Goal: Task Accomplishment & Management: Use online tool/utility

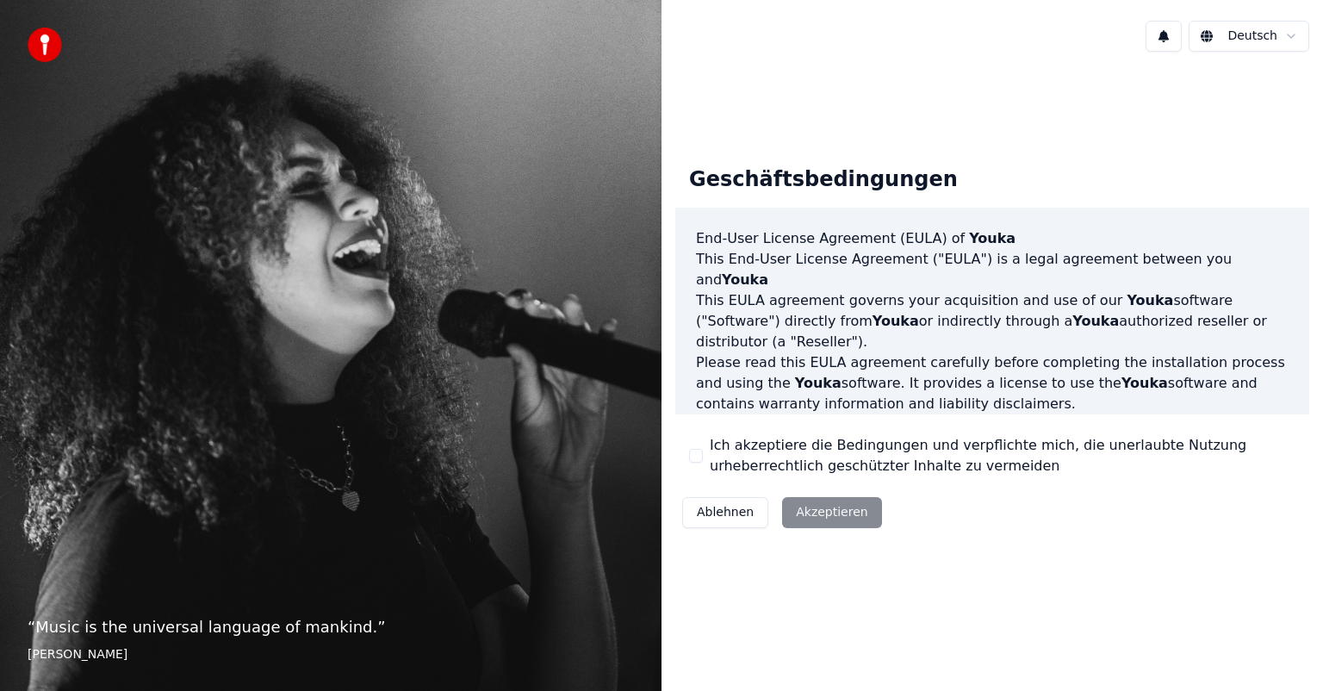
click at [823, 511] on div "Ablehnen Akzeptieren" at bounding box center [782, 512] width 214 height 45
click at [818, 511] on div "Ablehnen Akzeptieren" at bounding box center [782, 512] width 214 height 45
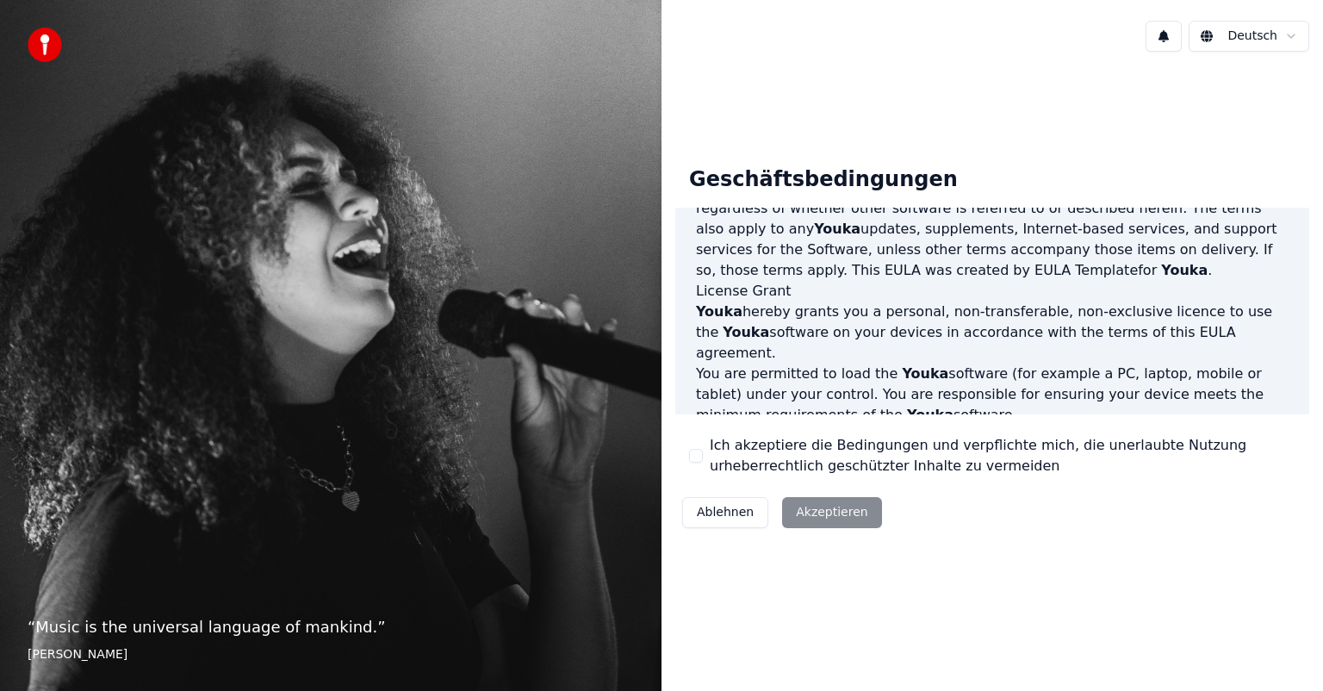
scroll to position [388, 0]
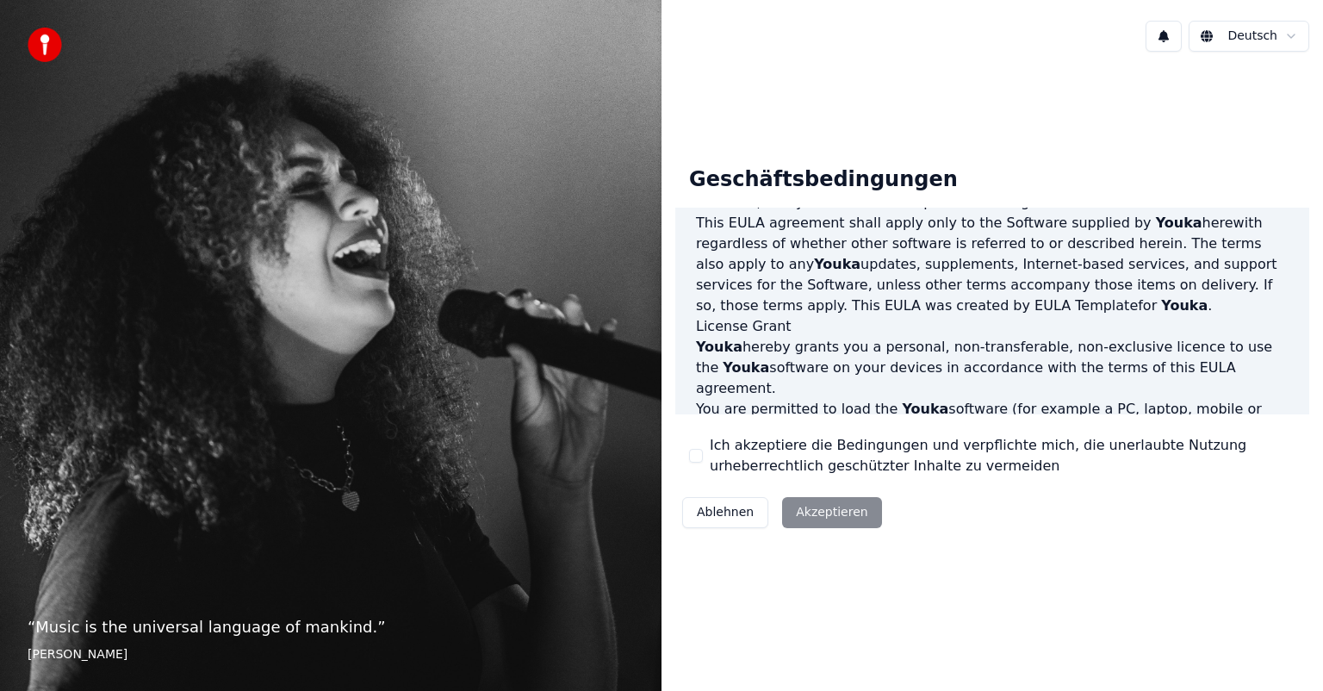
drag, startPoint x: 689, startPoint y: 451, endPoint x: 690, endPoint y: 467, distance: 15.5
click at [689, 455] on button "Ich akzeptiere die Bedingungen und verpflichte mich, die unerlaubte Nutzung urh…" at bounding box center [696, 456] width 14 height 14
click at [830, 512] on button "Akzeptieren" at bounding box center [831, 512] width 99 height 31
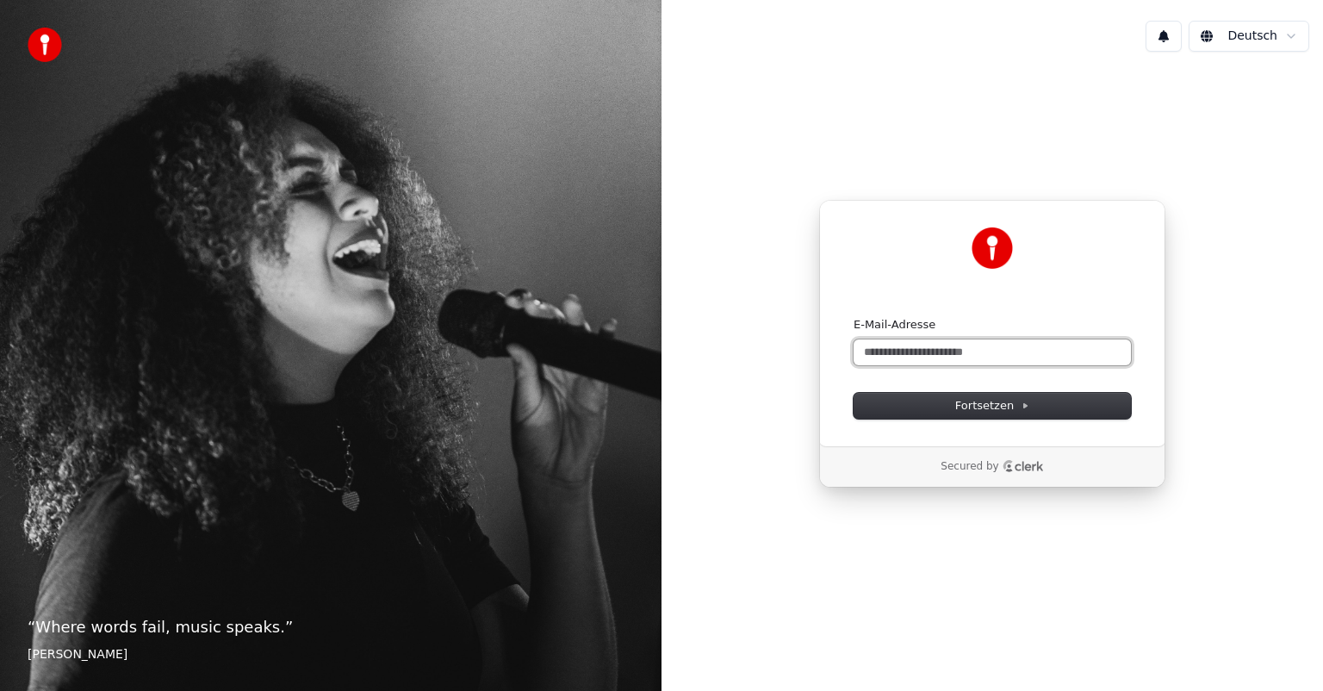
click at [908, 351] on input "E-Mail-Adresse" at bounding box center [992, 352] width 277 height 26
click at [934, 394] on button "Fortsetzen" at bounding box center [992, 406] width 277 height 26
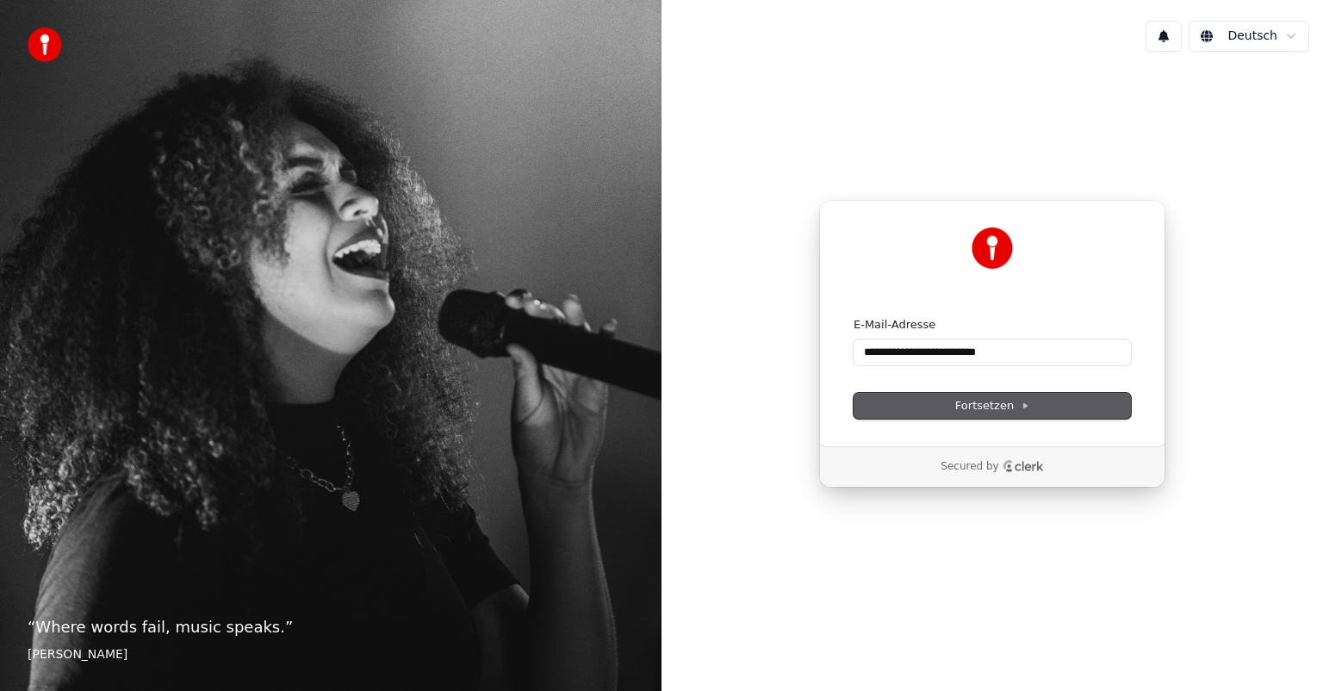
type input "**********"
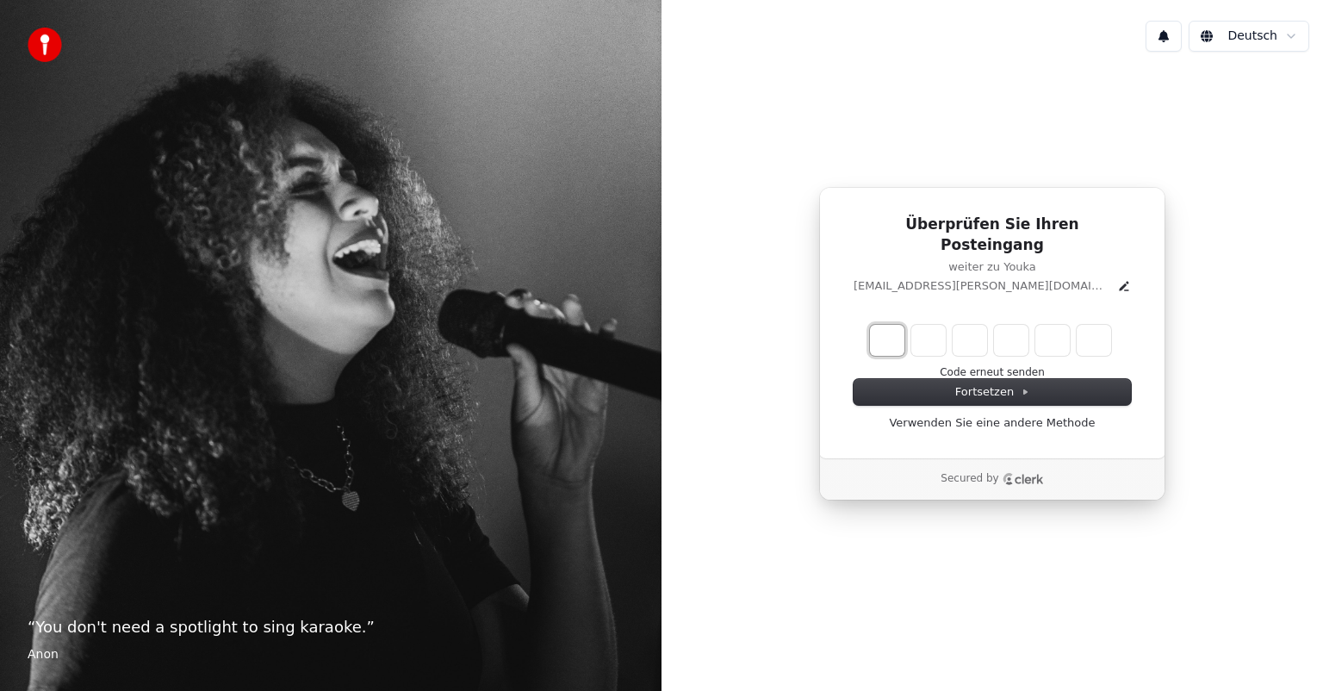
type input "*"
type input "**"
type input "*"
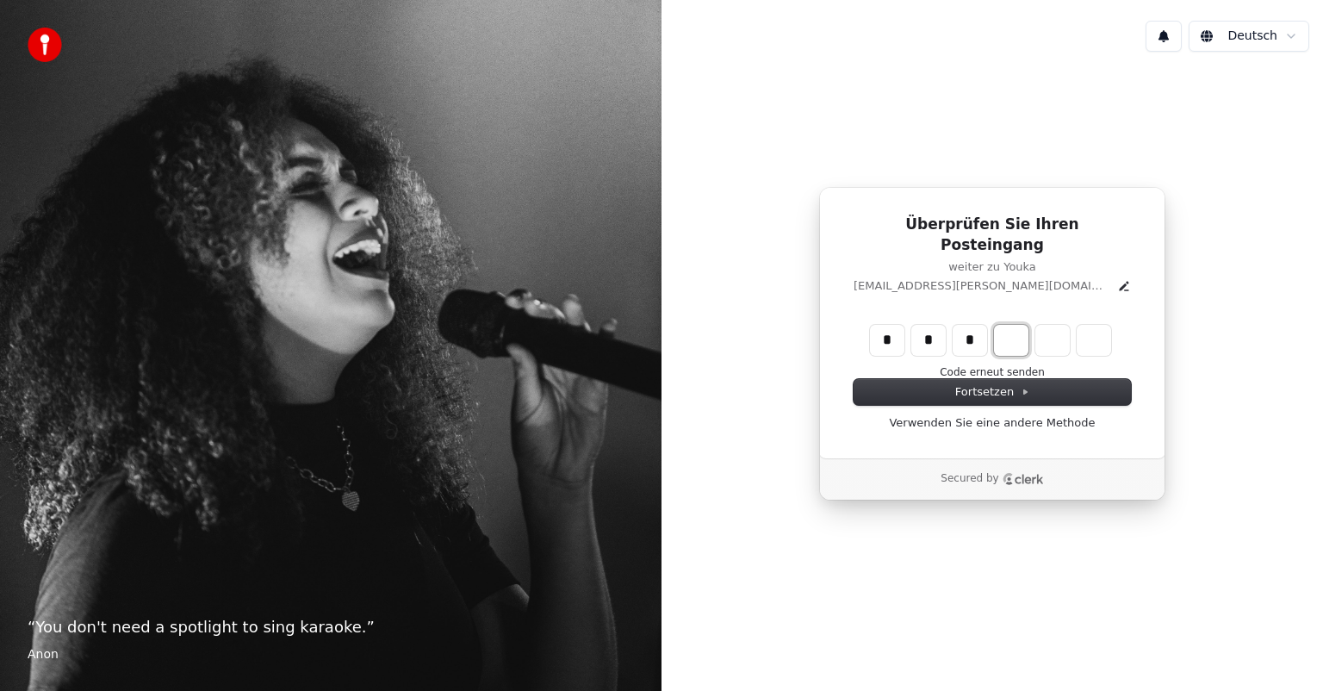
type input "***"
type input "*"
type input "***"
type input "*"
type input "****"
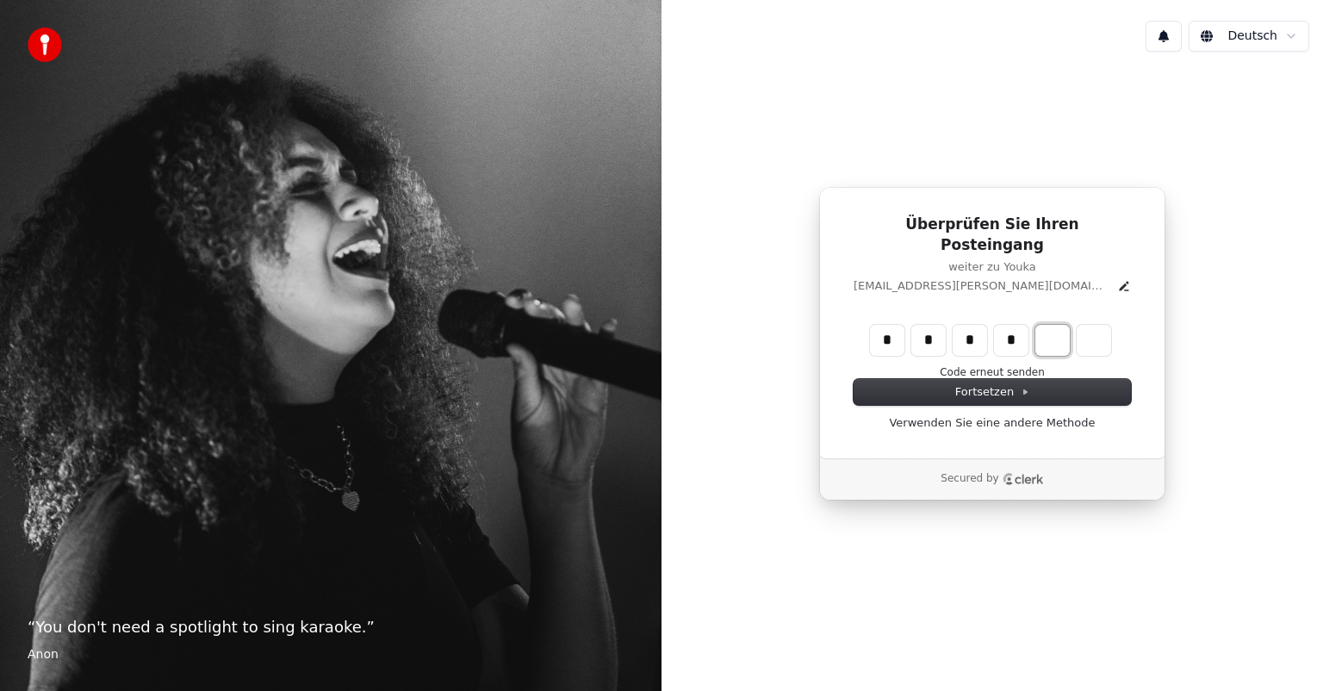
type input "*"
type input "******"
type input "*"
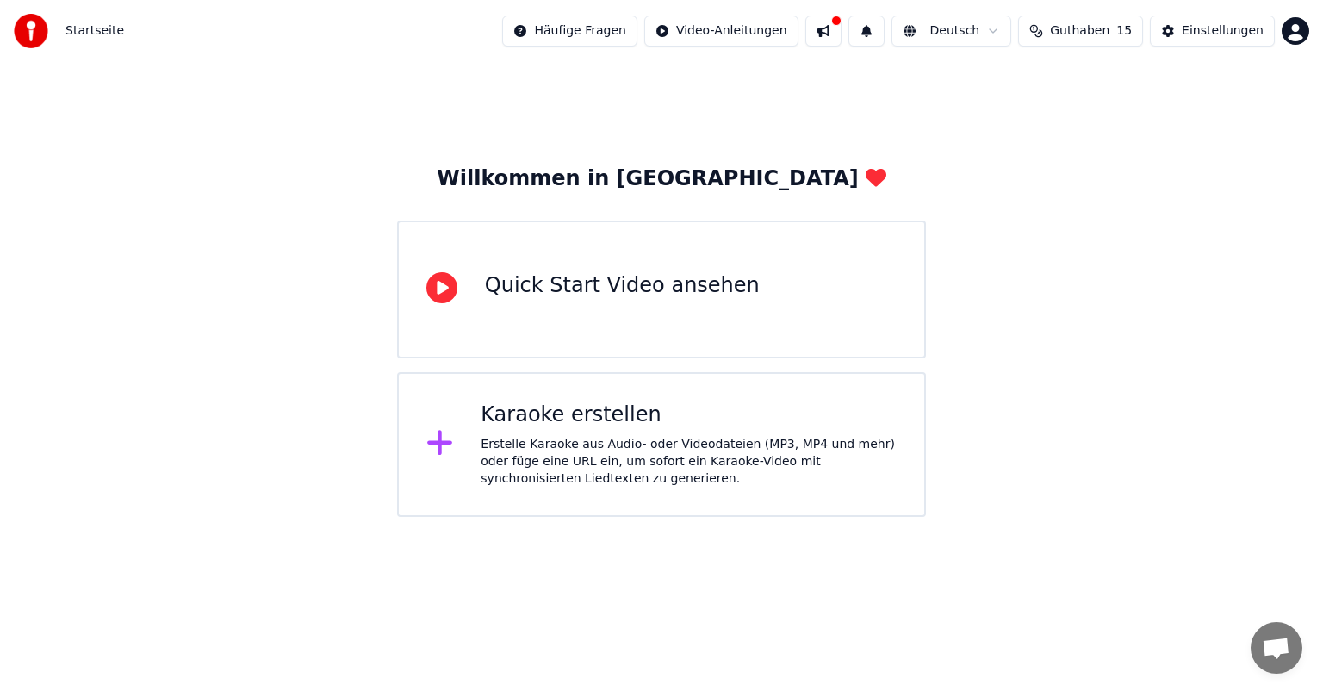
click at [572, 458] on div "Erstelle Karaoke aus Audio- oder Videodateien (MP3, MP4 und mehr) oder füge ein…" at bounding box center [689, 462] width 416 height 52
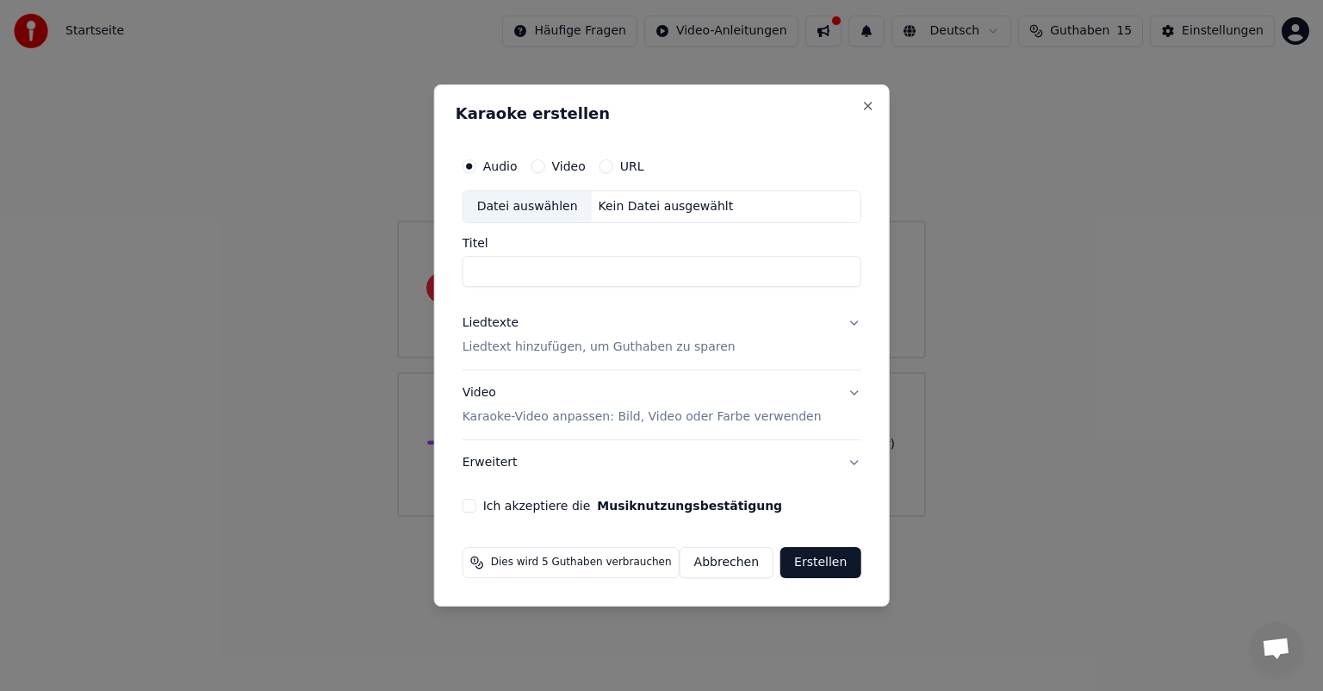
click at [544, 167] on button "Video" at bounding box center [538, 166] width 14 height 14
click at [613, 165] on button "URL" at bounding box center [606, 166] width 14 height 14
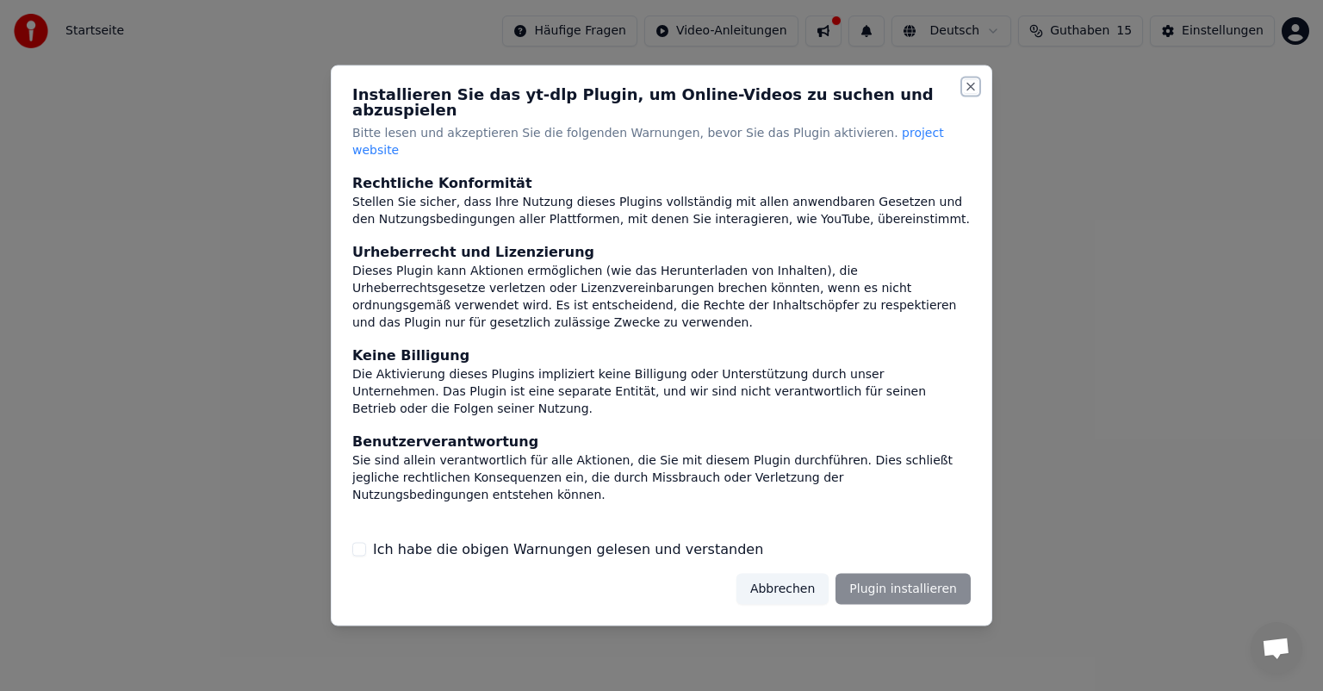
click at [968, 94] on button "Close" at bounding box center [971, 87] width 14 height 14
click at [778, 574] on button "Abbrechen" at bounding box center [782, 588] width 92 height 31
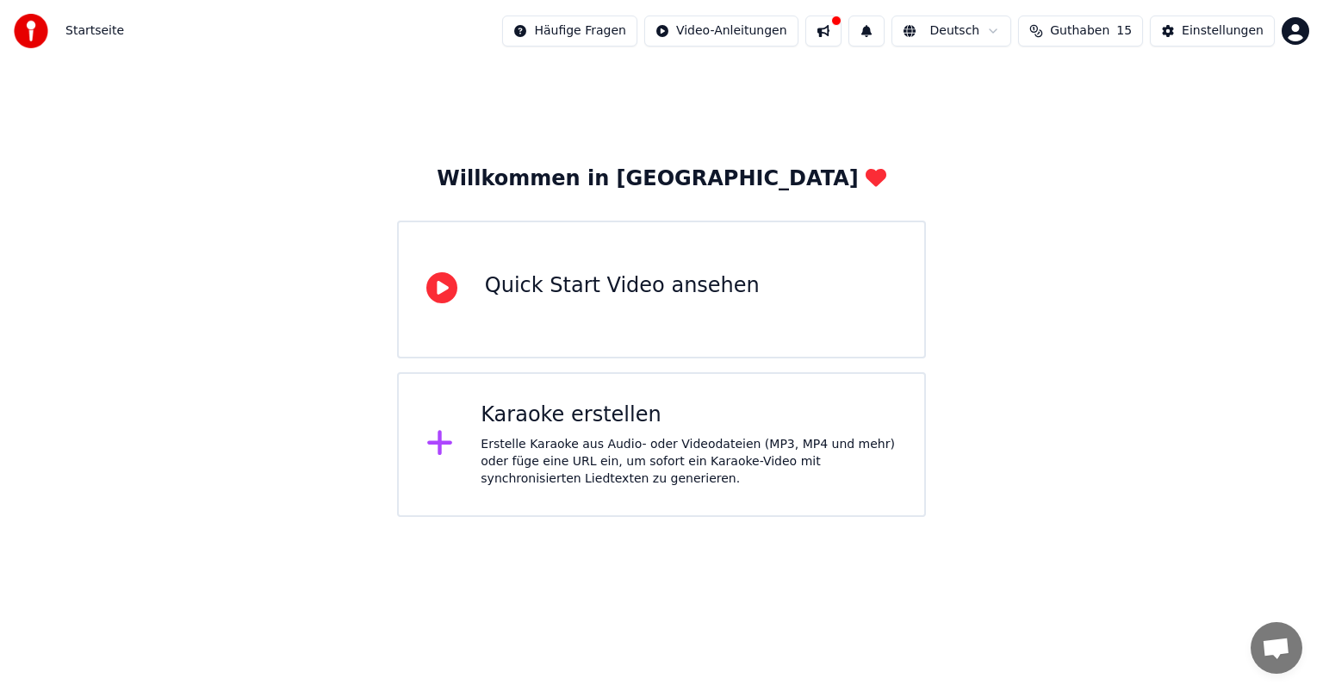
click at [560, 436] on div "Erstelle Karaoke aus Audio- oder Videodateien (MP3, MP4 und mehr) oder füge ein…" at bounding box center [689, 462] width 416 height 52
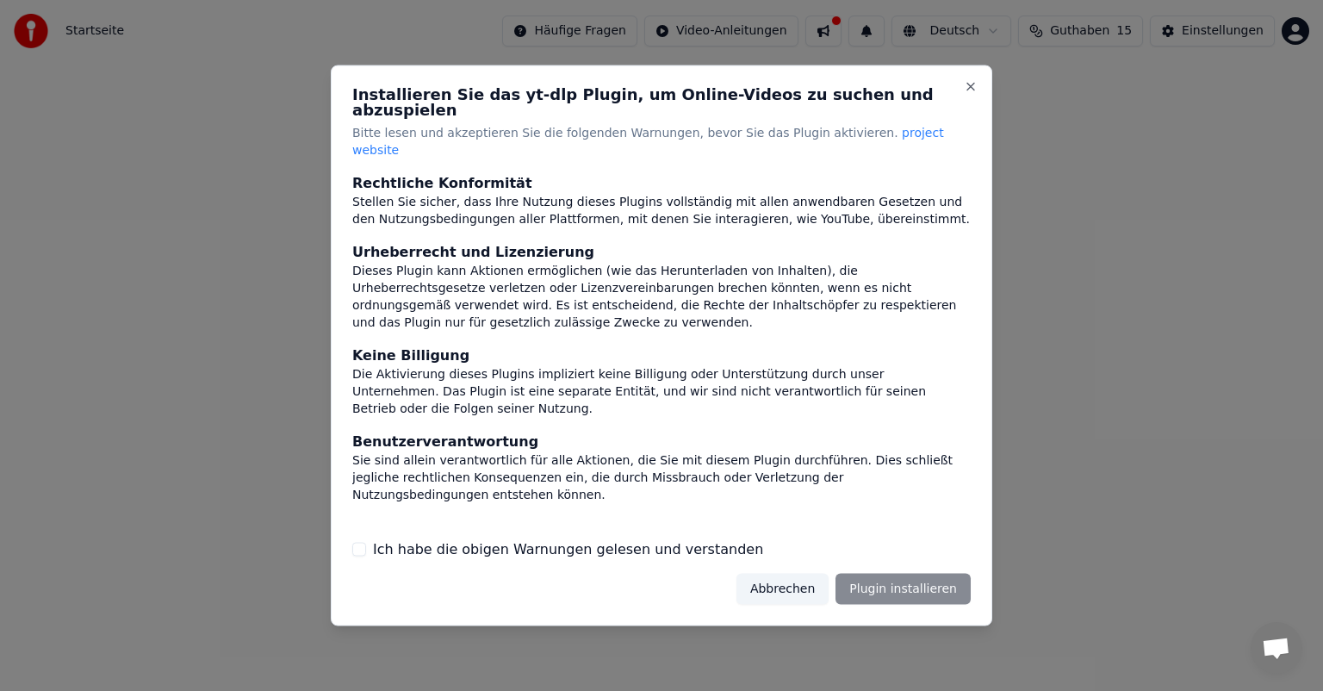
click at [783, 574] on button "Abbrechen" at bounding box center [782, 588] width 92 height 31
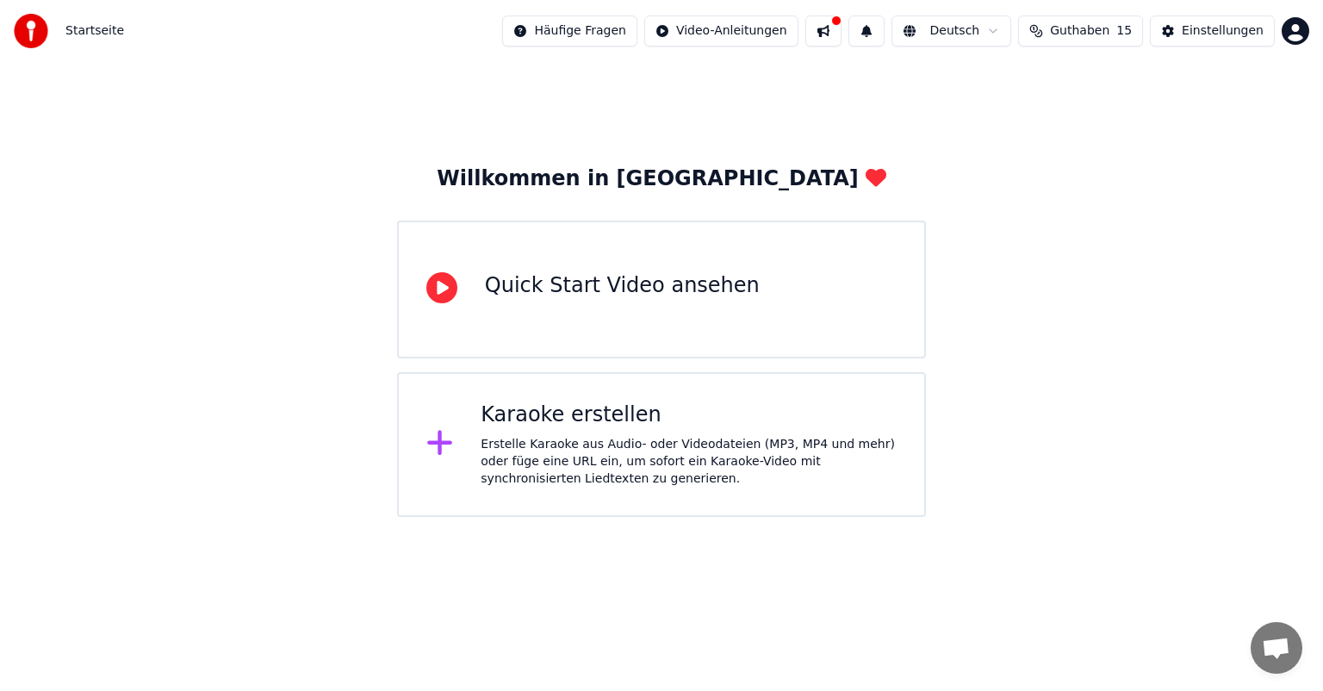
click at [611, 453] on div "Erstelle Karaoke aus Audio- oder Videodateien (MP3, MP4 und mehr) oder füge ein…" at bounding box center [689, 462] width 416 height 52
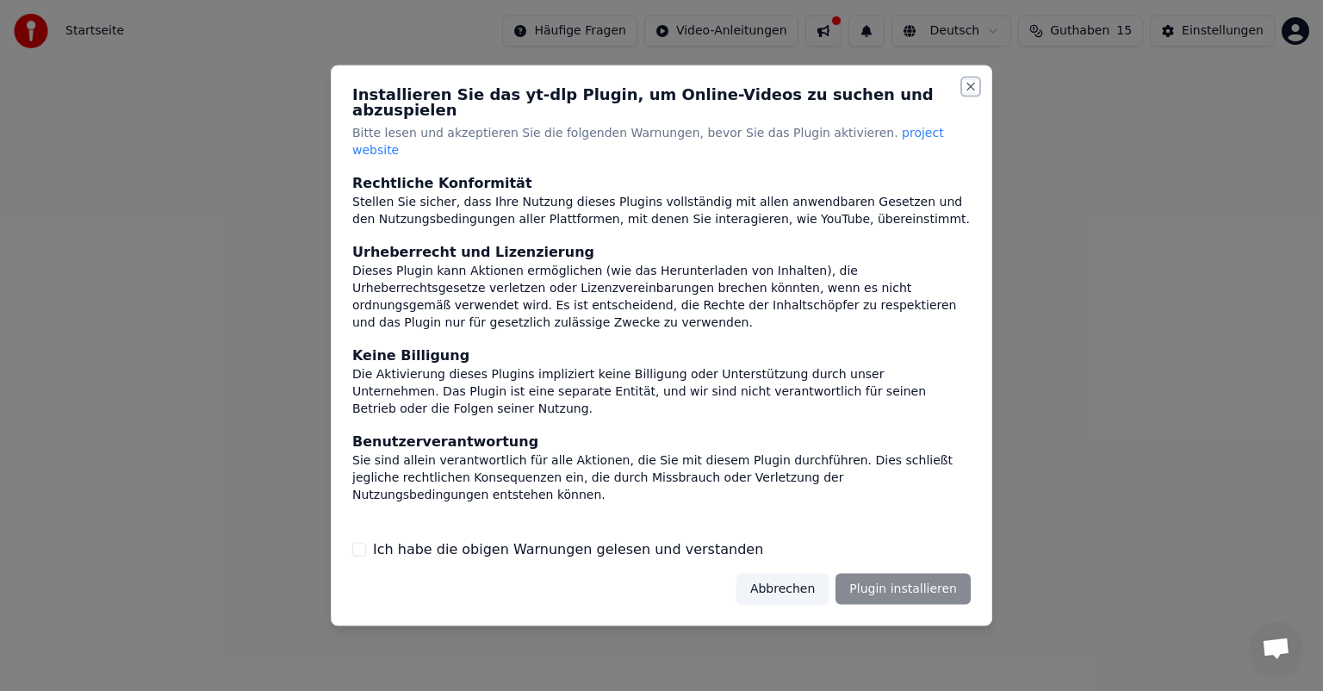
click at [965, 94] on button "Close" at bounding box center [971, 87] width 14 height 14
click at [972, 94] on button "Close" at bounding box center [971, 87] width 14 height 14
click at [354, 542] on button "Ich habe die obigen Warnungen gelesen und verstanden" at bounding box center [359, 549] width 14 height 14
click at [808, 573] on button "Abbrechen" at bounding box center [782, 588] width 92 height 31
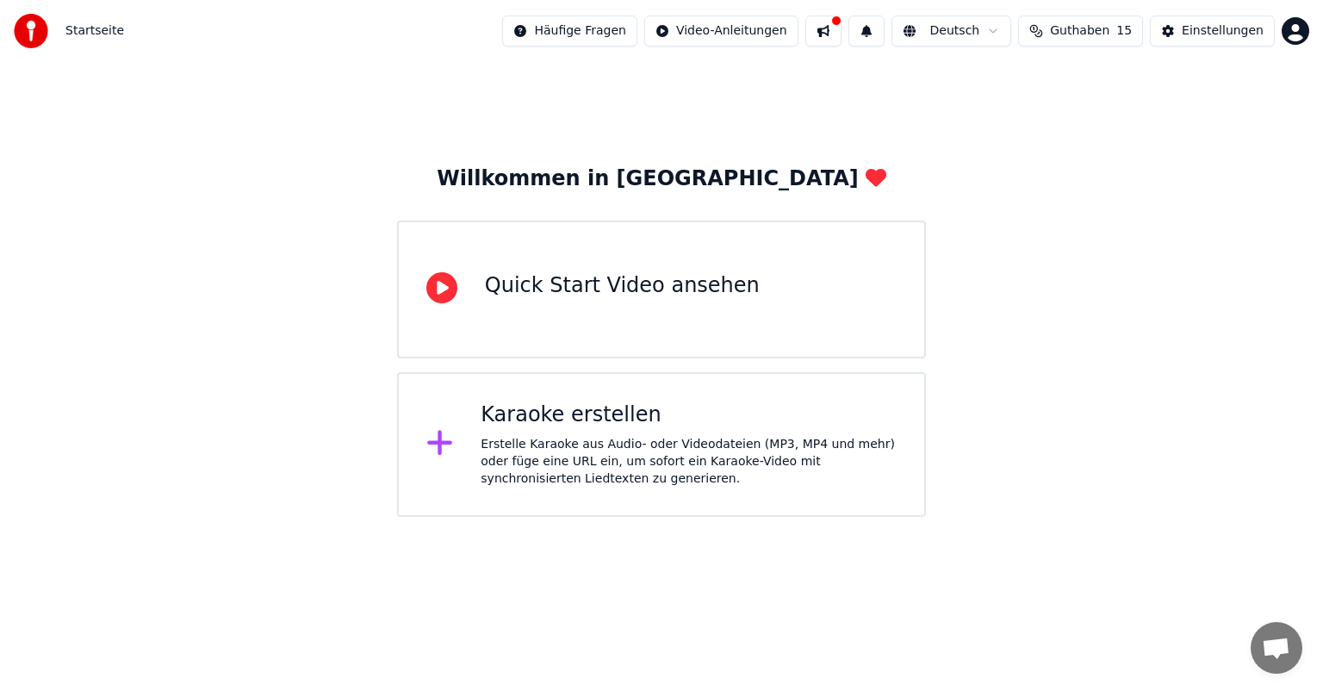
click at [507, 437] on div "Erstelle Karaoke aus Audio- oder Videodateien (MP3, MP4 und mehr) oder füge ein…" at bounding box center [689, 462] width 416 height 52
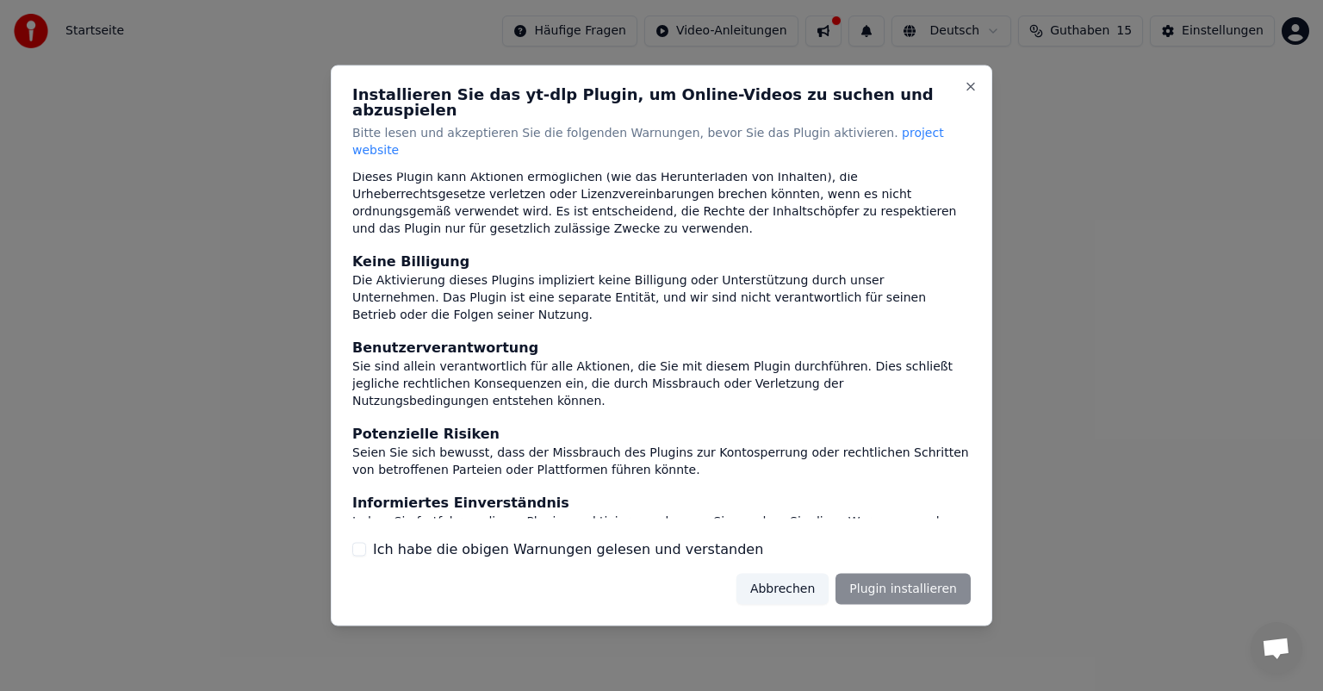
scroll to position [123, 0]
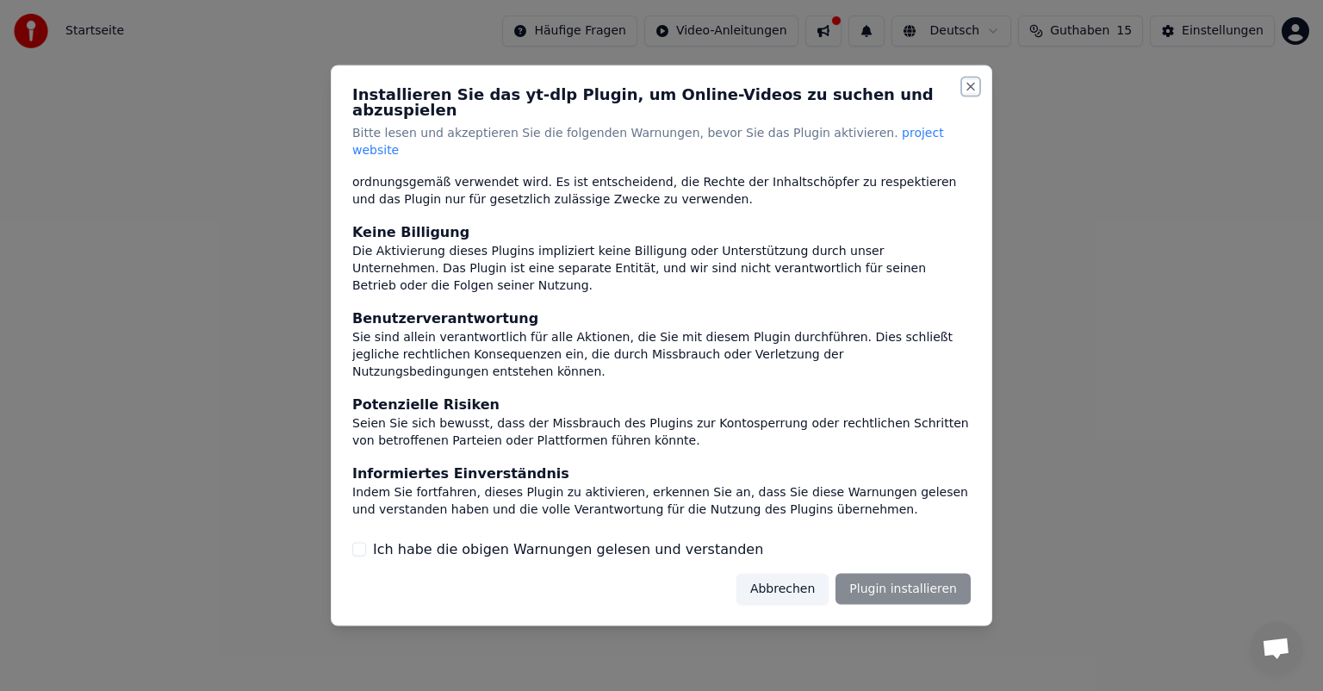
click at [968, 94] on button "Close" at bounding box center [971, 87] width 14 height 14
click at [973, 91] on div "Installieren Sie das yt-dlp Plugin, um Online-Videos zu suchen und abzuspielen …" at bounding box center [661, 345] width 661 height 561
click at [789, 573] on button "Abbrechen" at bounding box center [782, 588] width 92 height 31
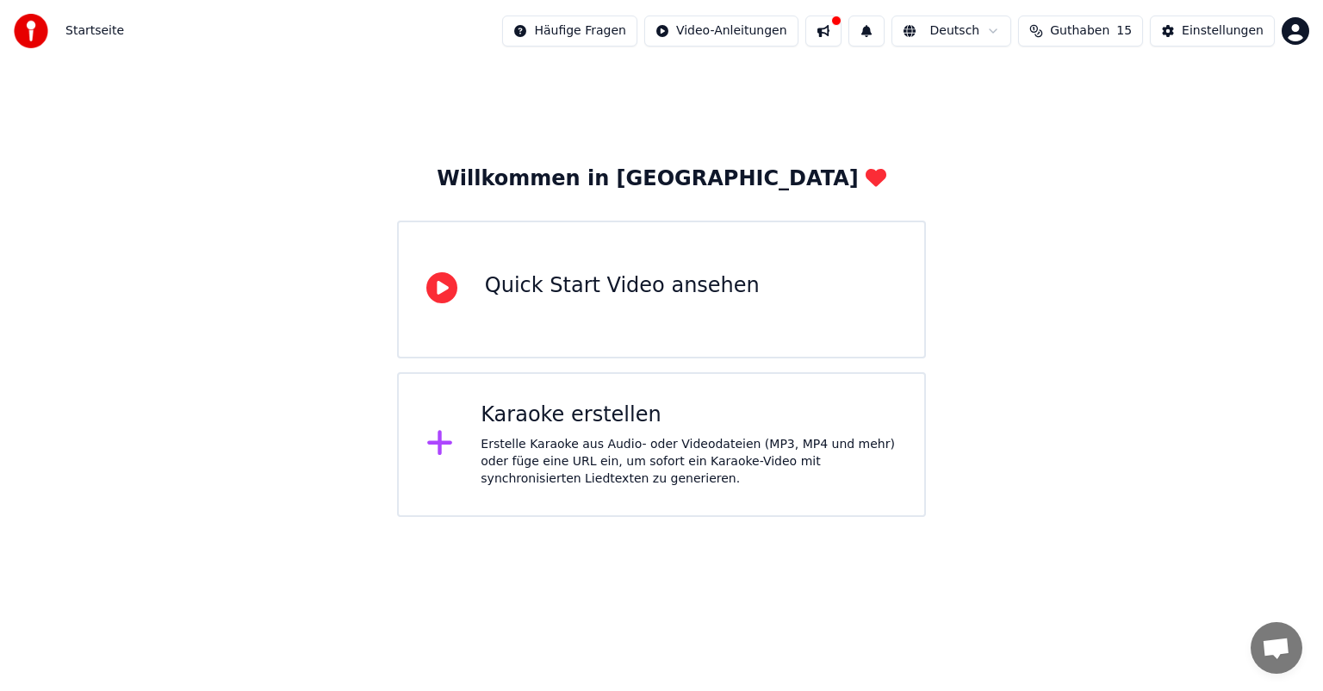
click at [866, 178] on icon at bounding box center [876, 178] width 21 height 18
click at [759, 33] on html "Startseite Häufige Fragen Video-Anleitungen Deutsch Guthaben 15 Einstellungen W…" at bounding box center [661, 258] width 1323 height 517
click at [719, 92] on div "Liedtextsynchronisation" at bounding box center [760, 96] width 158 height 28
click at [513, 441] on div "Erstelle Karaoke aus Audio- oder Videodateien (MP3, MP4 und mehr) oder füge ein…" at bounding box center [689, 462] width 416 height 52
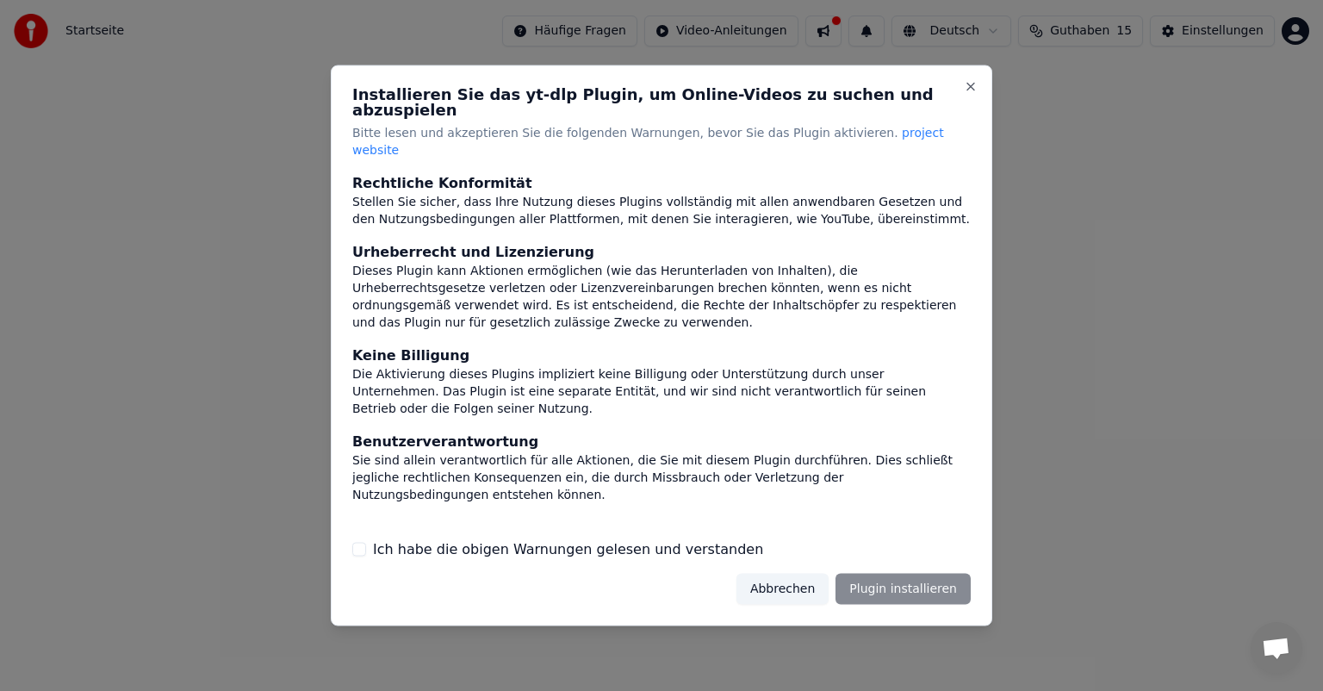
click at [868, 133] on span "project website" at bounding box center [648, 141] width 592 height 31
click at [357, 542] on button "Ich habe die obigen Warnungen gelesen und verstanden" at bounding box center [359, 549] width 14 height 14
drag, startPoint x: 938, startPoint y: 571, endPoint x: 789, endPoint y: 568, distance: 149.0
click at [935, 573] on button "Plugin installieren" at bounding box center [902, 588] width 135 height 31
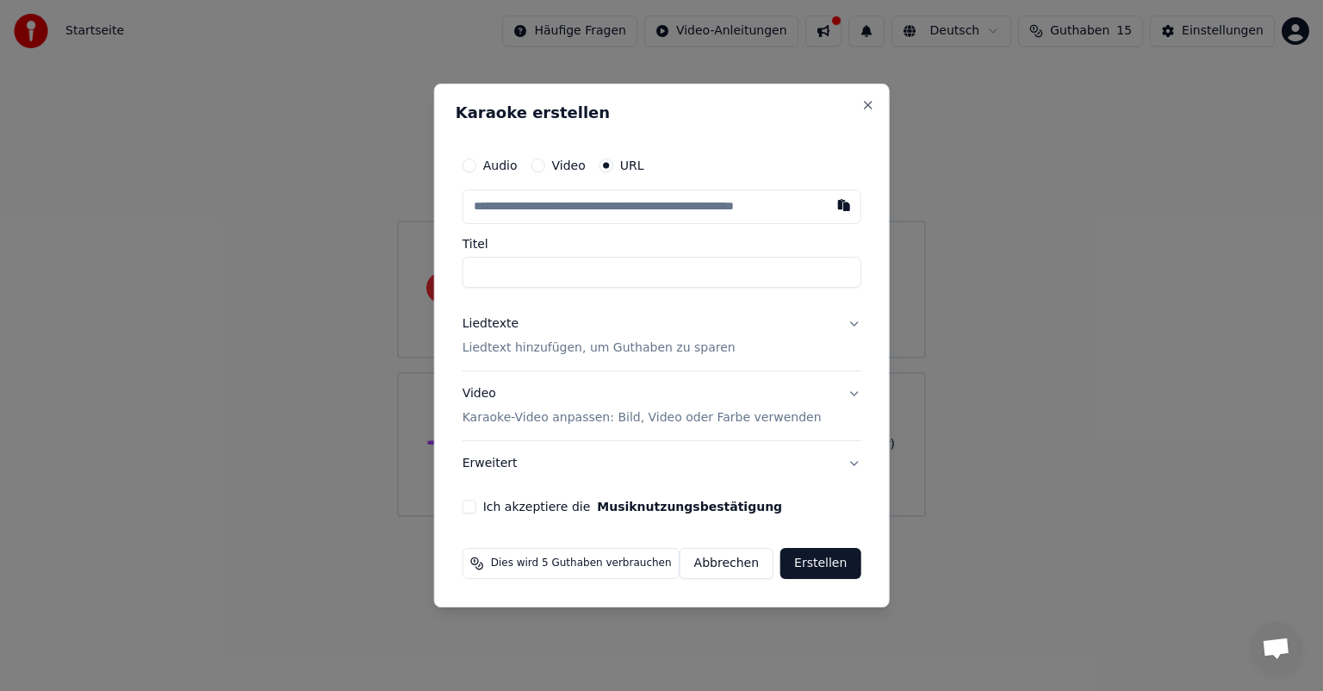
click at [619, 203] on input "text" at bounding box center [662, 206] width 399 height 34
click at [511, 208] on input "text" at bounding box center [662, 206] width 399 height 34
click at [480, 202] on input "text" at bounding box center [662, 206] width 399 height 34
click at [493, 201] on input "text" at bounding box center [662, 206] width 399 height 34
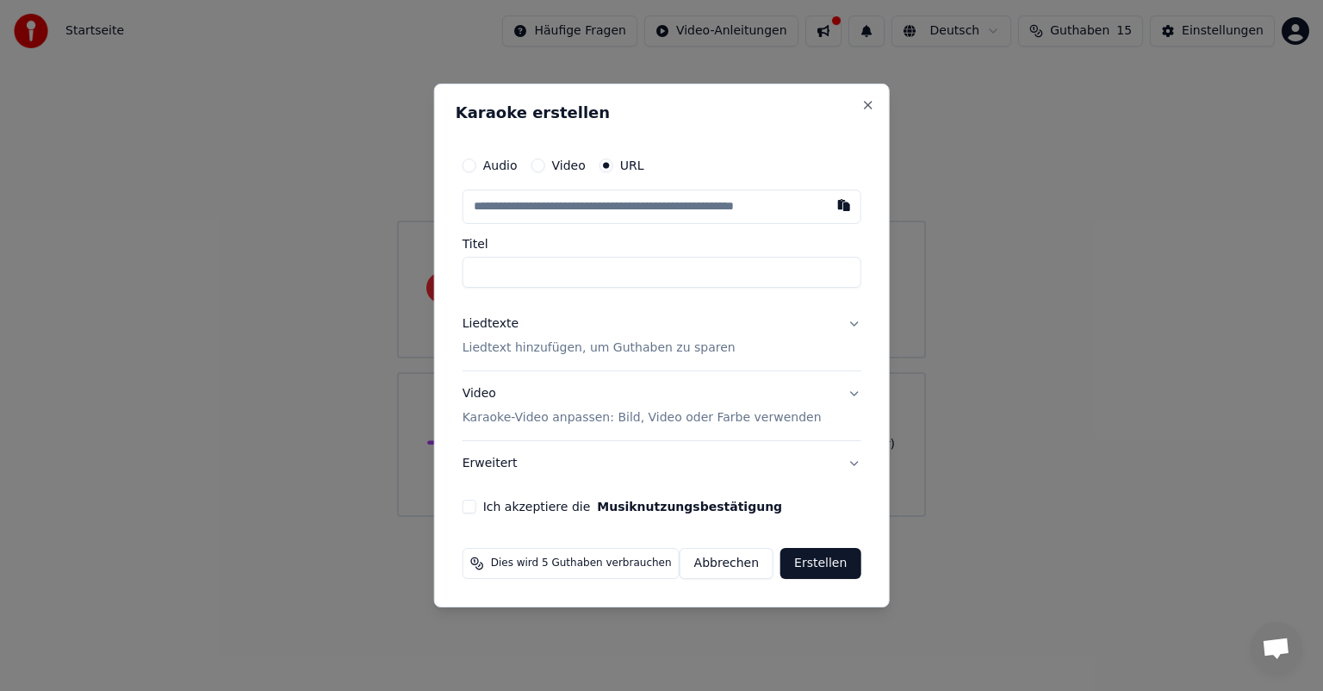
click at [497, 200] on input "text" at bounding box center [662, 206] width 399 height 34
click at [834, 207] on button "button" at bounding box center [843, 204] width 34 height 31
type input "**********"
click at [572, 349] on p "Liedtext hinzufügen, um Guthaben zu sparen" at bounding box center [599, 347] width 273 height 17
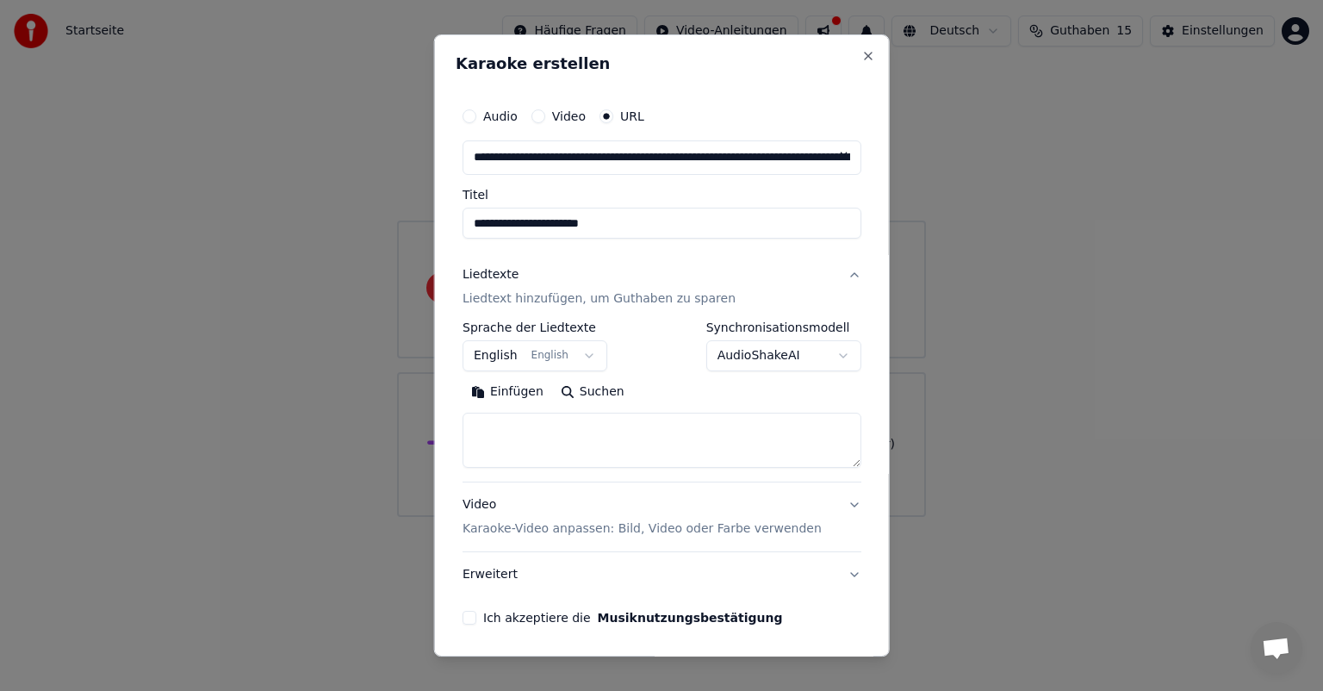
click at [530, 427] on textarea at bounding box center [662, 440] width 399 height 55
type textarea "**********"
click at [605, 525] on p "Karaoke-Video anpassen: Bild, Video oder Farbe verwenden" at bounding box center [642, 528] width 359 height 17
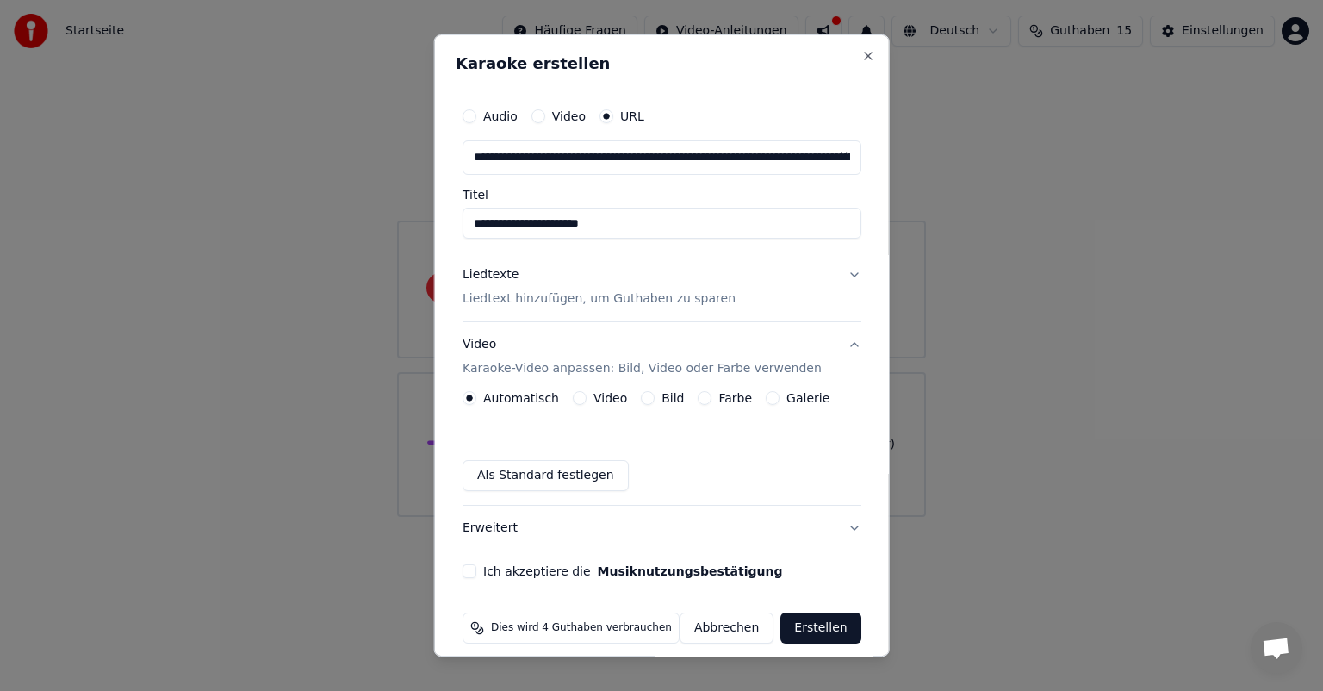
click at [484, 570] on div "Ich akzeptiere die Musiknutzungsbestätigung" at bounding box center [662, 571] width 399 height 14
click at [472, 568] on button "Ich akzeptiere die Musiknutzungsbestätigung" at bounding box center [470, 571] width 14 height 14
click at [580, 396] on button "Video" at bounding box center [580, 398] width 14 height 14
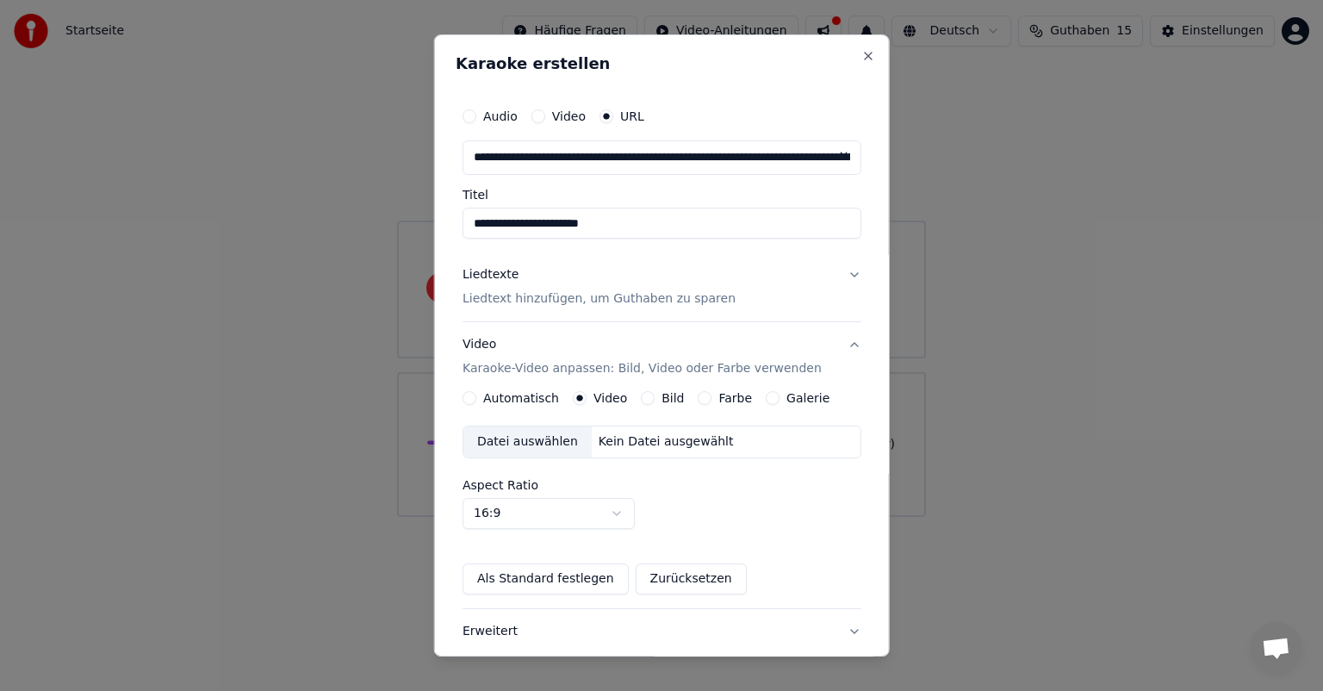
click at [649, 396] on button "Bild" at bounding box center [648, 398] width 14 height 14
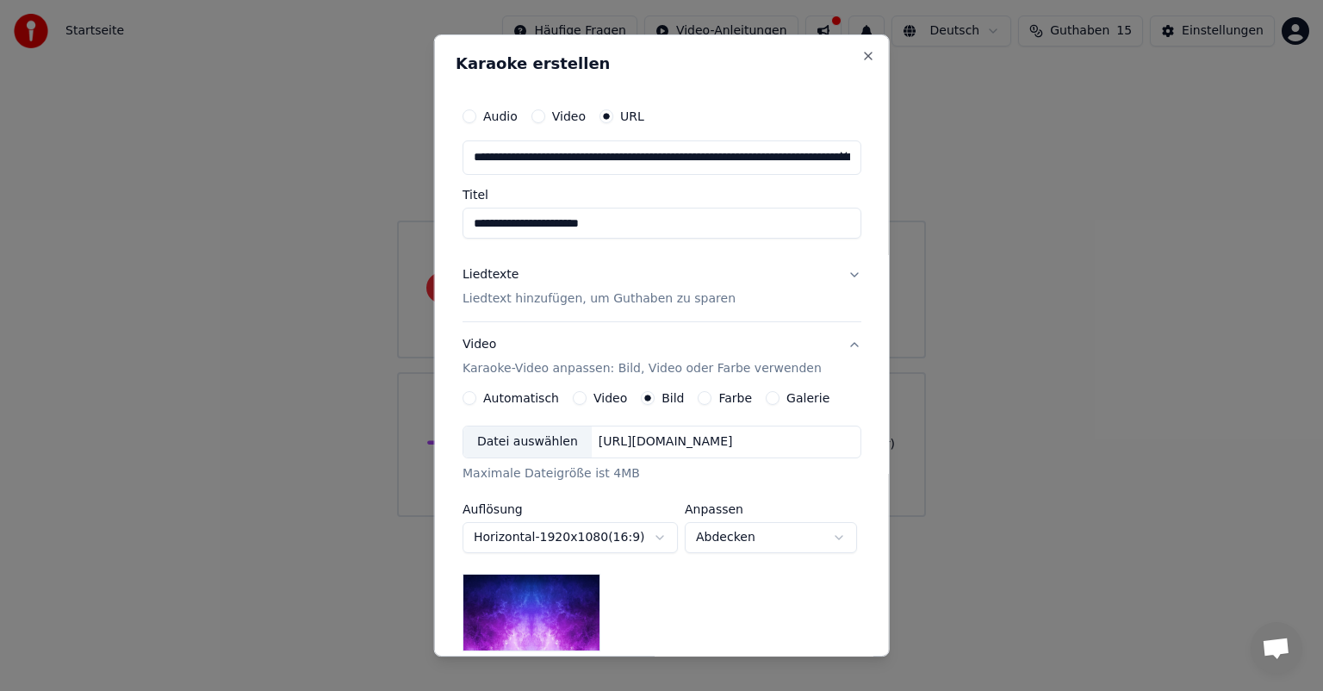
click at [698, 395] on button "Farbe" at bounding box center [705, 398] width 14 height 14
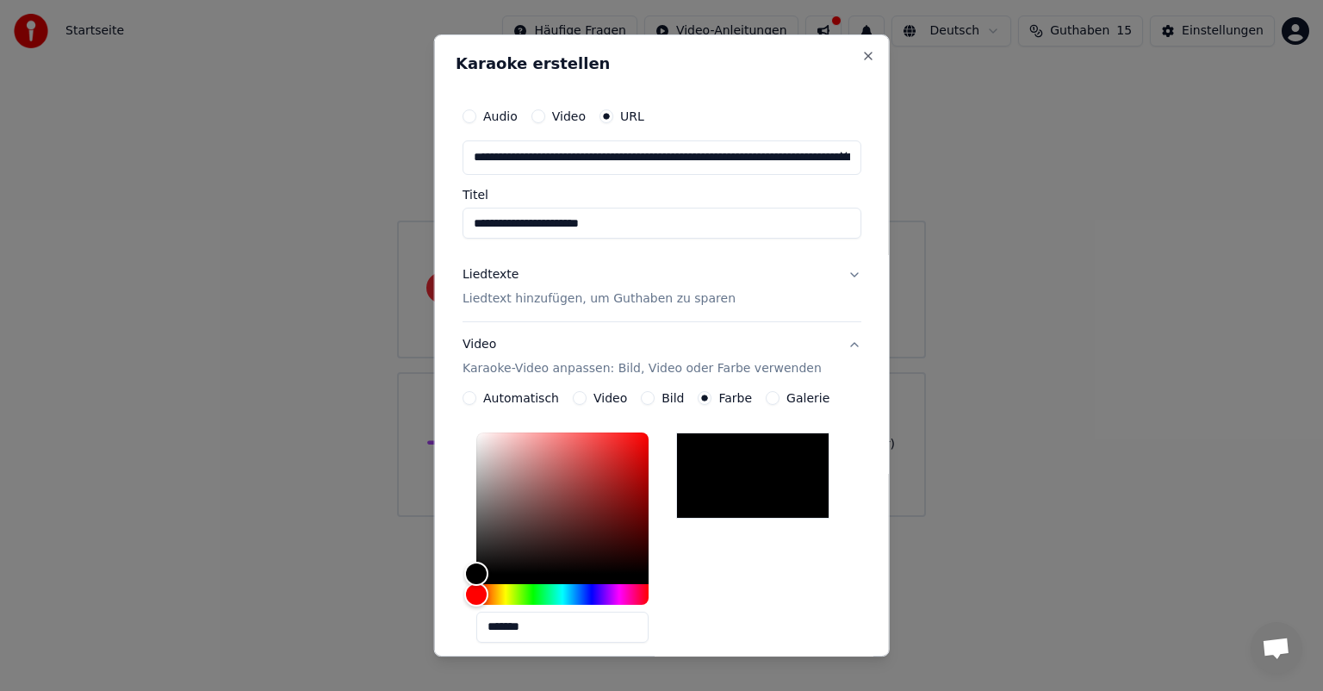
click at [772, 399] on button "Galerie" at bounding box center [773, 398] width 14 height 14
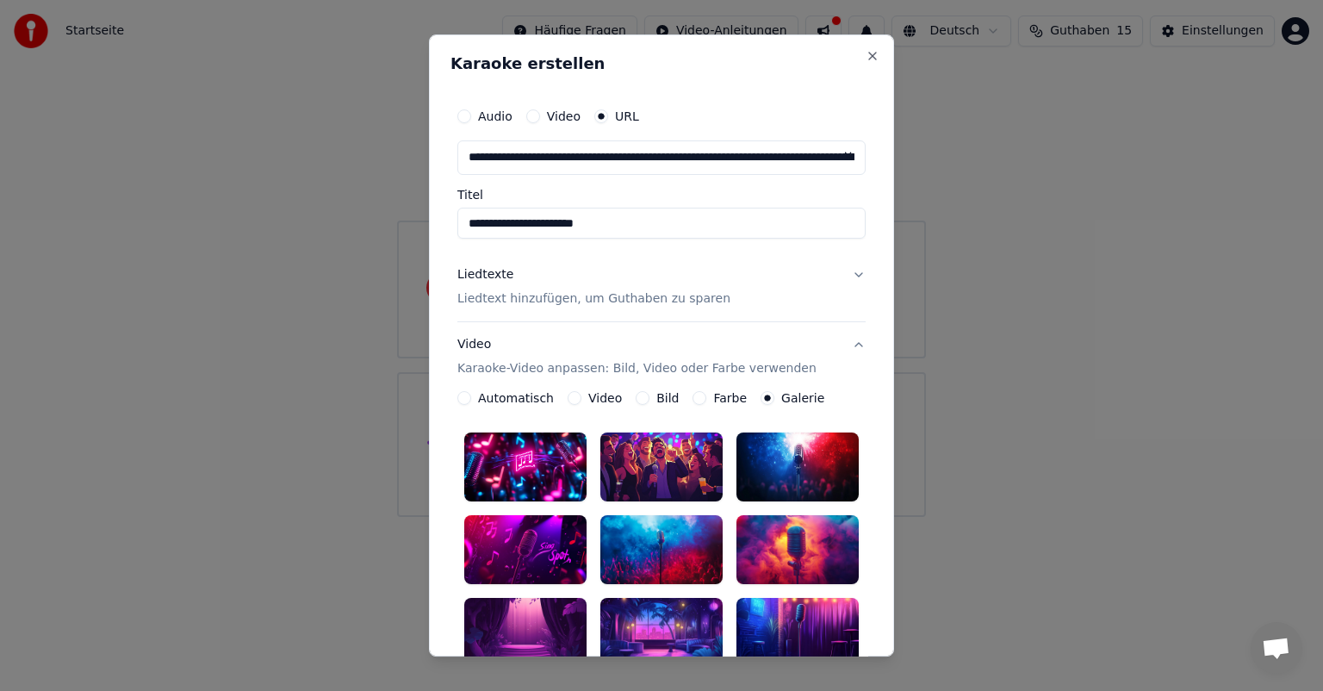
click at [636, 396] on button "Bild" at bounding box center [643, 398] width 14 height 14
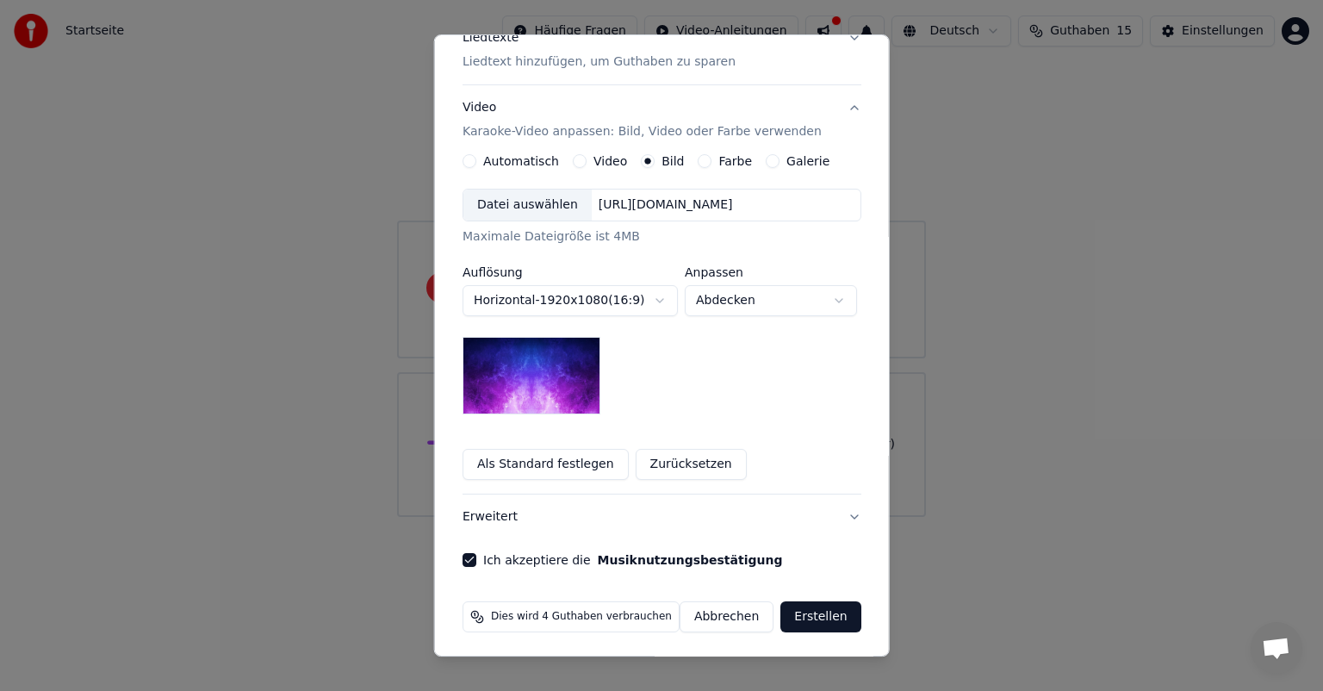
scroll to position [240, 0]
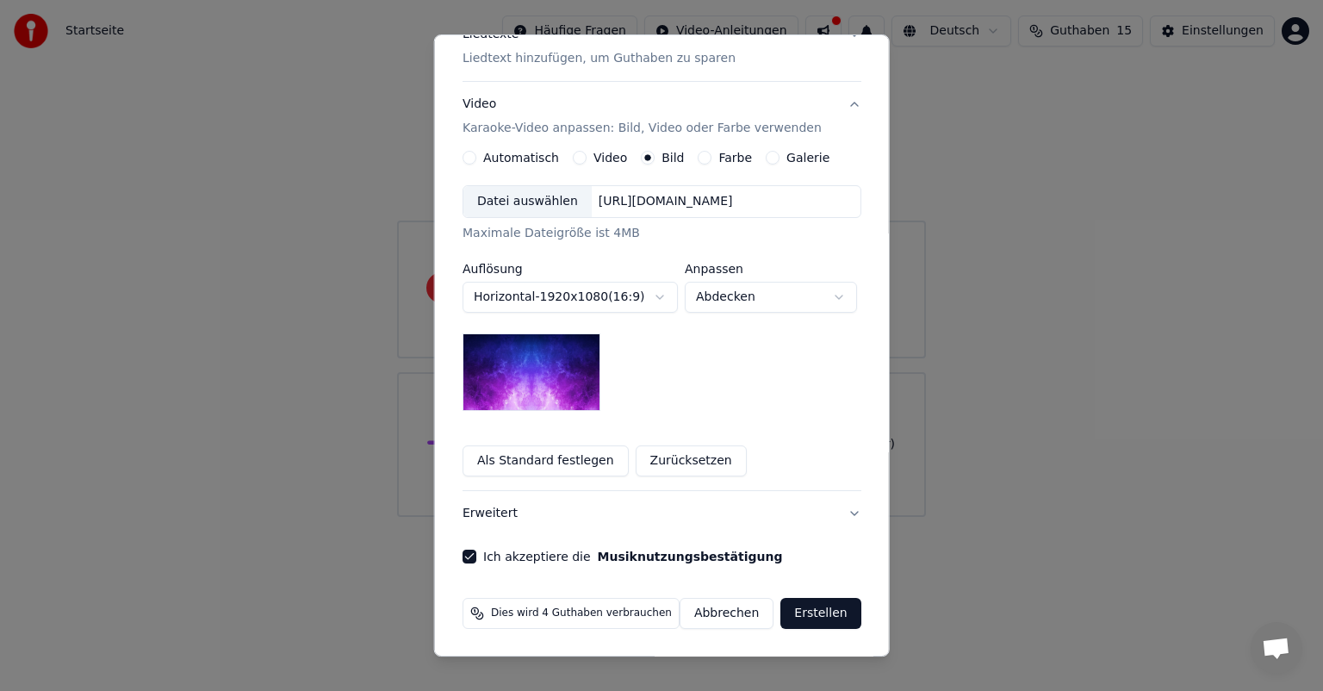
click at [835, 612] on button "Erstellen" at bounding box center [820, 613] width 80 height 31
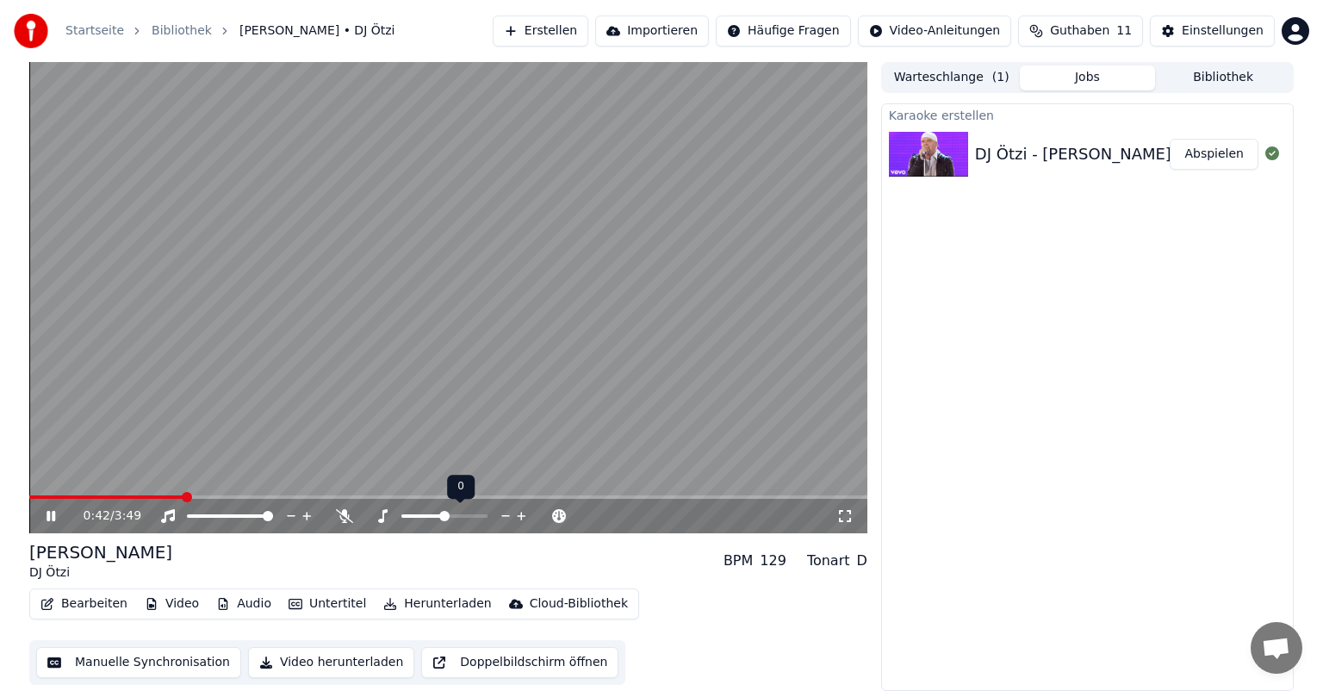
click at [380, 513] on icon at bounding box center [382, 516] width 17 height 14
click at [382, 512] on icon at bounding box center [382, 516] width 9 height 14
click at [463, 514] on span at bounding box center [444, 515] width 86 height 3
click at [451, 512] on div at bounding box center [460, 515] width 139 height 17
click at [506, 513] on icon at bounding box center [506, 515] width 16 height 17
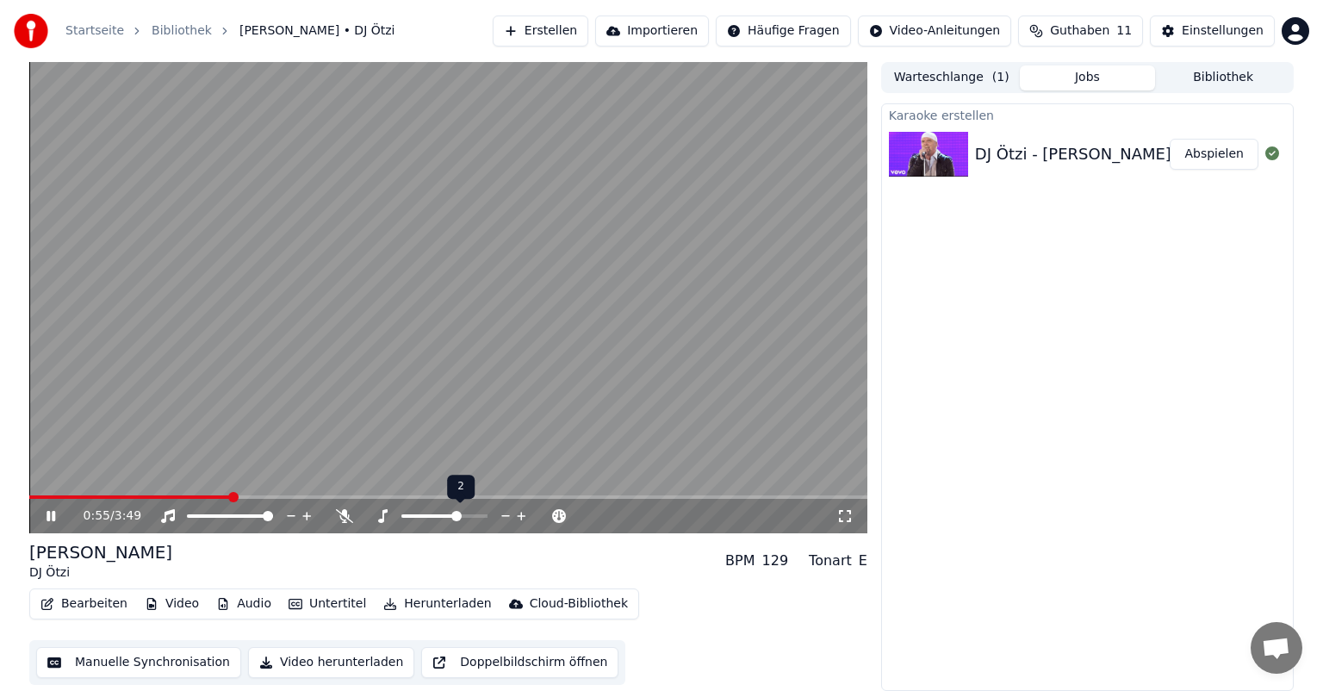
click at [506, 513] on icon at bounding box center [506, 515] width 16 height 17
click at [503, 494] on video at bounding box center [448, 297] width 838 height 471
click at [469, 494] on video at bounding box center [448, 297] width 838 height 471
click at [456, 498] on span at bounding box center [448, 496] width 838 height 3
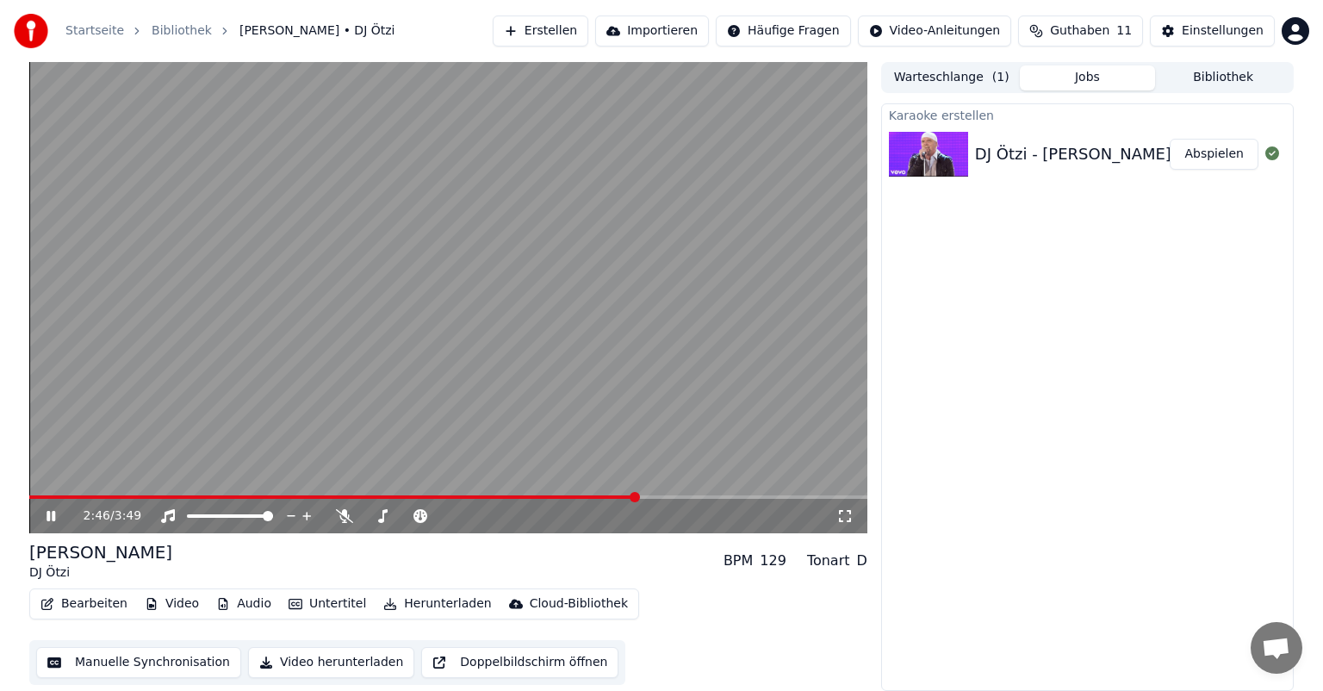
click at [637, 499] on span at bounding box center [635, 497] width 10 height 10
click at [522, 516] on icon at bounding box center [521, 516] width 9 height 9
click at [520, 514] on icon at bounding box center [521, 516] width 9 height 9
click at [505, 513] on icon at bounding box center [506, 515] width 16 height 17
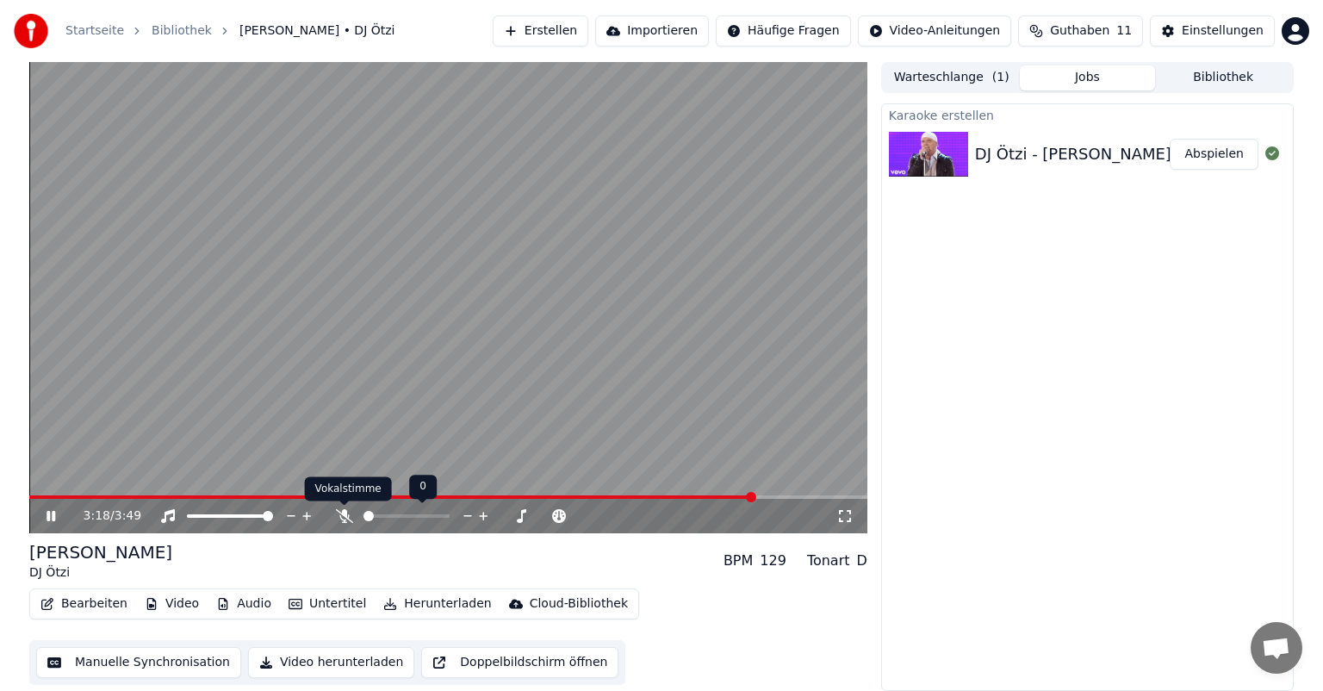
click at [345, 513] on icon at bounding box center [344, 516] width 17 height 14
click at [169, 492] on video at bounding box center [448, 297] width 838 height 471
click at [54, 496] on span at bounding box center [413, 496] width 768 height 3
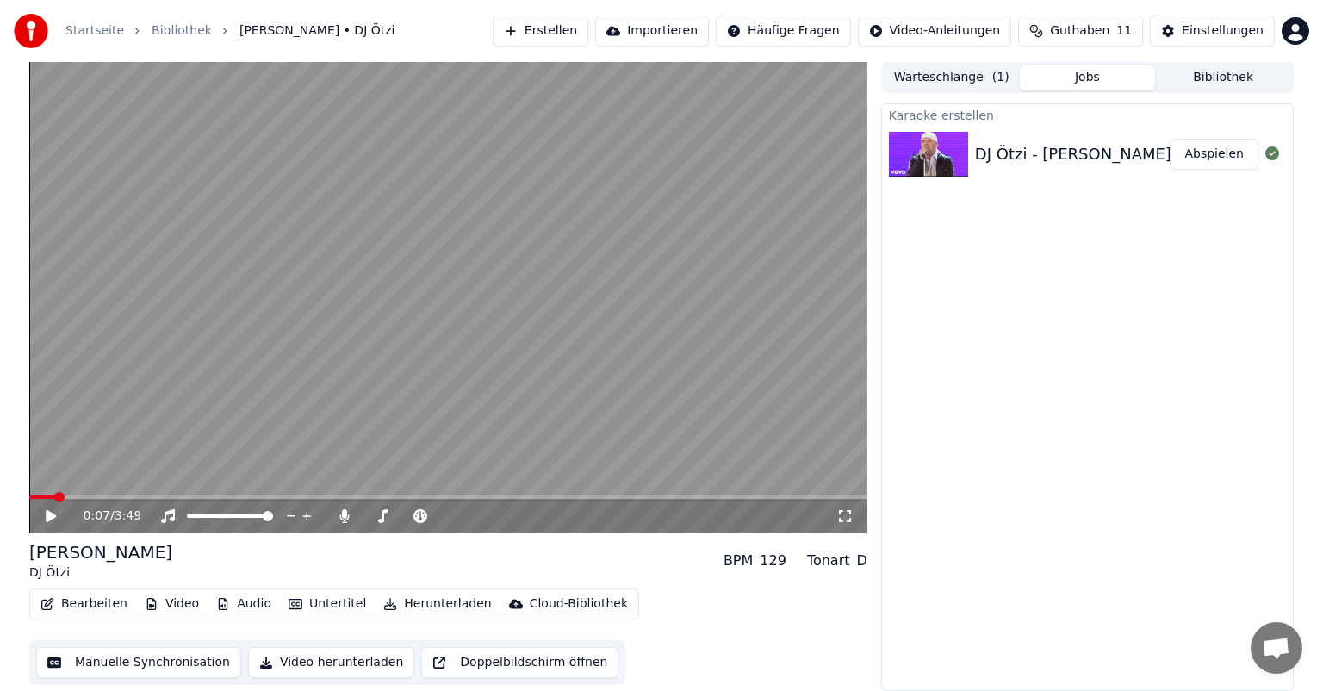
click at [45, 513] on icon at bounding box center [63, 516] width 40 height 14
click at [96, 605] on button "Bearbeiten" at bounding box center [84, 604] width 101 height 24
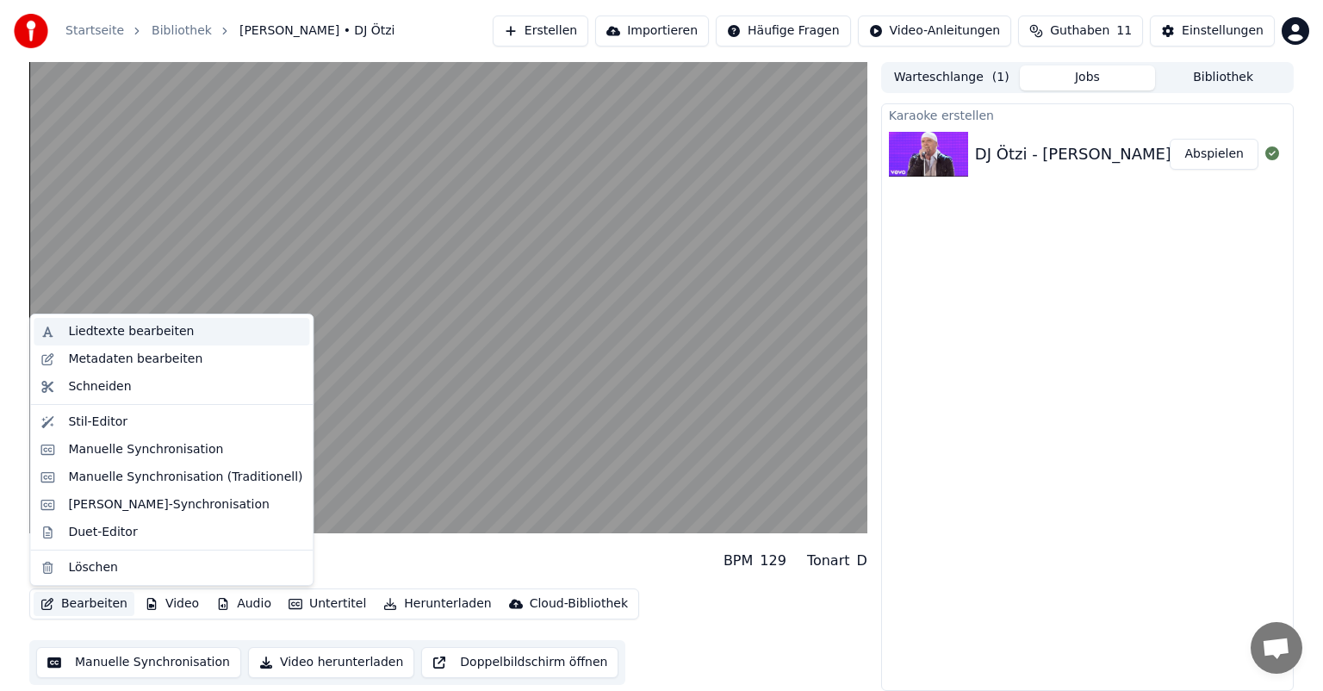
click at [114, 327] on div "Liedtexte bearbeiten" at bounding box center [131, 331] width 126 height 17
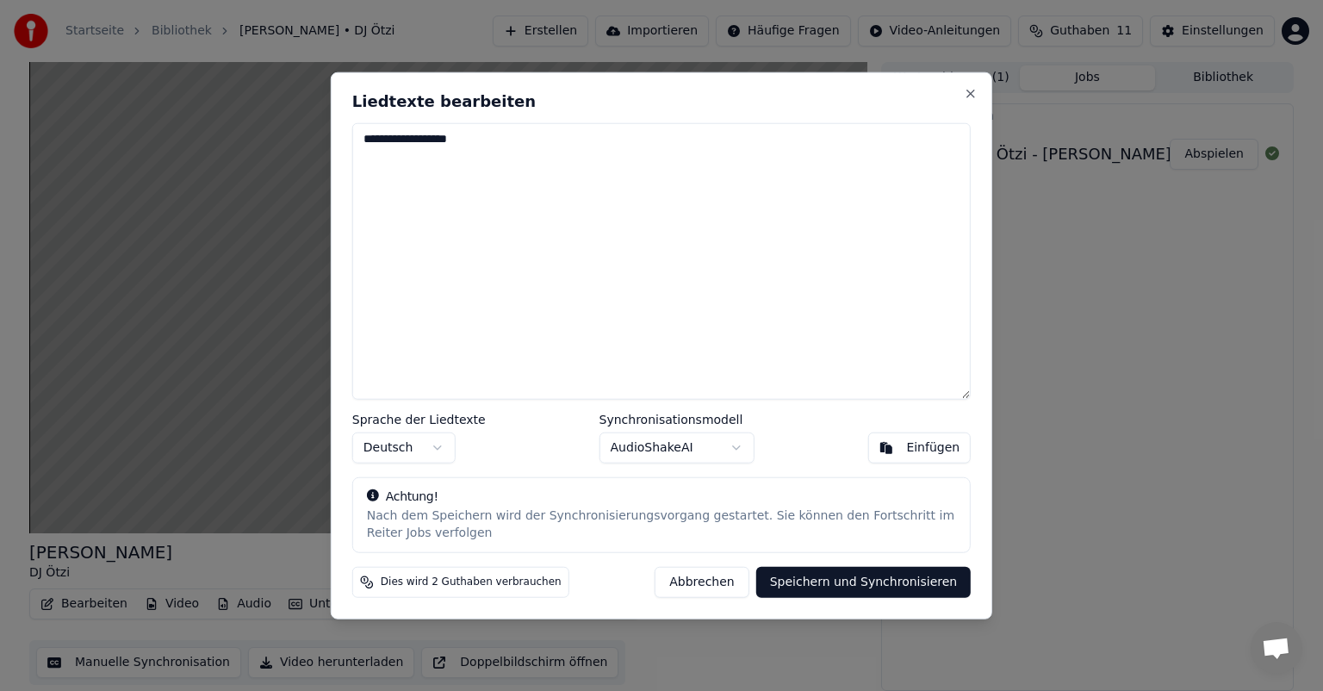
click at [441, 446] on button "Deutsch" at bounding box center [403, 446] width 103 height 31
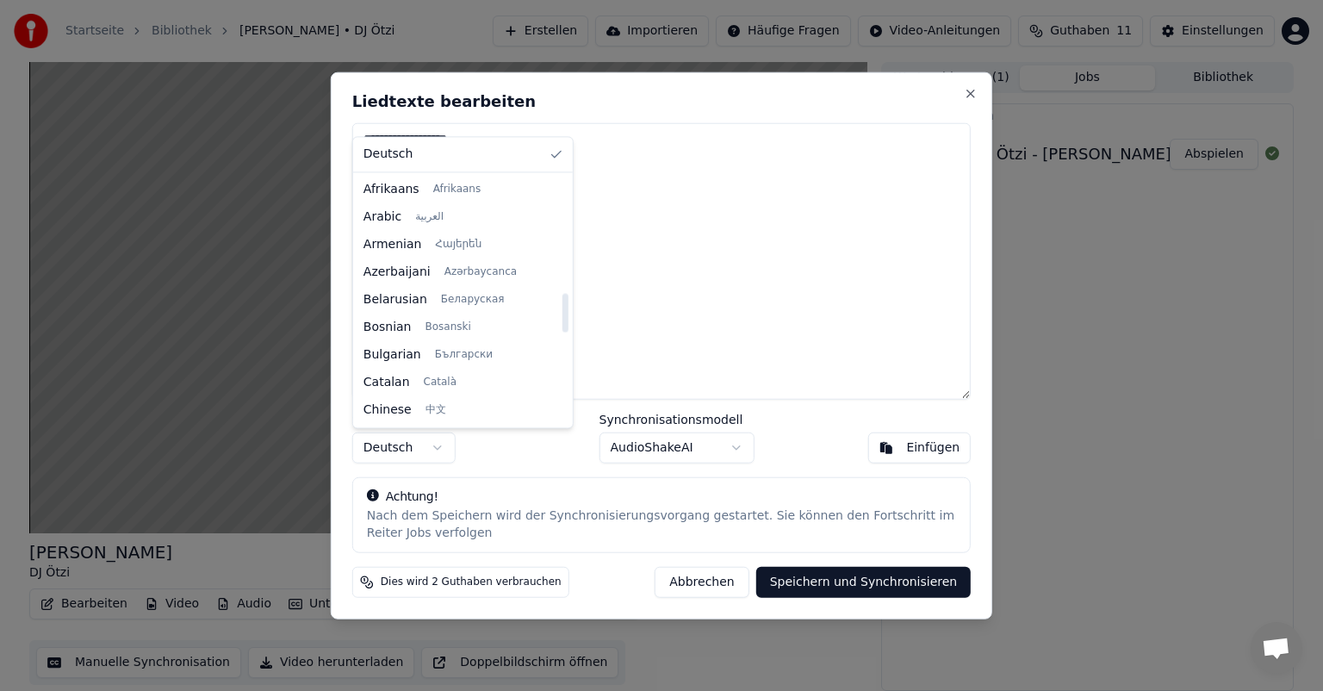
scroll to position [742, 0]
click at [560, 313] on div at bounding box center [564, 300] width 9 height 248
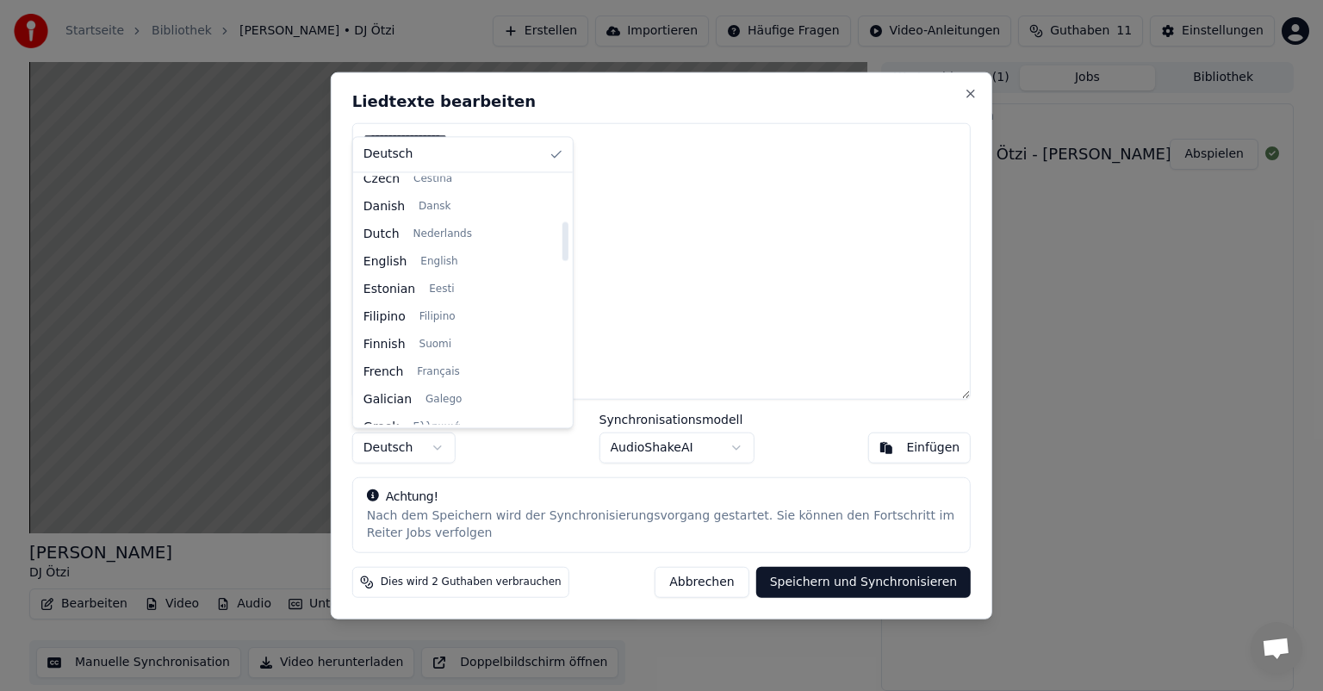
click at [560, 241] on div at bounding box center [564, 300] width 9 height 248
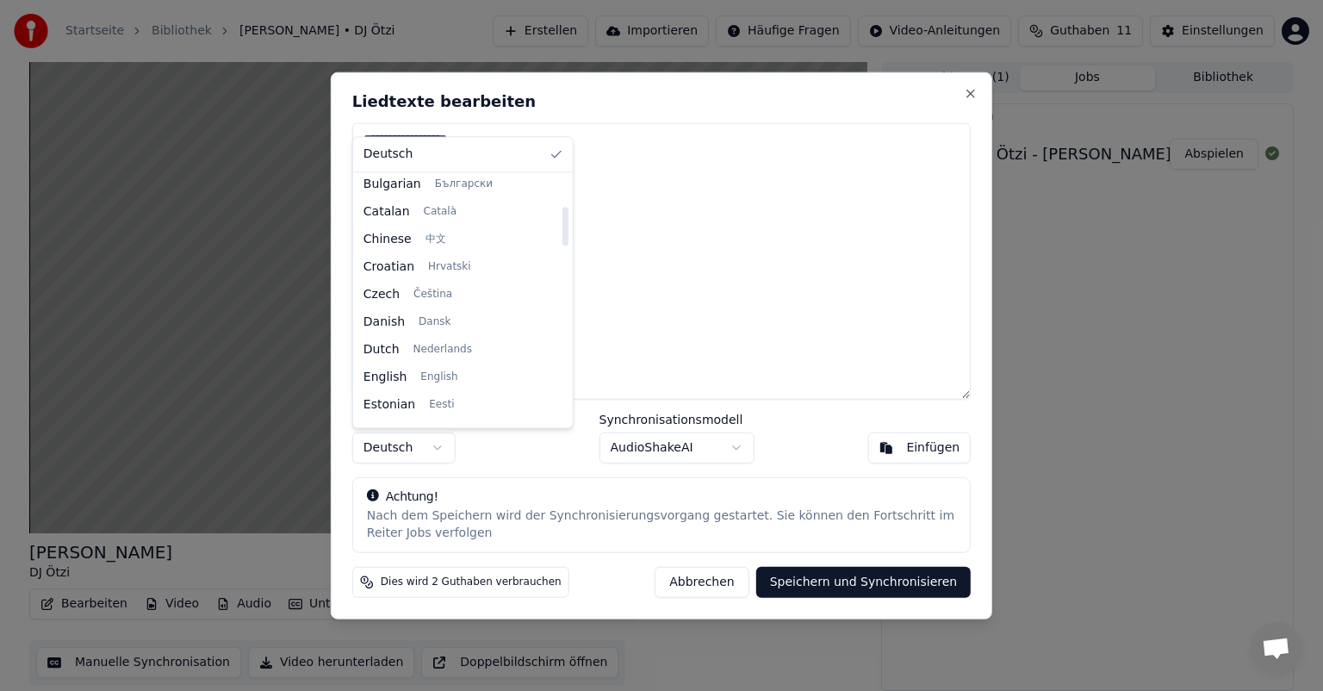
scroll to position [200, 0]
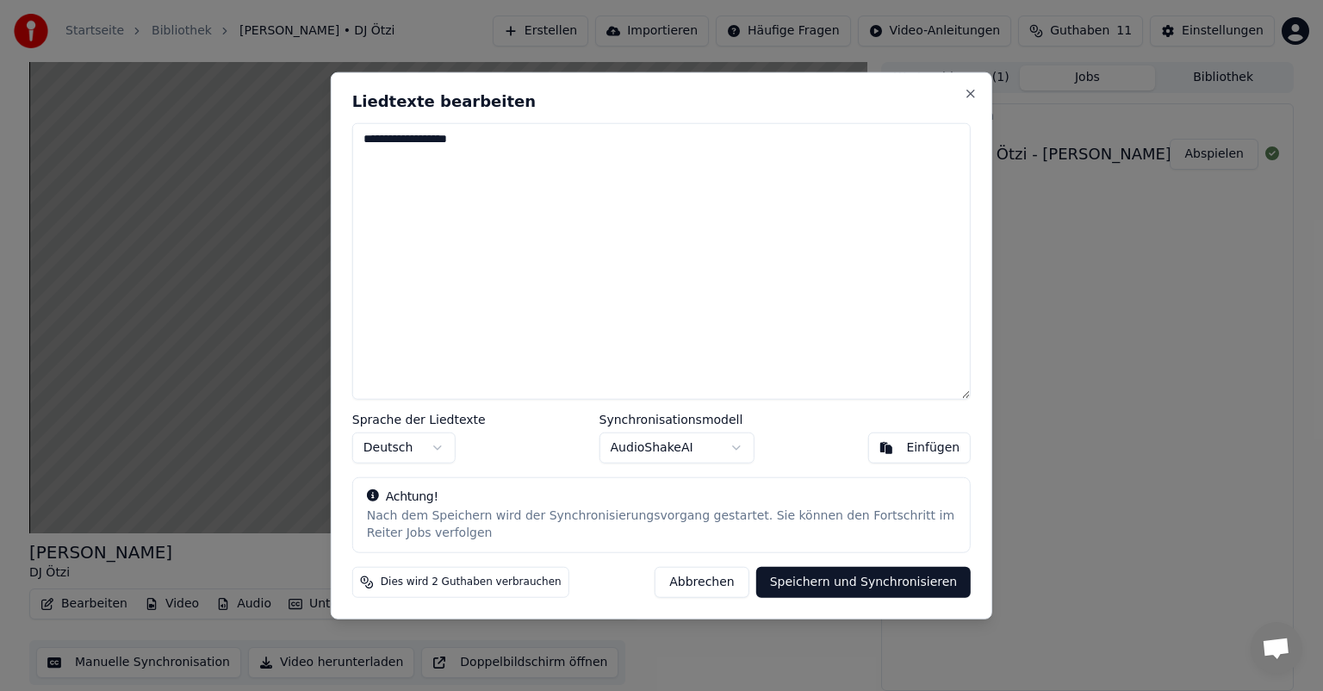
click at [442, 448] on body "**********" at bounding box center [661, 345] width 1323 height 691
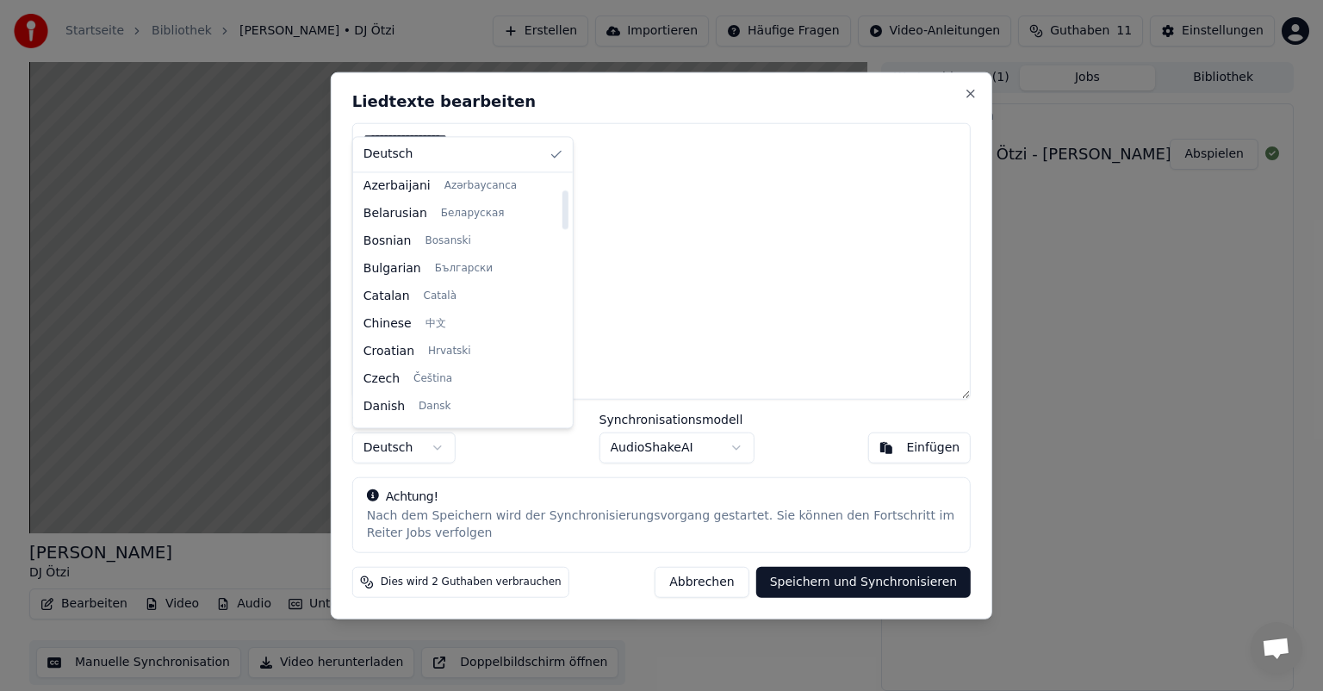
scroll to position [172, 0]
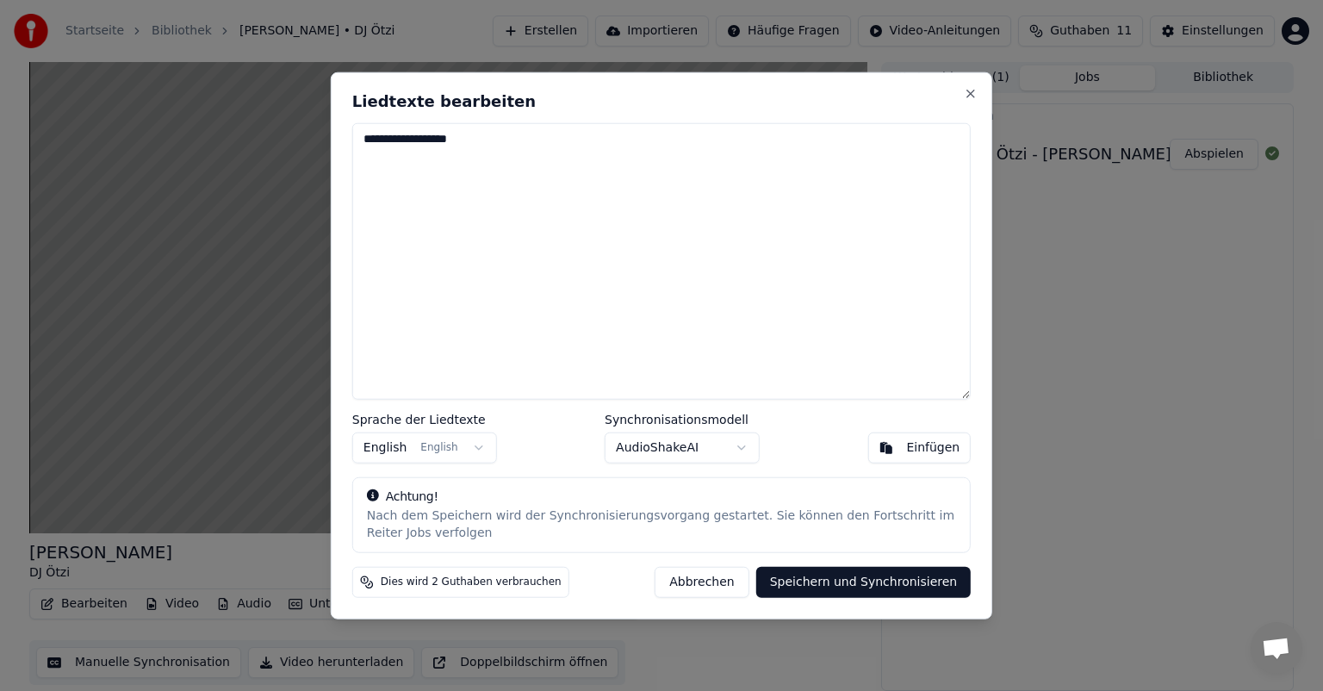
click at [941, 447] on div "Einfügen" at bounding box center [932, 446] width 53 height 17
type textarea "**********"
click at [856, 576] on button "Speichern und Synchronisieren" at bounding box center [863, 581] width 215 height 31
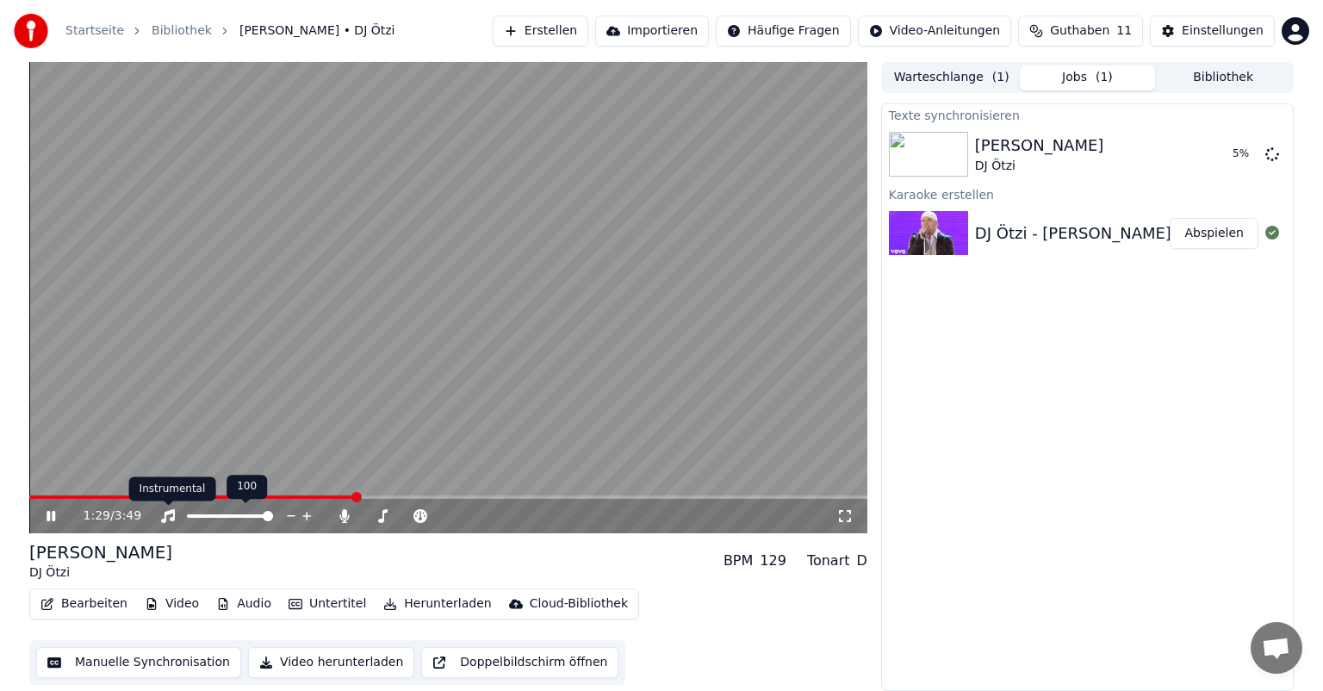
click at [166, 511] on icon at bounding box center [168, 516] width 14 height 14
click at [165, 512] on icon at bounding box center [167, 516] width 17 height 14
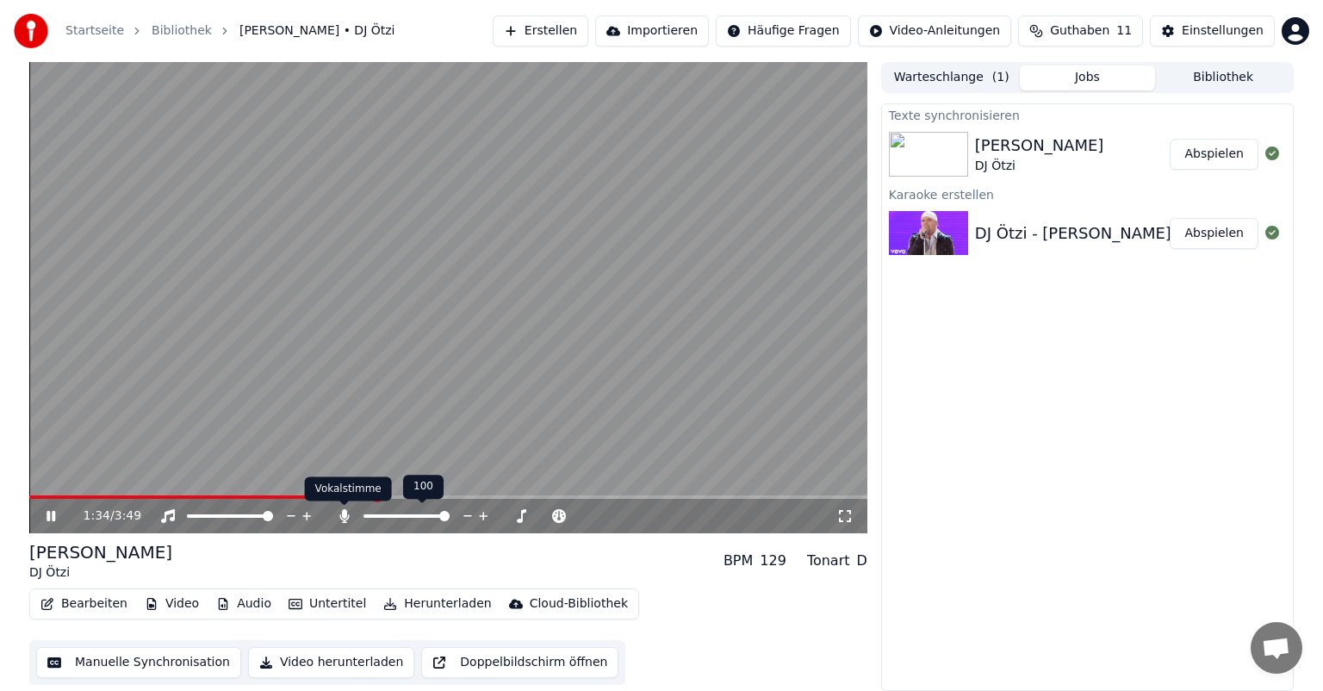
click at [341, 514] on icon at bounding box center [343, 516] width 9 height 14
click at [491, 493] on video at bounding box center [448, 297] width 838 height 471
click at [494, 499] on span at bounding box center [490, 497] width 10 height 10
click at [596, 493] on span at bounding box center [594, 497] width 10 height 10
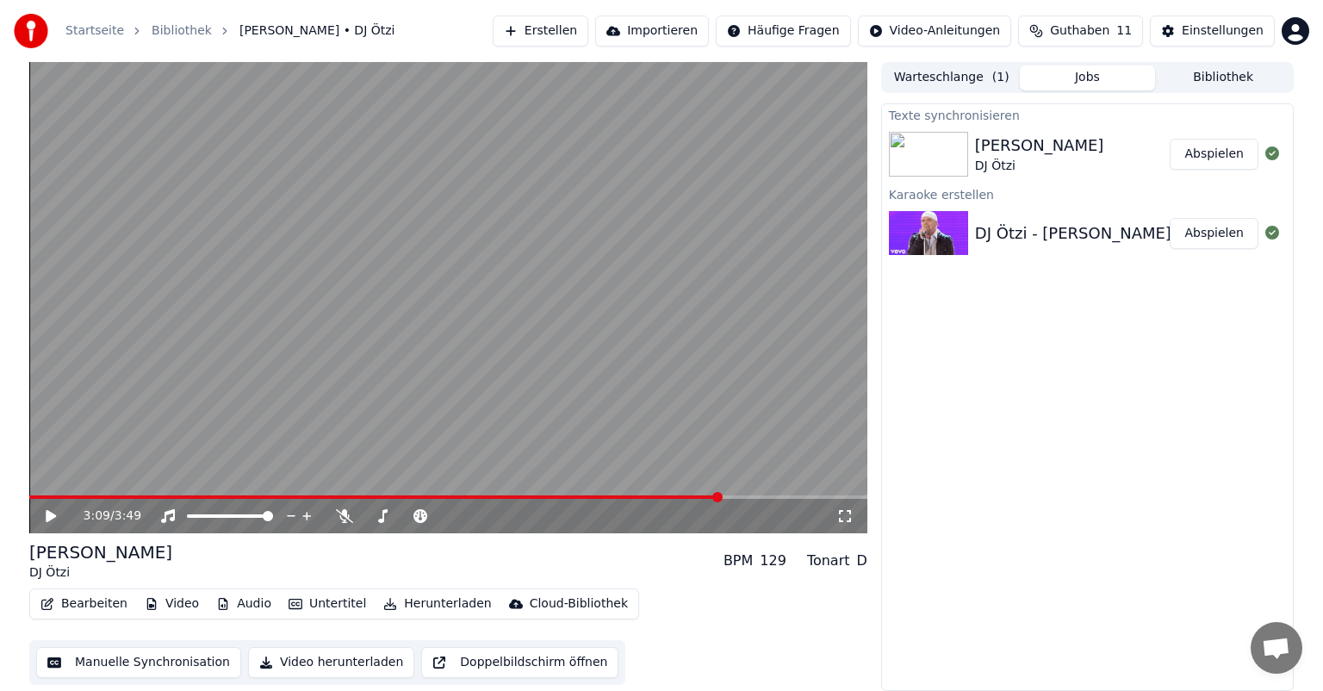
click at [722, 492] on span at bounding box center [717, 497] width 10 height 10
click at [47, 511] on icon at bounding box center [51, 516] width 10 height 12
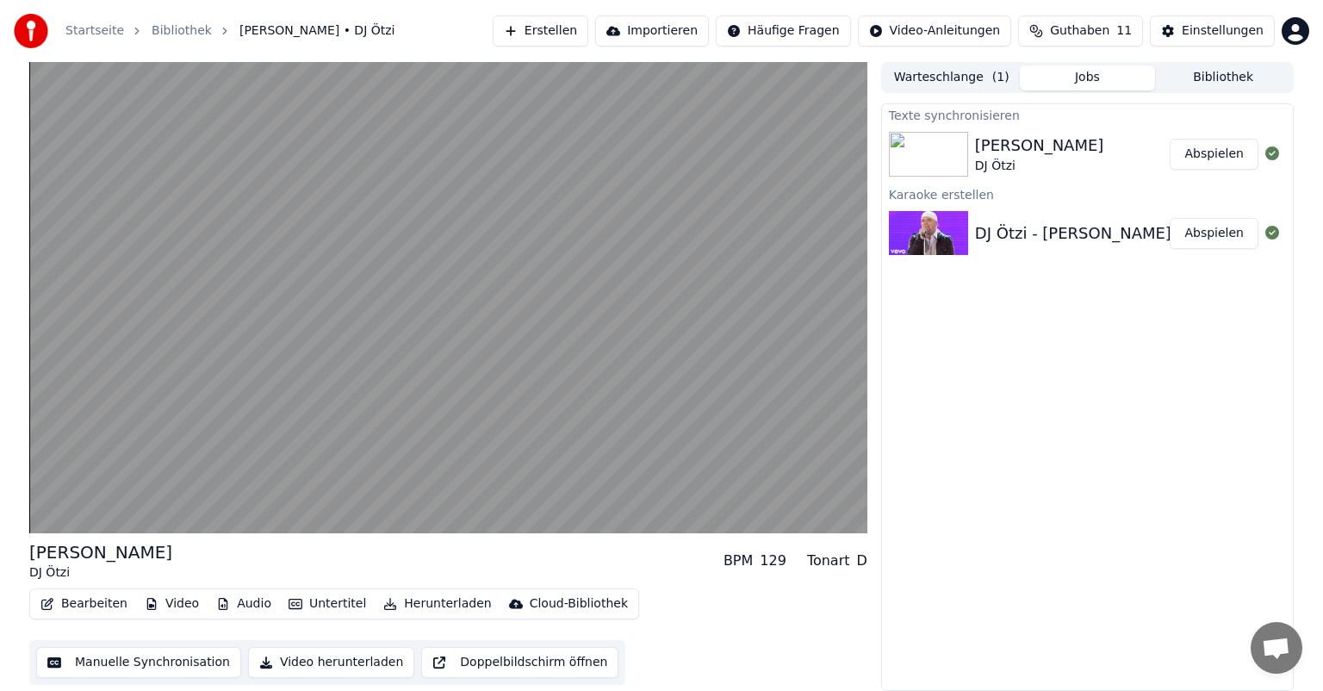
click at [223, 605] on button "Audio" at bounding box center [243, 604] width 69 height 24
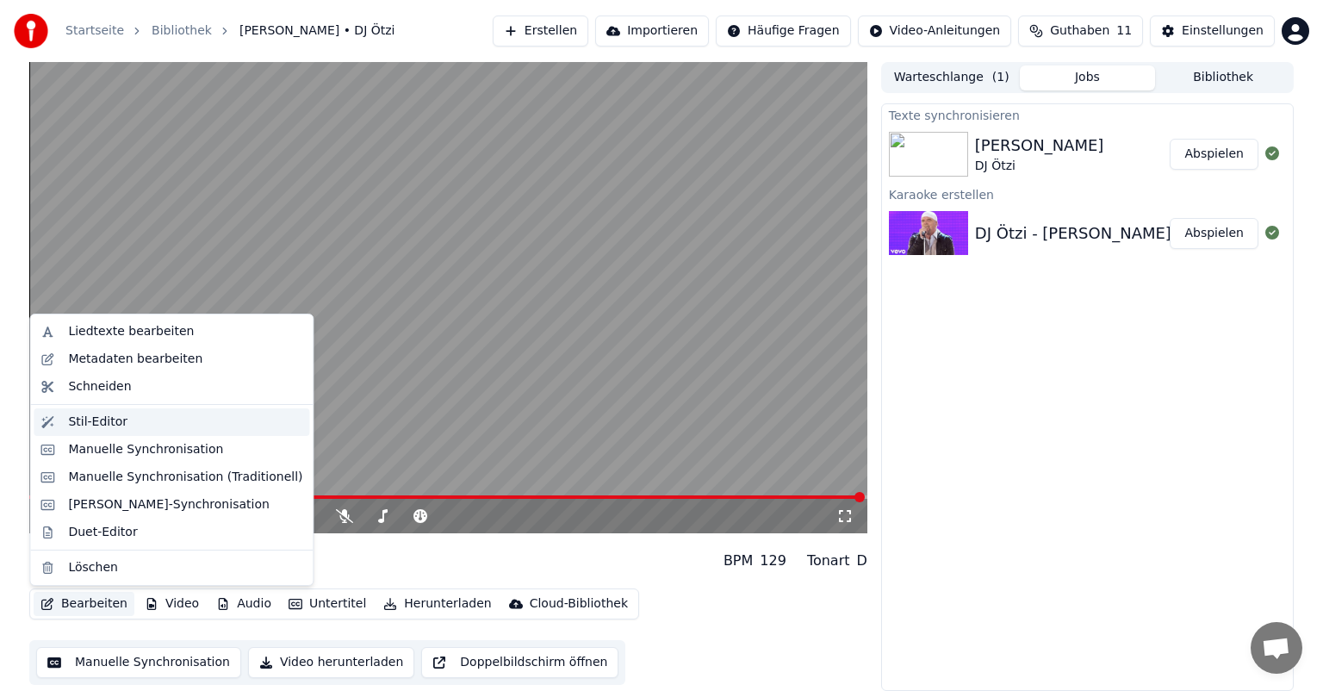
click at [99, 423] on div "Stil-Editor" at bounding box center [97, 421] width 59 height 17
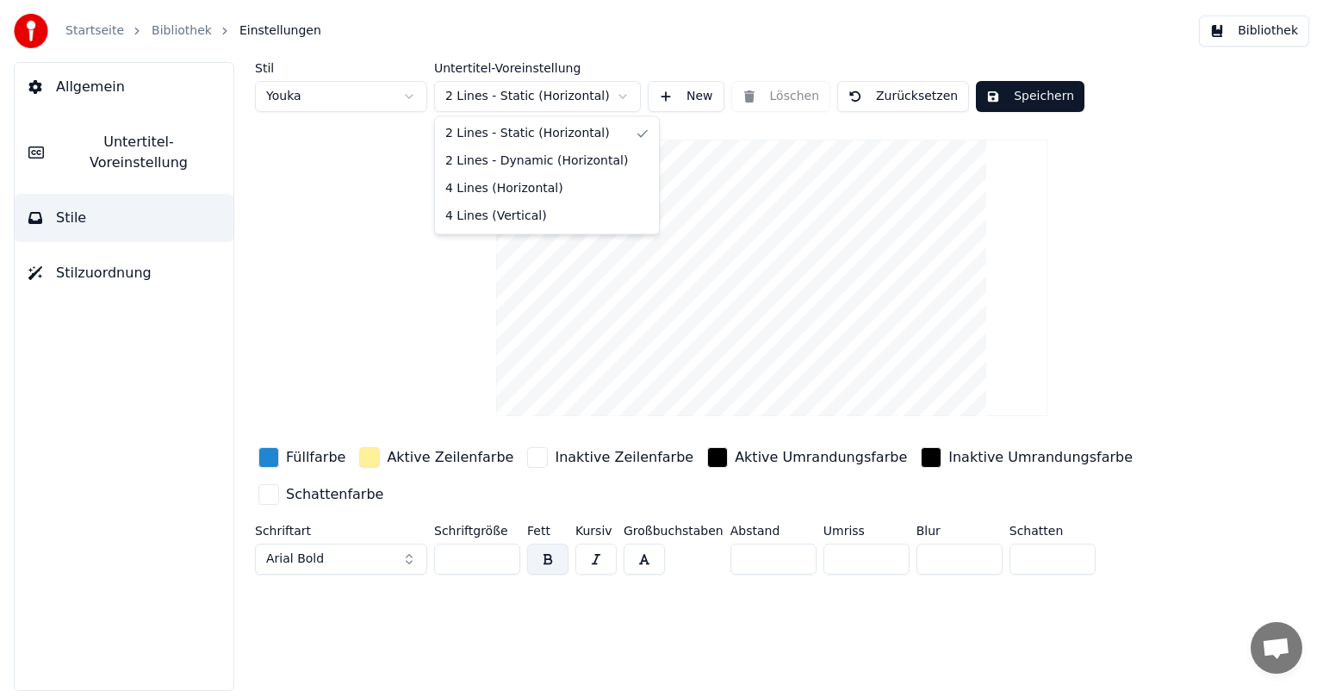
click at [624, 95] on html "Startseite Bibliothek Einstellungen Bibliothek Allgemein Untertitel-Voreinstell…" at bounding box center [661, 345] width 1323 height 691
click at [696, 95] on html "Startseite Bibliothek Einstellungen Bibliothek Allgemein Untertitel-Voreinstell…" at bounding box center [661, 345] width 1323 height 691
click at [694, 91] on button "New" at bounding box center [686, 96] width 77 height 31
click at [586, 95] on html "Startseite Bibliothek Einstellungen Bibliothek Allgemein Untertitel-Voreinstell…" at bounding box center [661, 345] width 1323 height 691
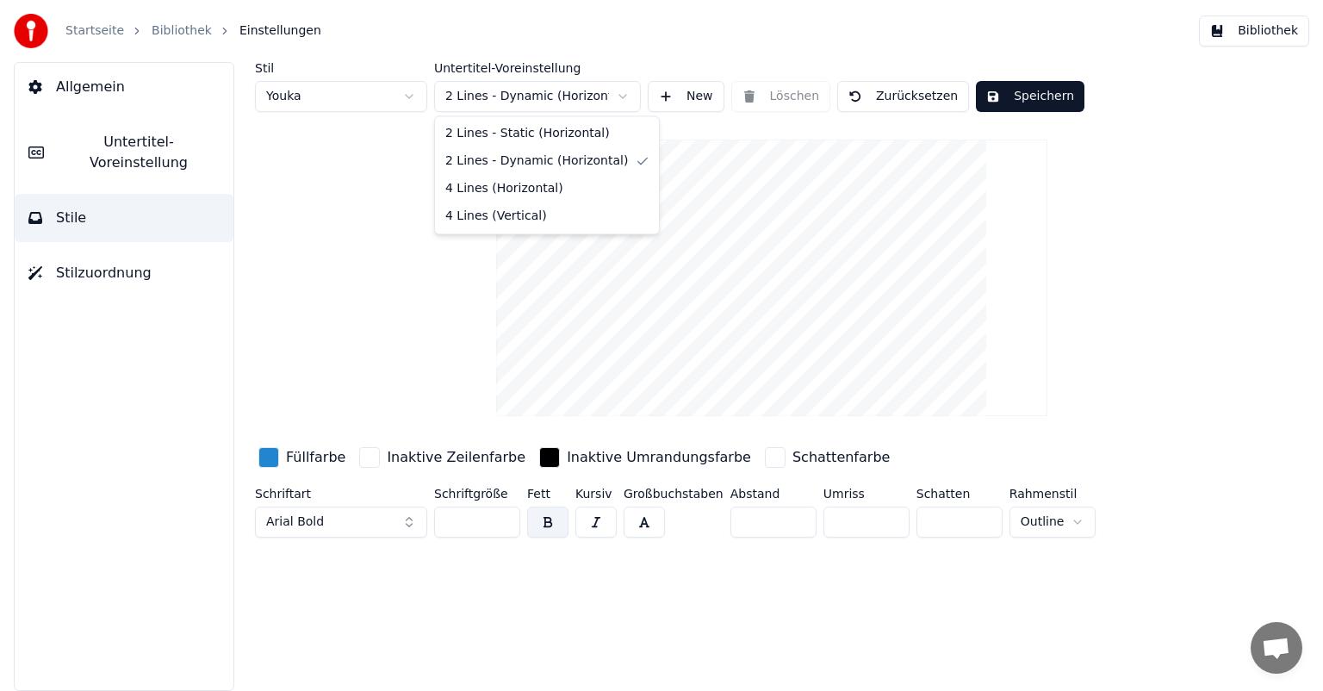
click at [618, 92] on html "Startseite Bibliothek Einstellungen Bibliothek Allgemein Untertitel-Voreinstell…" at bounding box center [661, 345] width 1323 height 691
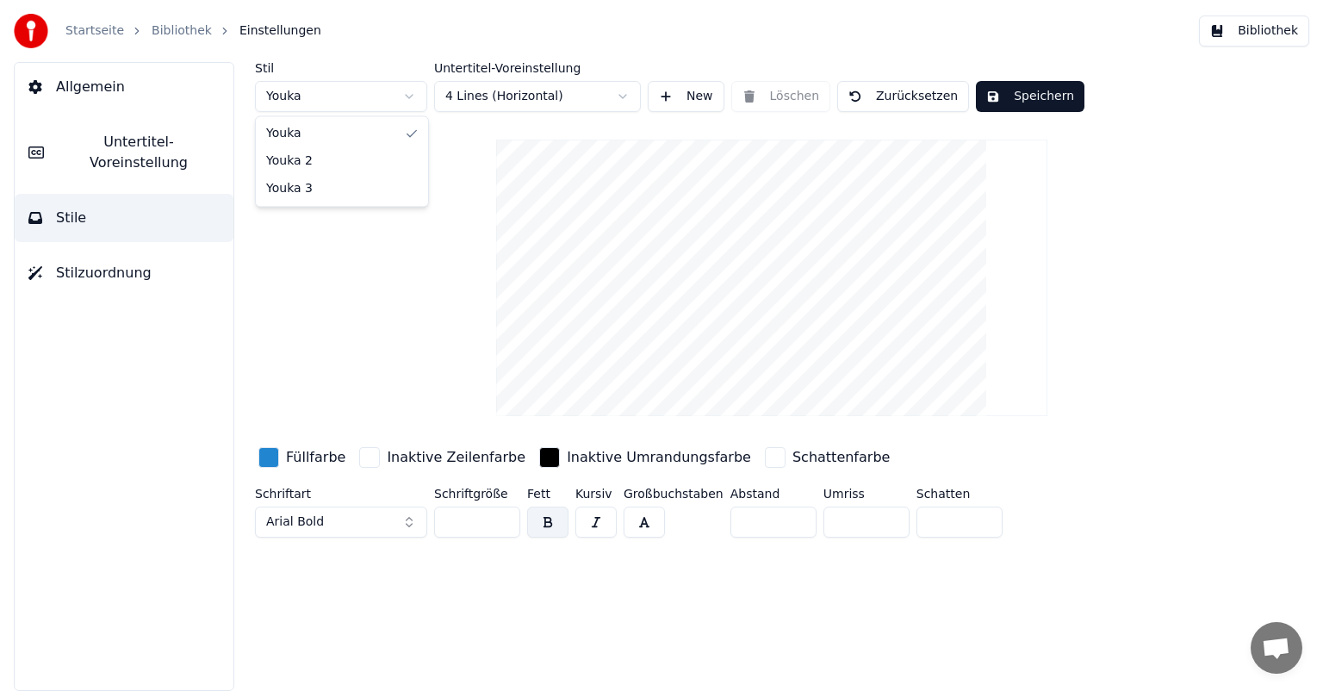
click at [409, 96] on html "Startseite Bibliothek Einstellungen Bibliothek Allgemein Untertitel-Voreinstell…" at bounding box center [661, 345] width 1323 height 691
click at [410, 95] on html "Startseite Bibliothek Einstellungen Bibliothek Allgemein Untertitel-Voreinstell…" at bounding box center [661, 345] width 1323 height 691
click at [112, 263] on span "Stilzuordnung" at bounding box center [104, 273] width 96 height 21
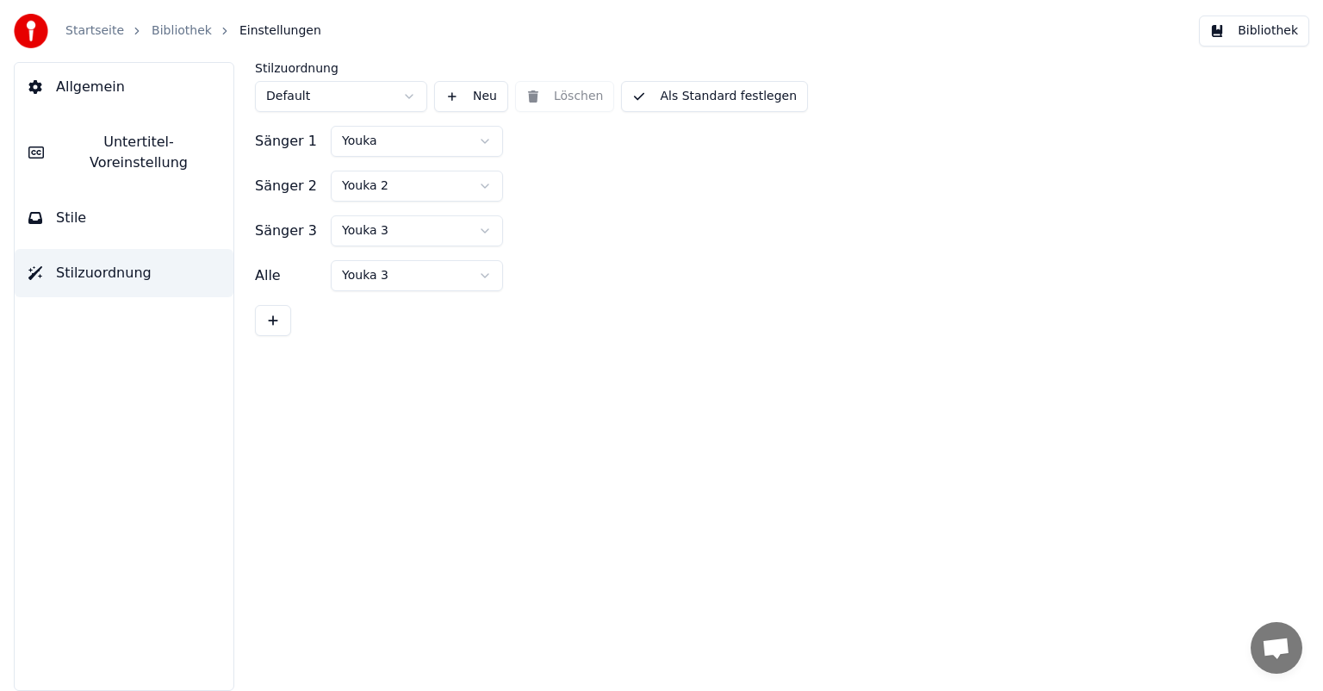
click at [89, 138] on span "Untertitel-Voreinstellung" at bounding box center [139, 152] width 162 height 41
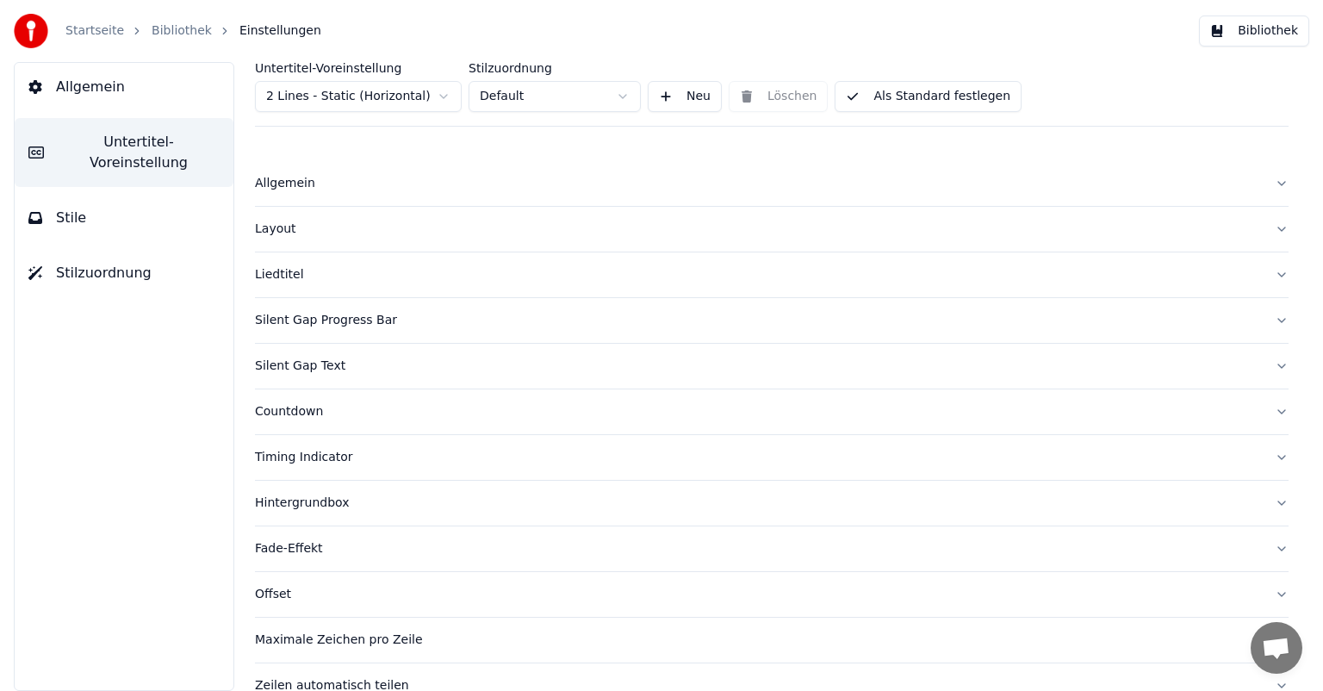
click at [81, 87] on span "Allgemein" at bounding box center [90, 87] width 69 height 21
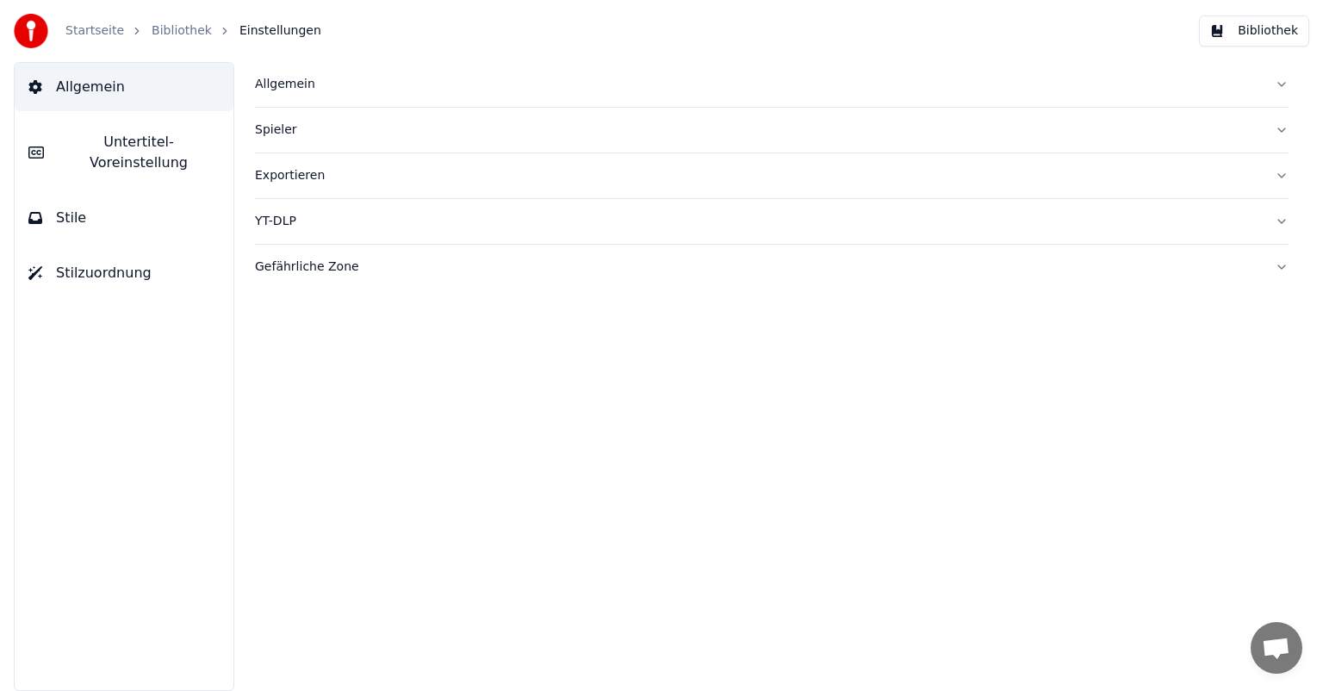
click at [79, 34] on link "Startseite" at bounding box center [94, 30] width 59 height 17
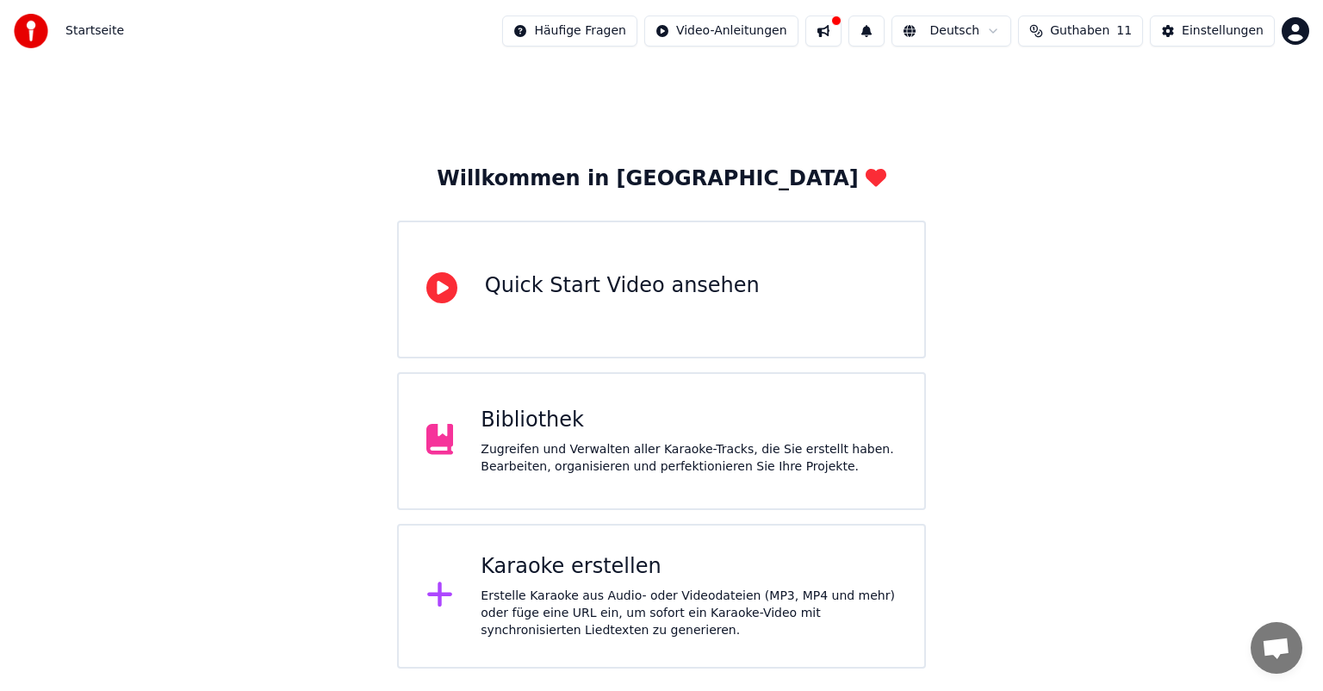
click at [537, 569] on div "Karaoke erstellen" at bounding box center [689, 567] width 416 height 28
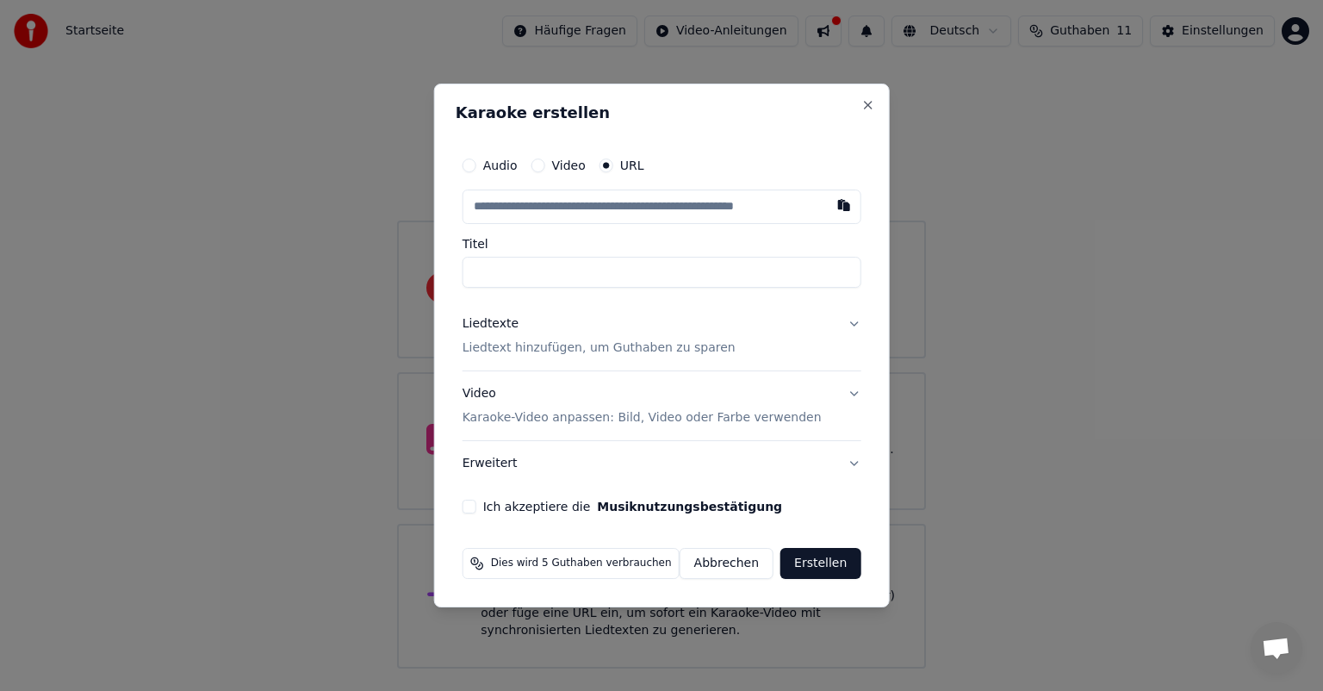
click at [476, 165] on button "Audio" at bounding box center [470, 165] width 14 height 14
click at [499, 205] on div "Datei auswählen" at bounding box center [527, 206] width 128 height 31
type input "**********"
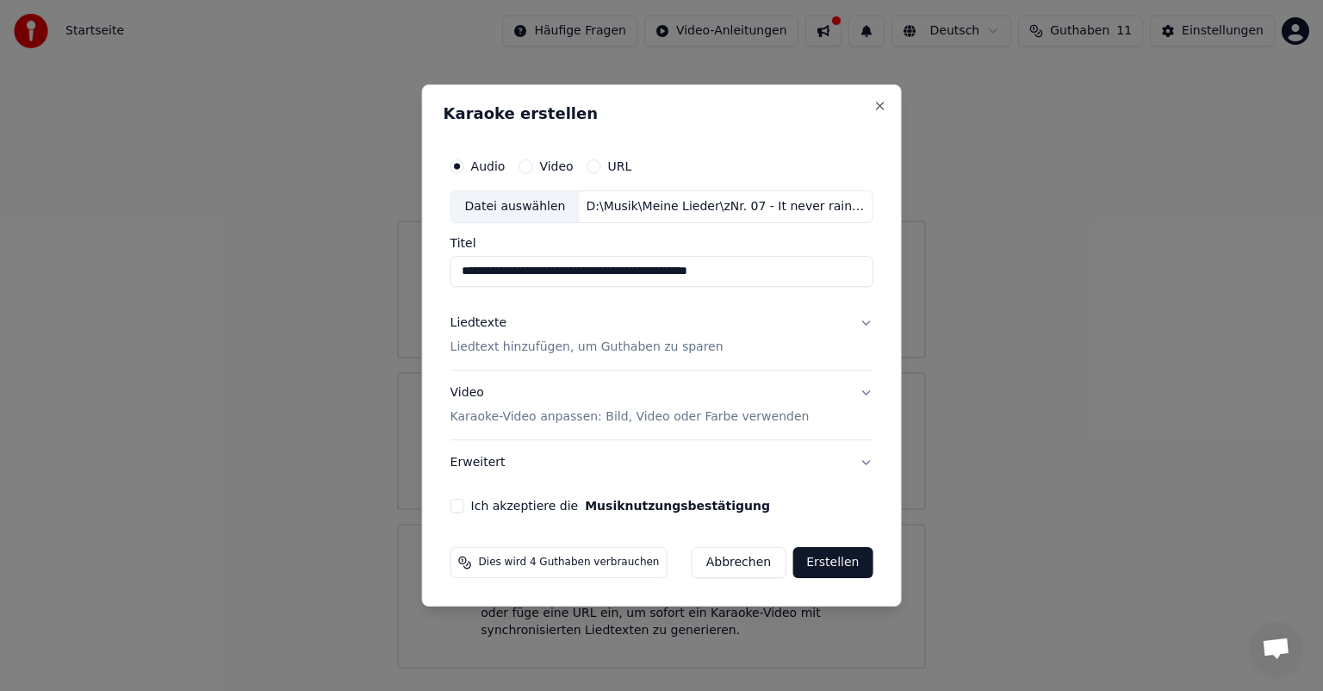
click at [462, 504] on button "Ich akzeptiere die Musiknutzungsbestätigung" at bounding box center [457, 506] width 14 height 14
click at [573, 416] on p "Karaoke-Video anpassen: Bild, Video oder Farbe verwenden" at bounding box center [629, 416] width 359 height 17
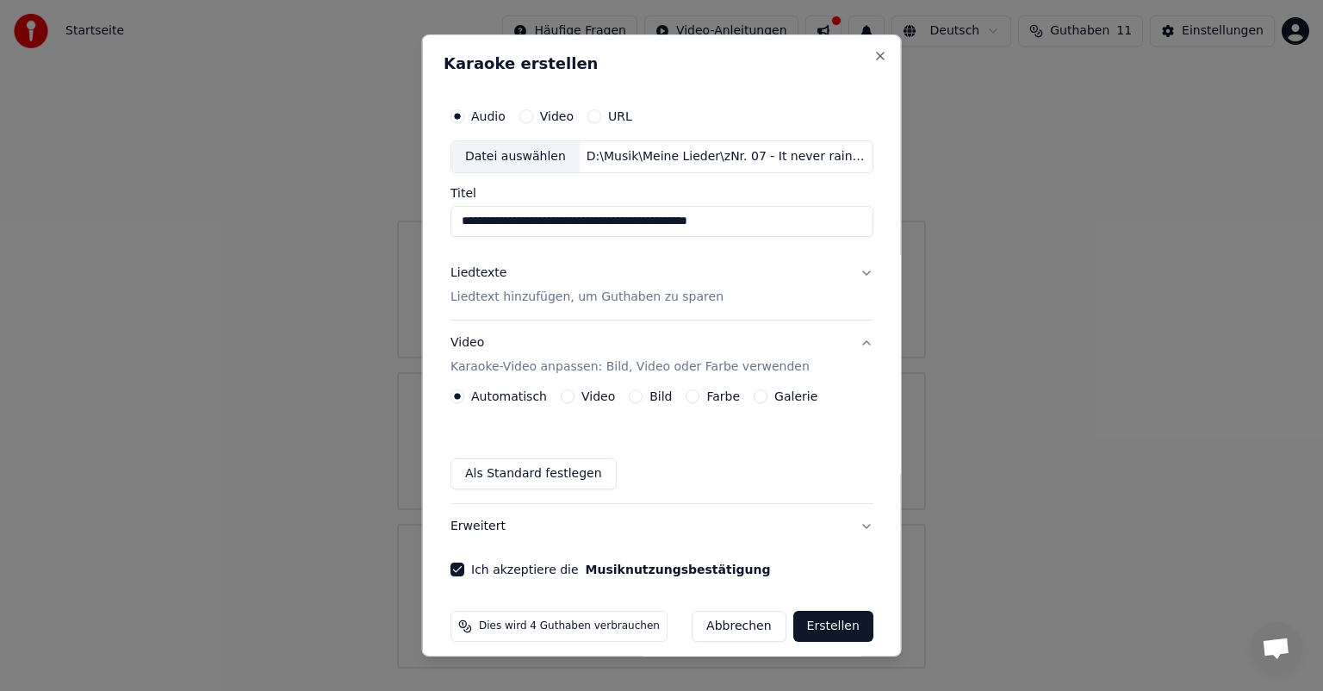
click at [561, 396] on button "Video" at bounding box center [568, 396] width 14 height 14
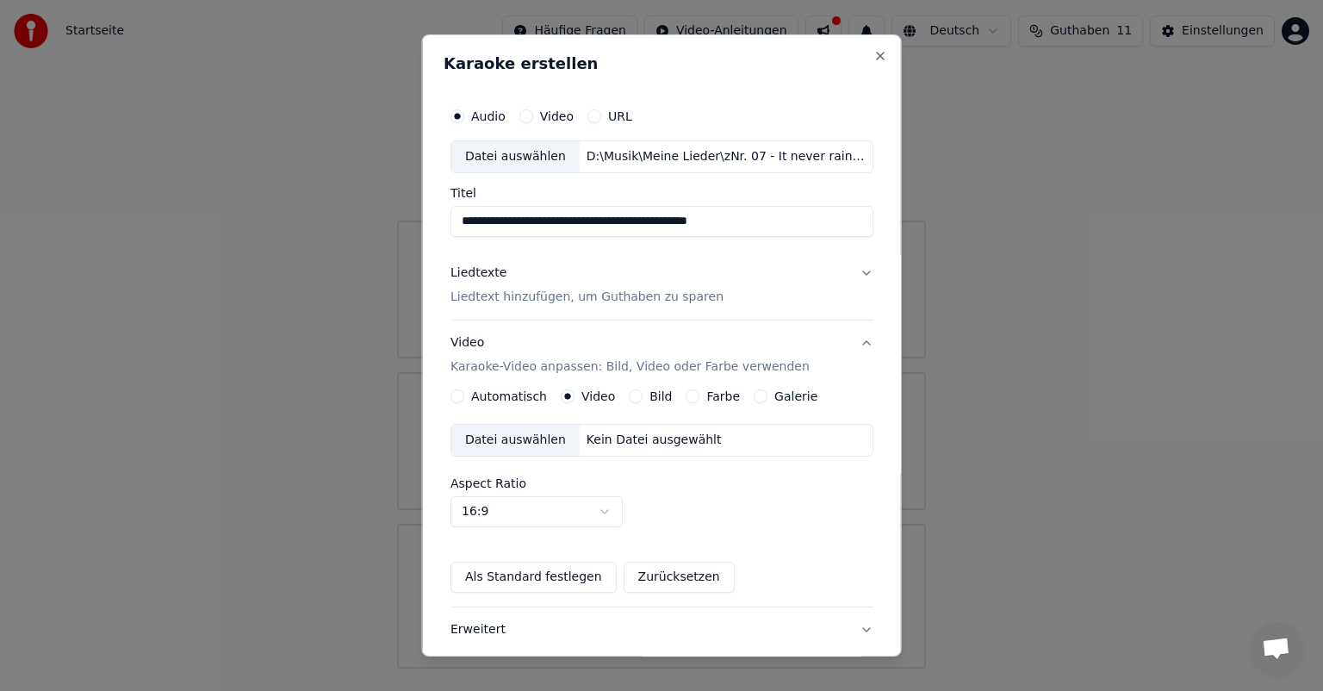
click at [629, 394] on button "Bild" at bounding box center [636, 396] width 14 height 14
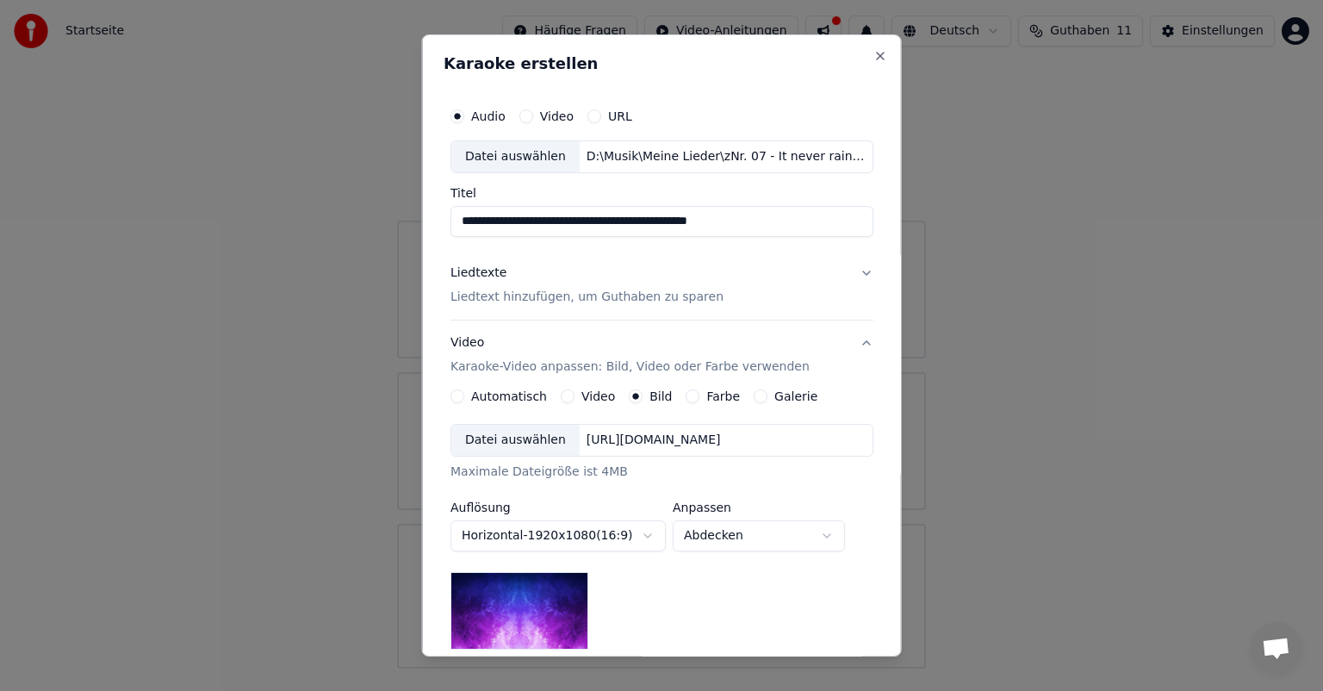
click at [537, 588] on img at bounding box center [519, 611] width 138 height 78
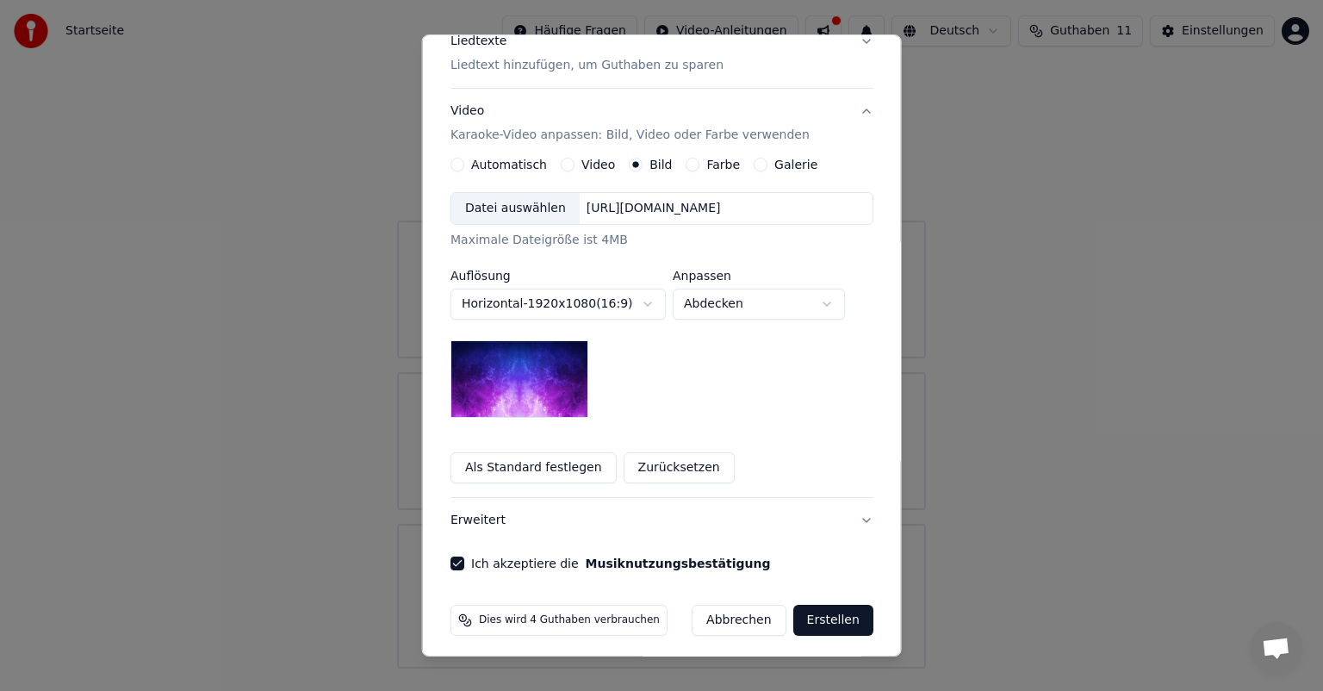
scroll to position [238, 0]
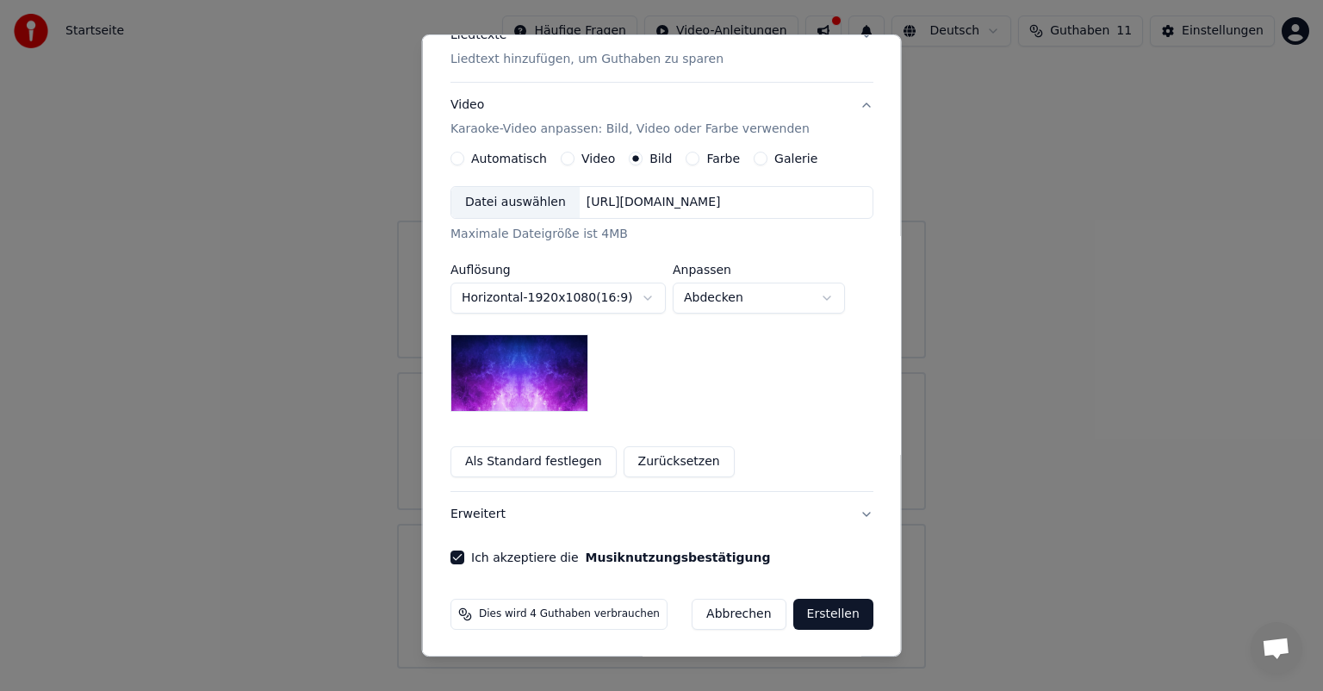
drag, startPoint x: 829, startPoint y: 608, endPoint x: 821, endPoint y: 609, distance: 8.7
click at [829, 608] on button "Erstellen" at bounding box center [832, 614] width 80 height 31
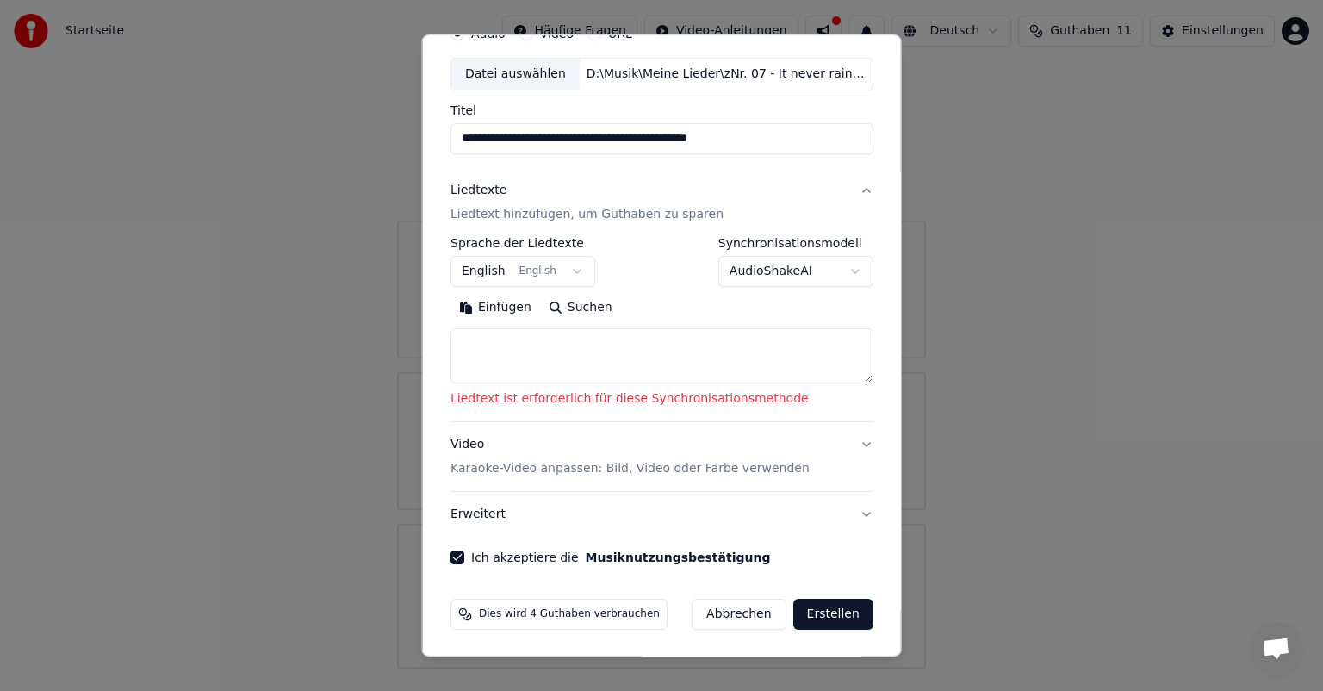
scroll to position [83, 0]
click at [810, 611] on button "Erstellen" at bounding box center [832, 614] width 80 height 31
click at [480, 338] on textarea at bounding box center [661, 355] width 423 height 55
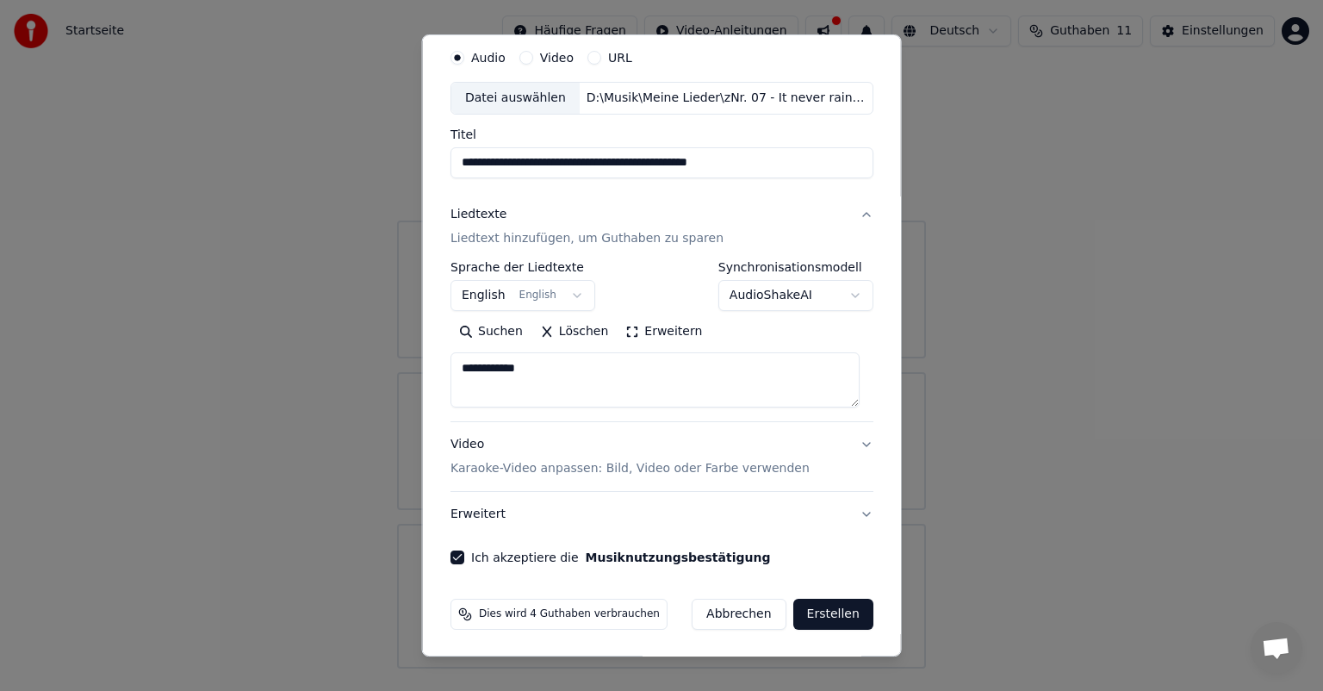
type textarea "**********"
click at [492, 468] on p "Karaoke-Video anpassen: Bild, Video oder Farbe verwenden" at bounding box center [629, 468] width 359 height 17
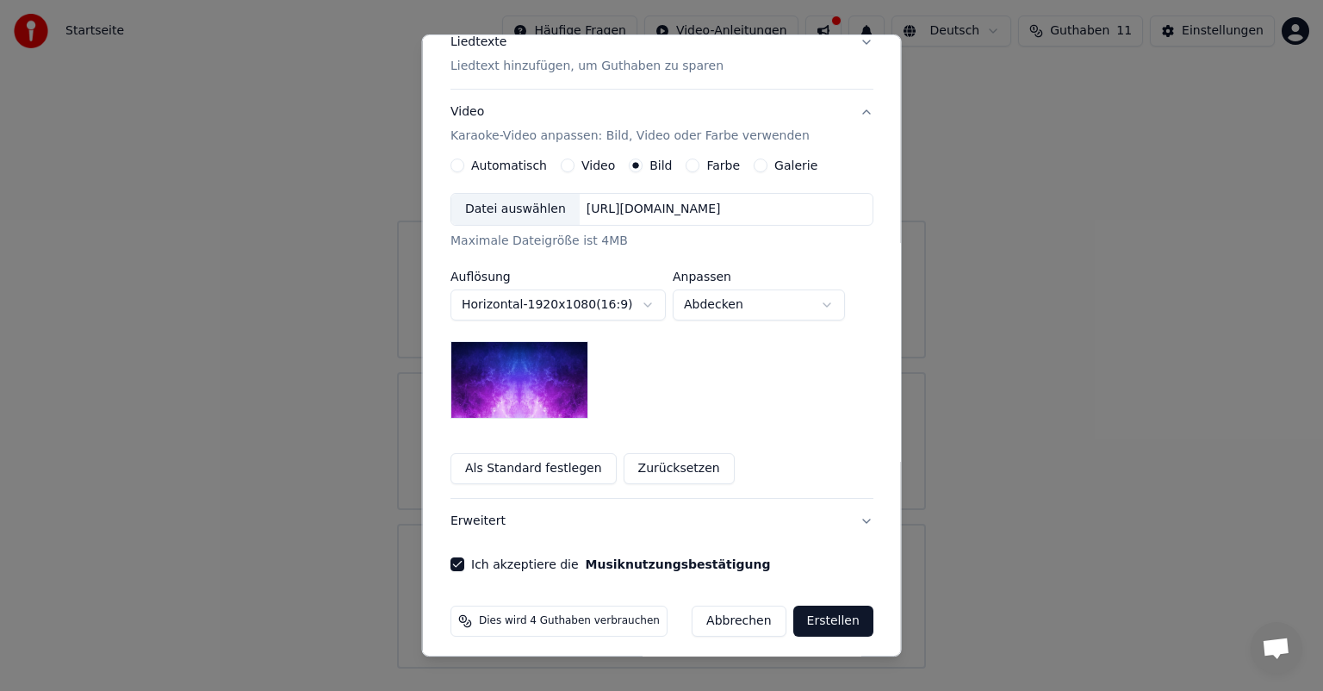
scroll to position [238, 0]
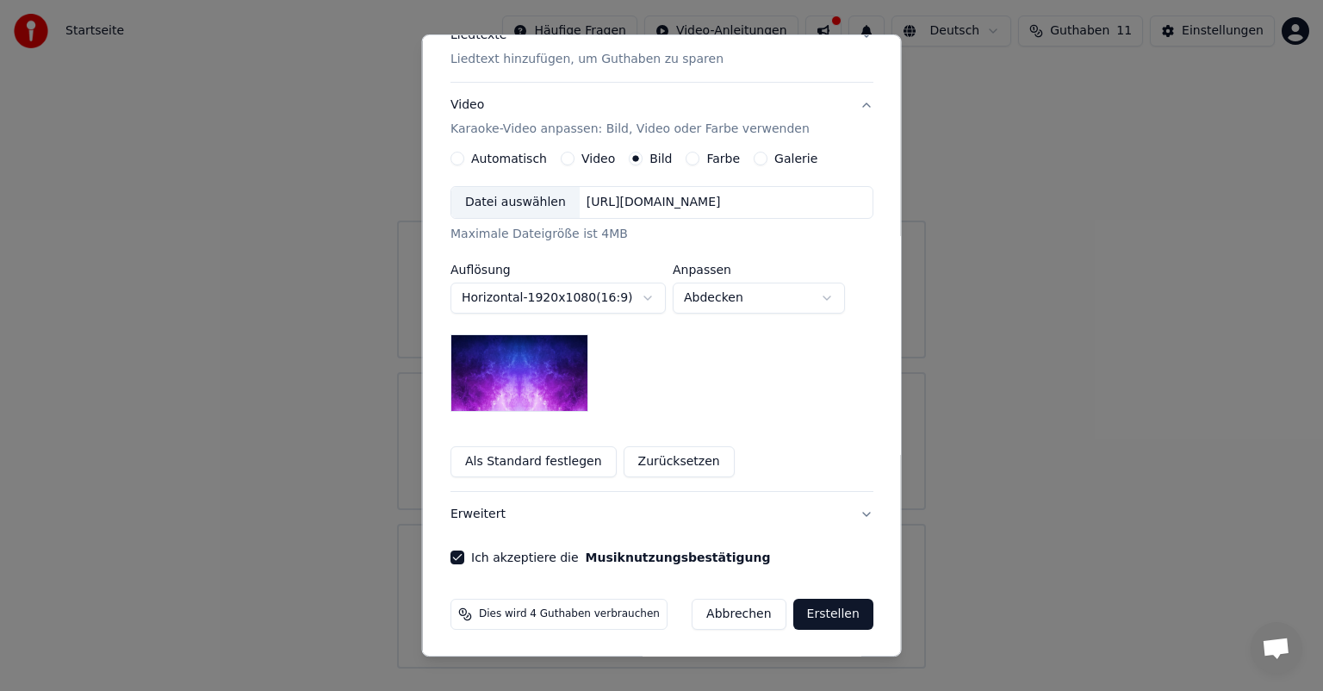
click at [826, 601] on button "Erstellen" at bounding box center [832, 614] width 80 height 31
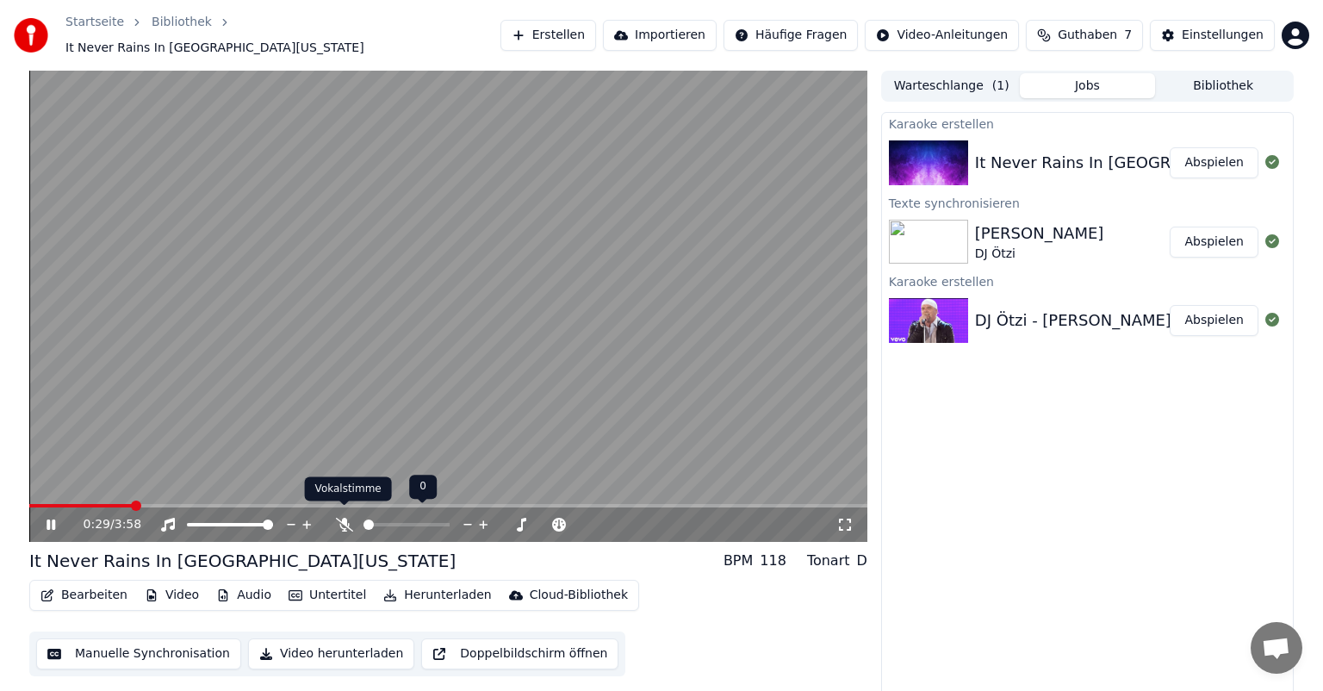
click at [343, 518] on icon at bounding box center [344, 525] width 17 height 14
click at [495, 504] on span at bounding box center [448, 505] width 838 height 3
click at [566, 493] on video at bounding box center [448, 306] width 838 height 471
click at [619, 504] on span at bounding box center [448, 505] width 838 height 3
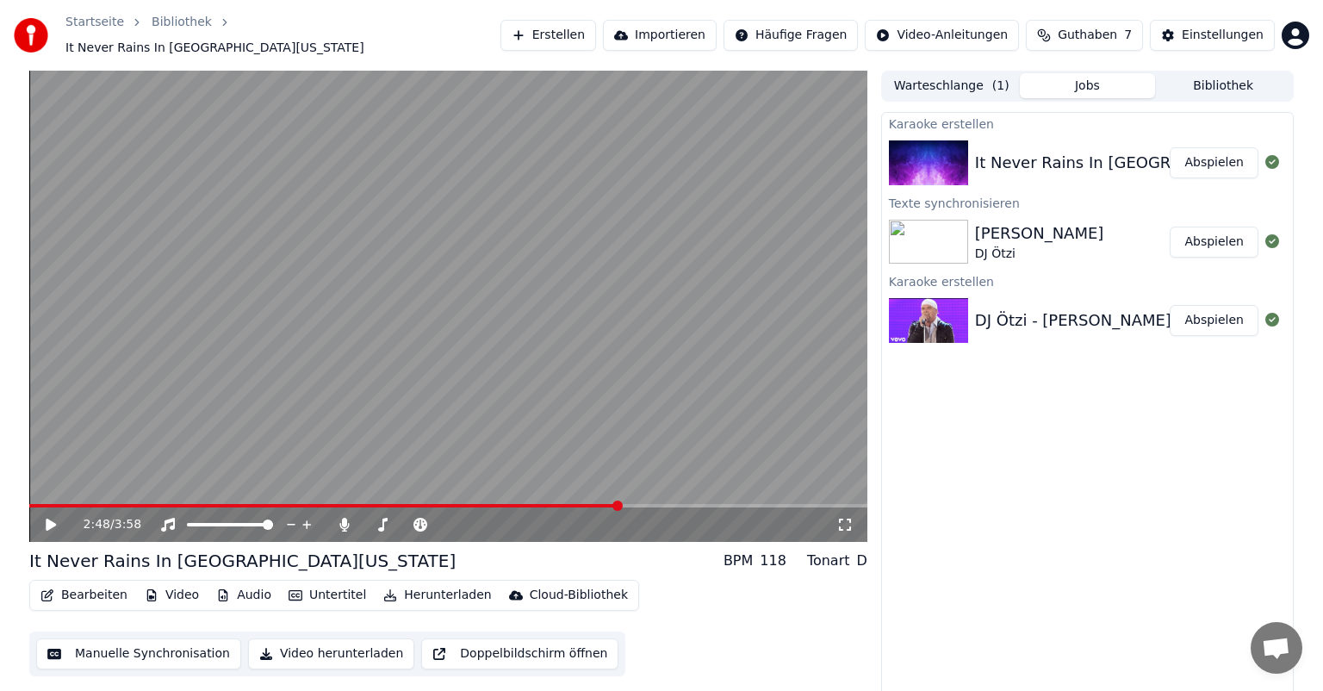
click at [689, 504] on span at bounding box center [448, 505] width 838 height 3
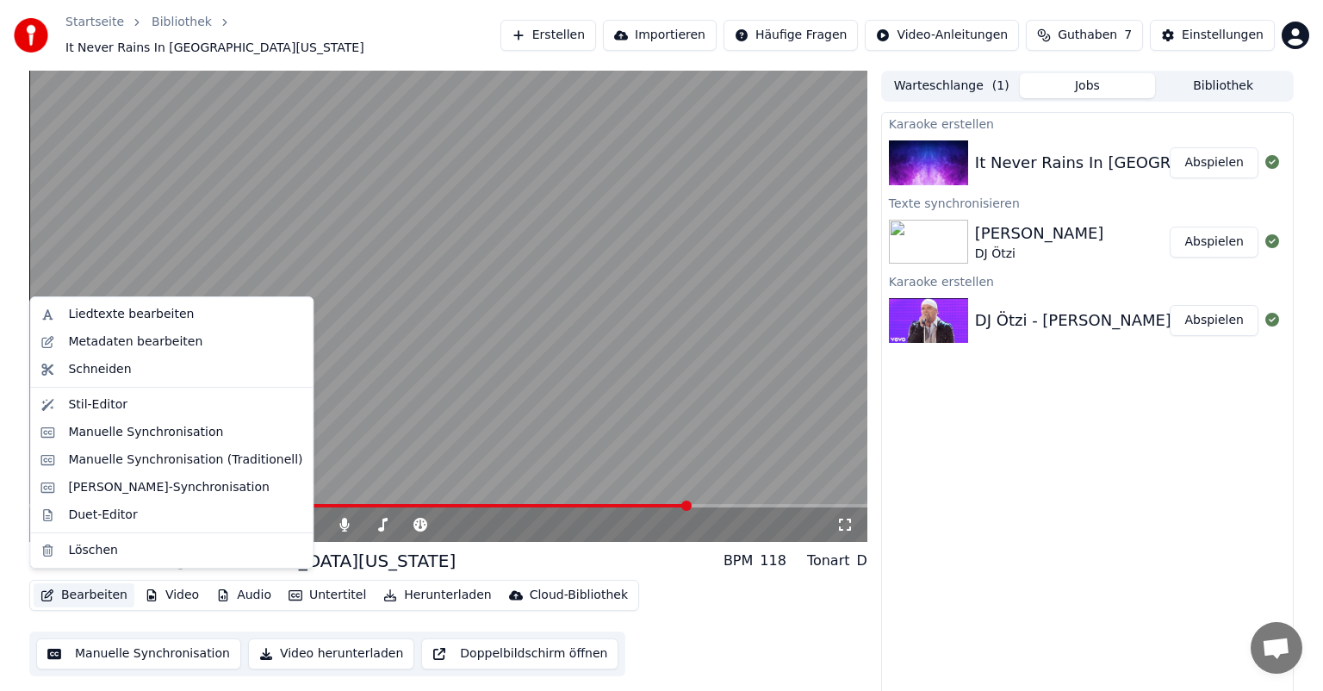
click at [84, 586] on button "Bearbeiten" at bounding box center [84, 595] width 101 height 24
click at [146, 314] on div "Liedtexte bearbeiten" at bounding box center [131, 314] width 126 height 17
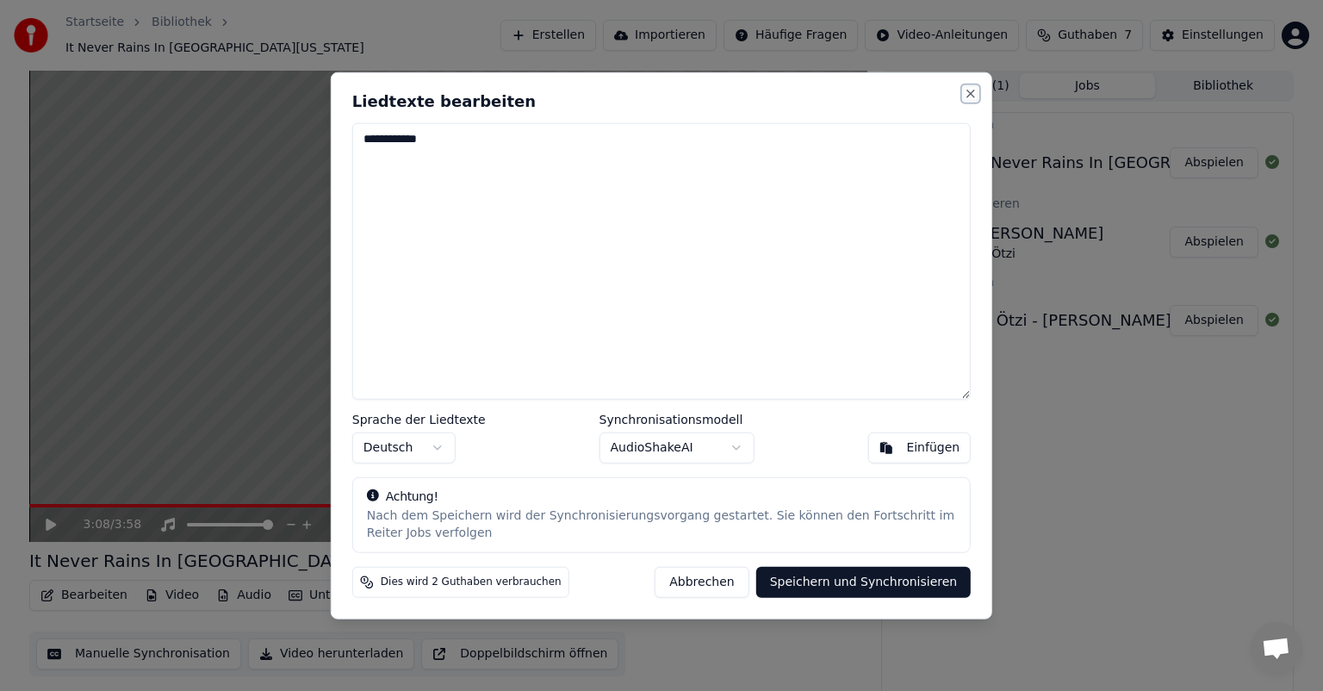
click at [975, 93] on button "Close" at bounding box center [971, 94] width 14 height 14
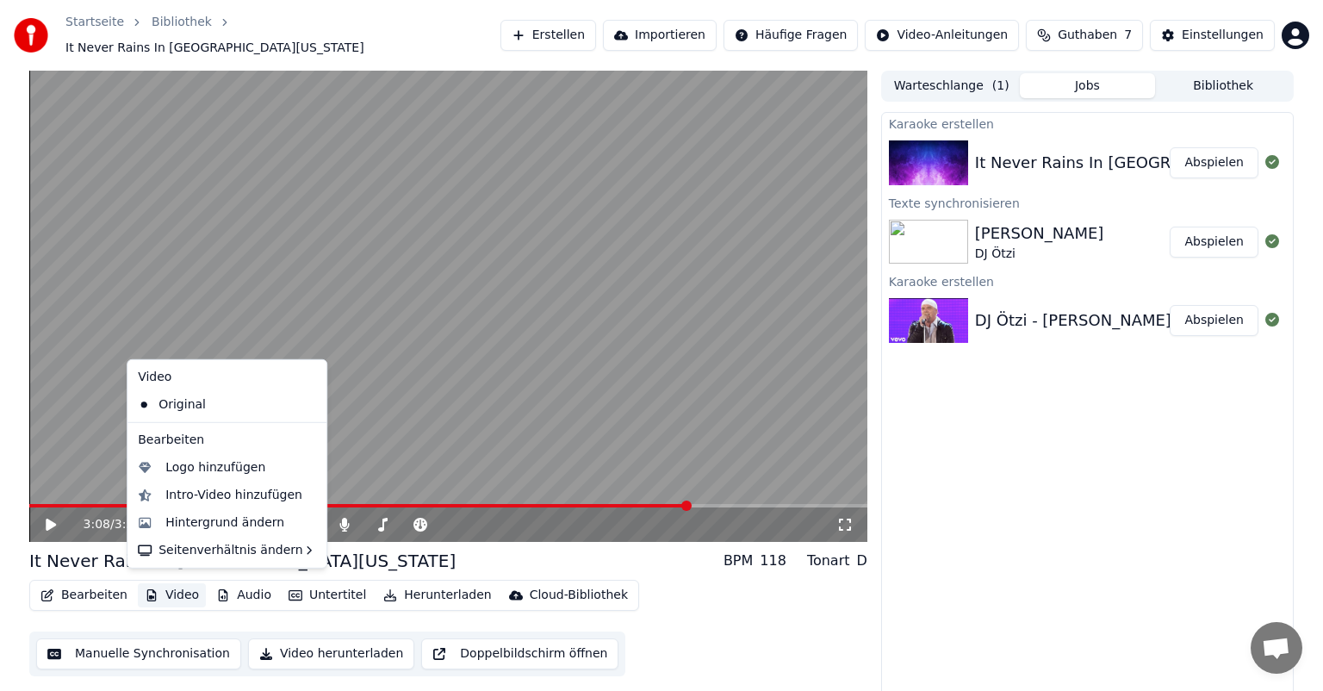
click at [169, 586] on button "Video" at bounding box center [172, 595] width 68 height 24
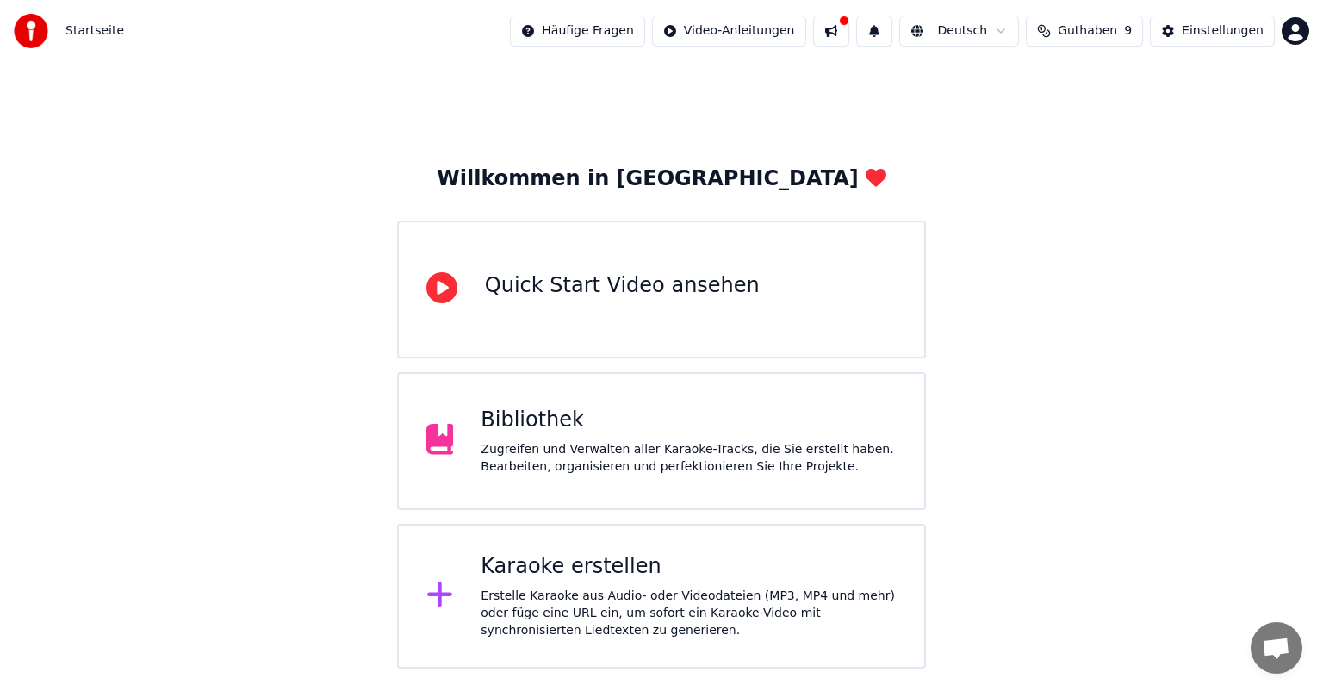
click at [610, 596] on div "Erstelle Karaoke aus Audio- oder Videodateien (MP3, MP4 und mehr) oder füge ein…" at bounding box center [689, 613] width 416 height 52
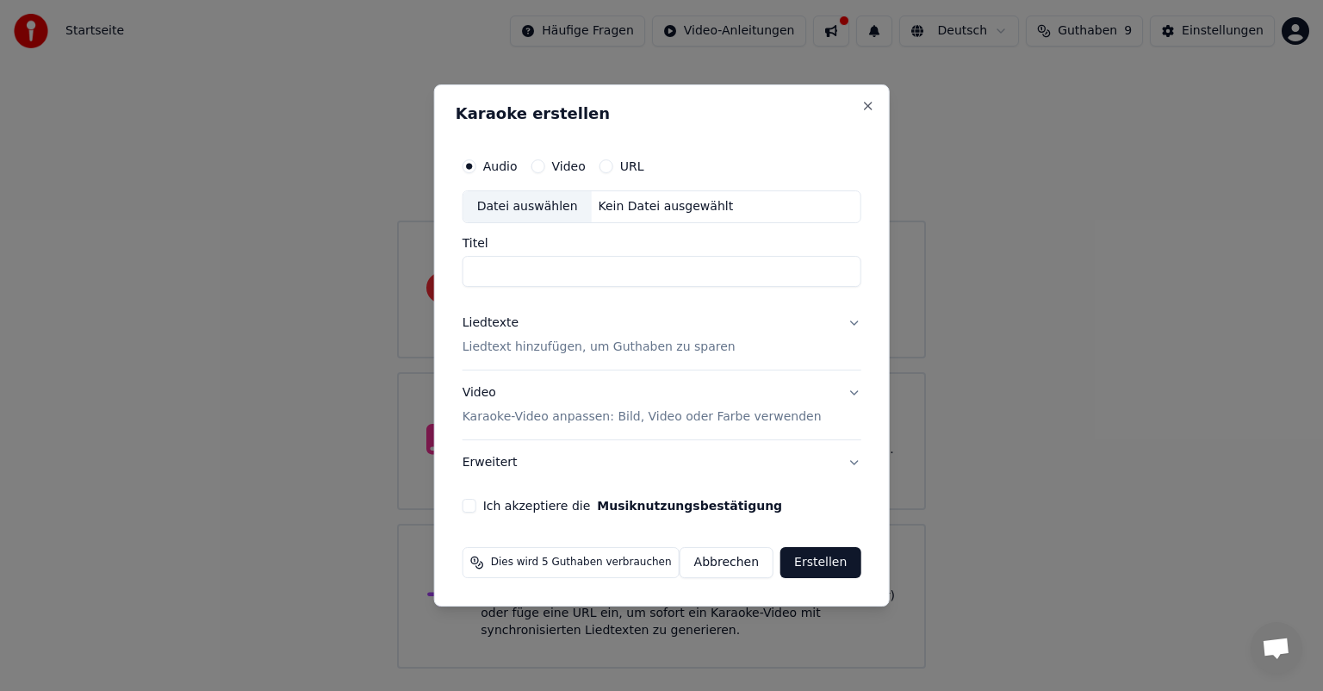
click at [472, 167] on circle "button" at bounding box center [469, 167] width 6 height 6
click at [552, 203] on div "Datei auswählen" at bounding box center [527, 206] width 128 height 31
click at [562, 272] on input "Titel" at bounding box center [662, 271] width 399 height 31
click at [610, 169] on button "URL" at bounding box center [606, 166] width 14 height 14
click at [510, 207] on input "text" at bounding box center [662, 206] width 399 height 34
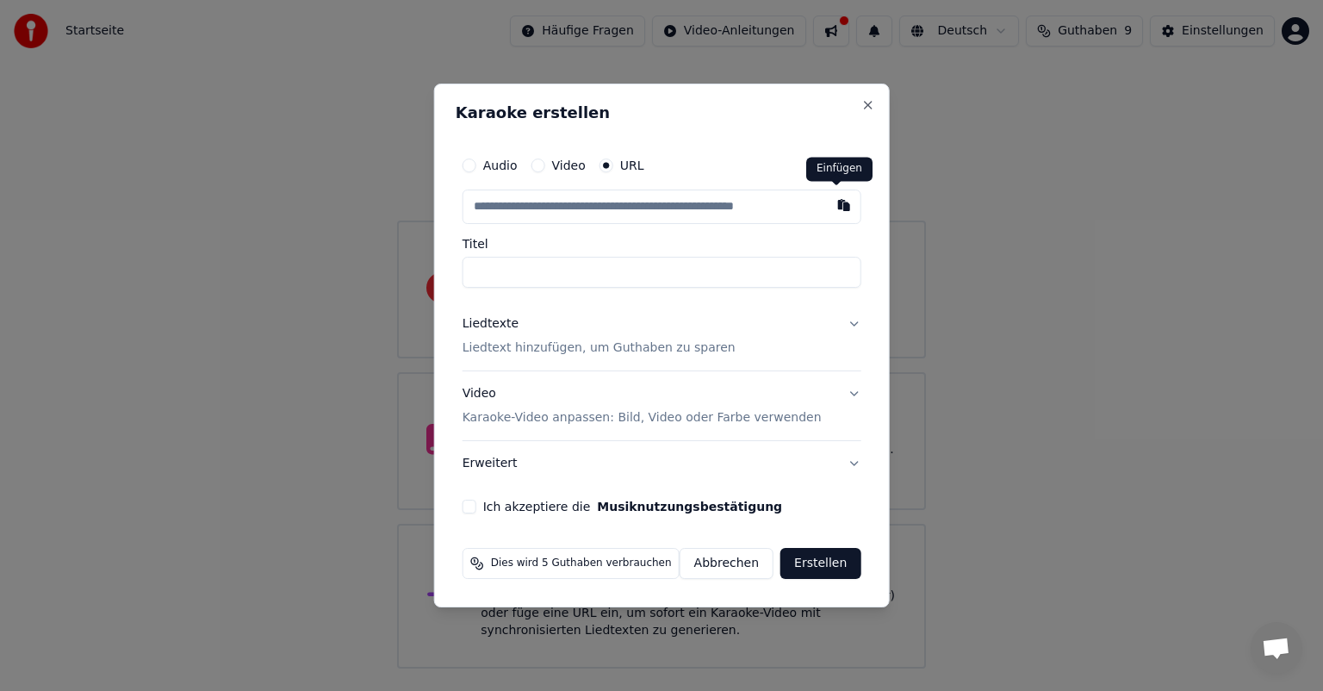
click at [837, 203] on button "button" at bounding box center [843, 204] width 34 height 31
type input "**********"
click at [475, 502] on button "Ich akzeptiere die Musiknutzungsbestätigung" at bounding box center [470, 507] width 14 height 14
click at [813, 553] on button "Erstellen" at bounding box center [820, 563] width 80 height 31
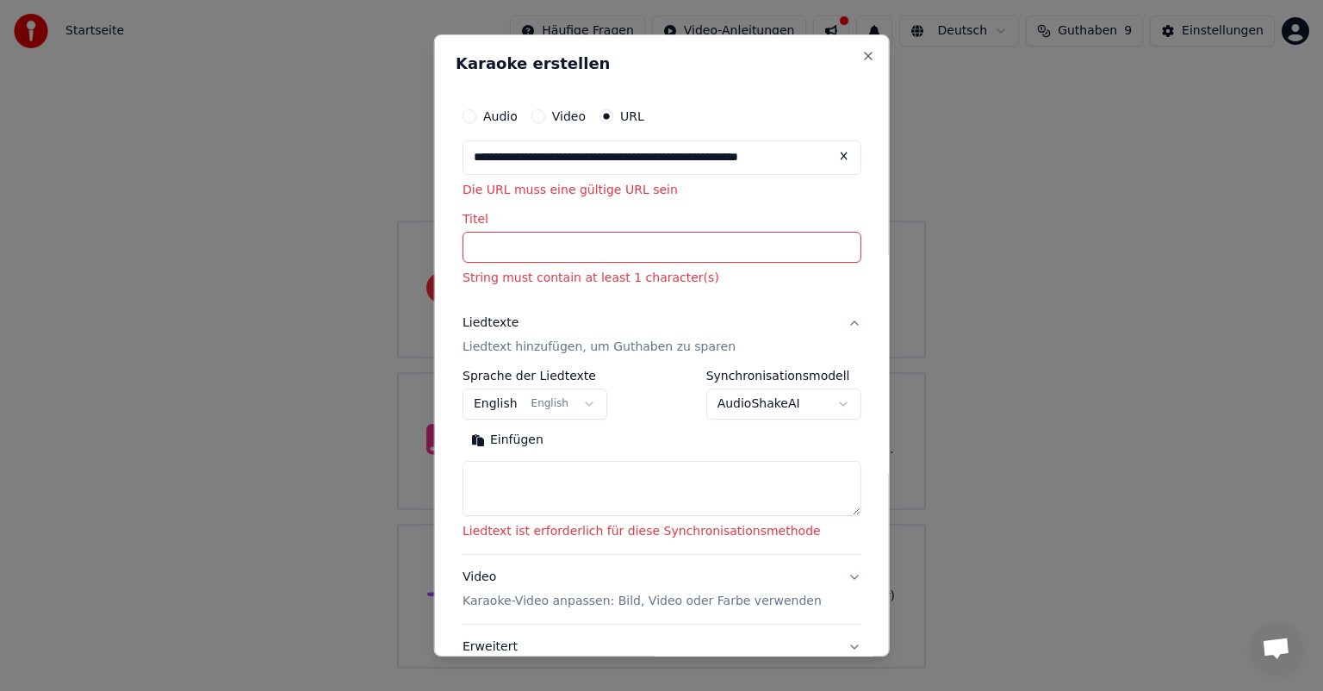
click at [489, 440] on button "Einfügen" at bounding box center [508, 440] width 90 height 28
type textarea "**********"
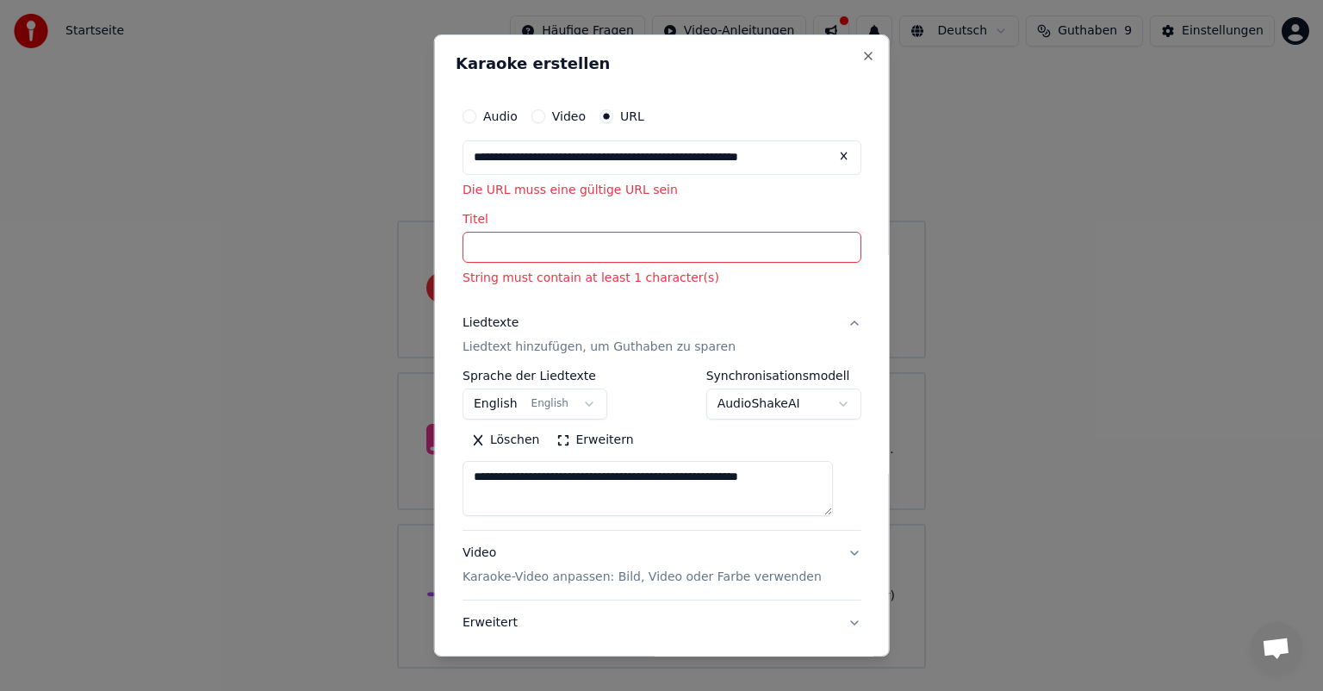
click at [525, 613] on button "Erweitert" at bounding box center [662, 622] width 399 height 45
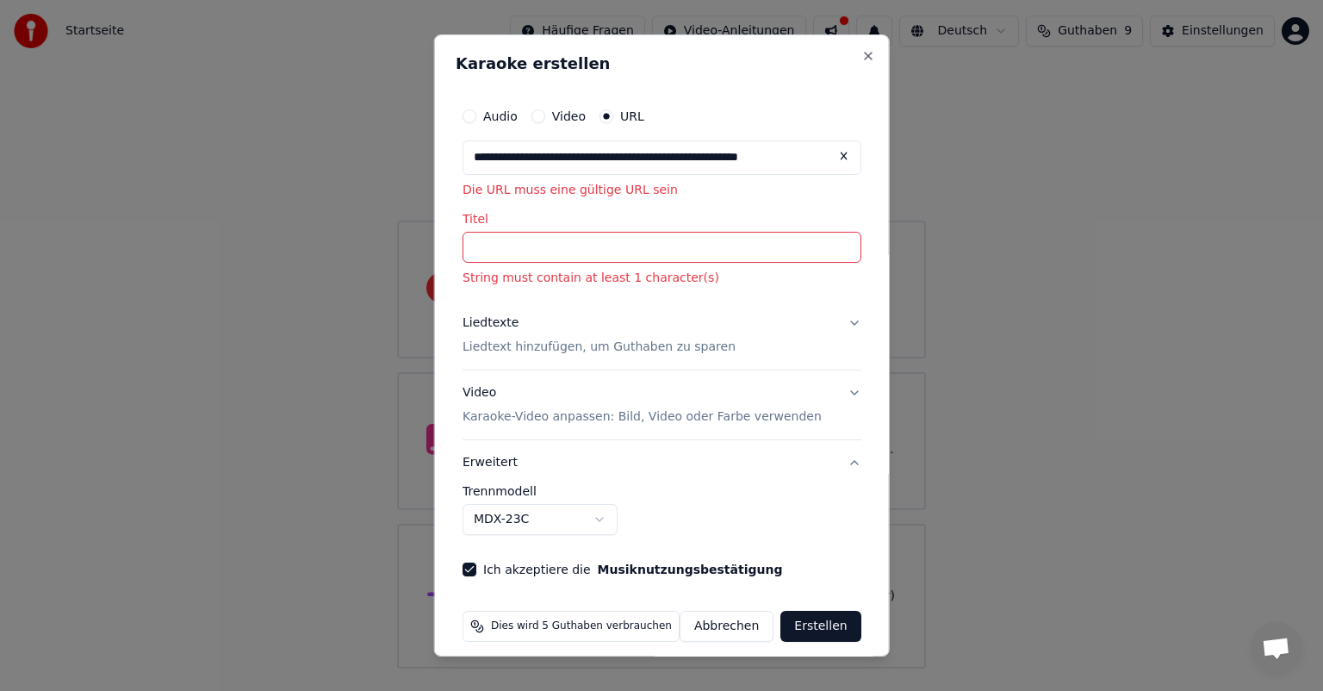
click at [717, 624] on button "Abbrechen" at bounding box center [727, 626] width 94 height 31
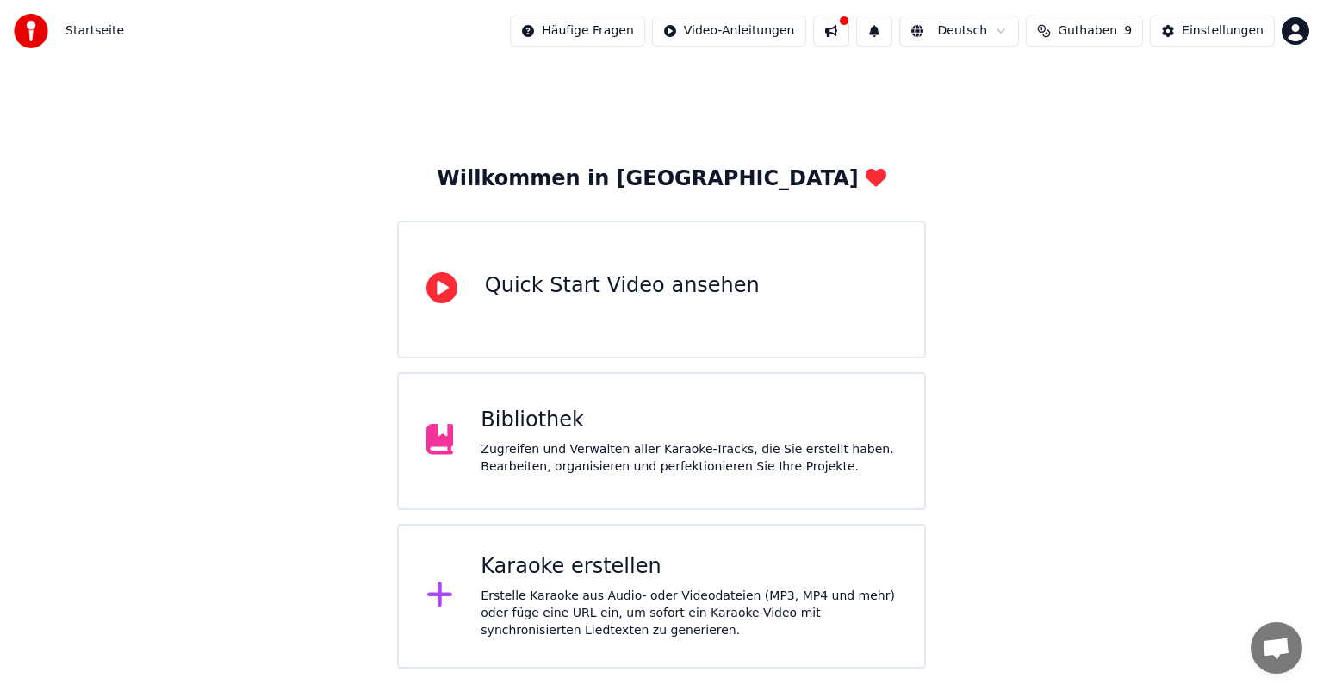
click at [547, 558] on div "Karaoke erstellen" at bounding box center [689, 567] width 416 height 28
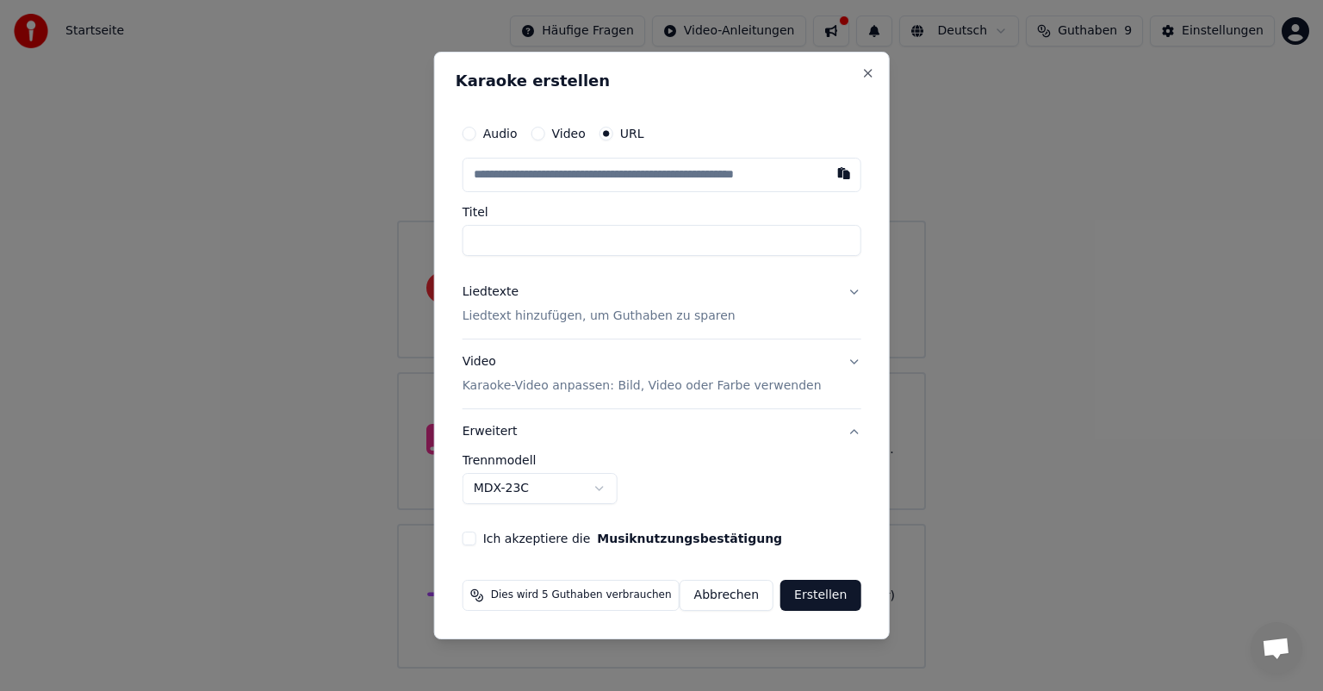
click at [475, 133] on button "Audio" at bounding box center [470, 134] width 14 height 14
click at [509, 176] on div "Datei auswählen" at bounding box center [527, 174] width 128 height 31
type input "**********"
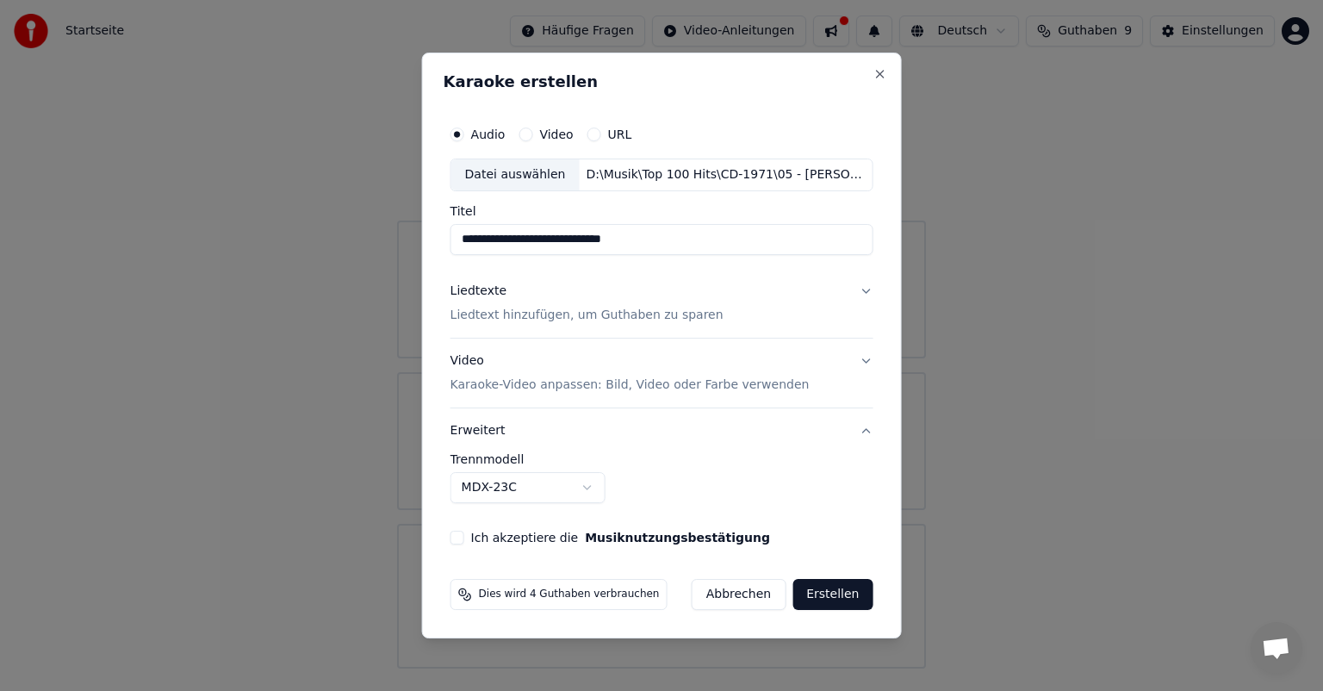
click at [733, 382] on p "Karaoke-Video anpassen: Bild, Video oder Farbe verwenden" at bounding box center [629, 384] width 359 height 17
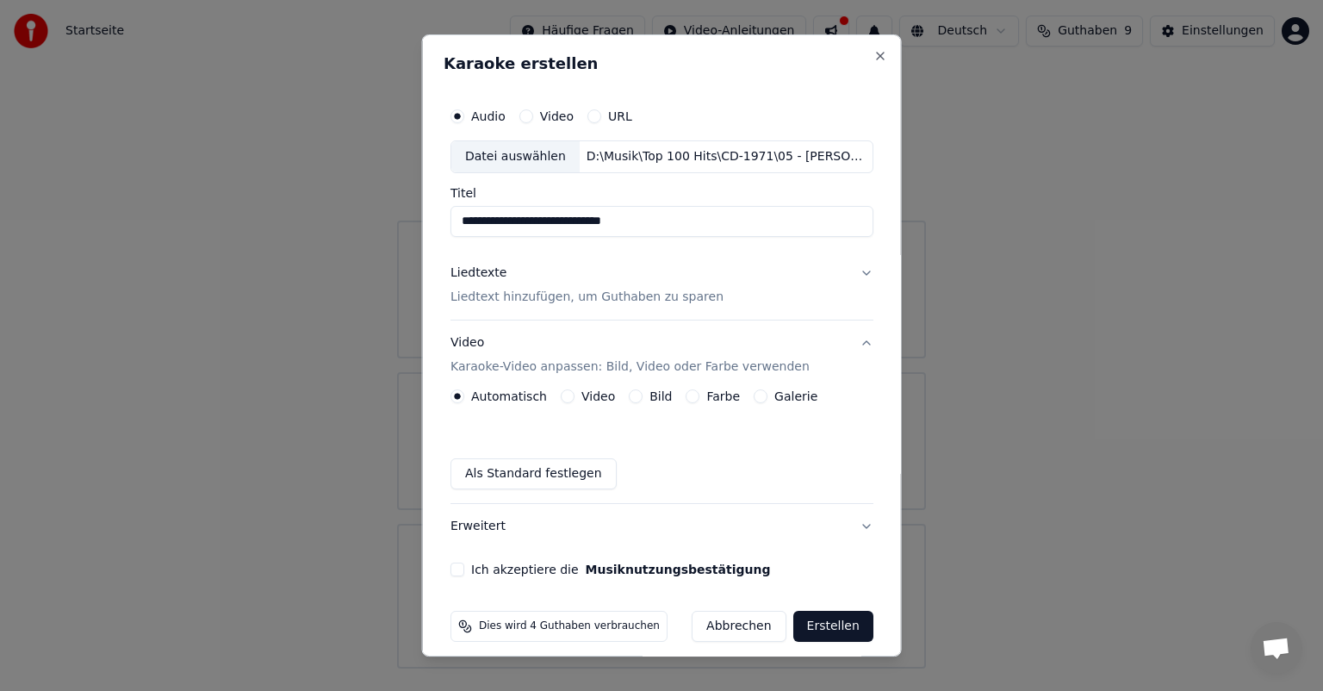
click at [629, 394] on button "Bild" at bounding box center [636, 396] width 14 height 14
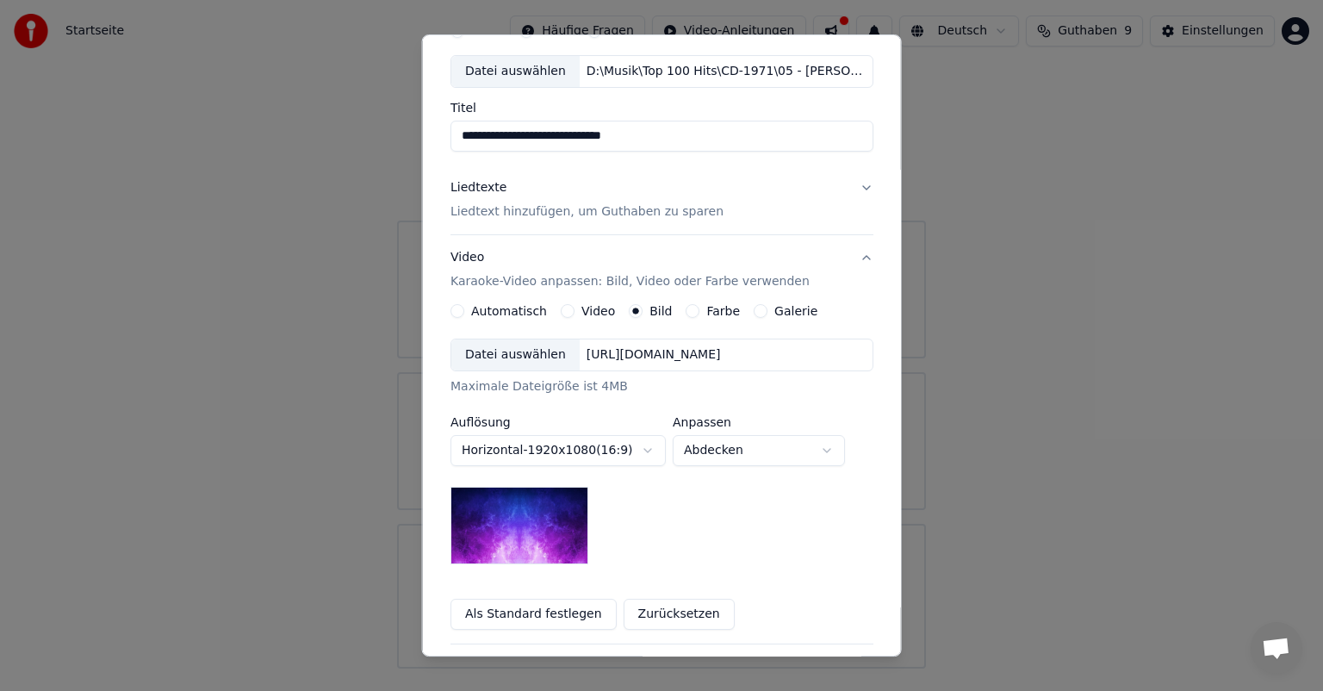
scroll to position [238, 0]
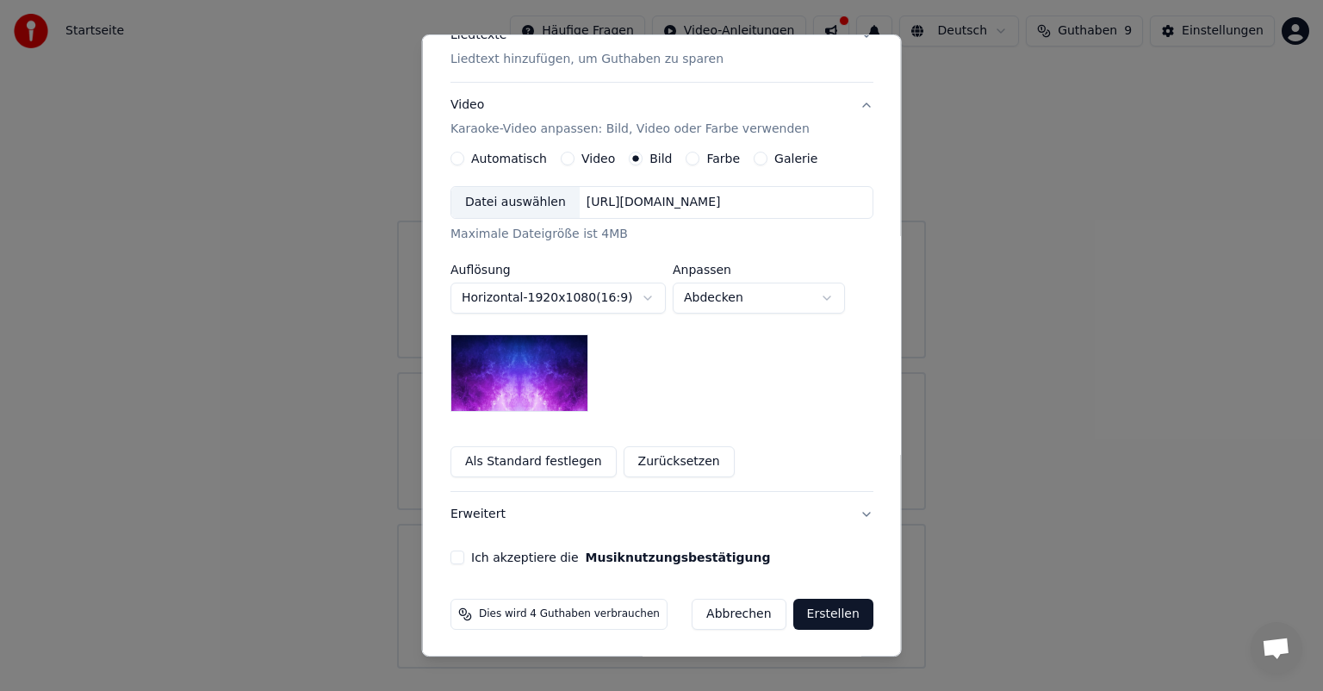
click at [452, 553] on button "Ich akzeptiere die Musiknutzungsbestätigung" at bounding box center [457, 557] width 14 height 14
click at [810, 610] on button "Erstellen" at bounding box center [832, 614] width 80 height 31
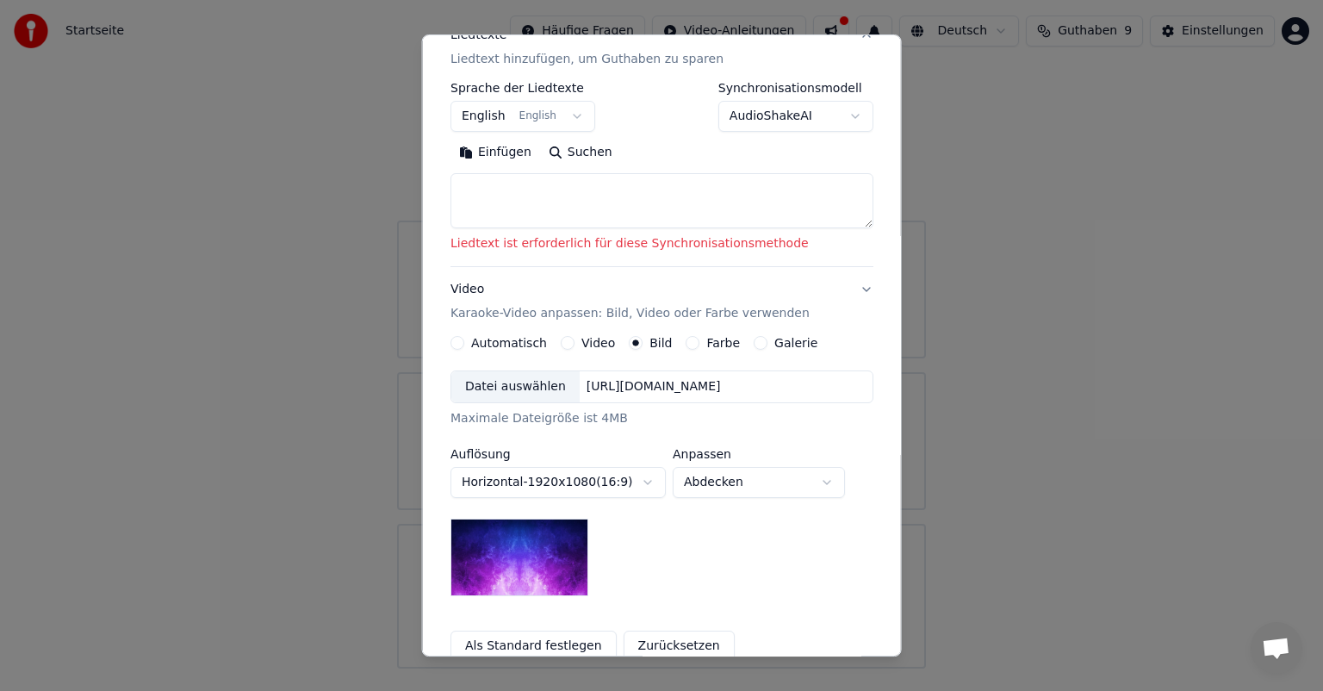
scroll to position [83, 0]
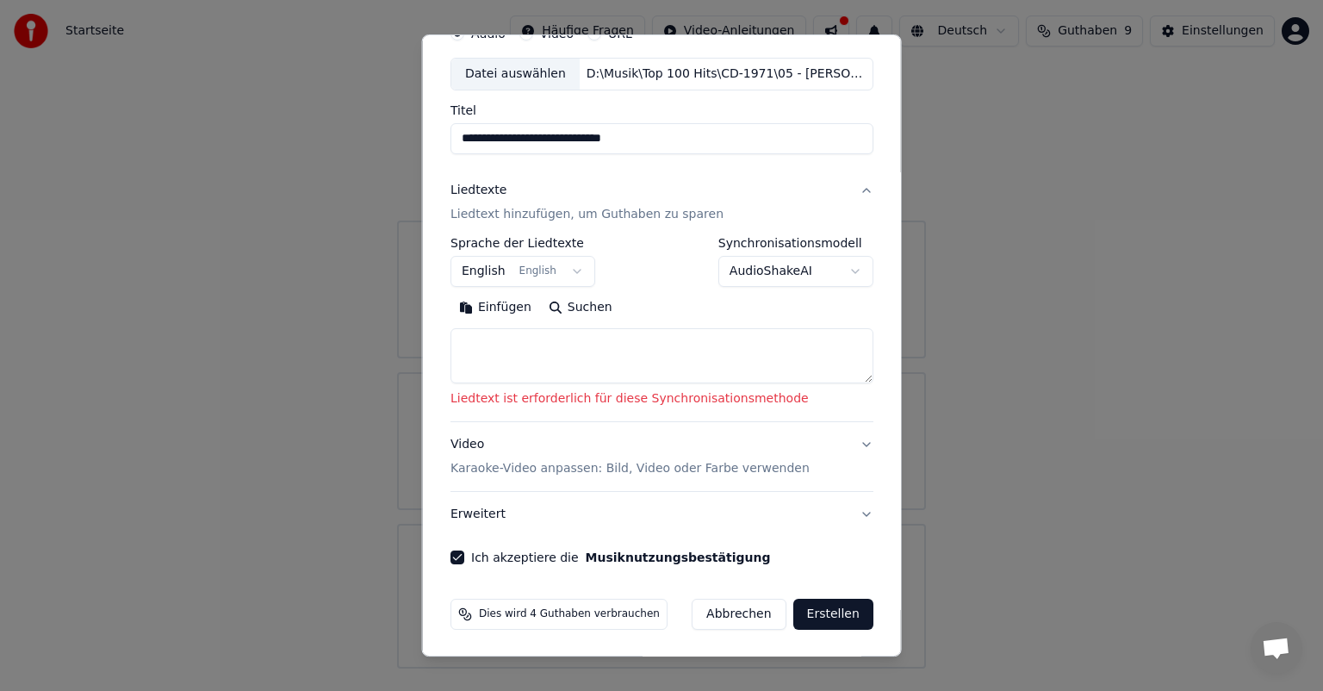
click at [568, 301] on button "Suchen" at bounding box center [579, 308] width 81 height 28
click at [493, 343] on textarea at bounding box center [661, 355] width 423 height 55
click at [477, 303] on button "Einfügen" at bounding box center [495, 308] width 90 height 28
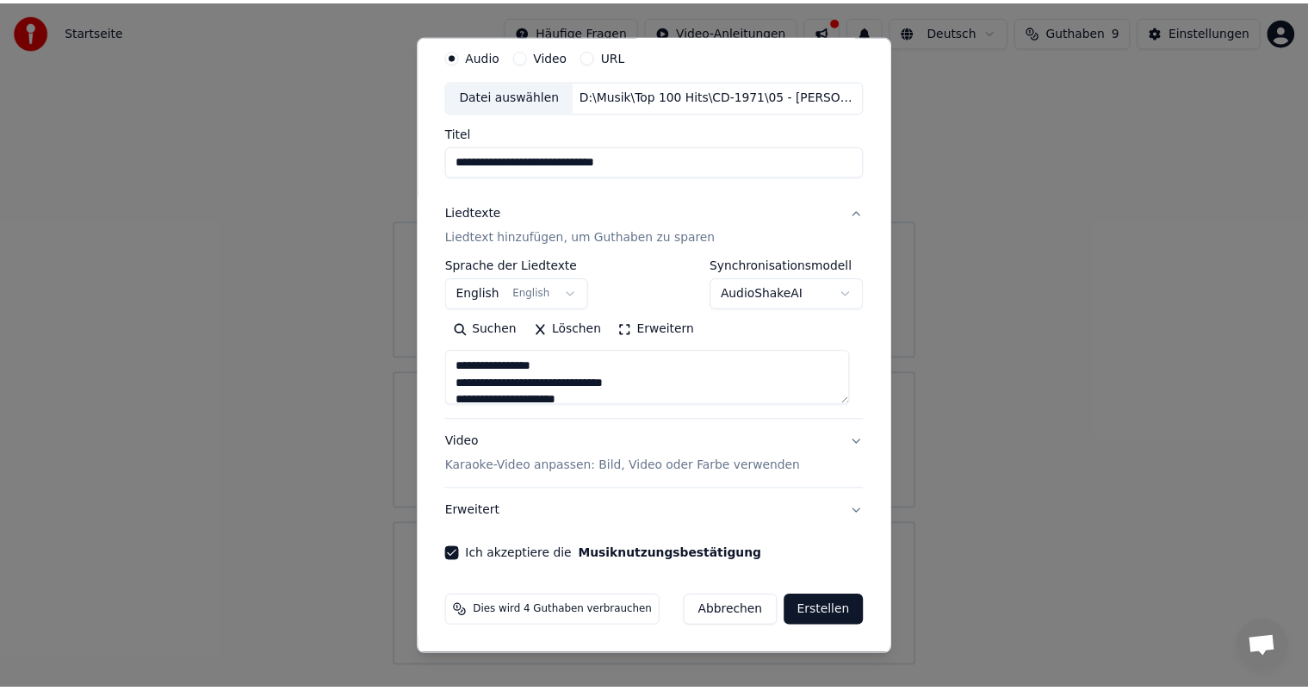
scroll to position [59, 0]
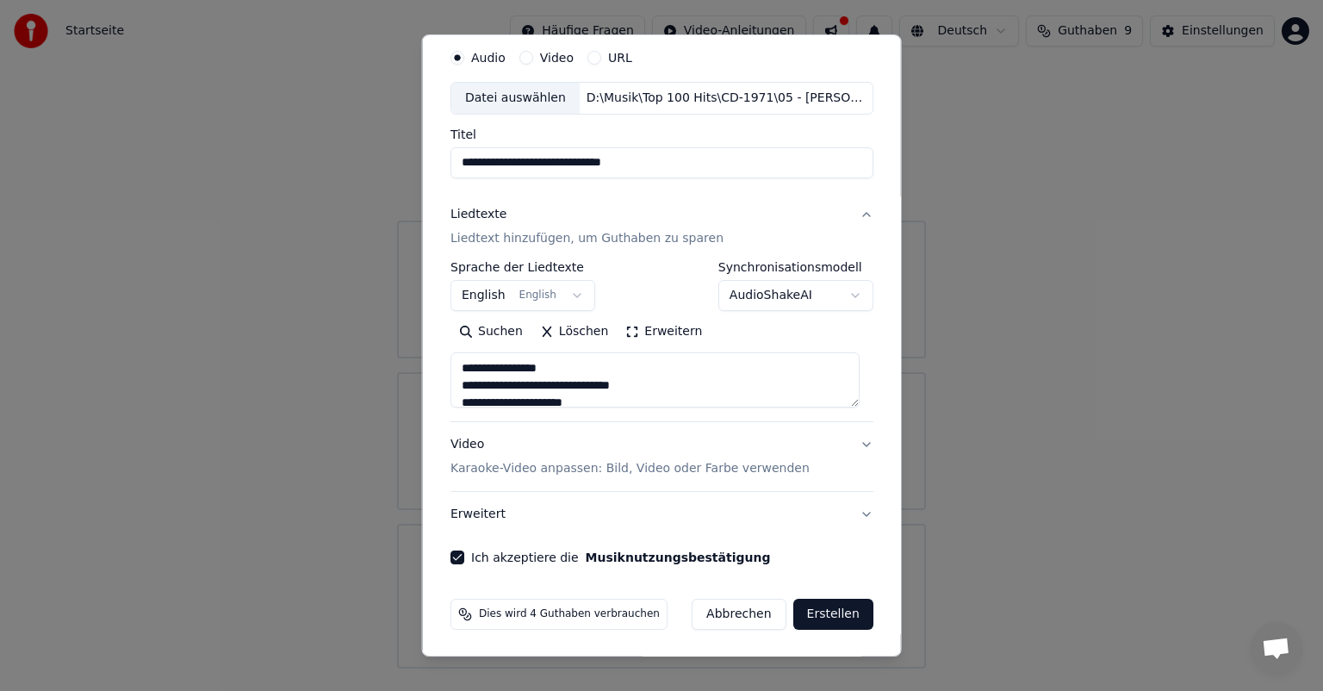
click at [818, 613] on button "Erstellen" at bounding box center [832, 614] width 80 height 31
type textarea "**********"
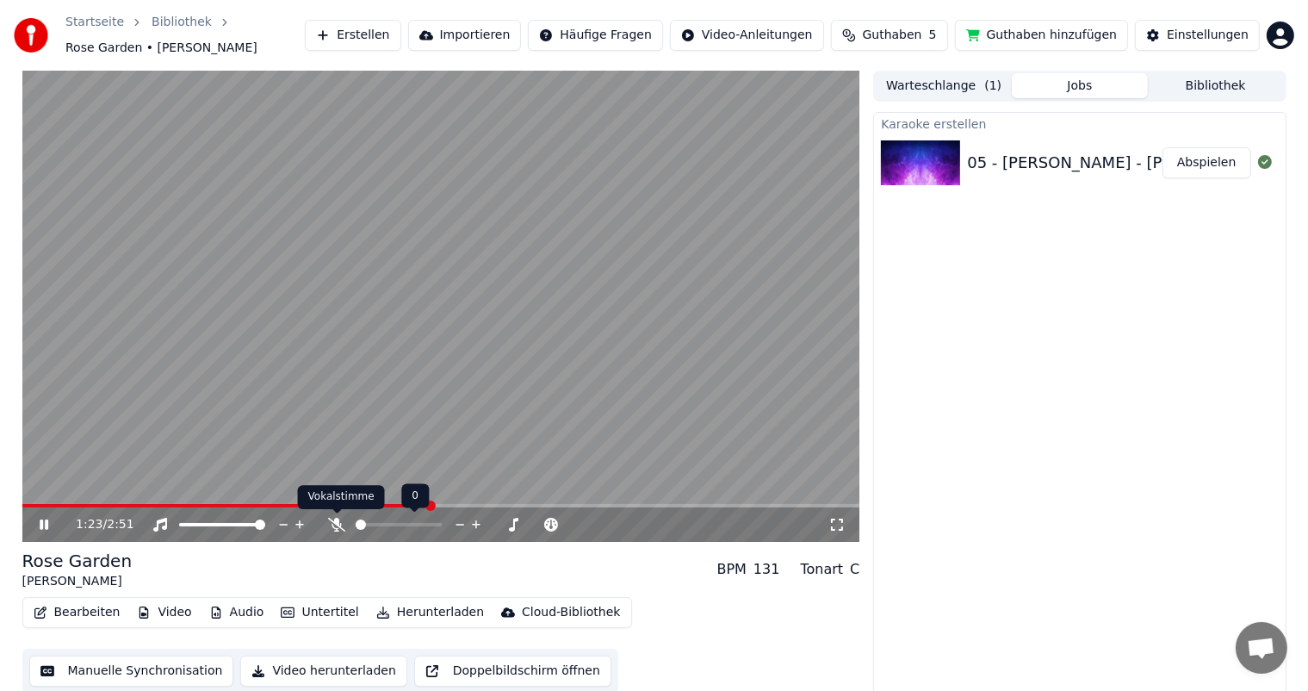
click at [338, 524] on icon at bounding box center [336, 525] width 17 height 14
click at [41, 506] on span at bounding box center [256, 505] width 468 height 3
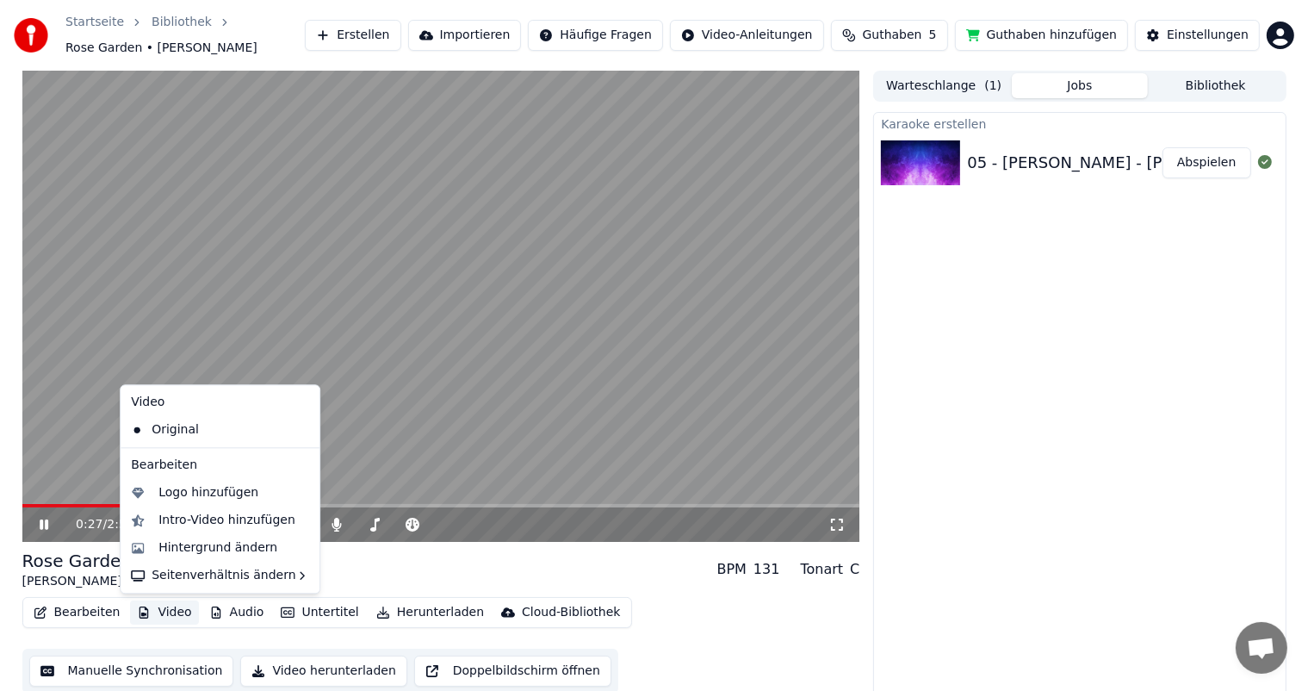
click at [168, 615] on button "Video" at bounding box center [164, 612] width 68 height 24
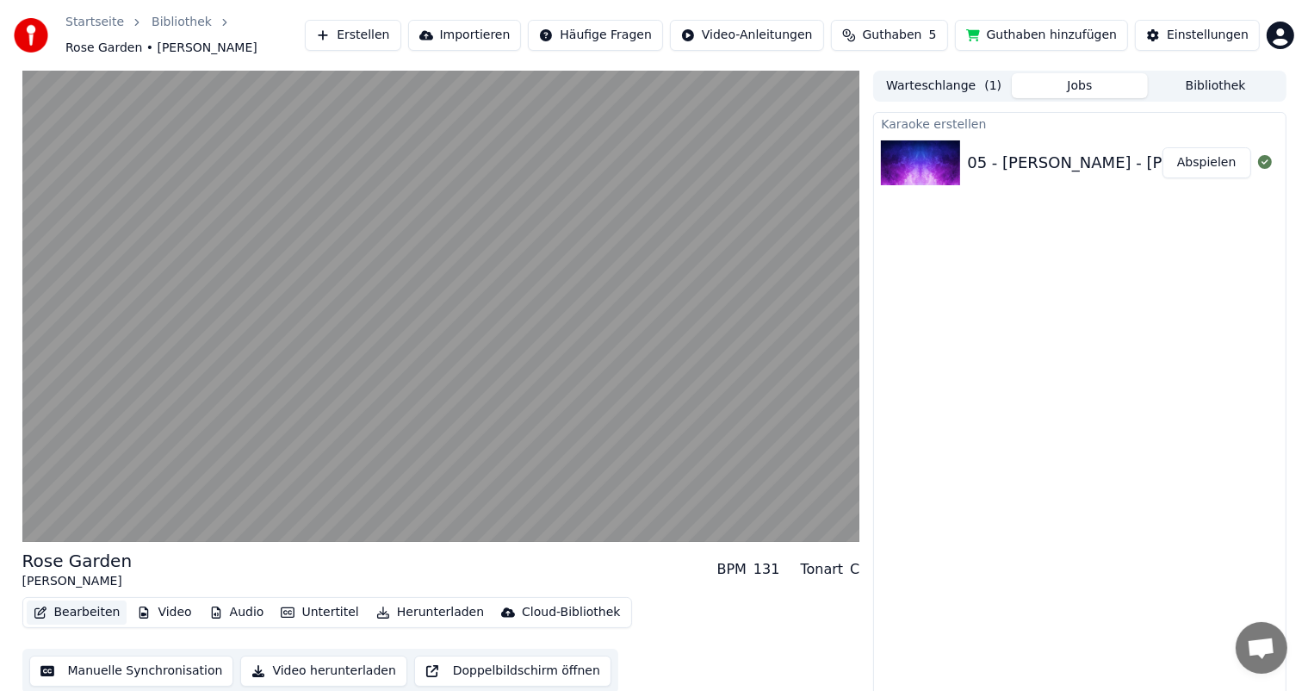
click at [69, 612] on button "Bearbeiten" at bounding box center [77, 612] width 101 height 24
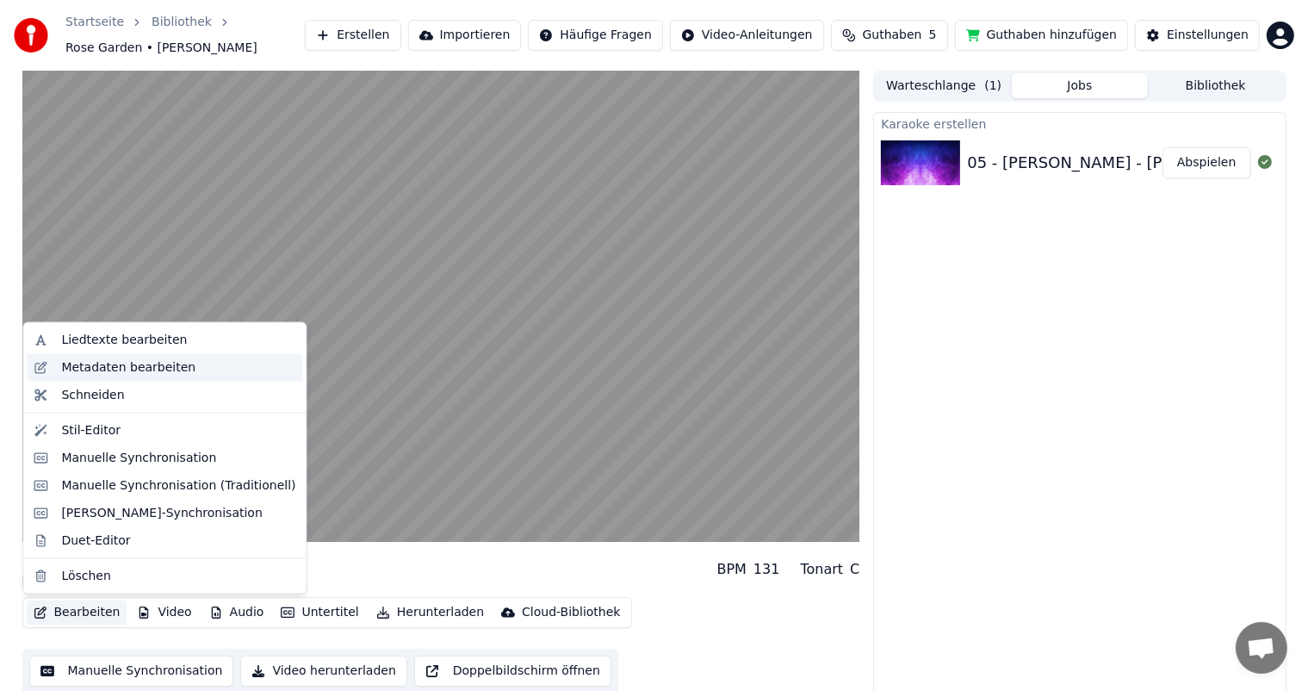
click at [92, 369] on div "Metadaten bearbeiten" at bounding box center [128, 367] width 134 height 17
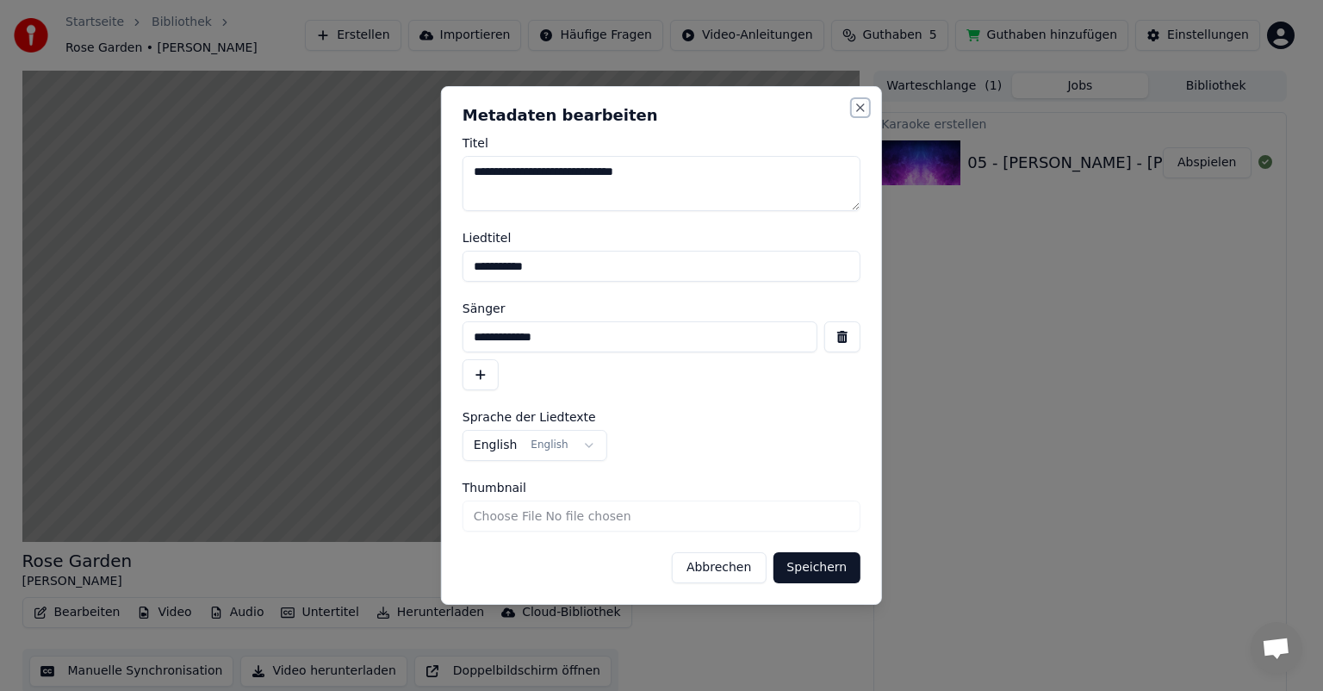
click at [860, 108] on button "Close" at bounding box center [861, 108] width 14 height 14
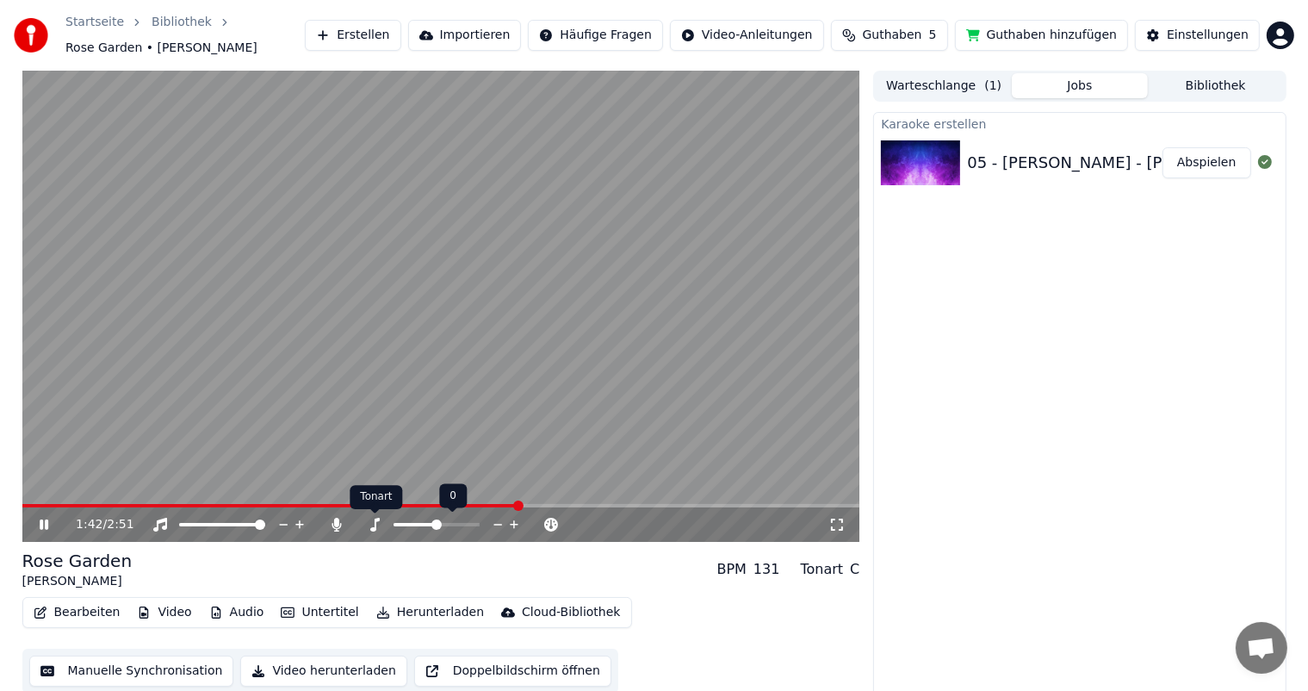
click at [374, 524] on icon at bounding box center [374, 525] width 17 height 14
click at [518, 523] on icon at bounding box center [514, 524] width 16 height 17
click at [495, 523] on icon at bounding box center [498, 524] width 16 height 17
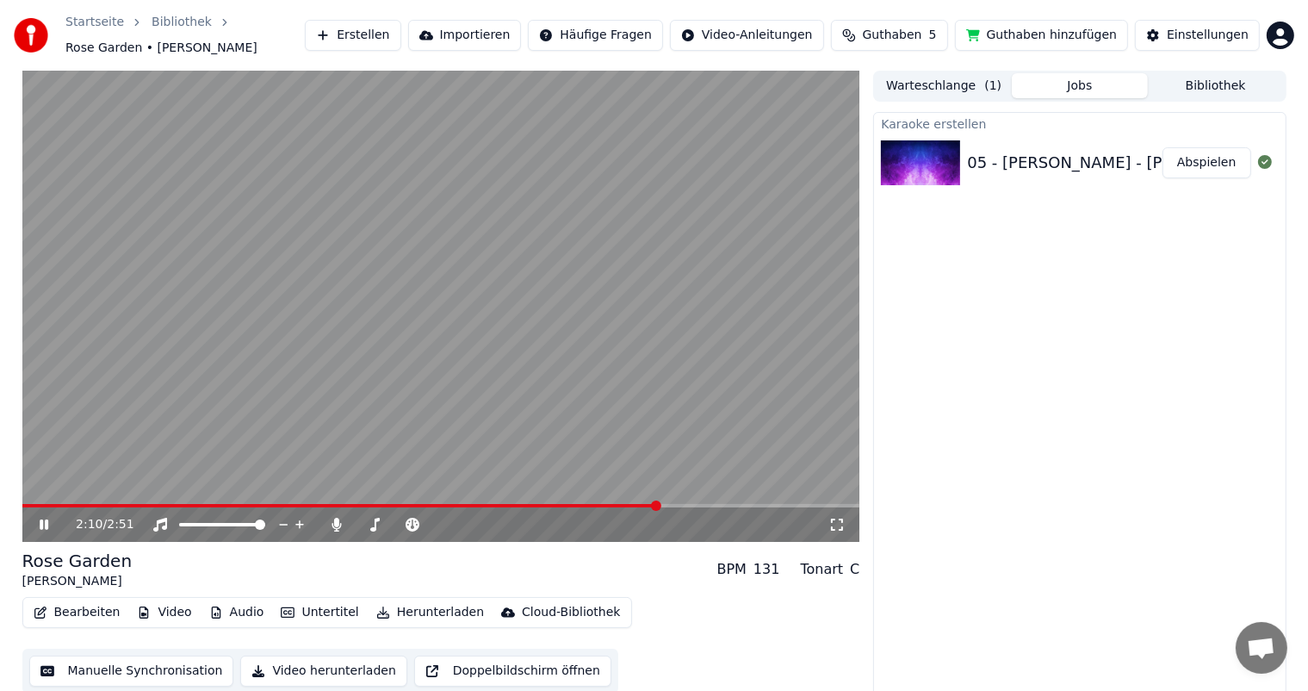
click at [45, 520] on icon at bounding box center [56, 525] width 40 height 14
click at [78, 608] on button "Bearbeiten" at bounding box center [77, 612] width 101 height 24
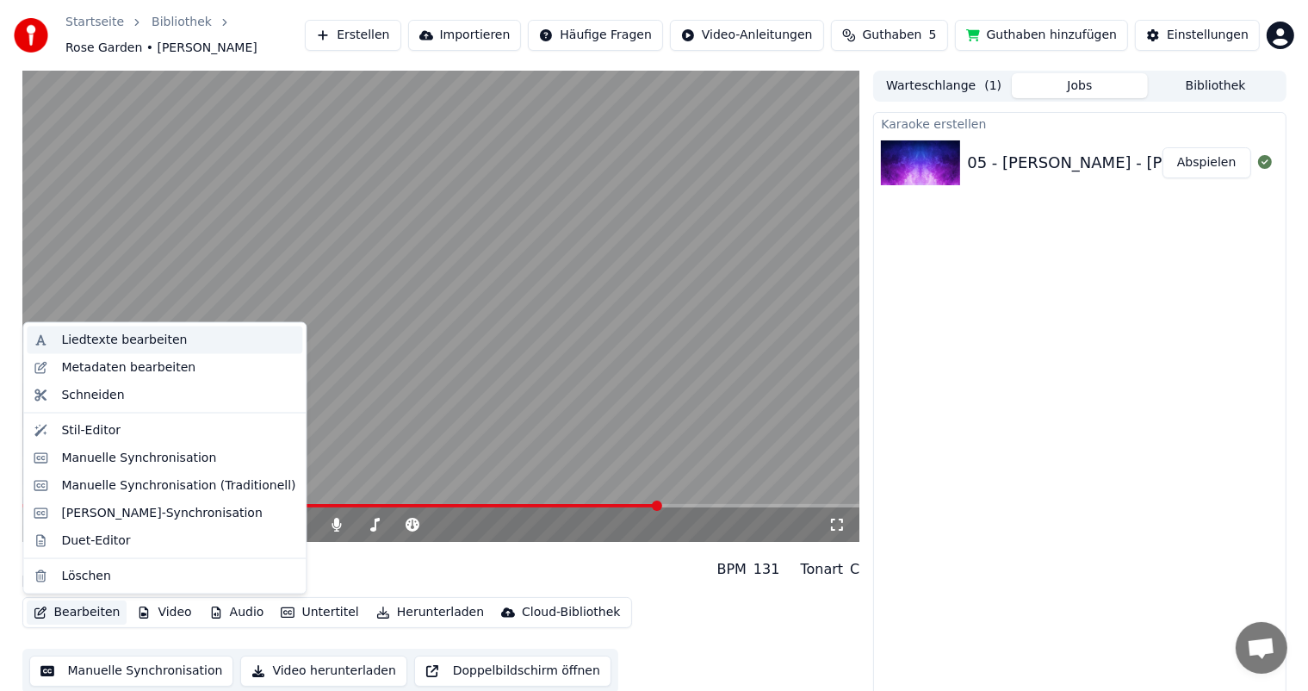
click at [90, 338] on div "Liedtexte bearbeiten" at bounding box center [124, 340] width 126 height 17
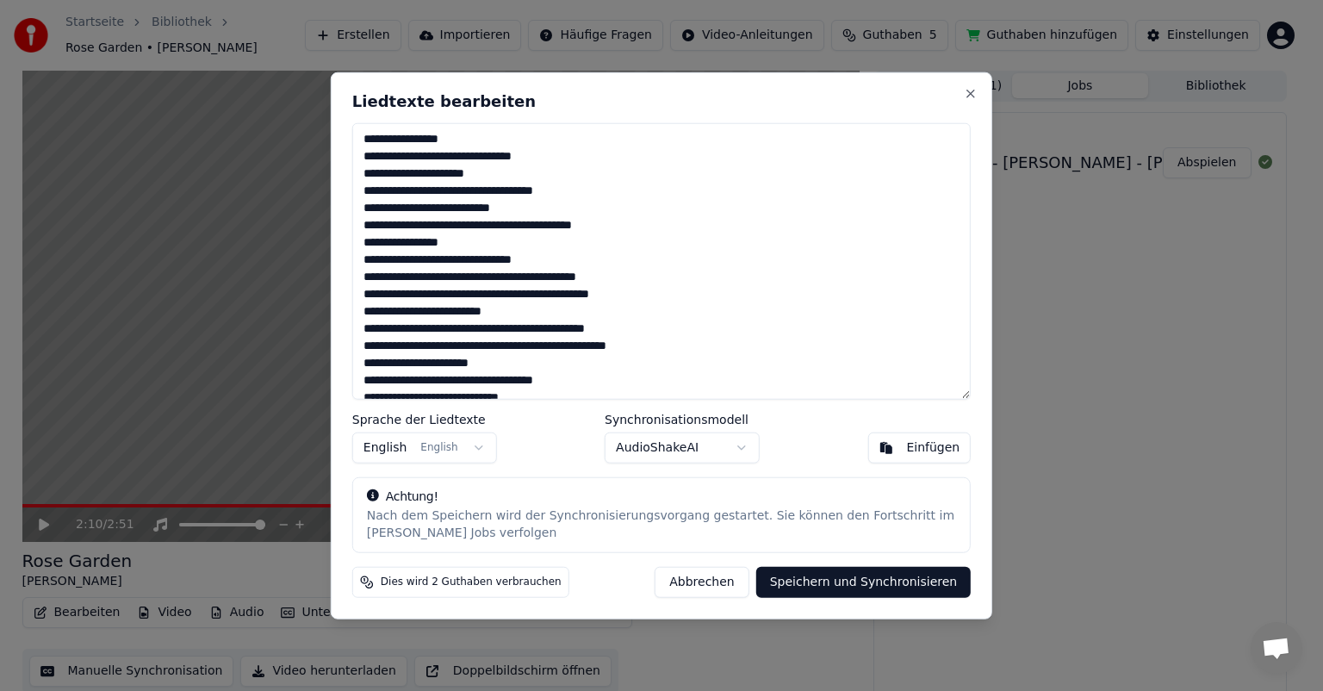
click at [360, 131] on textarea at bounding box center [661, 261] width 618 height 276
click at [719, 585] on button "Abbrechen" at bounding box center [702, 581] width 94 height 31
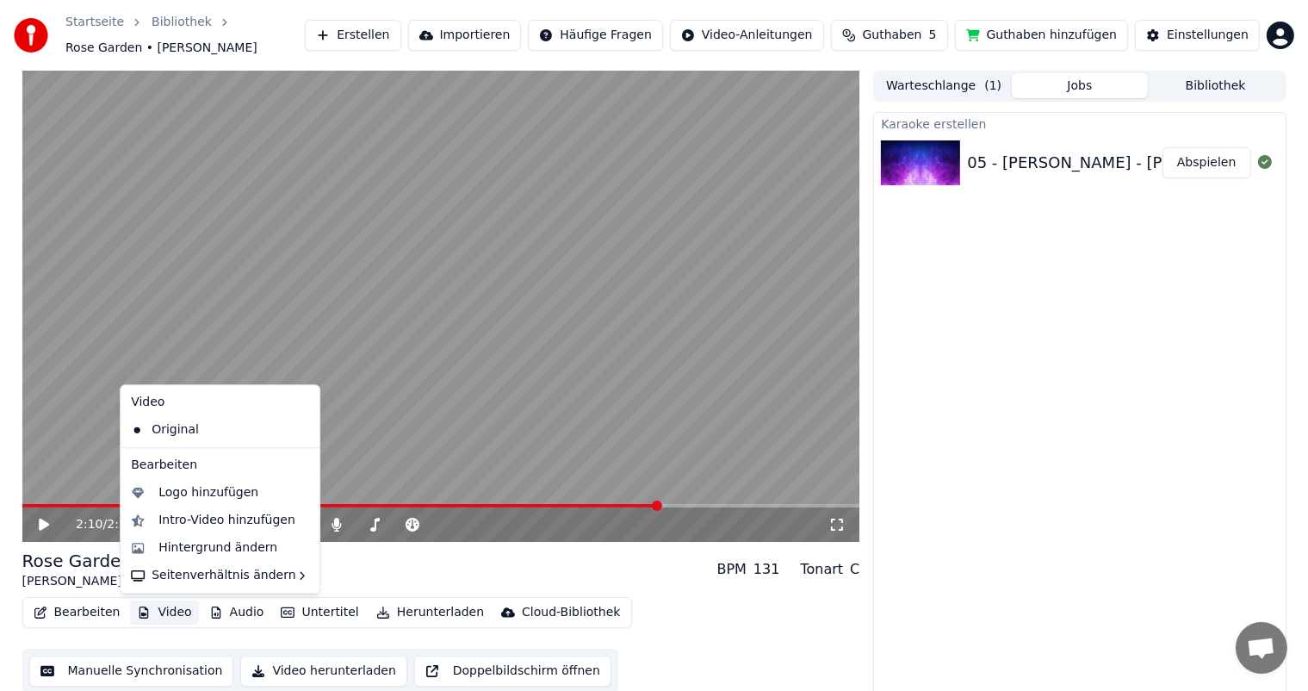
click at [170, 616] on button "Video" at bounding box center [164, 612] width 68 height 24
click at [214, 522] on div "Intro-Video hinzufügen" at bounding box center [226, 520] width 137 height 17
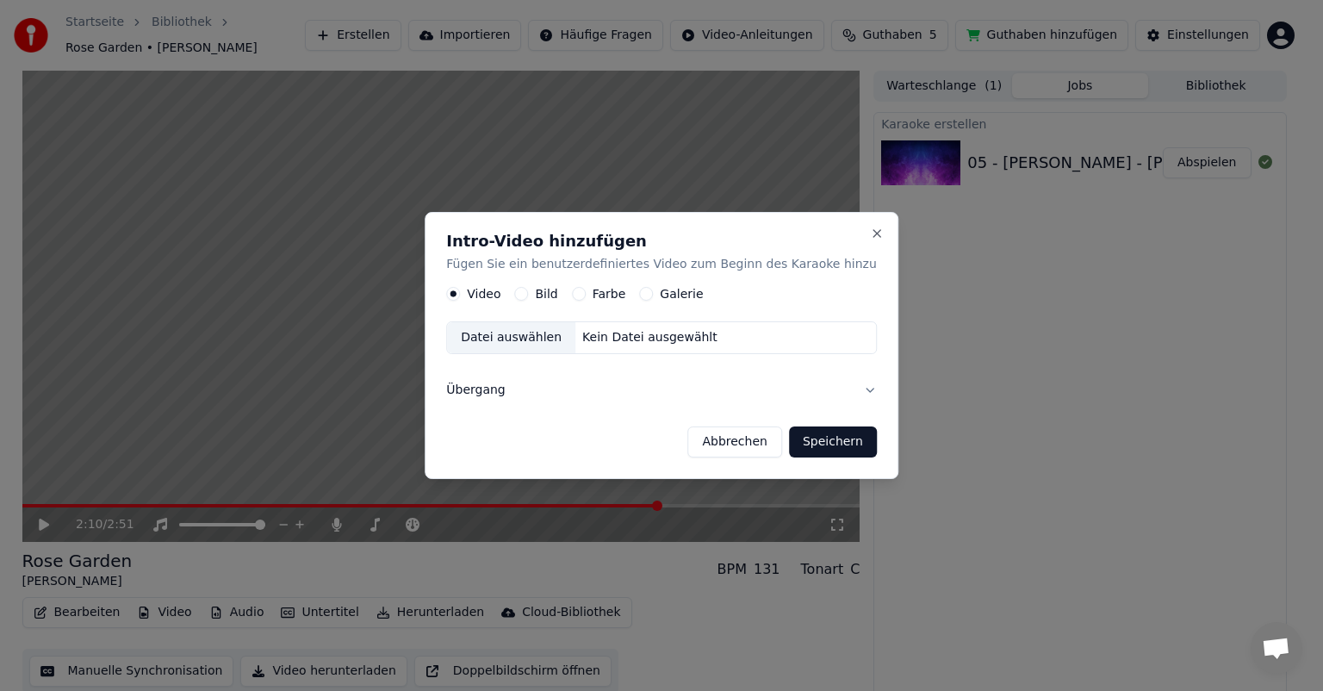
click at [724, 438] on button "Abbrechen" at bounding box center [734, 441] width 94 height 31
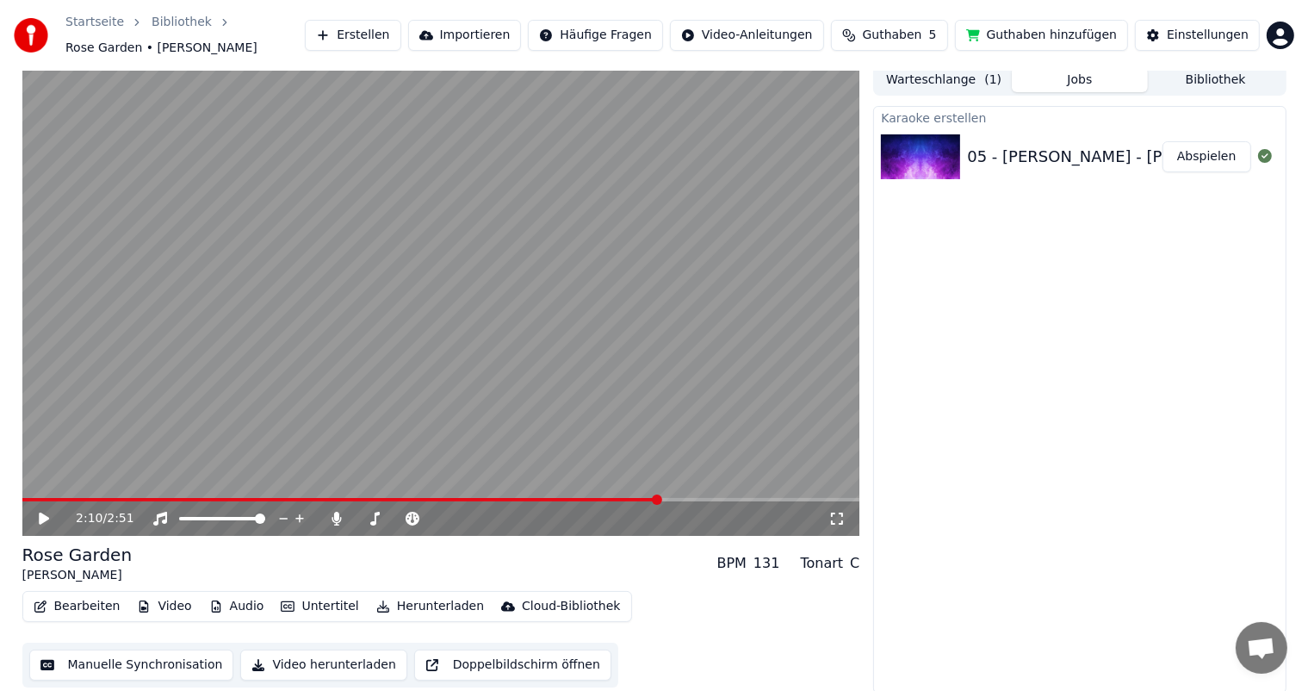
scroll to position [8, 0]
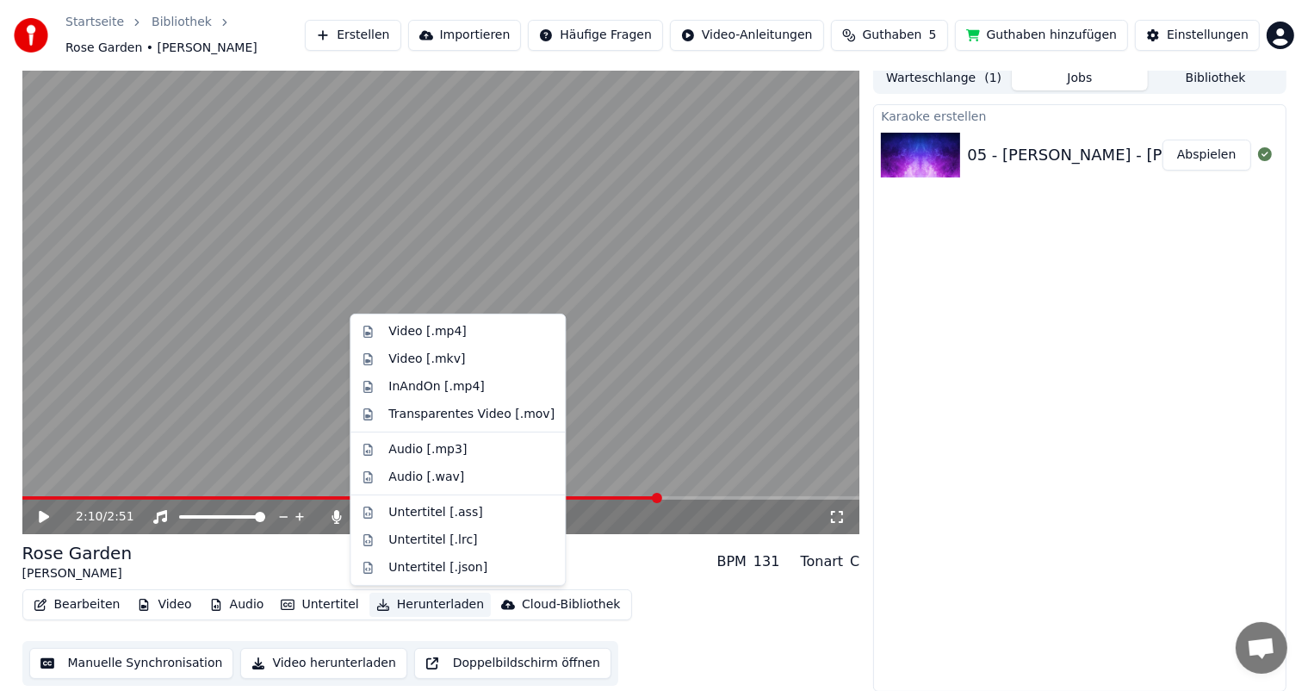
click at [427, 604] on button "Herunterladen" at bounding box center [429, 605] width 121 height 24
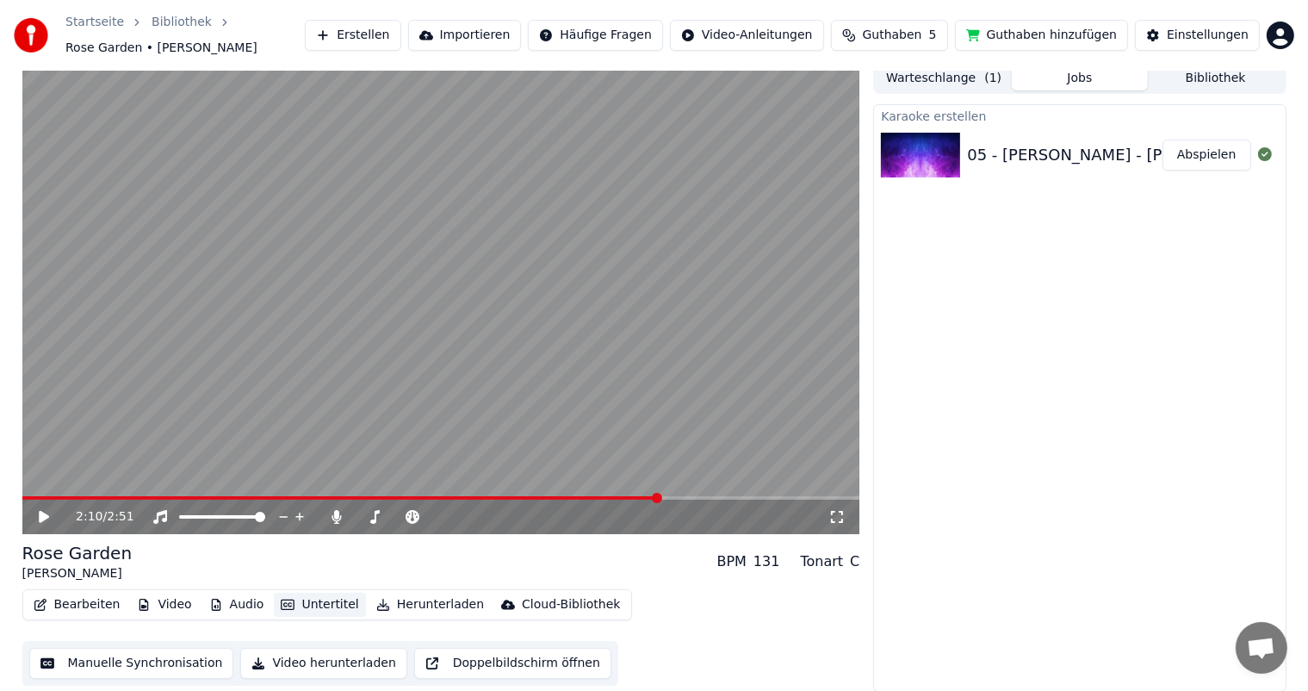
click at [307, 602] on button "Untertitel" at bounding box center [319, 605] width 91 height 24
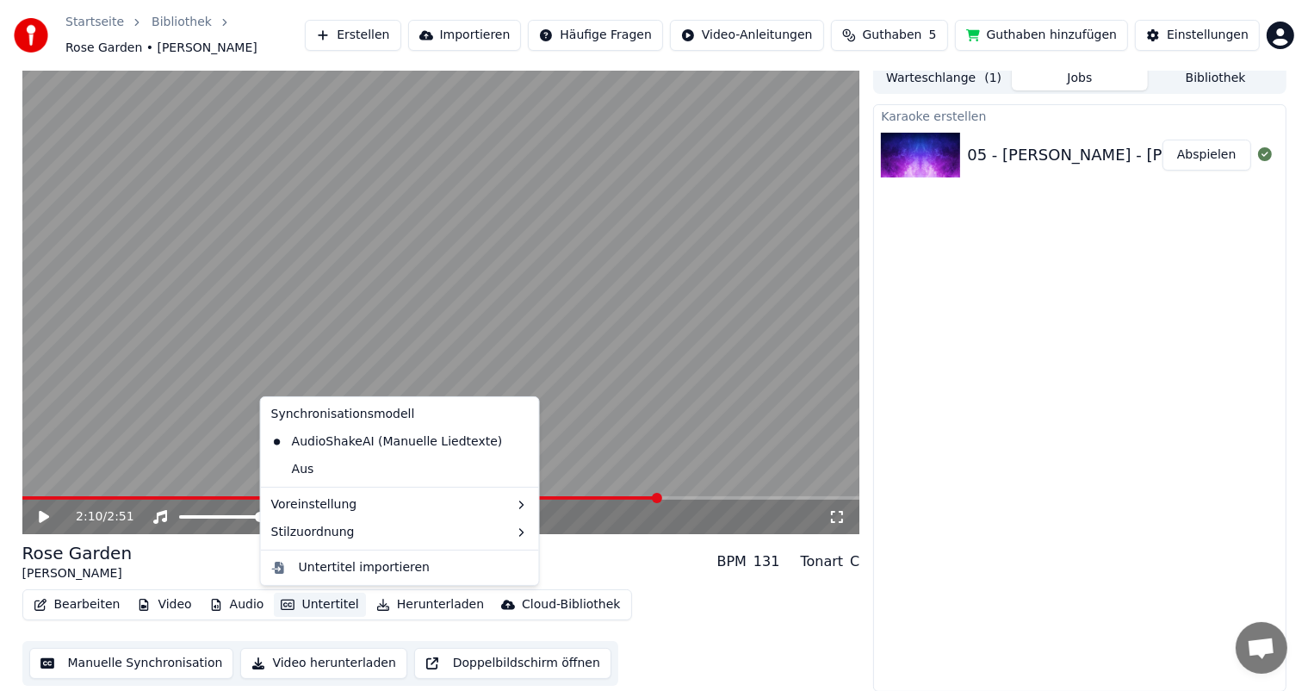
click at [314, 603] on button "Untertitel" at bounding box center [319, 605] width 91 height 24
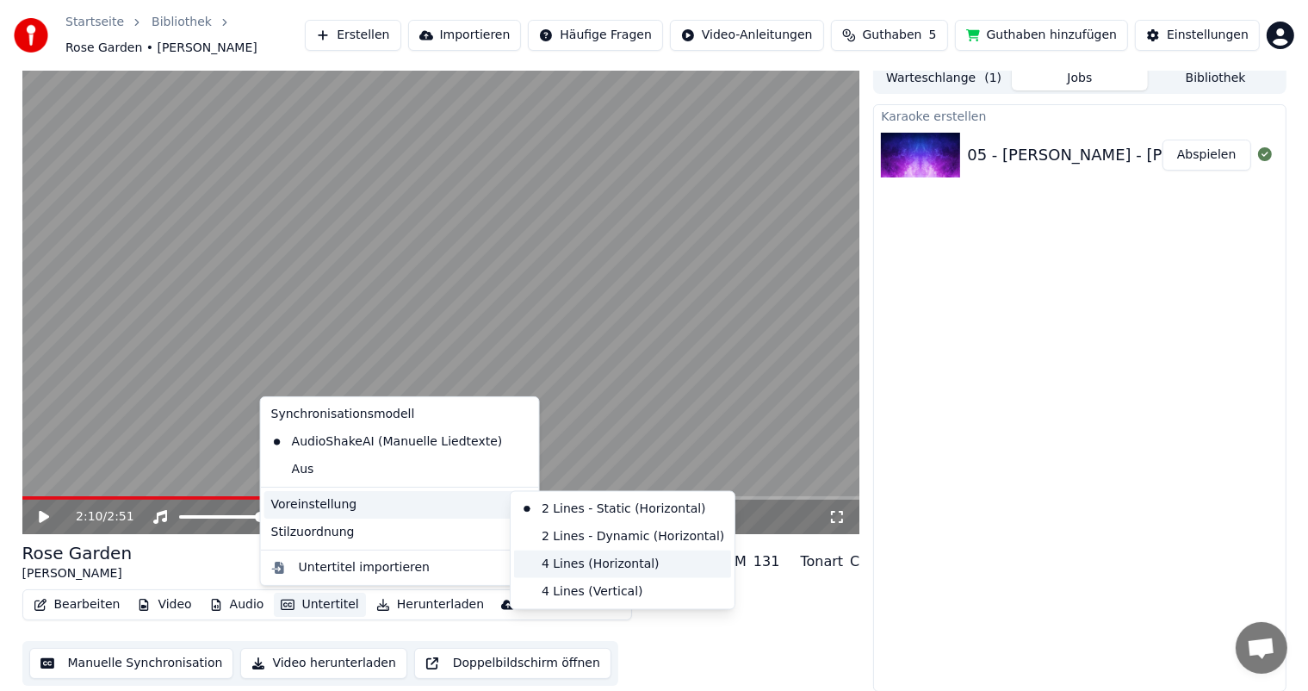
click at [589, 565] on div "4 Lines (Horizontal)" at bounding box center [622, 564] width 217 height 28
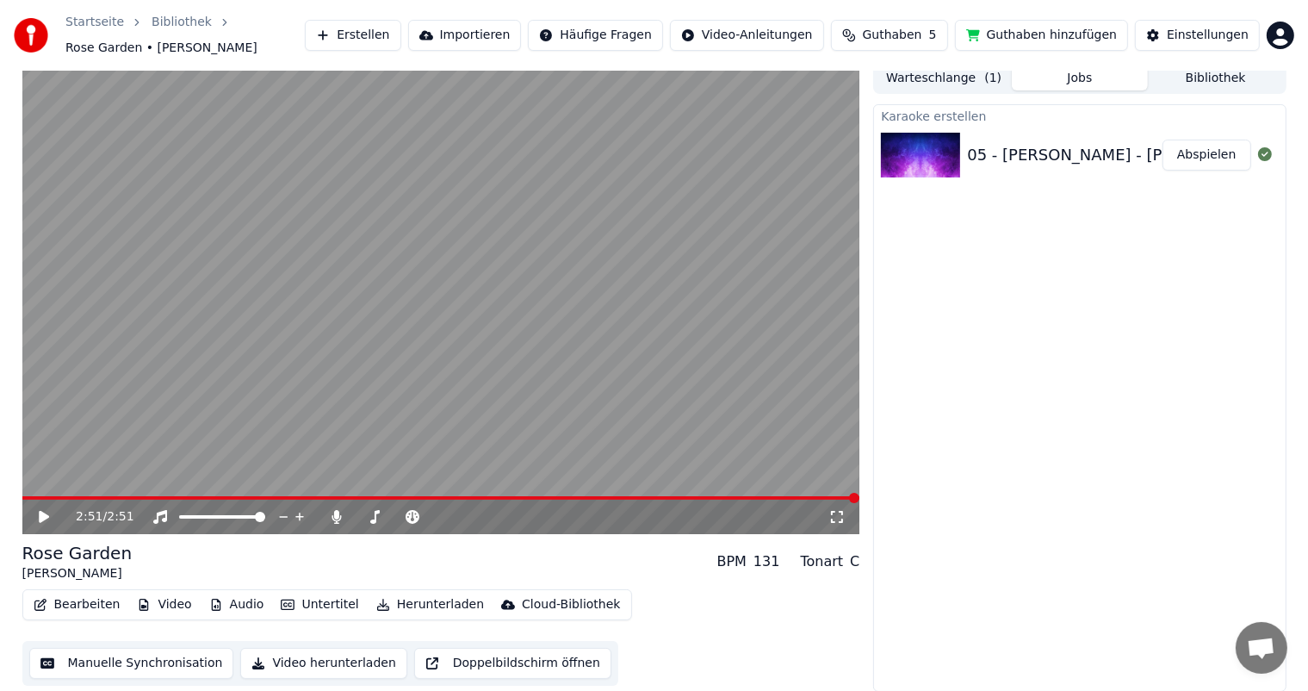
click at [38, 493] on video at bounding box center [441, 298] width 838 height 471
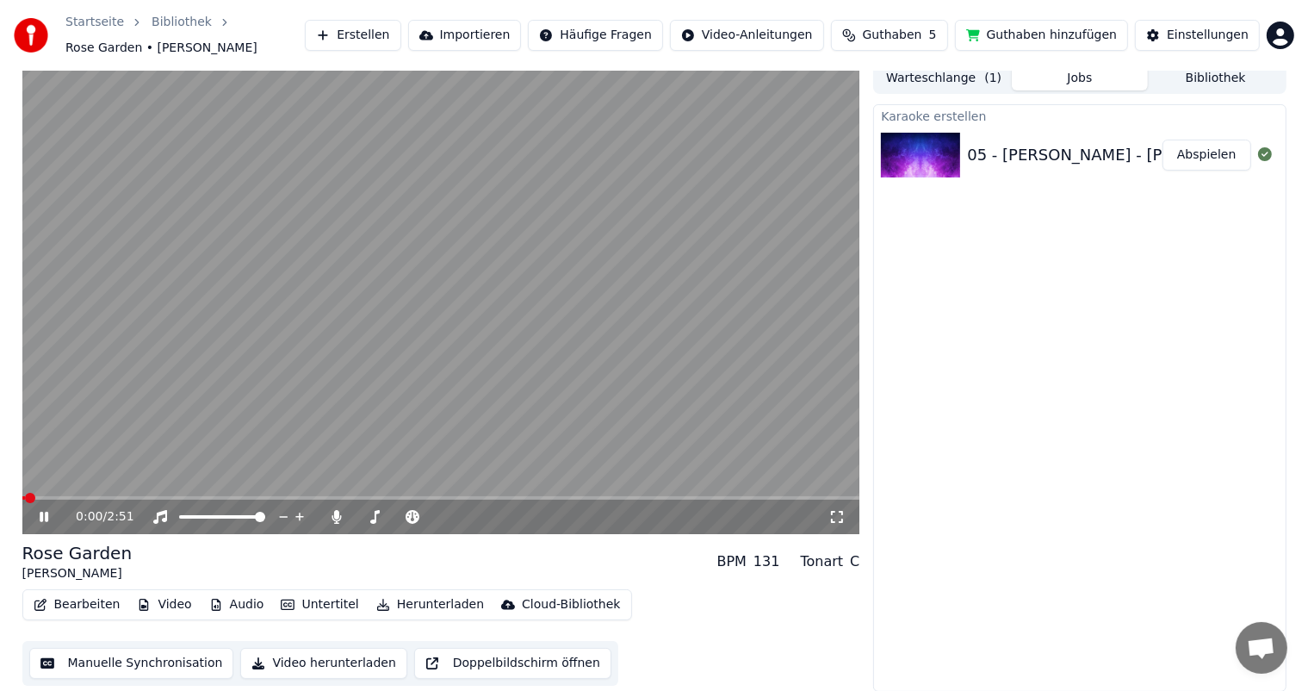
click at [41, 500] on div "0:00 / 2:51" at bounding box center [441, 517] width 838 height 34
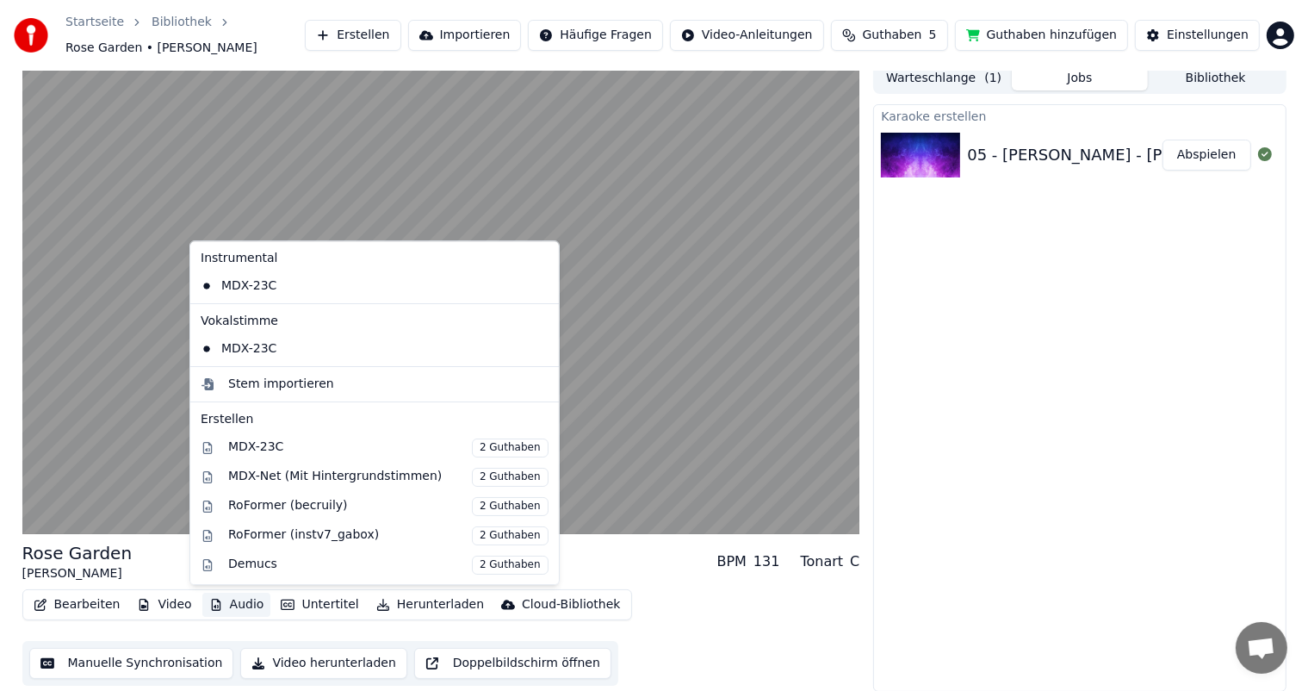
click at [218, 603] on button "Audio" at bounding box center [236, 605] width 69 height 24
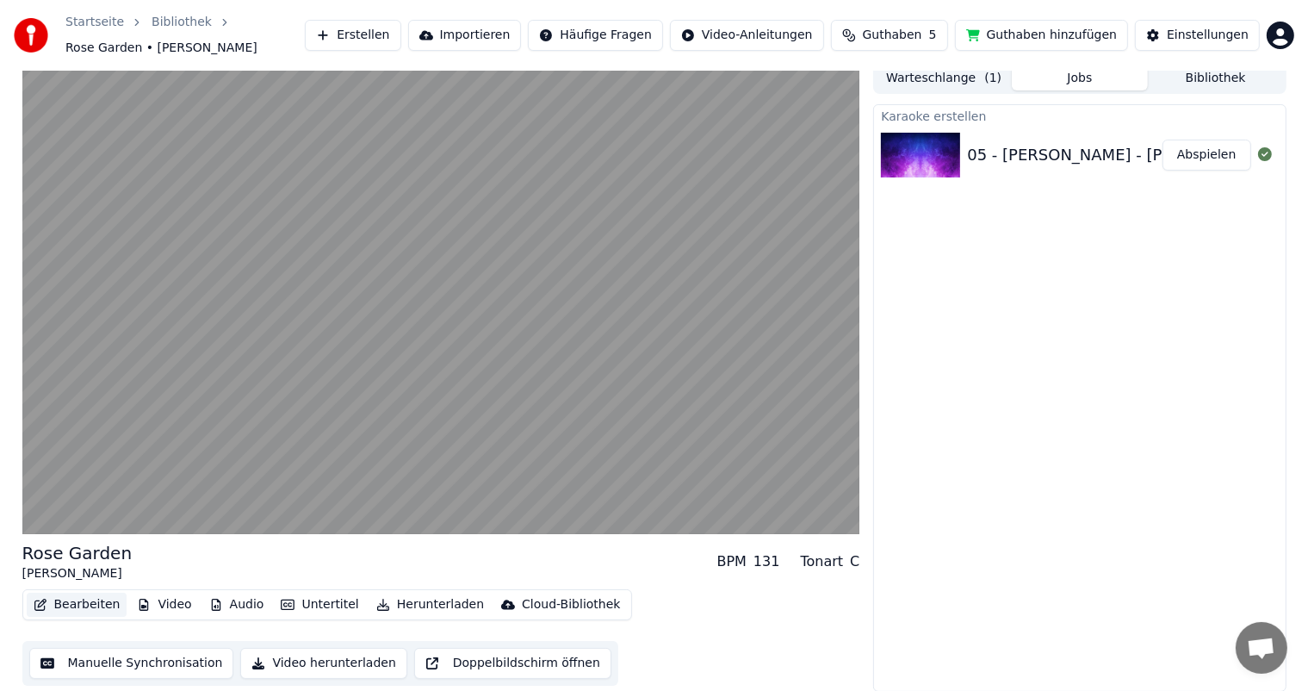
click at [88, 598] on button "Bearbeiten" at bounding box center [77, 605] width 101 height 24
click at [88, 599] on button "Bearbeiten" at bounding box center [77, 605] width 101 height 24
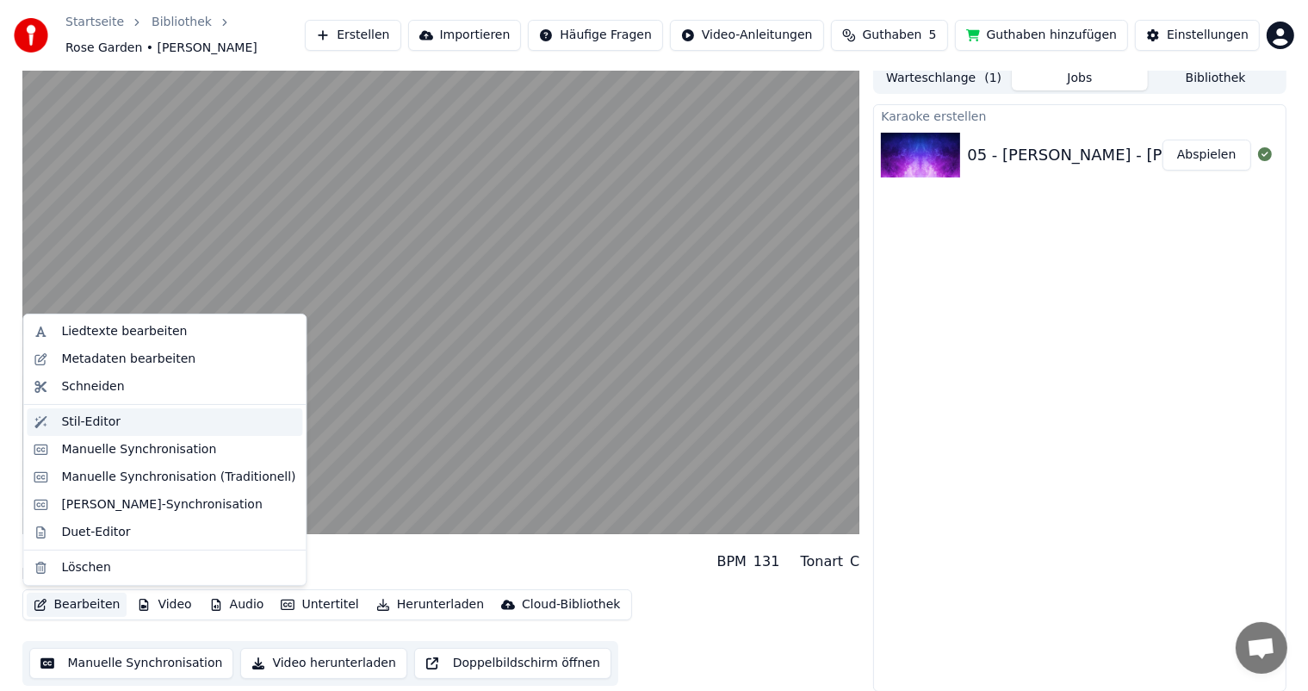
click at [76, 416] on div "Stil-Editor" at bounding box center [90, 421] width 59 height 17
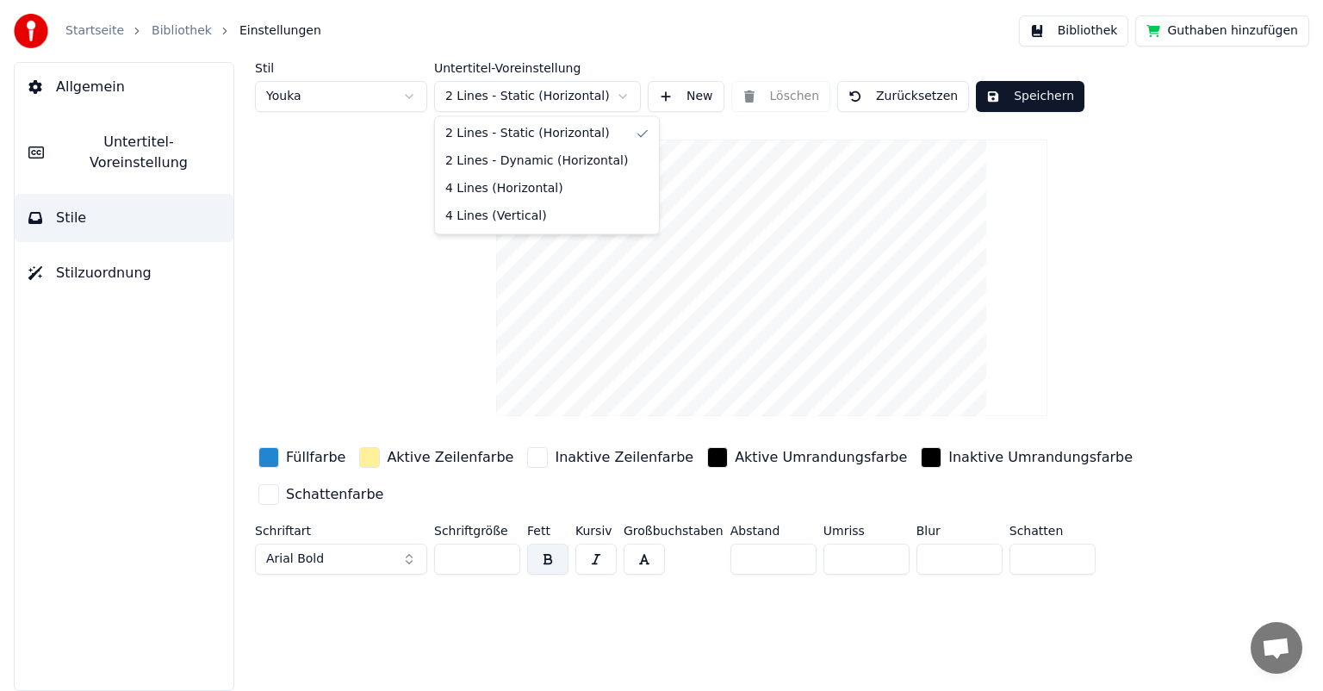
click at [623, 95] on html "Startseite Bibliothek Einstellungen Bibliothek Guthaben hinzufügen Allgemein Un…" at bounding box center [661, 345] width 1323 height 691
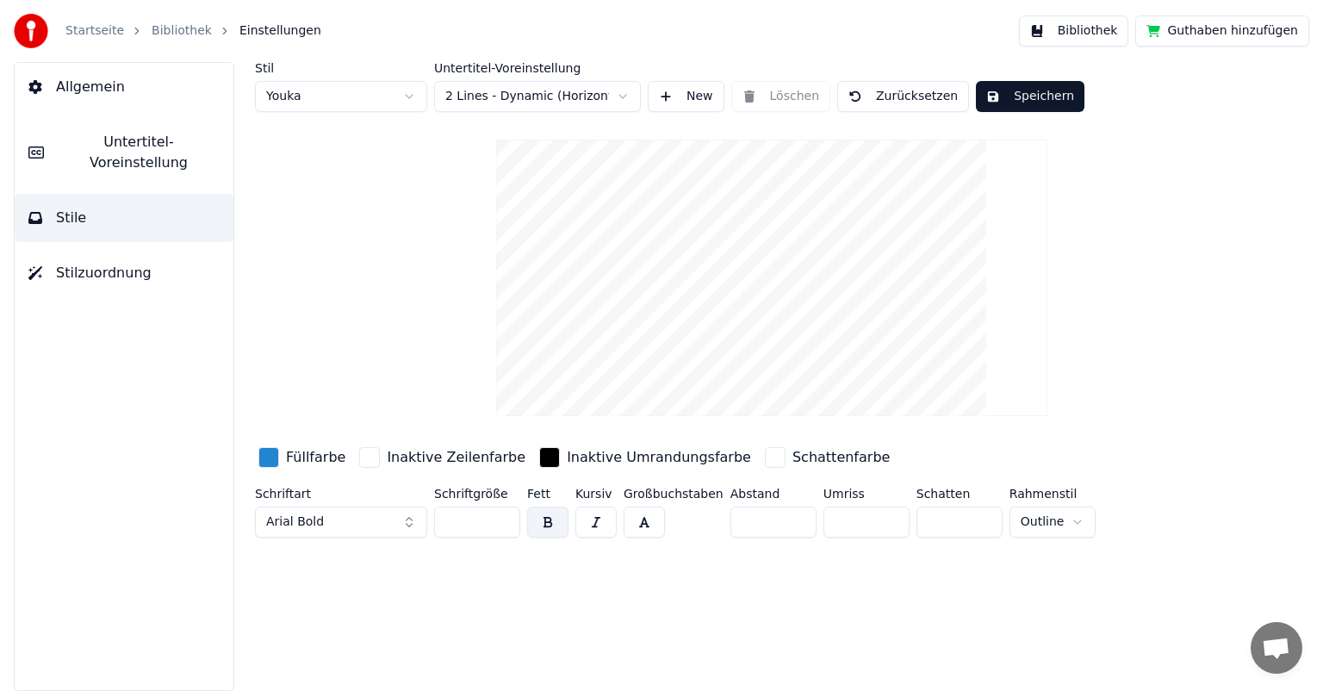
click at [710, 91] on button "New" at bounding box center [686, 96] width 77 height 31
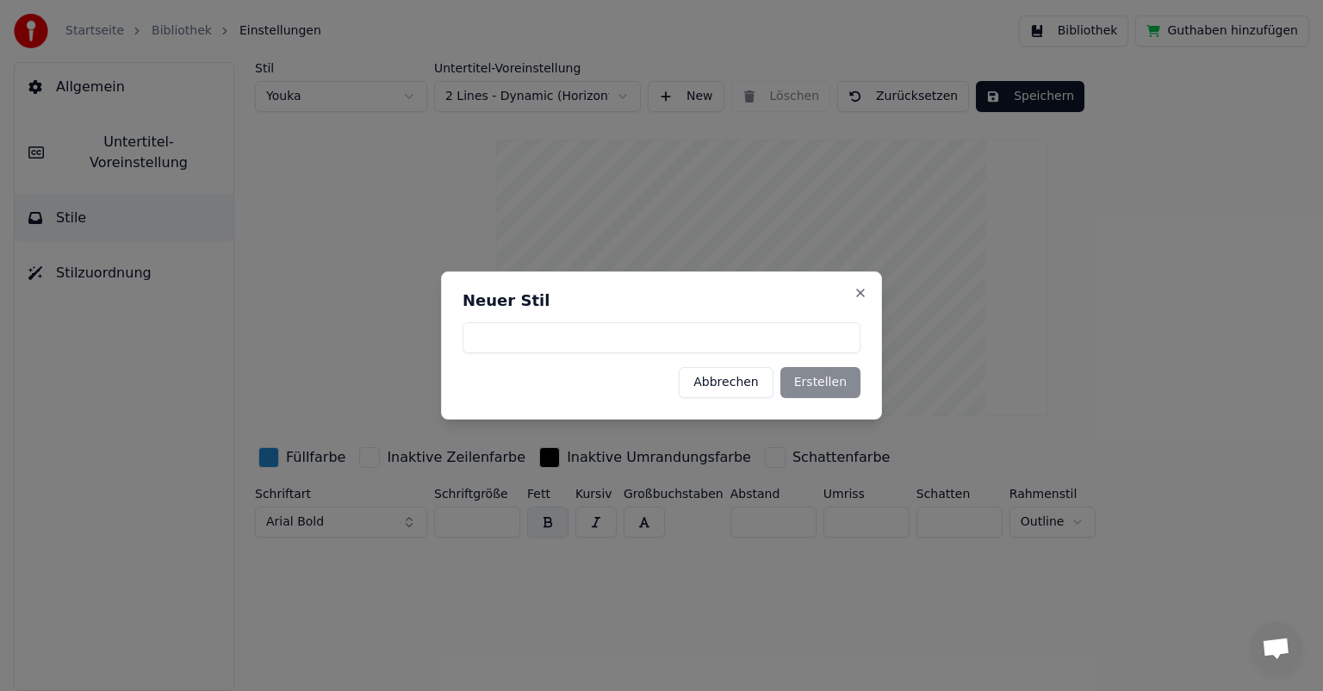
click at [489, 334] on input at bounding box center [662, 337] width 398 height 31
type input "******"
click at [810, 382] on button "Erstellen" at bounding box center [820, 382] width 80 height 31
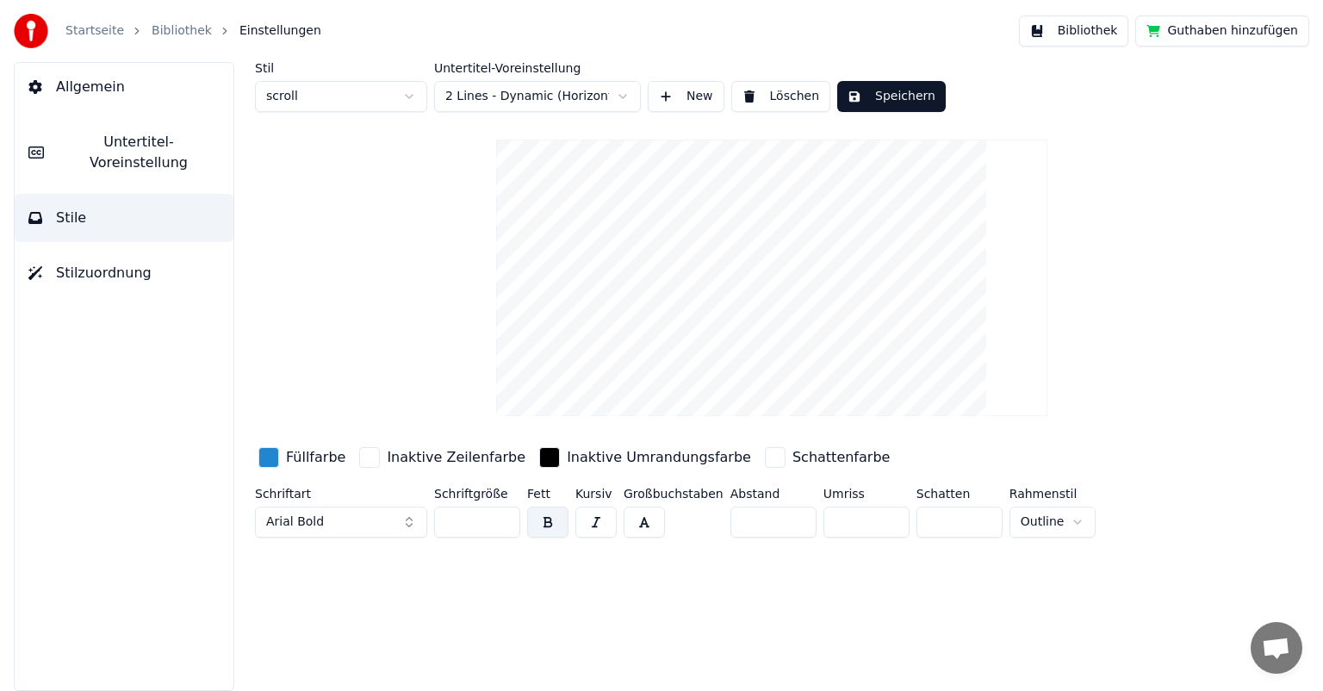
click at [411, 96] on html "Startseite Bibliothek Einstellungen Bibliothek Guthaben hinzufügen Allgemein Un…" at bounding box center [661, 345] width 1323 height 691
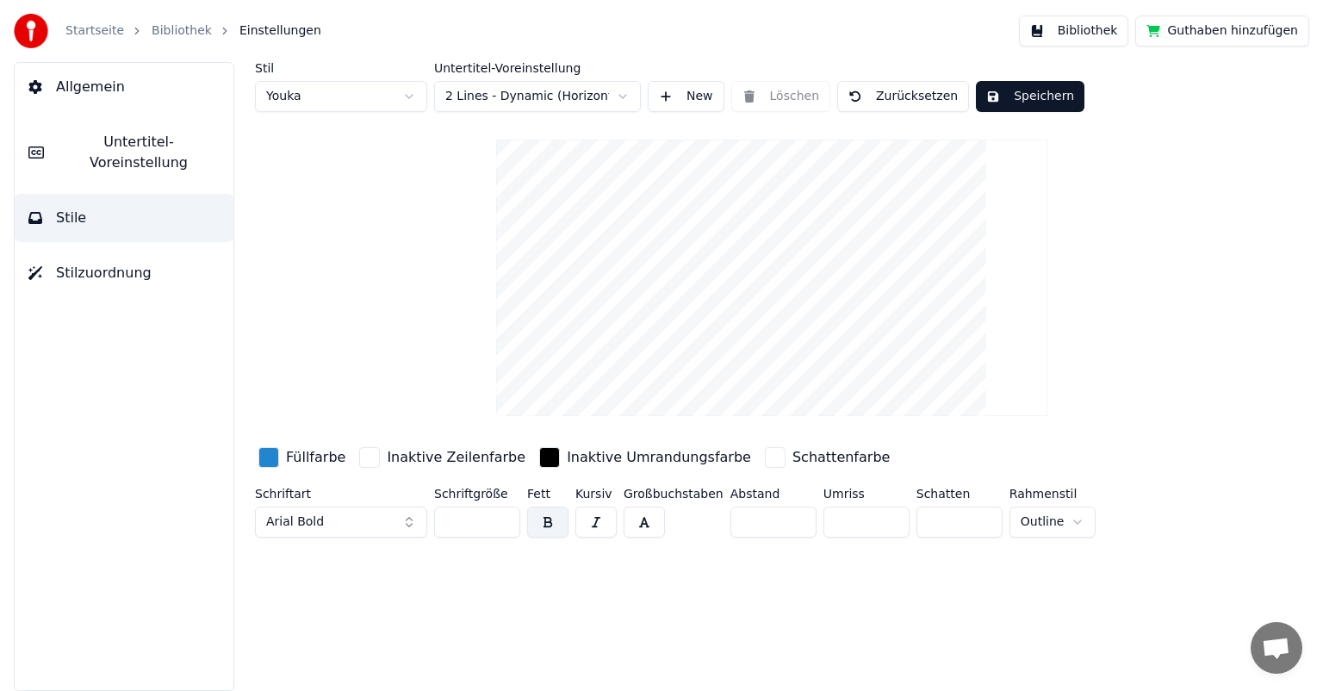
click at [413, 93] on html "Startseite Bibliothek Einstellungen Bibliothek Guthaben hinzufügen Allgemein Un…" at bounding box center [661, 345] width 1323 height 691
click at [412, 94] on html "Startseite Bibliothek Einstellungen Bibliothek Guthaben hinzufügen Allgemein Un…" at bounding box center [661, 345] width 1323 height 691
click at [623, 93] on html "Startseite Bibliothek Einstellungen Bibliothek Guthaben hinzufügen Allgemein Un…" at bounding box center [661, 345] width 1323 height 691
click at [410, 93] on html "Startseite Bibliothek Einstellungen Bibliothek Guthaben hinzufügen Allgemein Un…" at bounding box center [661, 345] width 1323 height 691
click at [404, 91] on html "Startseite Bibliothek Einstellungen Bibliothek Guthaben hinzufügen Allgemein Un…" at bounding box center [661, 345] width 1323 height 691
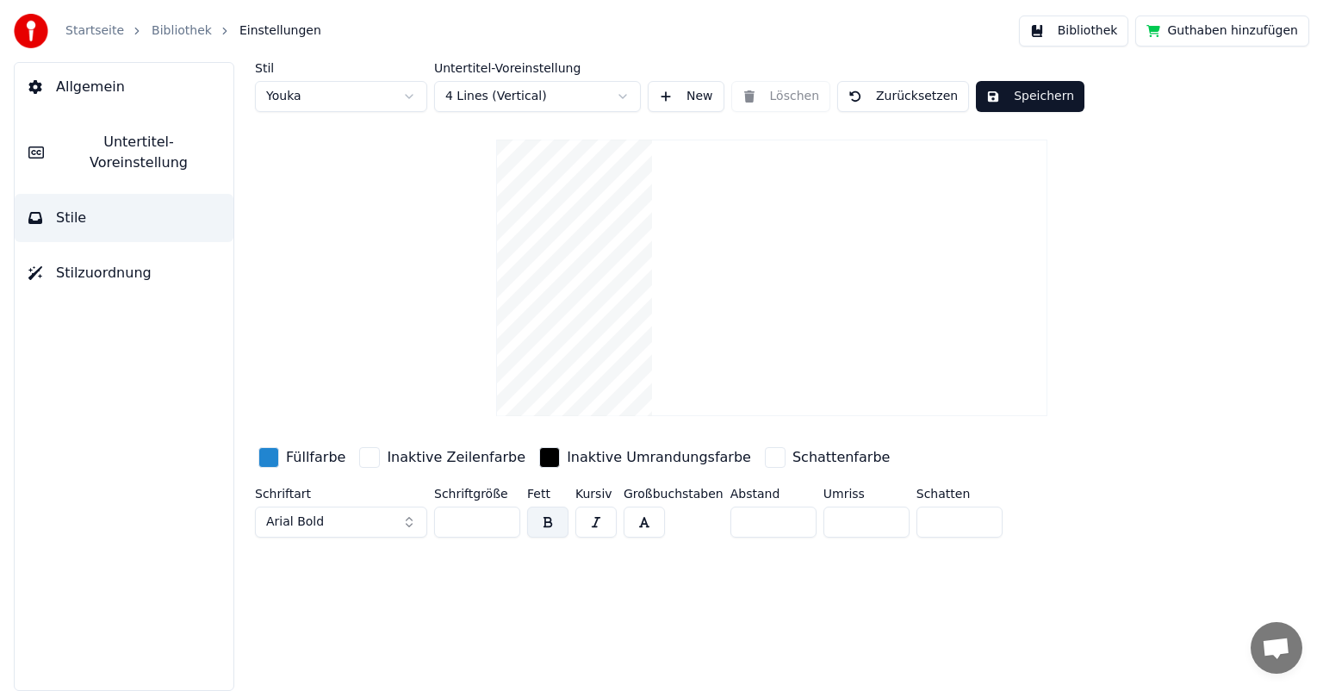
click at [619, 97] on html "Startseite Bibliothek Einstellungen Bibliothek Guthaben hinzufügen Allgemein Un…" at bounding box center [661, 345] width 1323 height 691
click at [424, 92] on html "Startseite Bibliothek Einstellungen Bibliothek Guthaben hinzufügen Allgemein Un…" at bounding box center [661, 345] width 1323 height 691
click at [618, 91] on html "Startseite Bibliothek Einstellungen Bibliothek Guthaben hinzufügen Allgemein Un…" at bounding box center [661, 345] width 1323 height 691
click at [624, 95] on html "Startseite Bibliothek Einstellungen Bibliothek Guthaben hinzufügen Allgemein Un…" at bounding box center [661, 345] width 1323 height 691
click at [413, 93] on html "Startseite Bibliothek Einstellungen Bibliothek Guthaben hinzufügen Allgemein Un…" at bounding box center [661, 345] width 1323 height 691
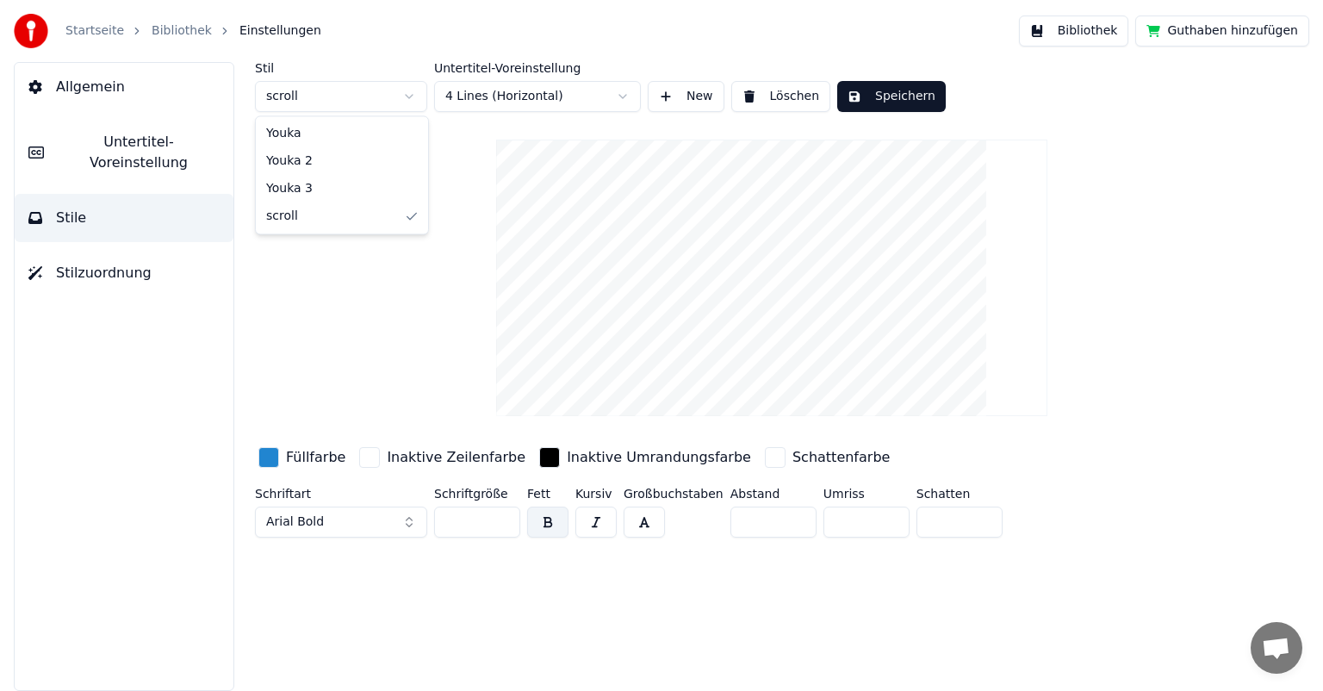
click at [407, 95] on html "Startseite Bibliothek Einstellungen Bibliothek Guthaben hinzufügen Allgemein Un…" at bounding box center [661, 345] width 1323 height 691
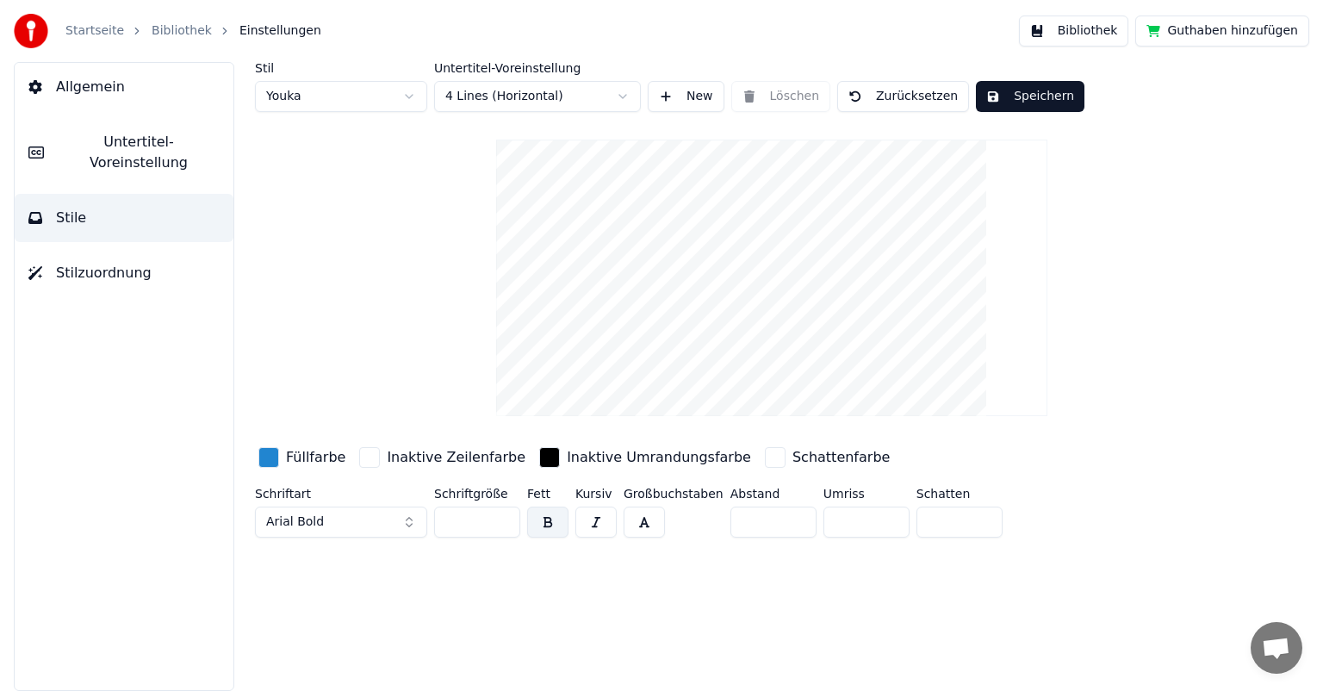
click at [919, 91] on button "Zurücksetzen" at bounding box center [903, 96] width 132 height 31
click at [296, 95] on html "Startseite Bibliothek Einstellungen Bibliothek Guthaben hinzufügen Allgemein Un…" at bounding box center [661, 345] width 1323 height 691
click at [629, 458] on html "Startseite Bibliothek Einstellungen Bibliothek Guthaben hinzufügen Allgemein Un…" at bounding box center [661, 345] width 1323 height 691
click at [407, 96] on html "Startseite Bibliothek Einstellungen Bibliothek Guthaben hinzufügen Allgemein Un…" at bounding box center [661, 345] width 1323 height 691
click at [410, 95] on html "Startseite Bibliothek Einstellungen Bibliothek Guthaben hinzufügen Allgemein Un…" at bounding box center [661, 345] width 1323 height 691
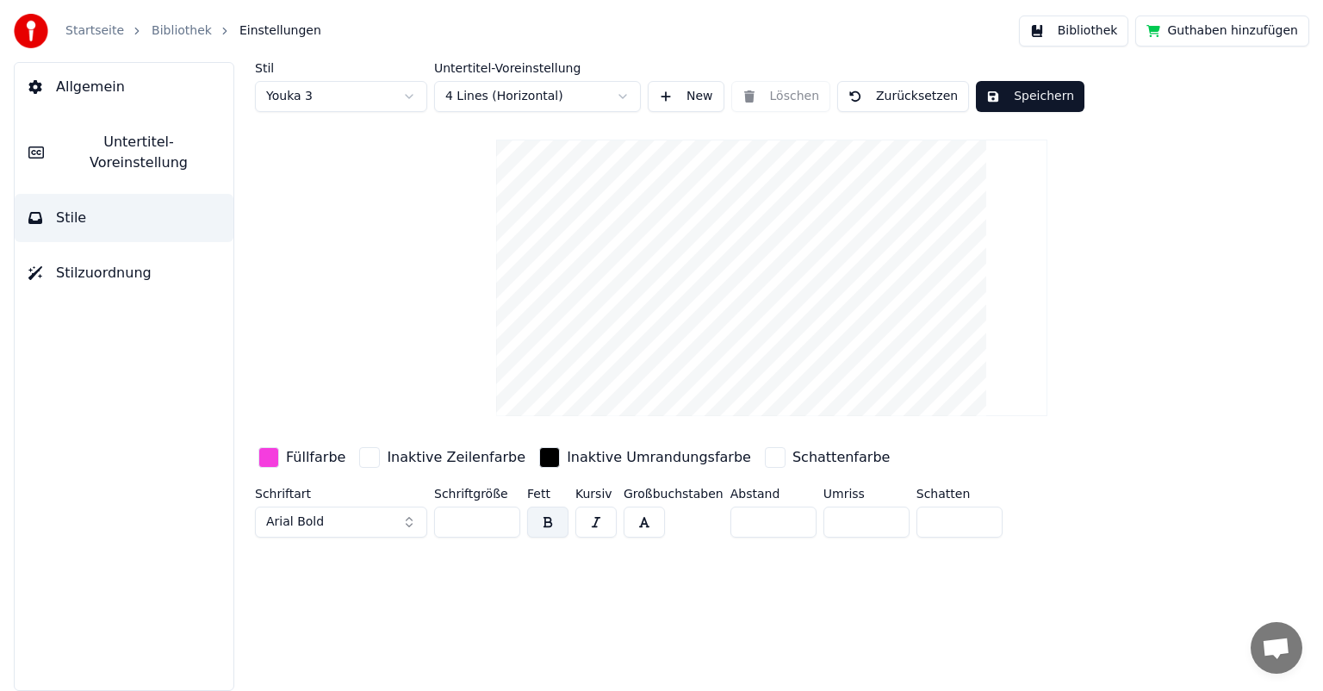
click at [595, 517] on button "button" at bounding box center [595, 521] width 41 height 31
click at [424, 457] on div "Inaktive Zeilenfarbe" at bounding box center [456, 457] width 139 height 21
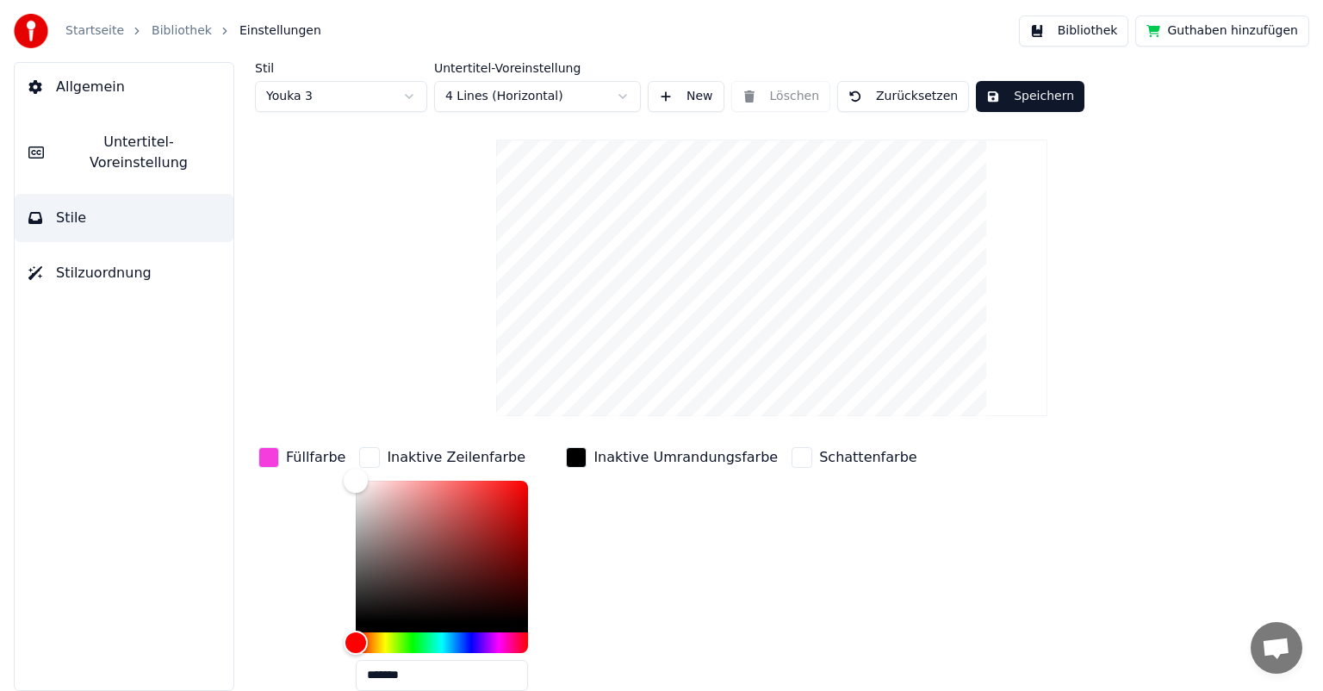
click at [424, 457] on div "Inaktive Zeilenfarbe" at bounding box center [456, 457] width 139 height 21
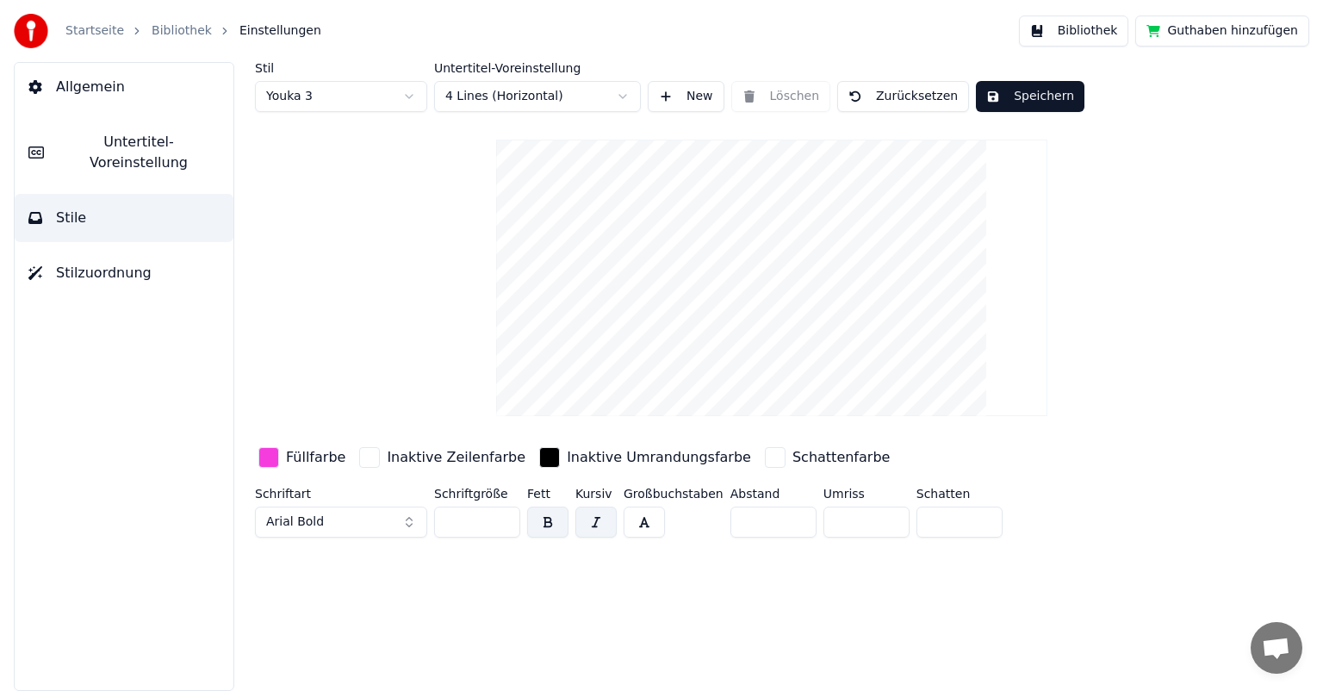
click at [424, 457] on div "Inaktive Zeilenfarbe" at bounding box center [456, 457] width 139 height 21
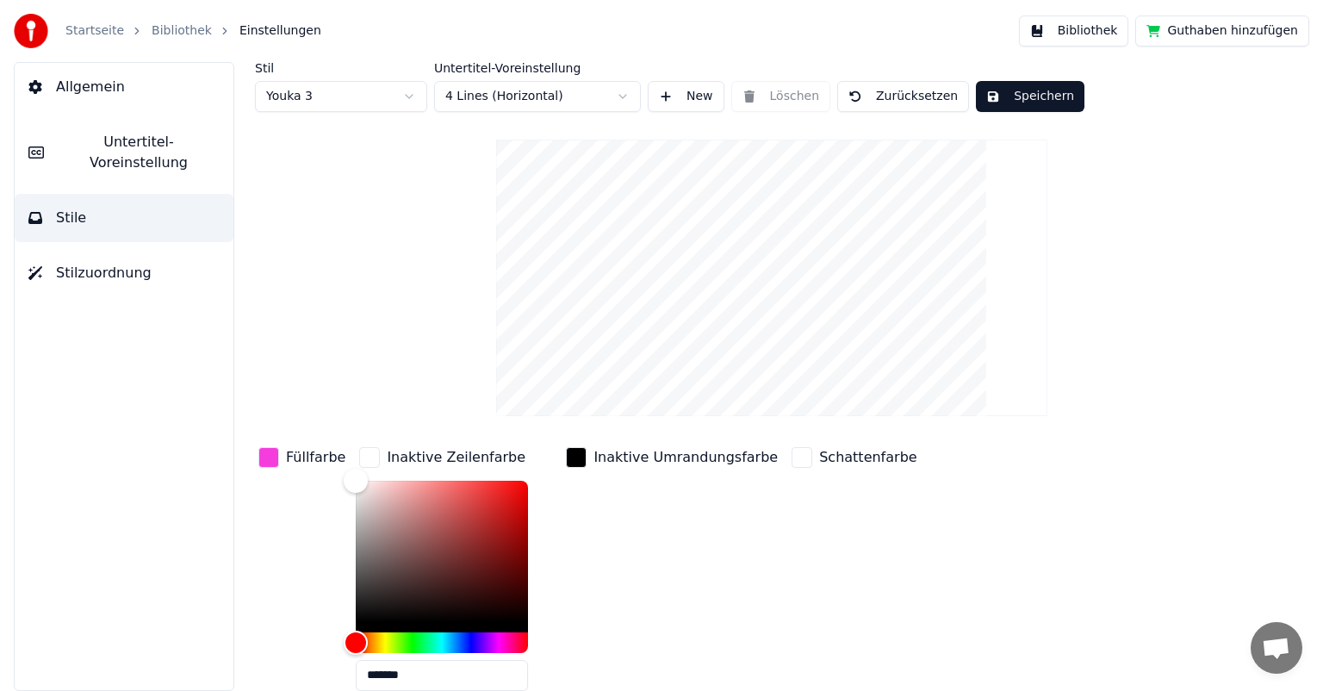
click at [424, 457] on div "Inaktive Zeilenfarbe" at bounding box center [456, 457] width 139 height 21
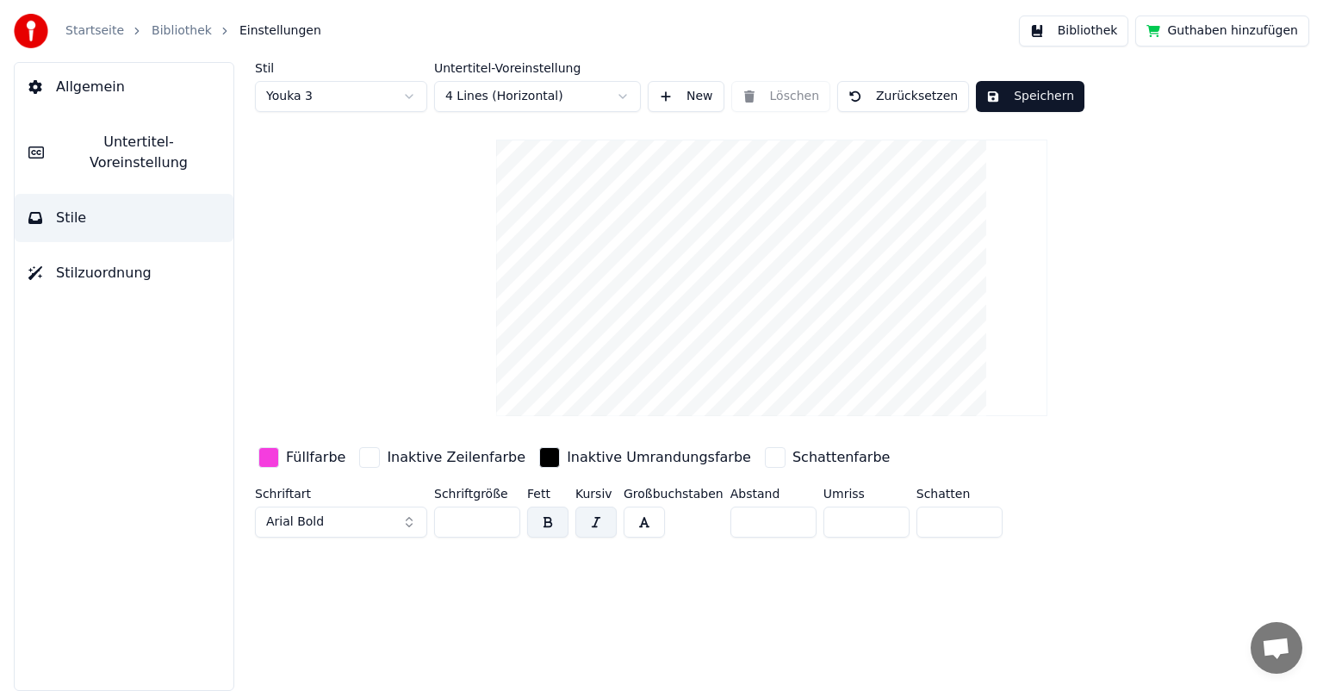
click at [606, 456] on div "Inaktive Umrandungsfarbe" at bounding box center [659, 457] width 184 height 21
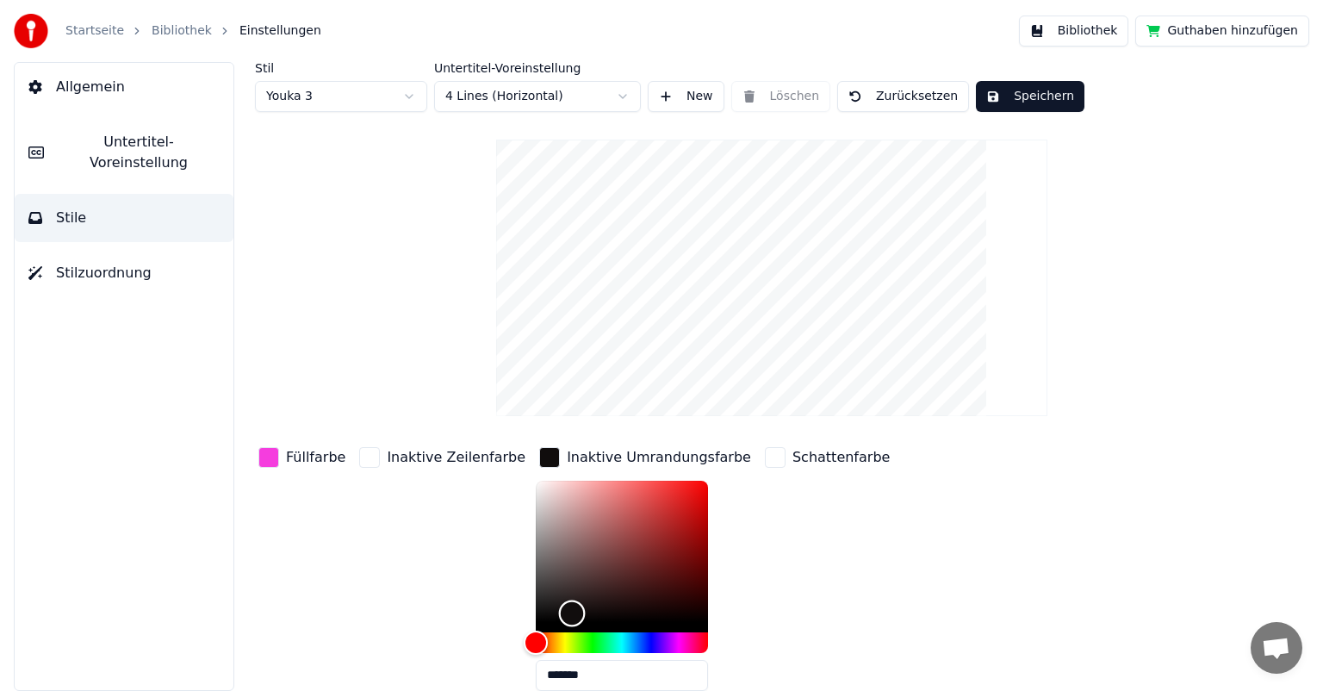
drag, startPoint x: 511, startPoint y: 612, endPoint x: 545, endPoint y: 612, distance: 34.5
click at [558, 612] on div "Color" at bounding box center [571, 612] width 27 height 27
type input "*******"
drag, startPoint x: 545, startPoint y: 612, endPoint x: 506, endPoint y: 618, distance: 40.1
click at [523, 617] on div "Color" at bounding box center [536, 618] width 27 height 27
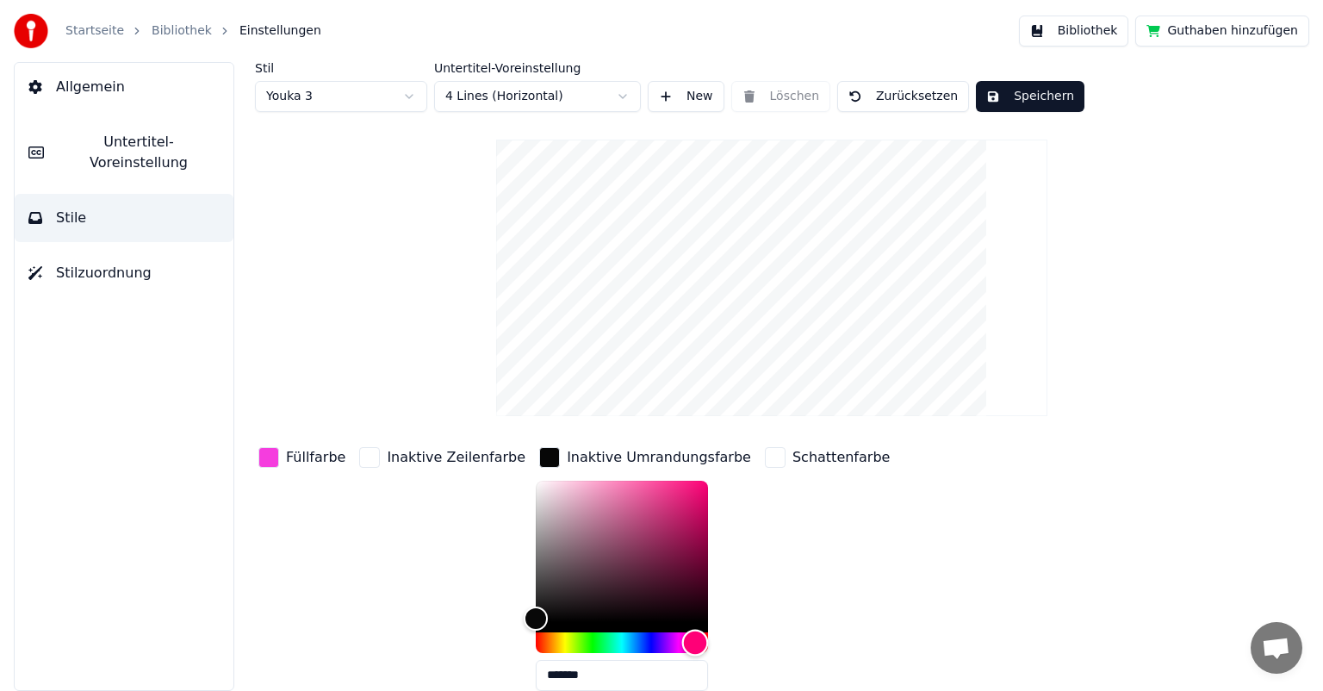
drag, startPoint x: 508, startPoint y: 637, endPoint x: 668, endPoint y: 633, distance: 160.3
click at [681, 633] on div "Hue" at bounding box center [694, 642] width 27 height 27
click at [630, 453] on div "Inaktive Umrandungsfarbe" at bounding box center [659, 457] width 184 height 21
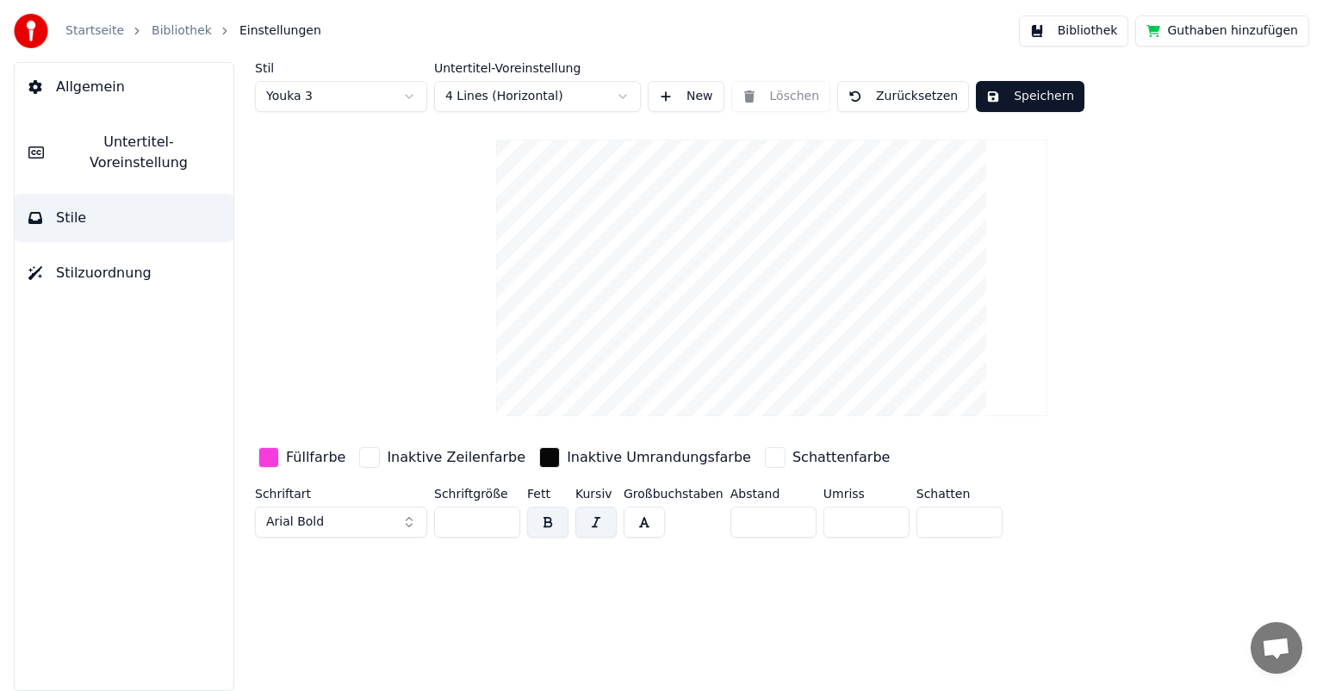
click at [792, 455] on div "Schattenfarbe" at bounding box center [840, 457] width 97 height 21
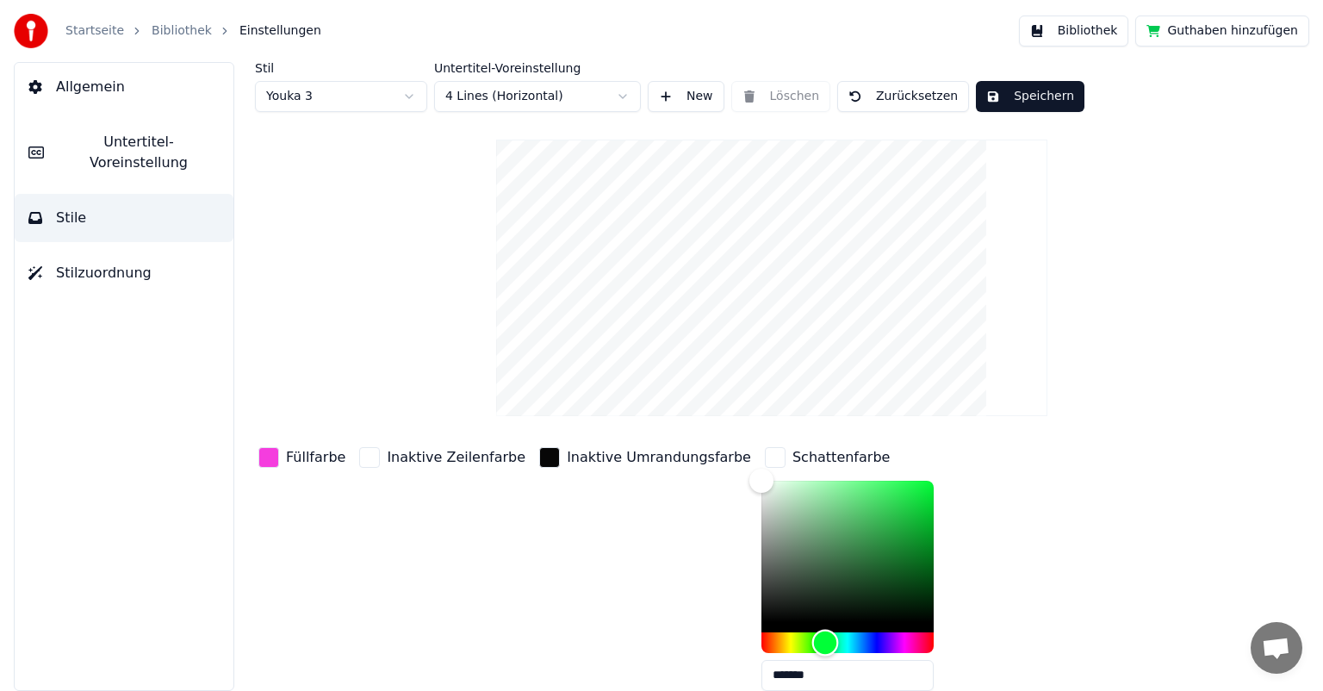
drag, startPoint x: 711, startPoint y: 639, endPoint x: 775, endPoint y: 634, distance: 63.9
click at [811, 634] on div "Hue" at bounding box center [824, 642] width 27 height 27
click at [792, 450] on div "Schattenfarbe" at bounding box center [840, 457] width 97 height 21
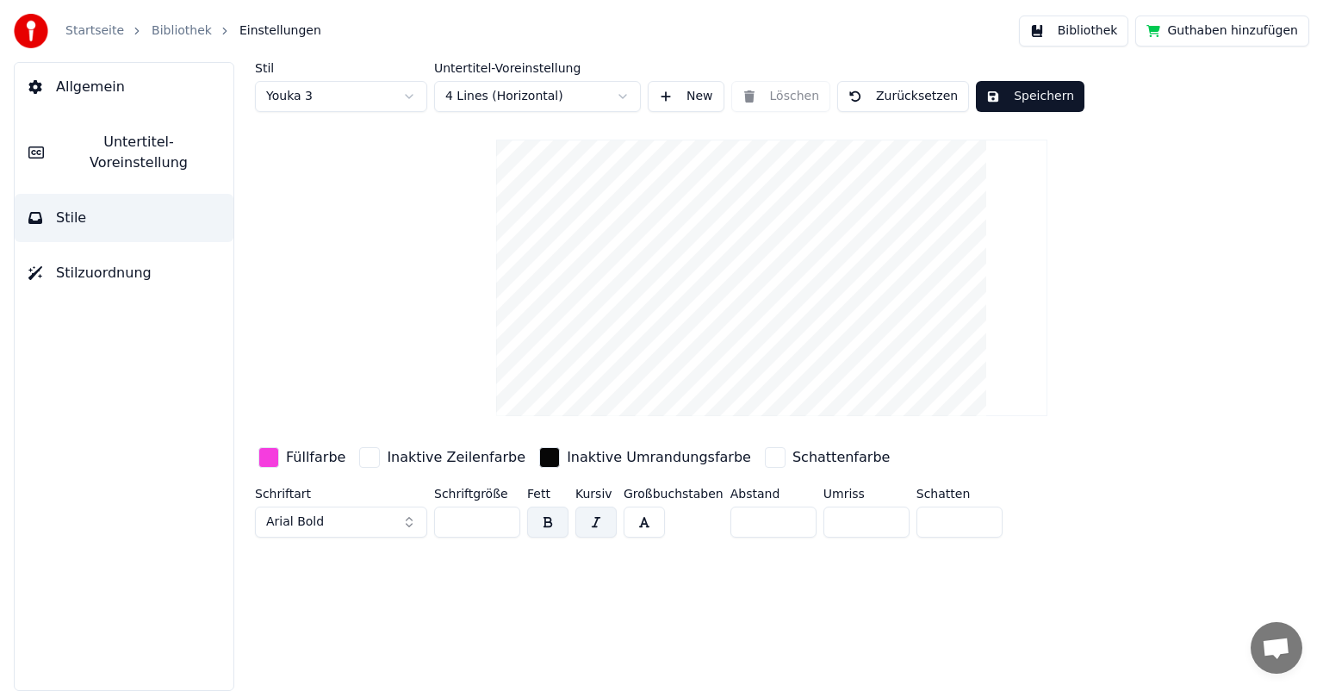
click at [100, 263] on span "Stilzuordnung" at bounding box center [104, 273] width 96 height 21
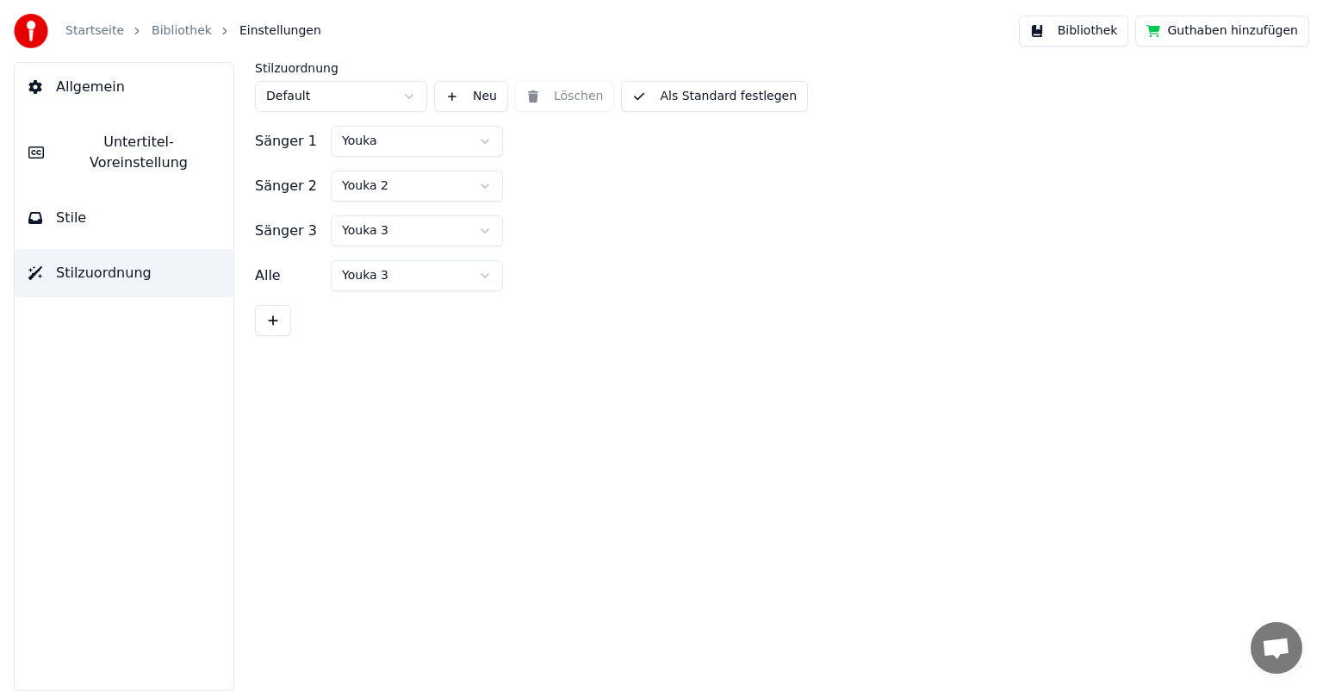
click at [279, 321] on button at bounding box center [273, 320] width 36 height 31
click at [93, 141] on span "Untertitel-Voreinstellung" at bounding box center [139, 152] width 162 height 41
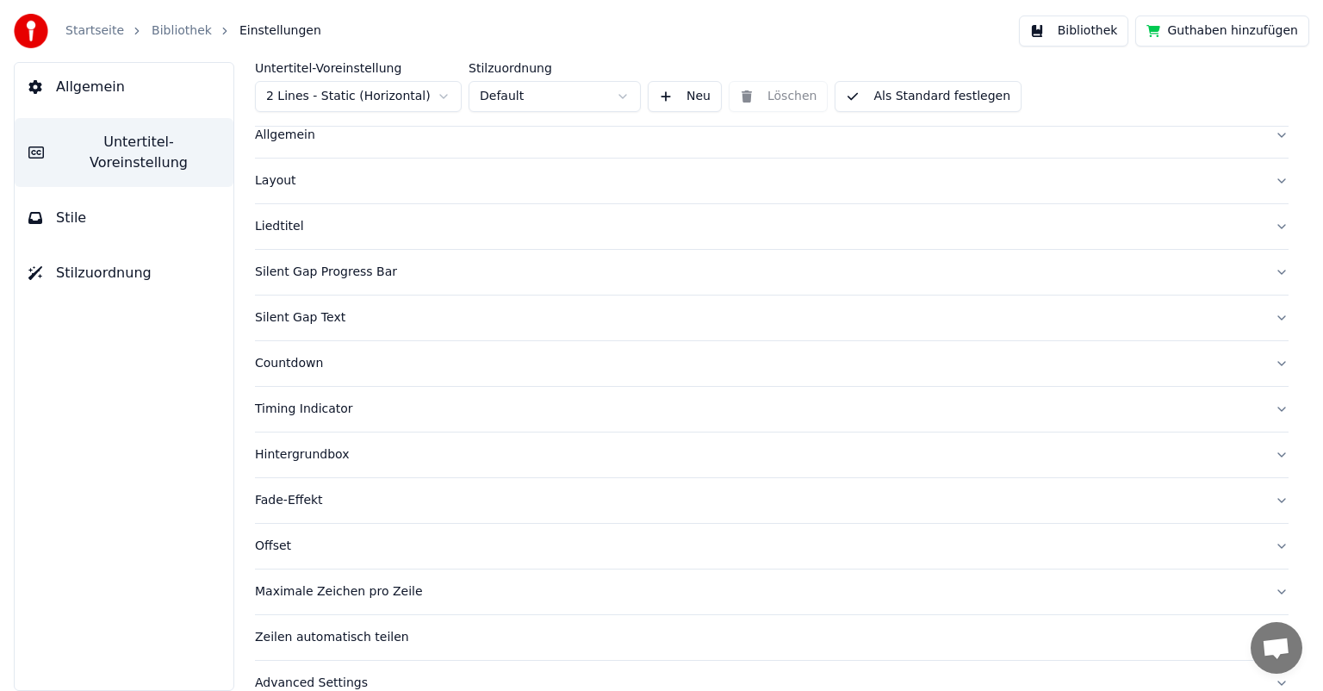
scroll to position [74, 0]
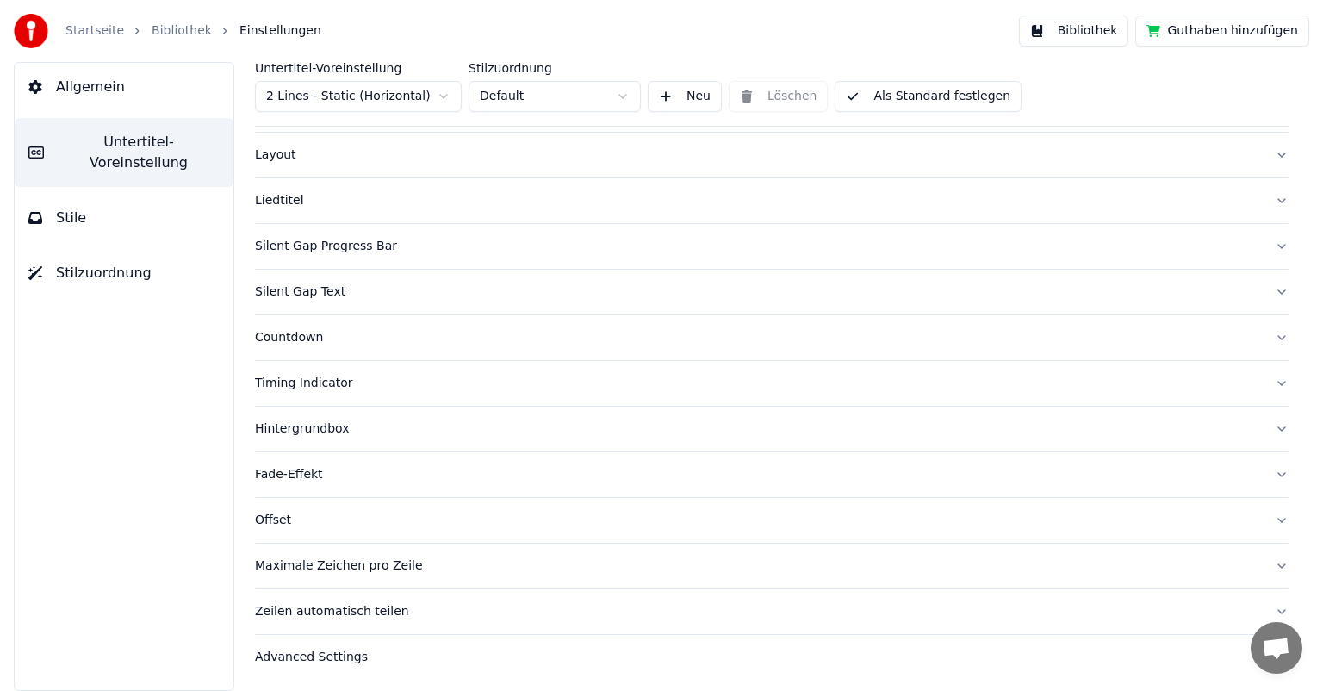
click at [309, 653] on div "Advanced Settings" at bounding box center [758, 657] width 1006 height 17
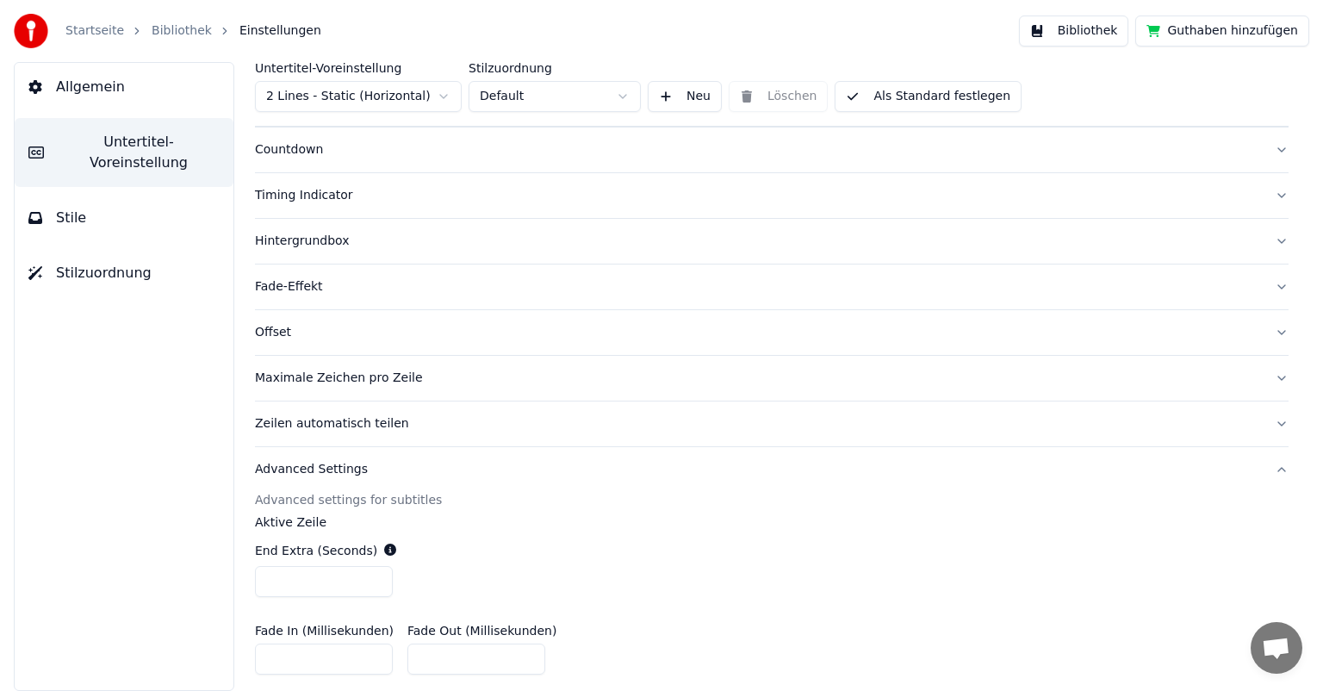
scroll to position [233, 0]
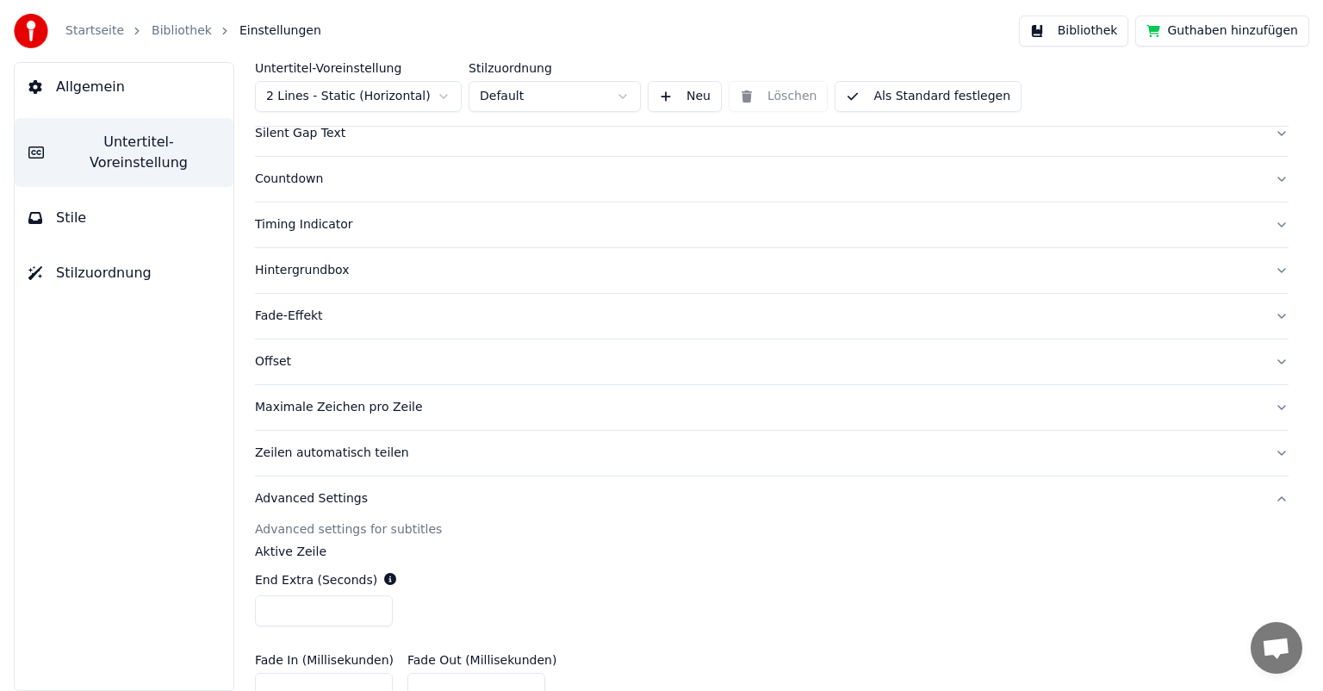
click at [260, 269] on div "Hintergrundbox" at bounding box center [758, 270] width 1006 height 17
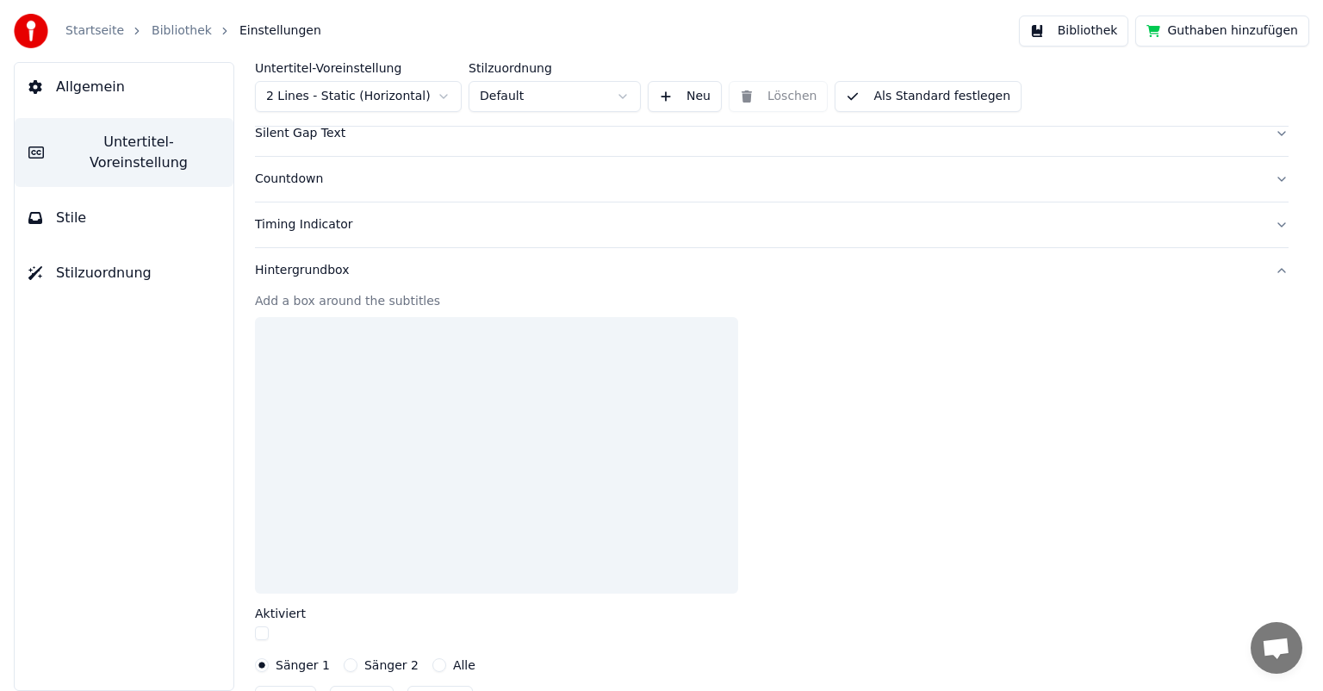
click at [262, 270] on div "Hintergrundbox" at bounding box center [758, 270] width 1006 height 17
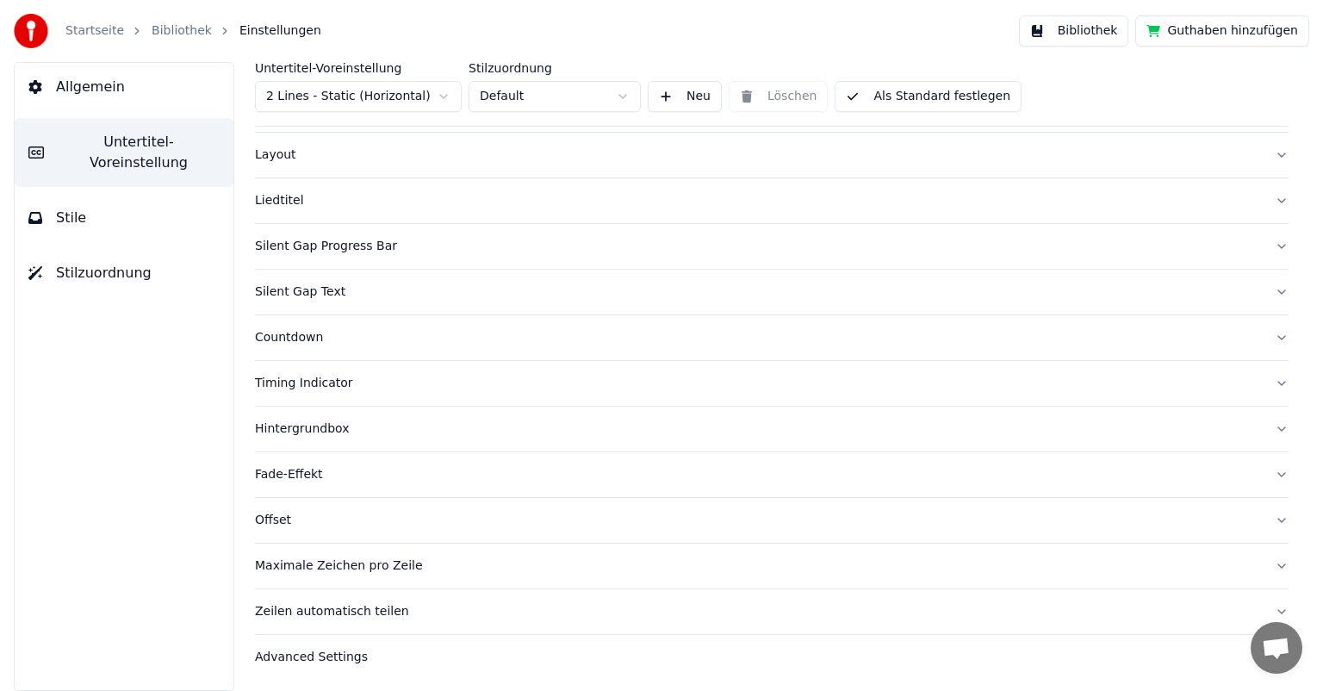
click at [277, 152] on div "Layout" at bounding box center [758, 154] width 1006 height 17
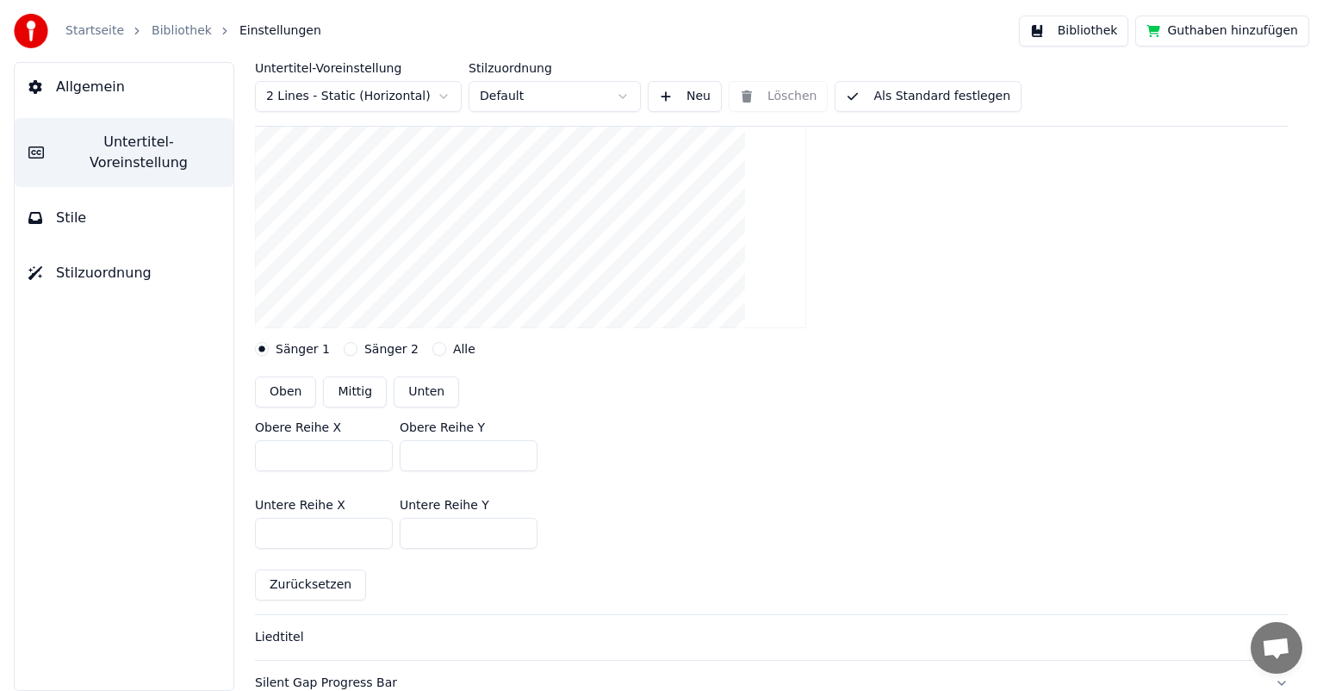
scroll to position [246, 0]
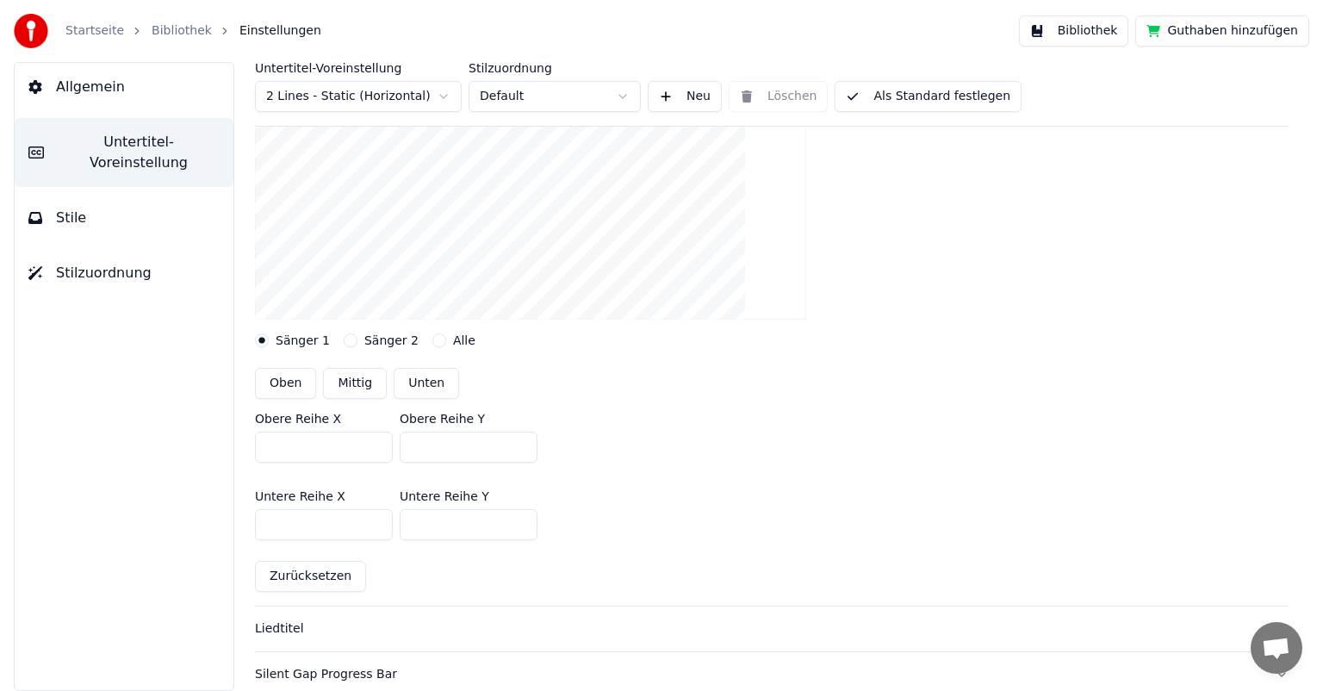
click at [345, 378] on button "Mittig" at bounding box center [355, 383] width 64 height 31
type input "***"
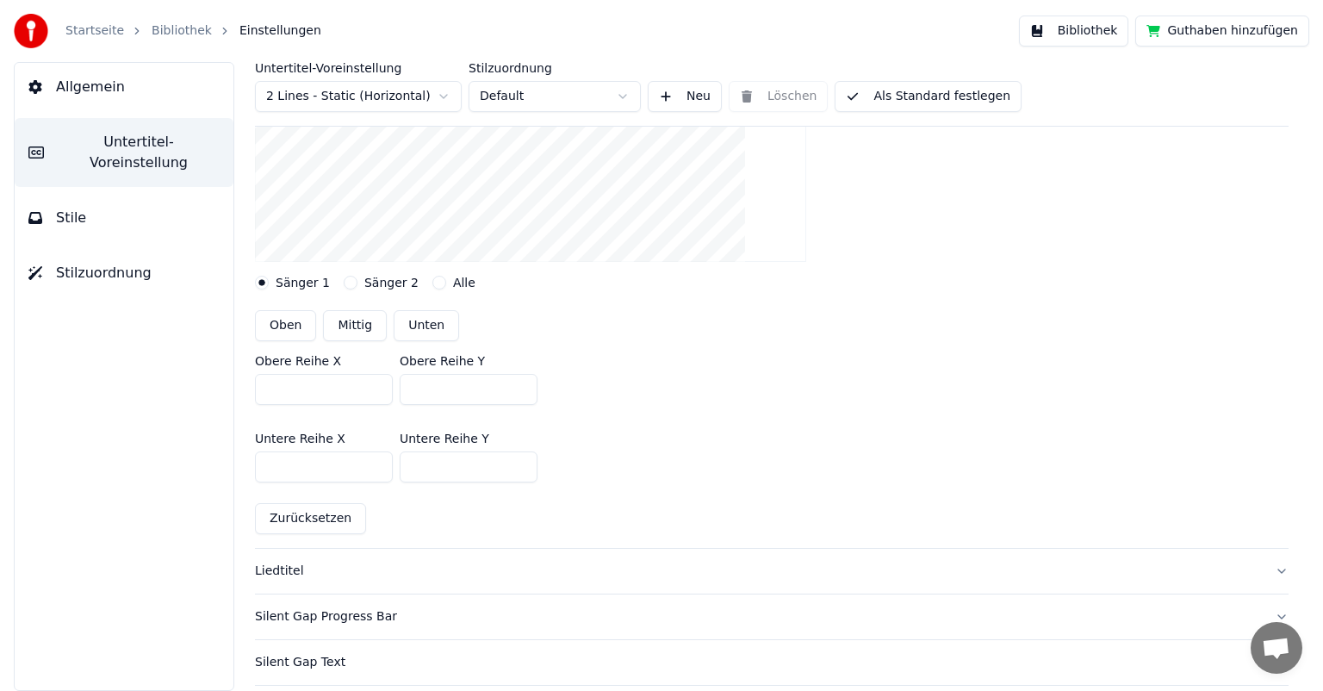
scroll to position [332, 0]
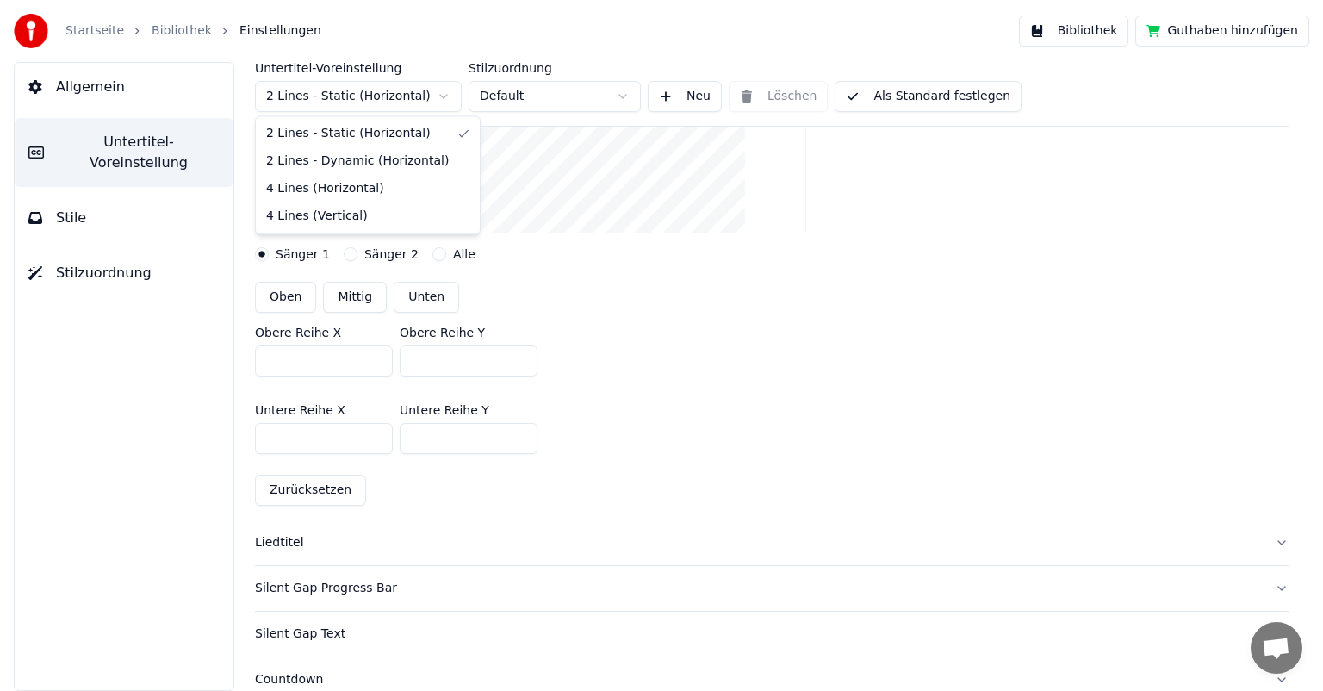
click at [446, 93] on html "Startseite Bibliothek Einstellungen Bibliothek Guthaben hinzufügen Allgemein Un…" at bounding box center [661, 345] width 1323 height 691
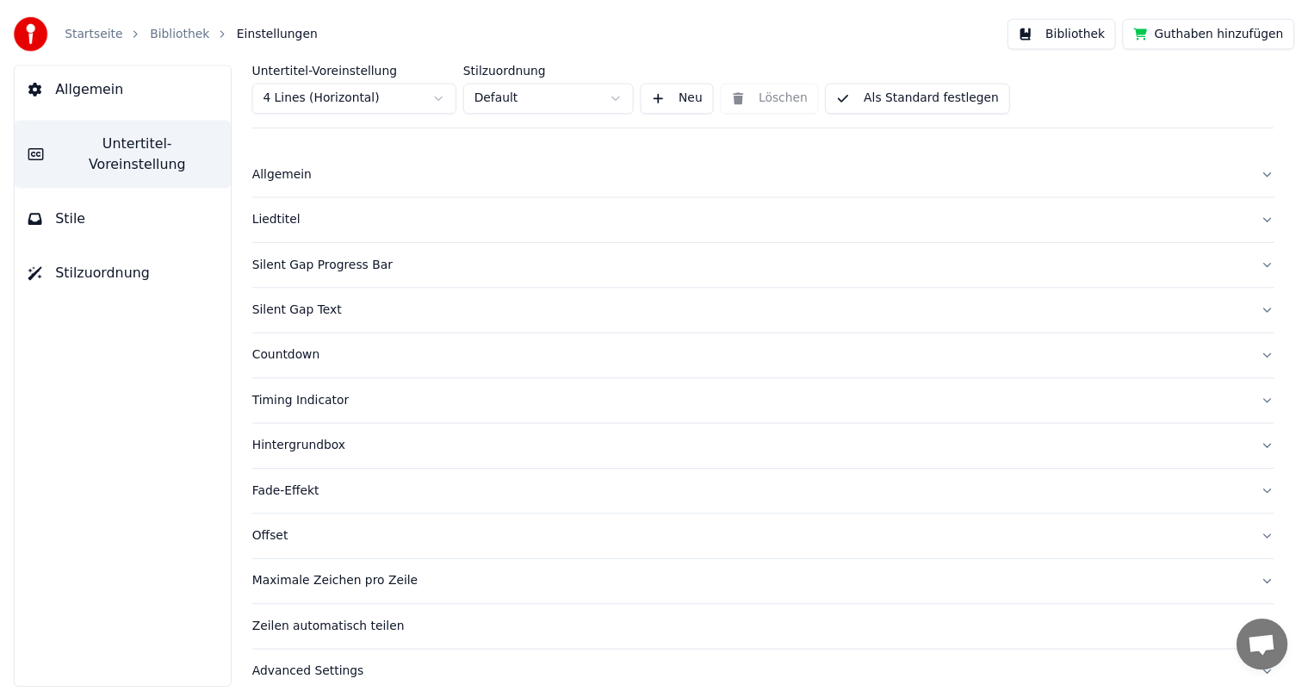
scroll to position [0, 0]
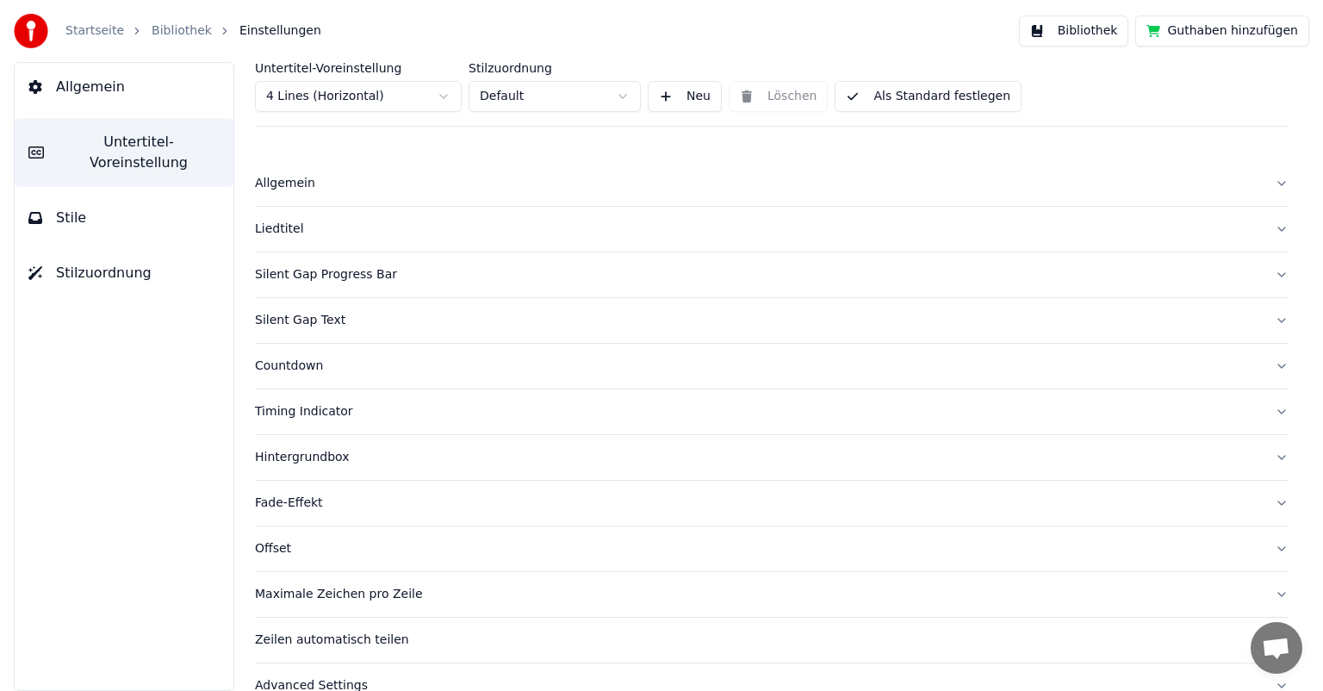
click at [107, 200] on button "Stile" at bounding box center [124, 218] width 219 height 48
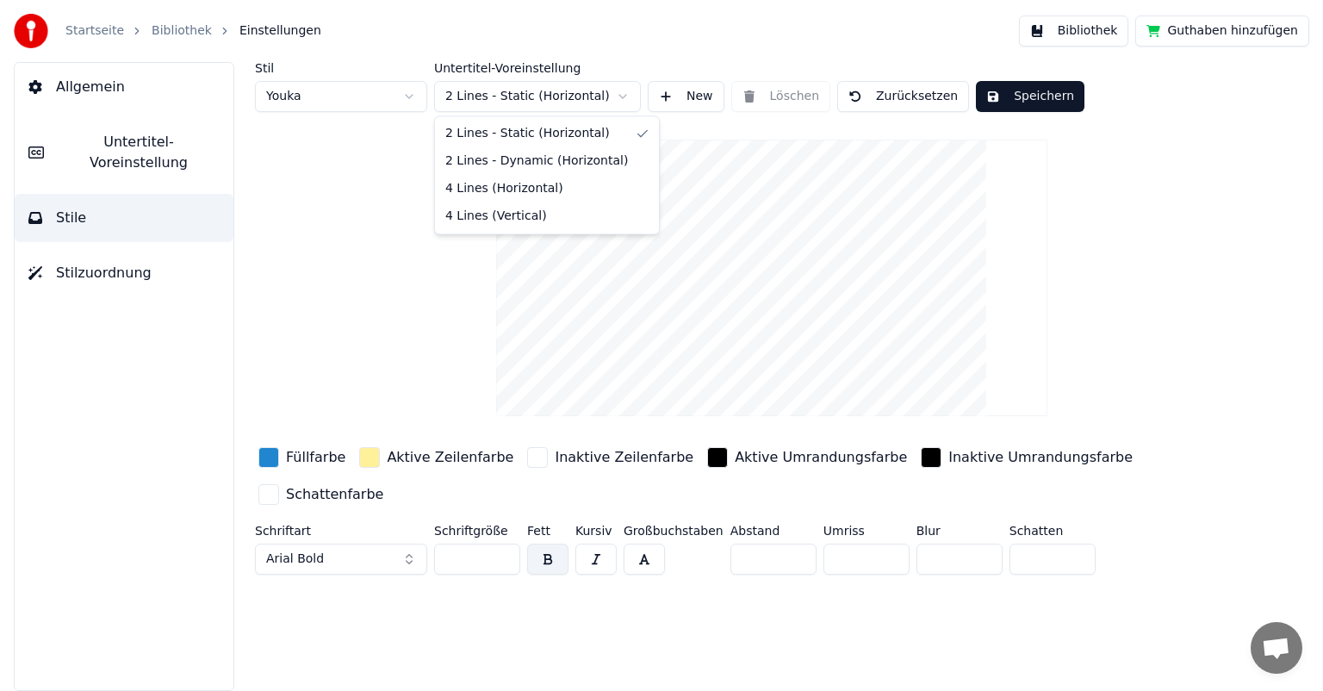
click at [620, 92] on html "Startseite Bibliothek Einstellungen Bibliothek Guthaben hinzufügen Allgemein Un…" at bounding box center [661, 345] width 1323 height 691
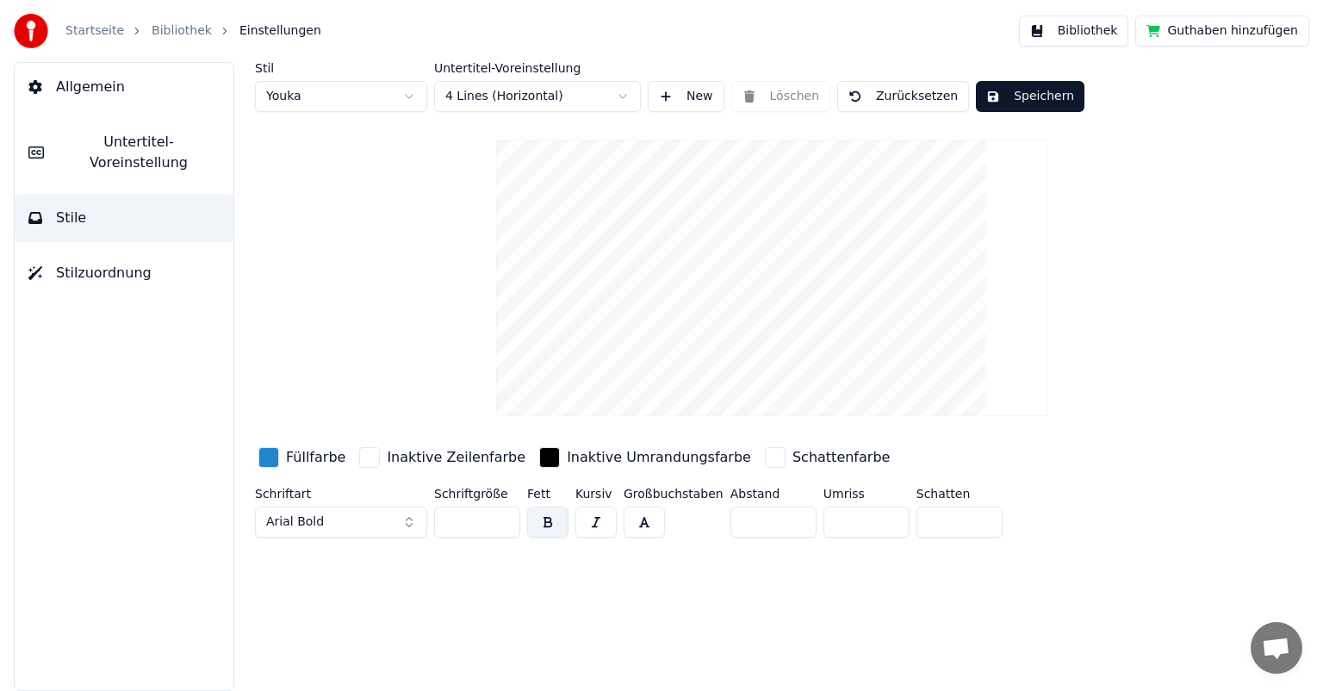
click at [1035, 84] on button "Speichern" at bounding box center [1030, 96] width 109 height 31
click at [77, 90] on span "Allgemein" at bounding box center [90, 87] width 69 height 21
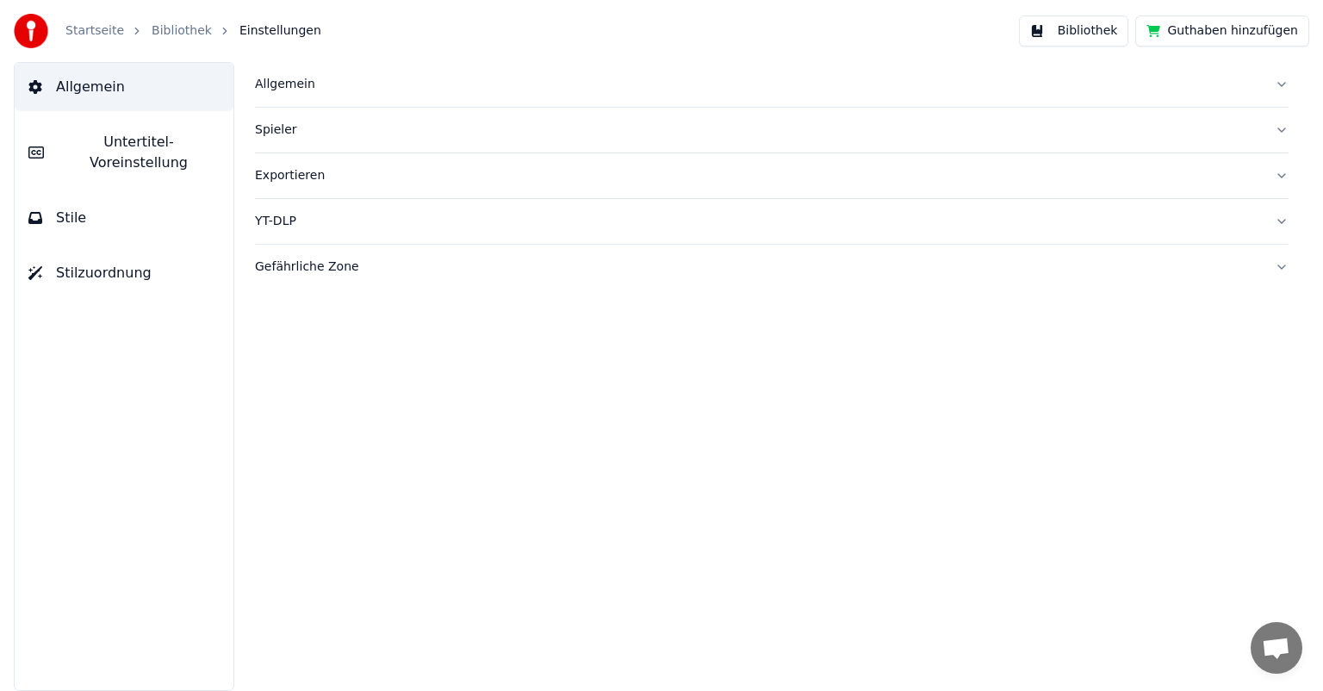
click at [90, 33] on link "Startseite" at bounding box center [94, 30] width 59 height 17
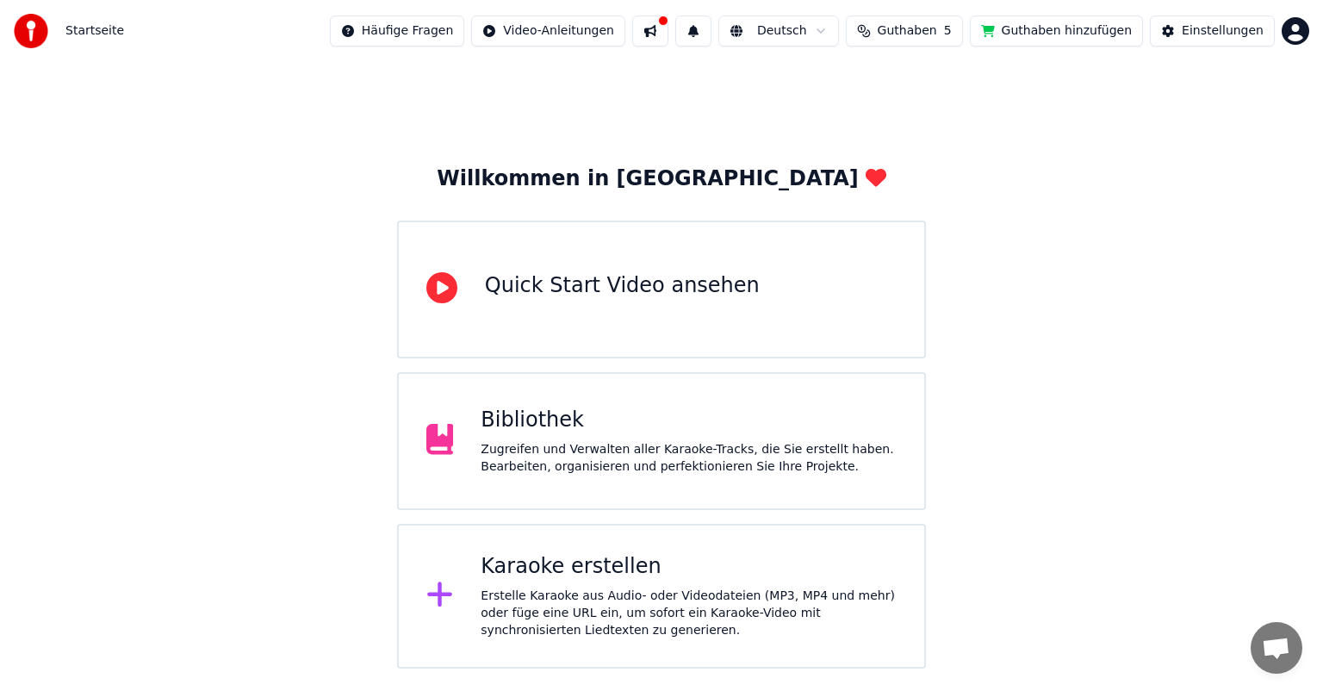
click at [769, 441] on div "Zugreifen und Verwalten aller Karaoke-Tracks, die Sie erstellt haben. Bearbeite…" at bounding box center [689, 458] width 416 height 34
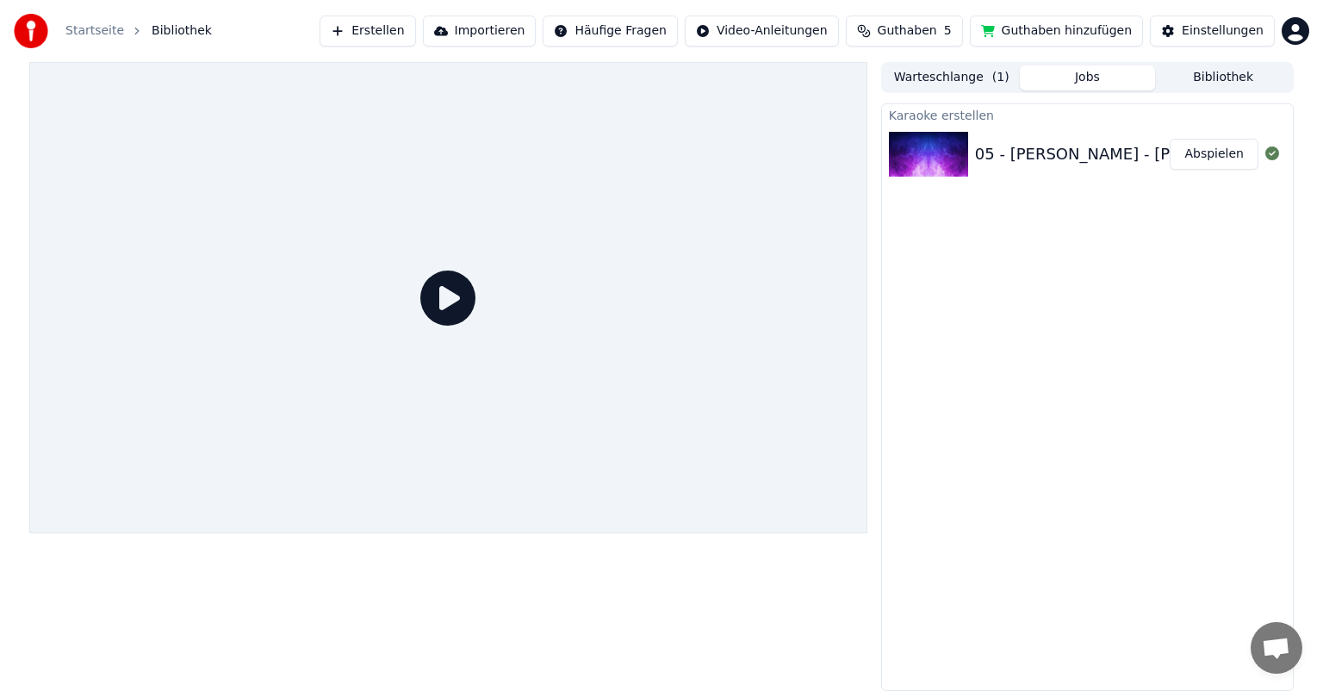
click at [940, 141] on img at bounding box center [928, 154] width 79 height 45
drag, startPoint x: 464, startPoint y: 307, endPoint x: 441, endPoint y: 300, distance: 24.3
click at [442, 301] on icon at bounding box center [447, 297] width 55 height 55
click at [443, 295] on icon at bounding box center [447, 297] width 55 height 55
click at [446, 290] on icon at bounding box center [447, 297] width 55 height 55
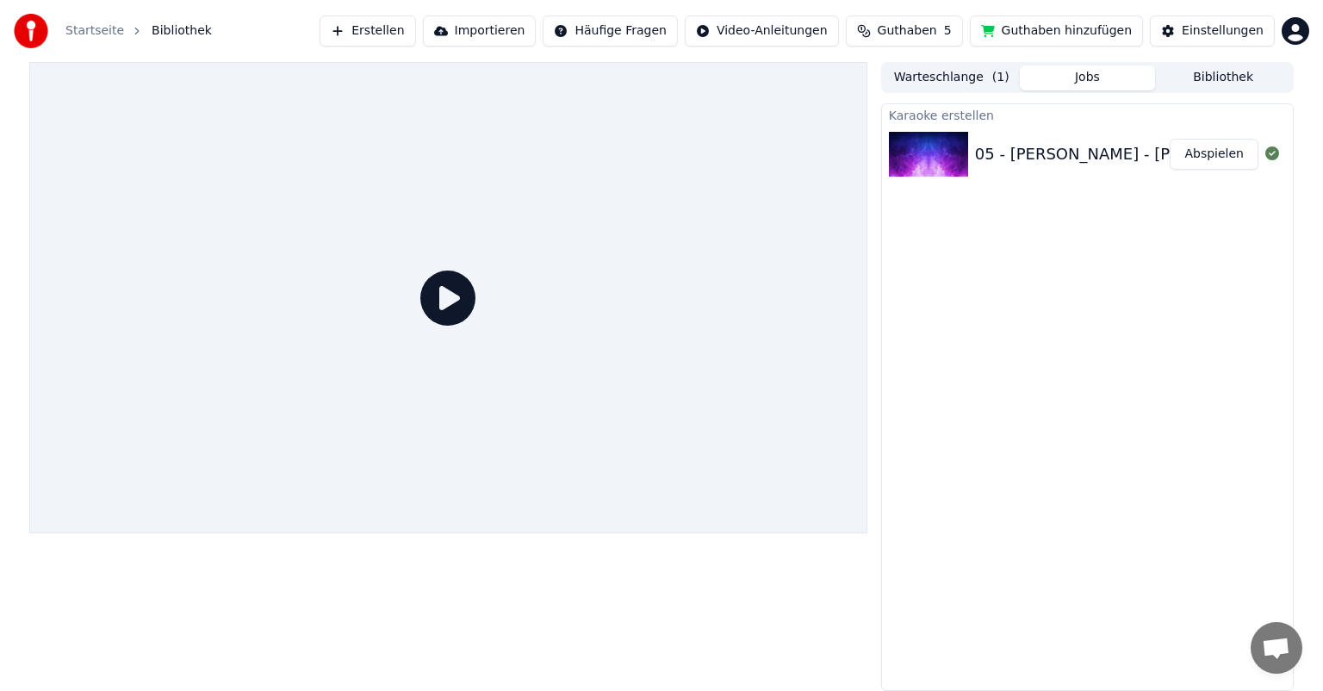
click at [1212, 152] on button "Abspielen" at bounding box center [1214, 154] width 89 height 31
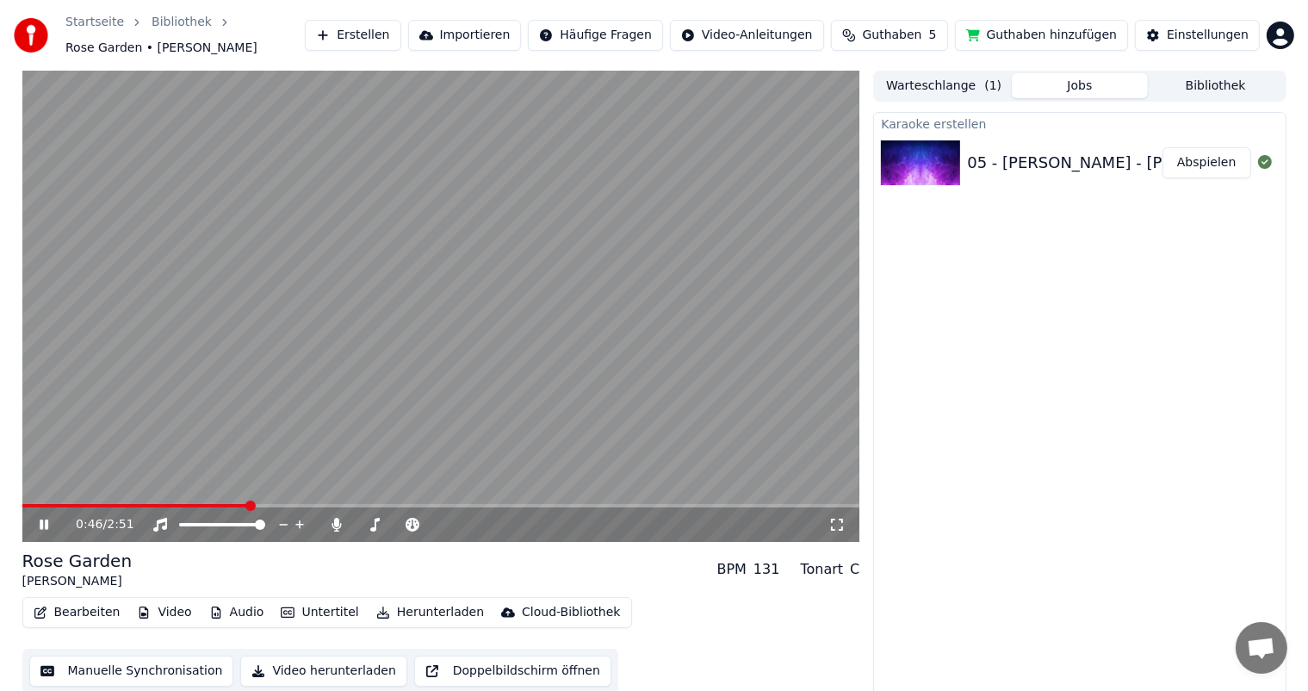
click at [40, 524] on icon at bounding box center [44, 524] width 9 height 10
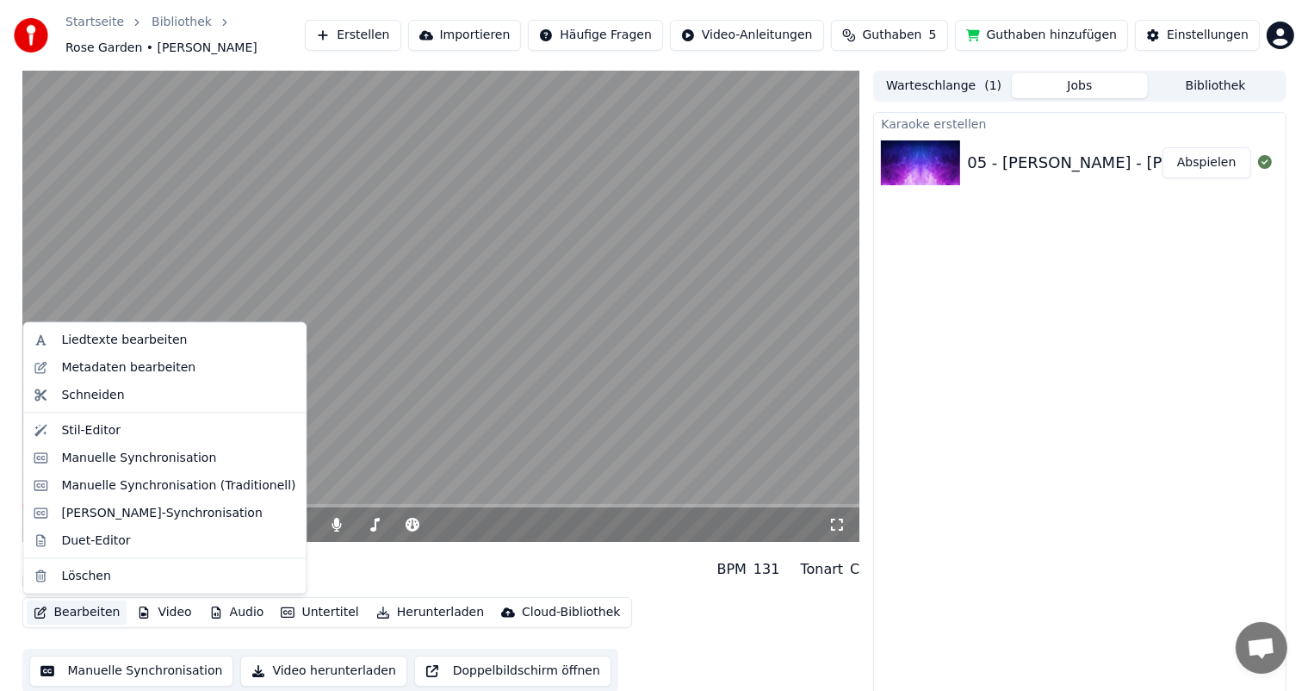
click at [83, 610] on button "Bearbeiten" at bounding box center [77, 612] width 101 height 24
click at [78, 338] on div "Liedtexte bearbeiten" at bounding box center [124, 340] width 126 height 17
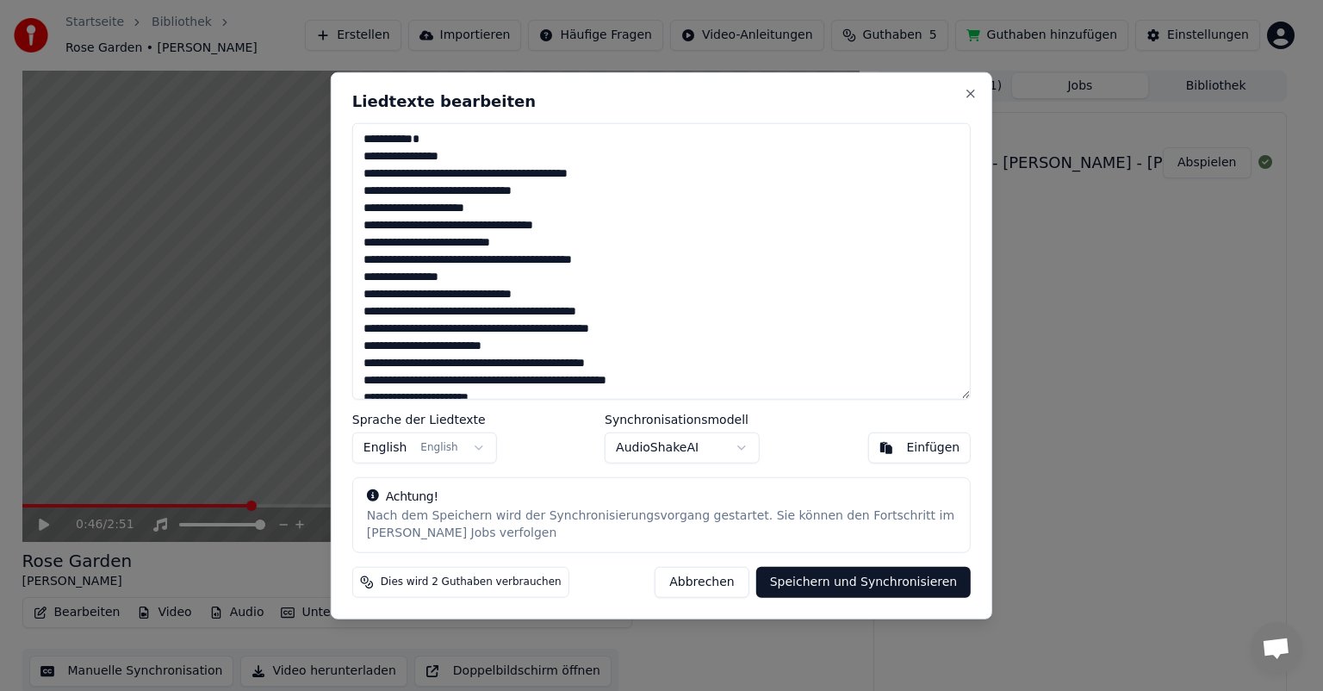
click at [891, 570] on button "Speichern und Synchronisieren" at bounding box center [863, 581] width 215 height 31
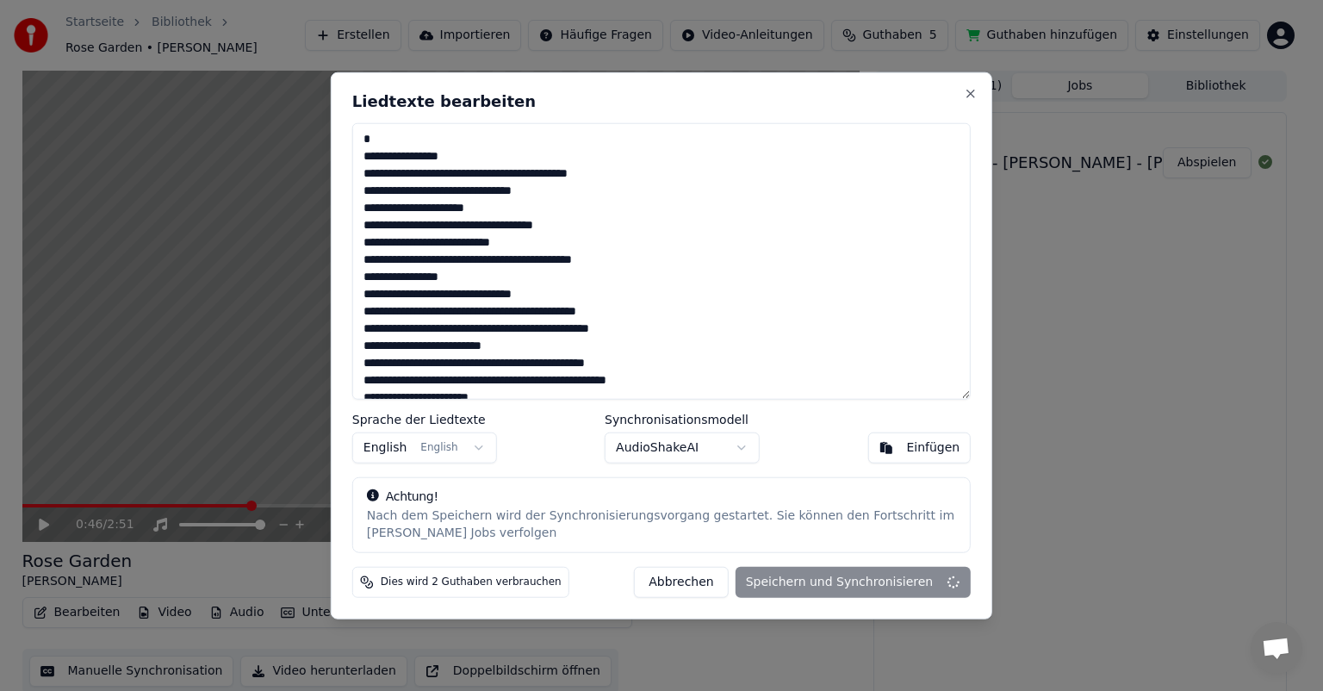
type textarea "**********"
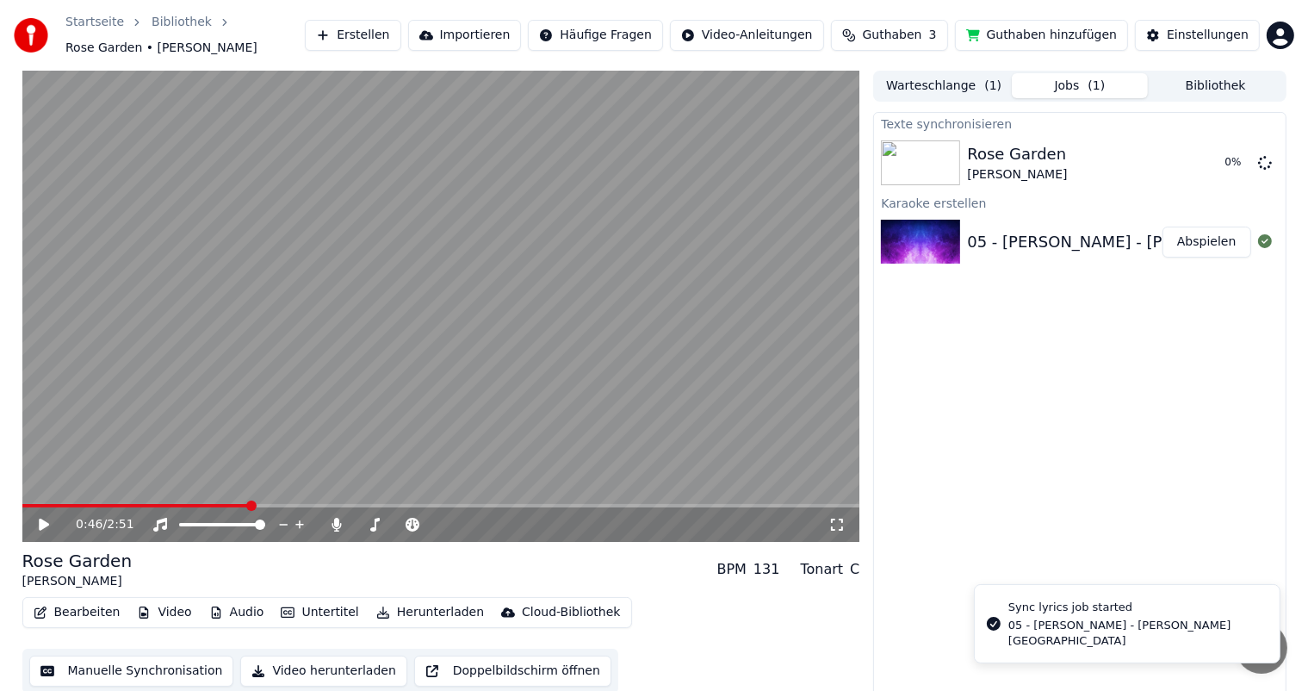
click at [42, 525] on icon at bounding box center [44, 524] width 10 height 12
click at [32, 504] on span at bounding box center [138, 505] width 233 height 3
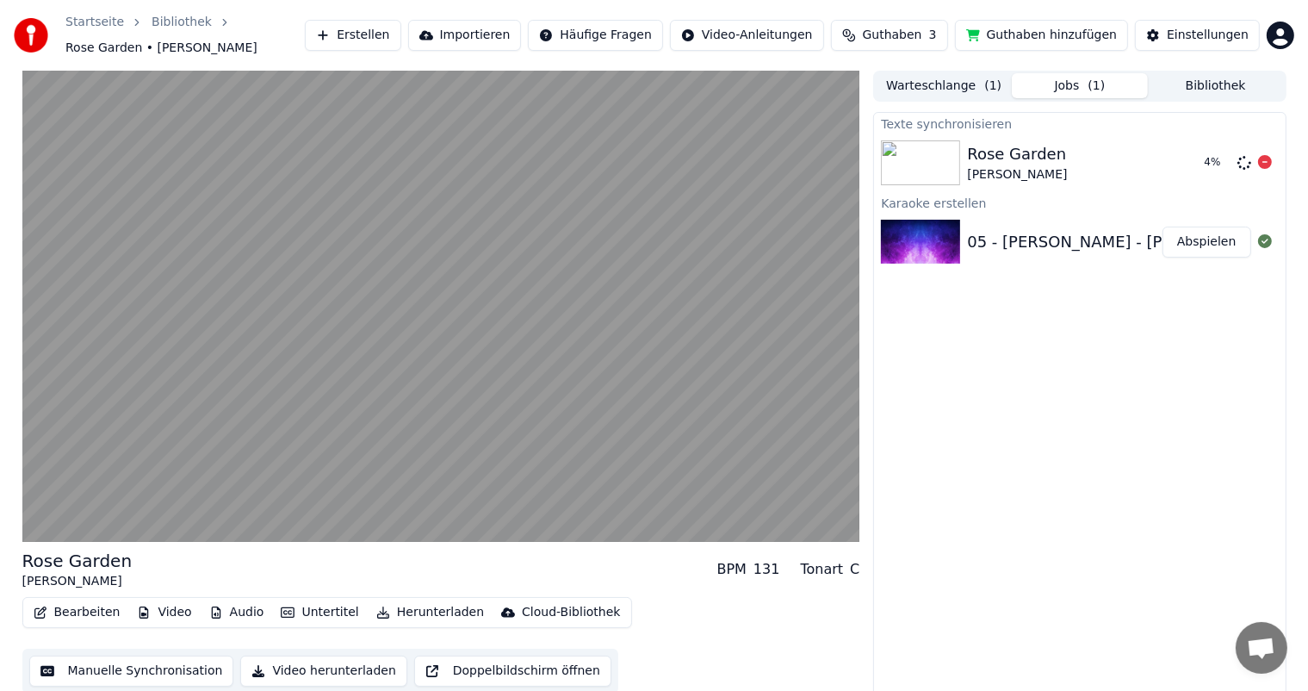
click at [928, 157] on img at bounding box center [920, 162] width 79 height 45
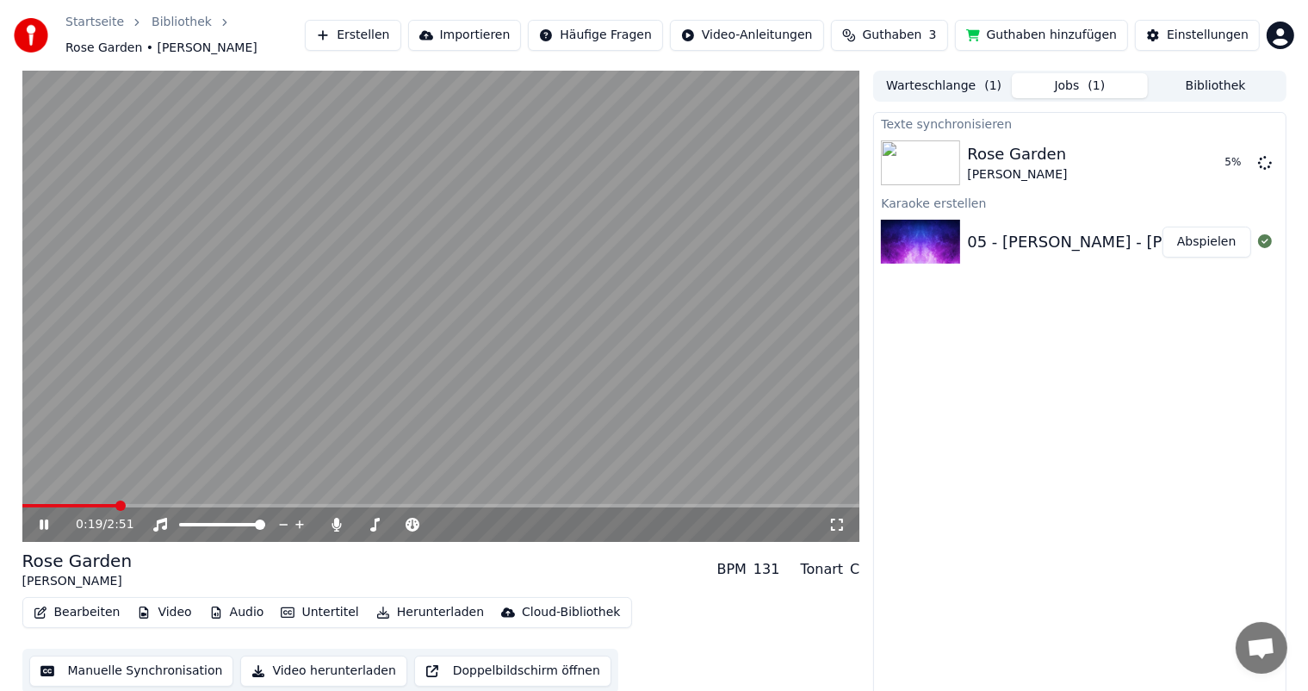
click at [42, 524] on icon at bounding box center [44, 524] width 9 height 10
click at [906, 156] on img at bounding box center [920, 162] width 79 height 45
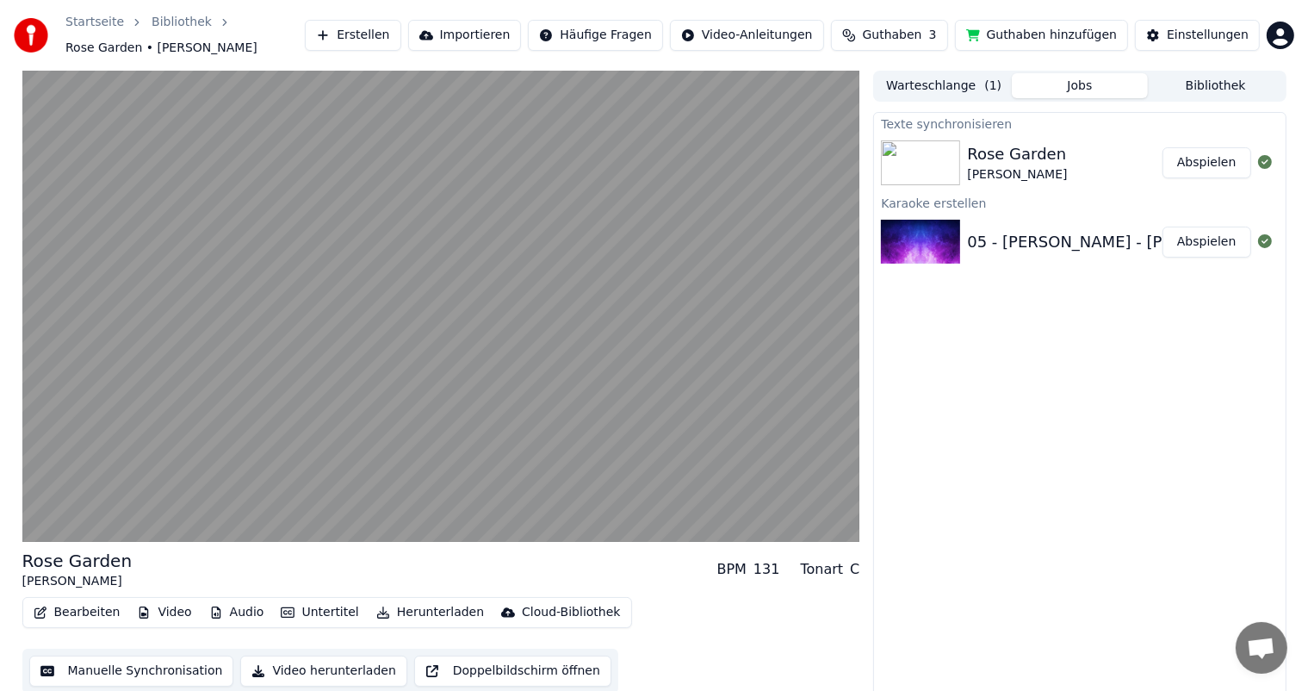
click at [916, 233] on img at bounding box center [920, 242] width 79 height 45
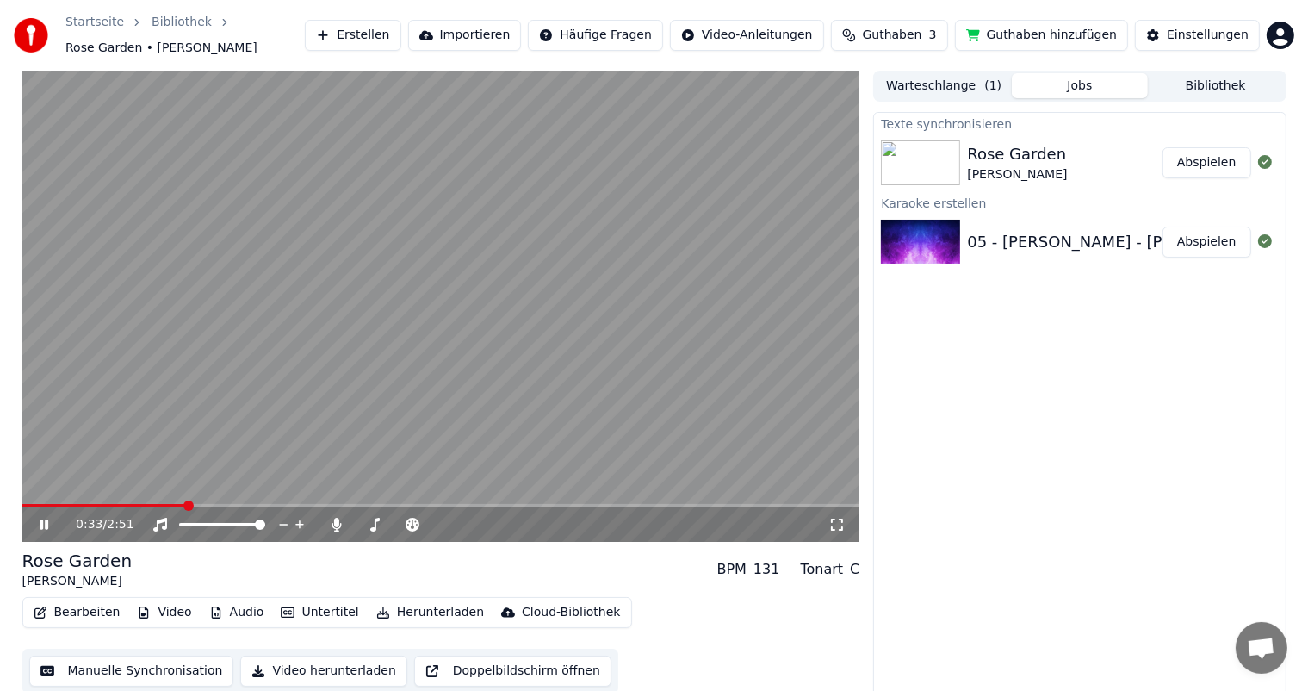
click at [45, 522] on icon at bounding box center [44, 524] width 9 height 10
click at [1199, 163] on button "Abspielen" at bounding box center [1207, 162] width 89 height 31
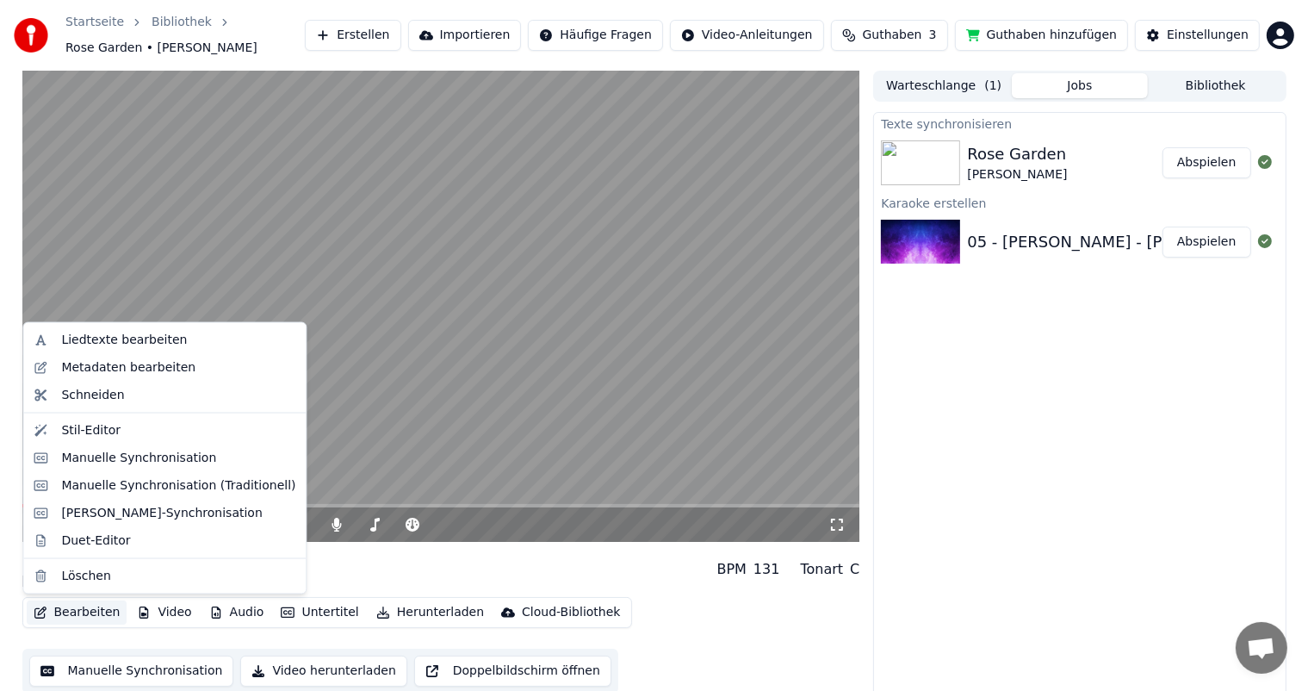
click at [71, 605] on button "Bearbeiten" at bounding box center [77, 612] width 101 height 24
click at [70, 341] on div "Liedtexte bearbeiten" at bounding box center [124, 340] width 126 height 17
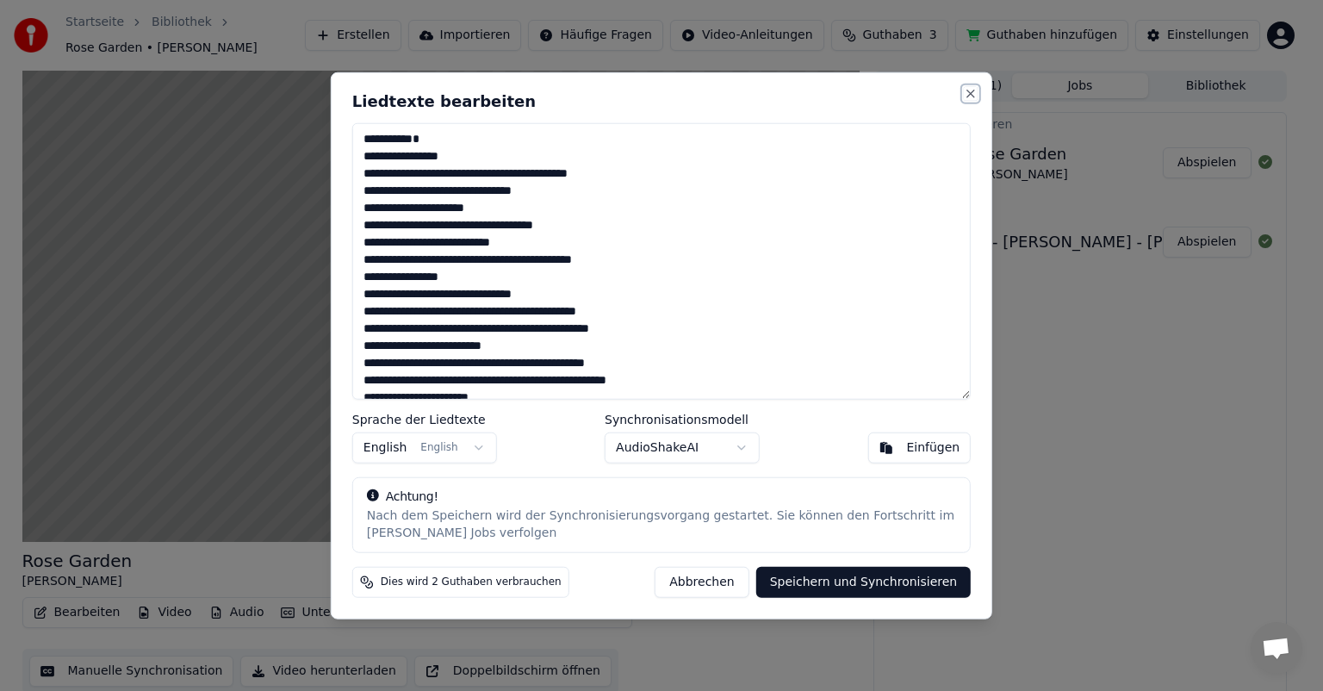
click at [969, 93] on button "Close" at bounding box center [971, 94] width 14 height 14
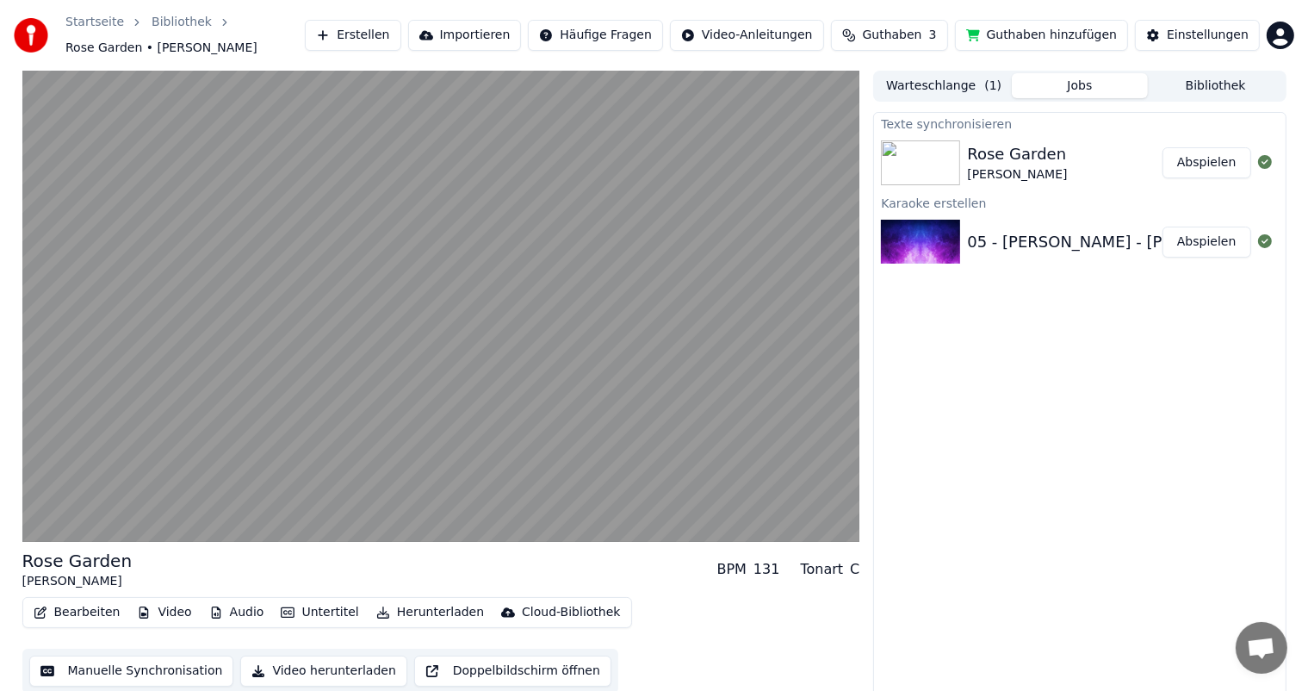
click at [917, 245] on img at bounding box center [920, 242] width 79 height 45
click at [1205, 242] on button "Abspielen" at bounding box center [1207, 242] width 89 height 31
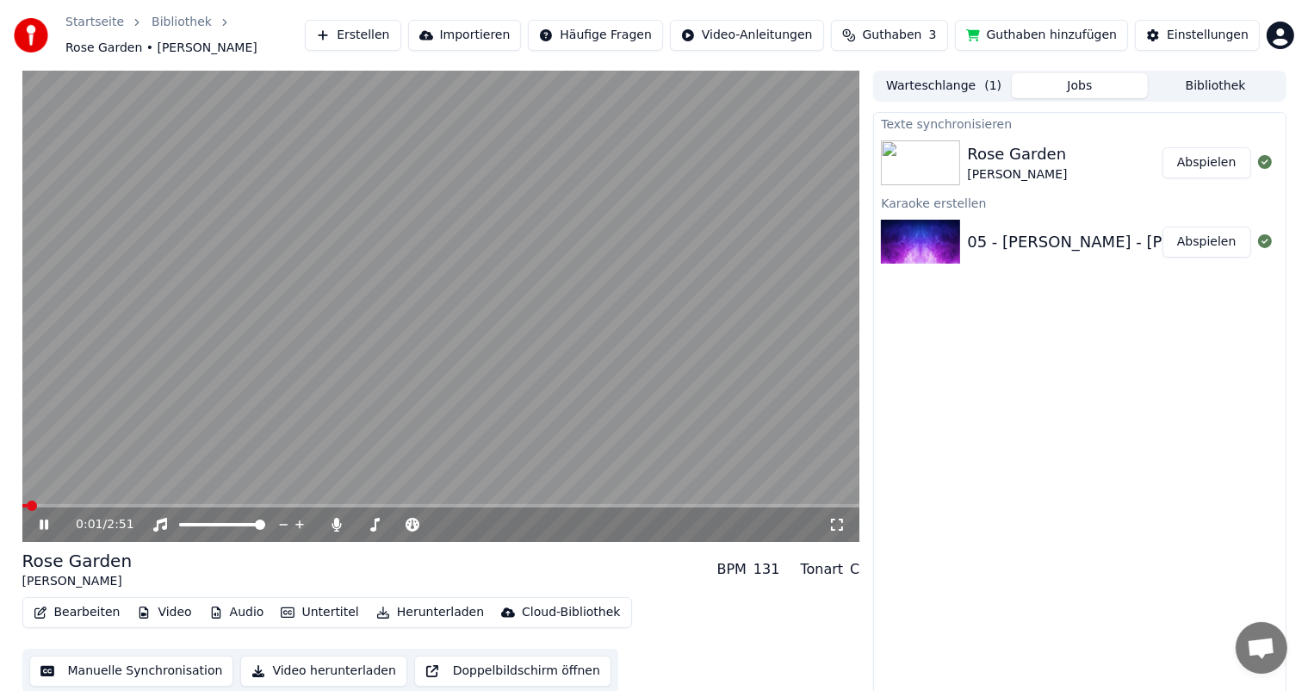
click at [42, 522] on icon at bounding box center [44, 524] width 9 height 10
